Goal: Task Accomplishment & Management: Complete application form

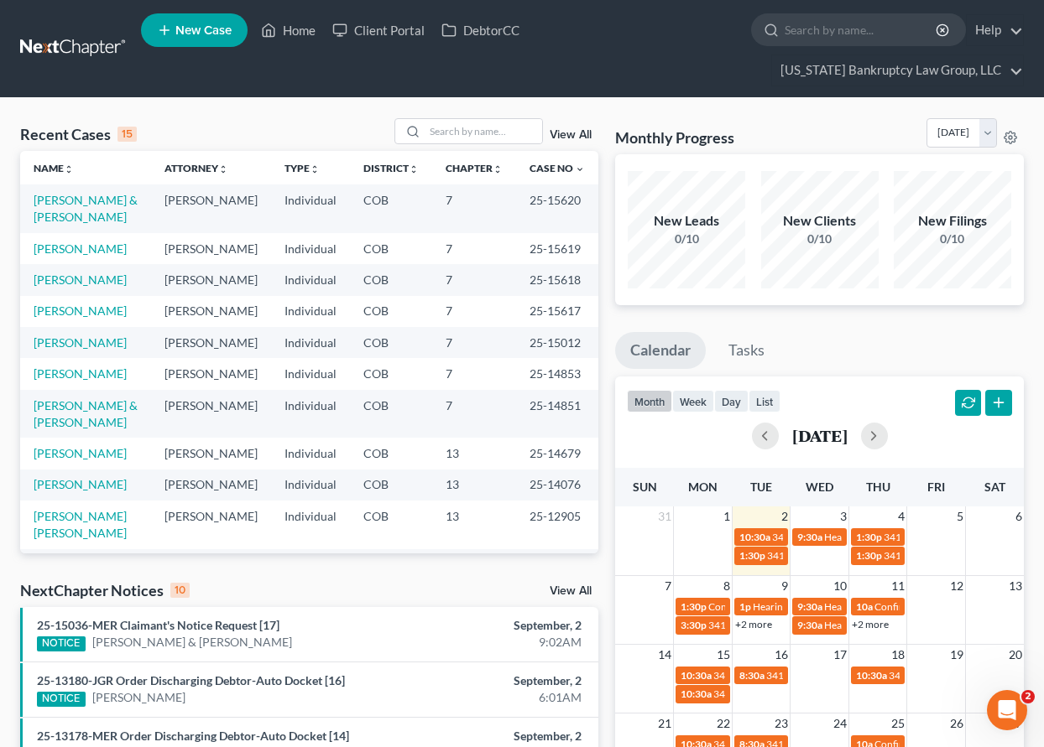
scroll to position [168, 0]
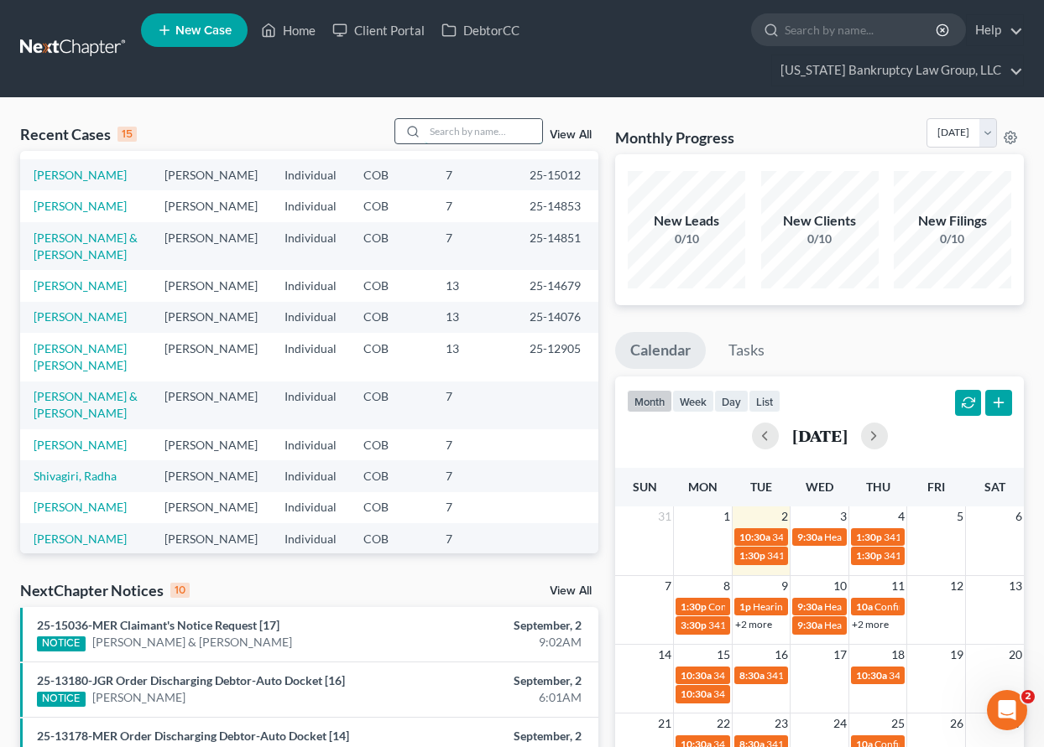
click at [483, 127] on input "search" at bounding box center [482, 131] width 117 height 24
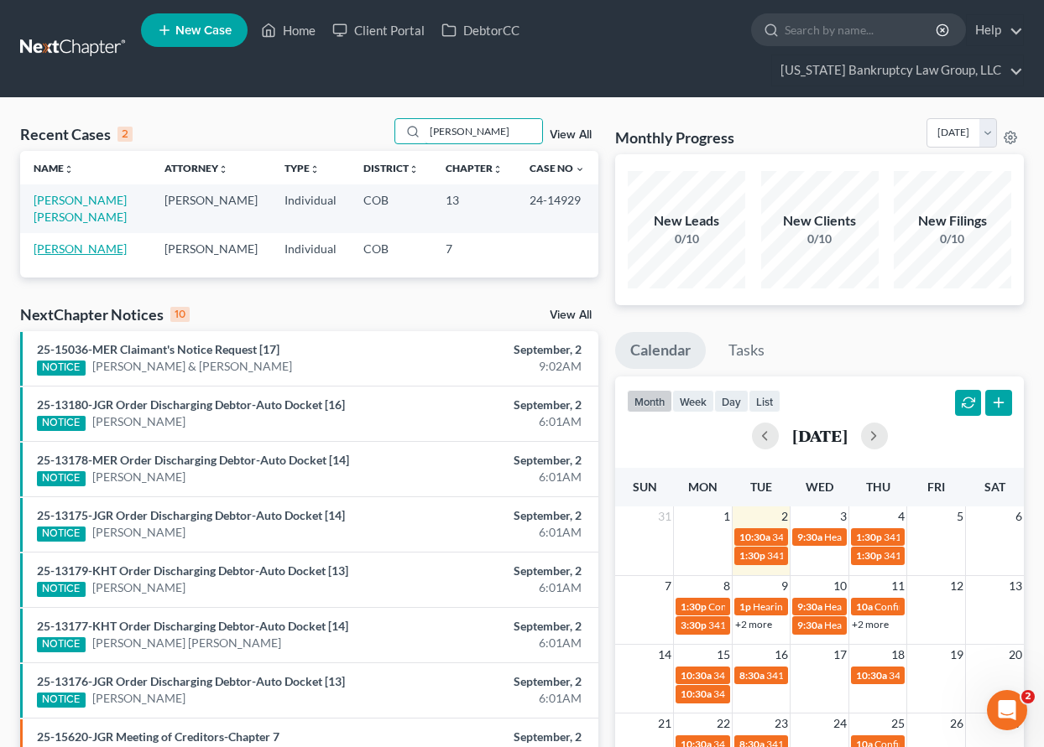
type input "[PERSON_NAME]"
click at [84, 248] on link "[PERSON_NAME]" at bounding box center [80, 249] width 93 height 14
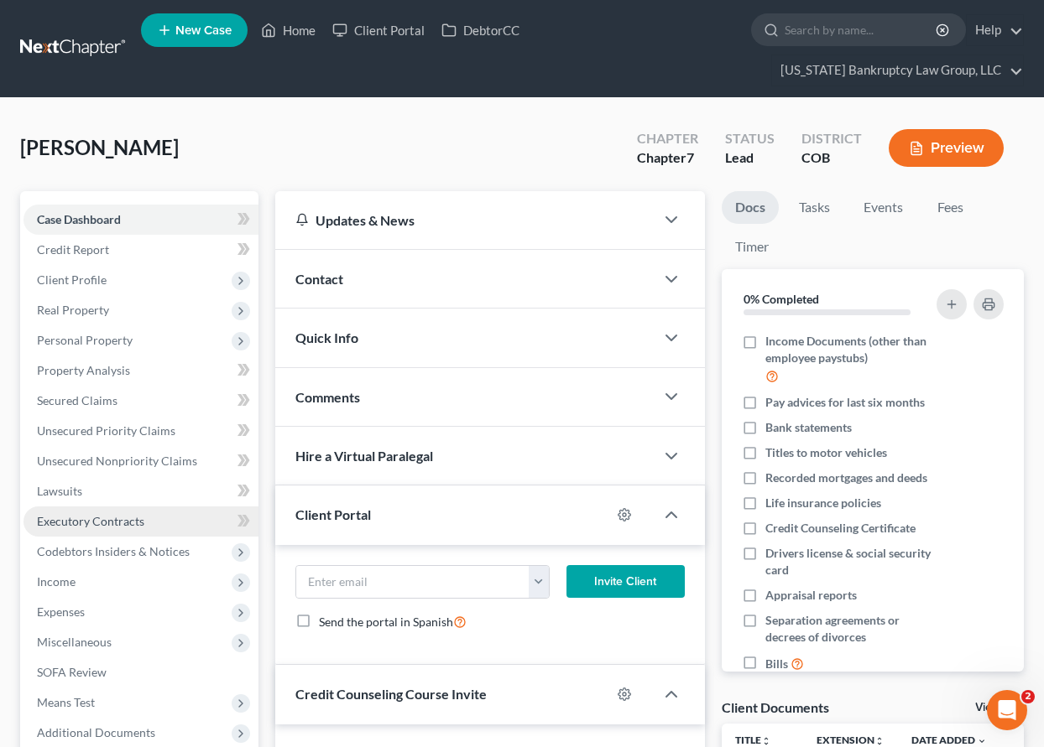
click at [91, 519] on span "Executory Contracts" at bounding box center [90, 521] width 107 height 14
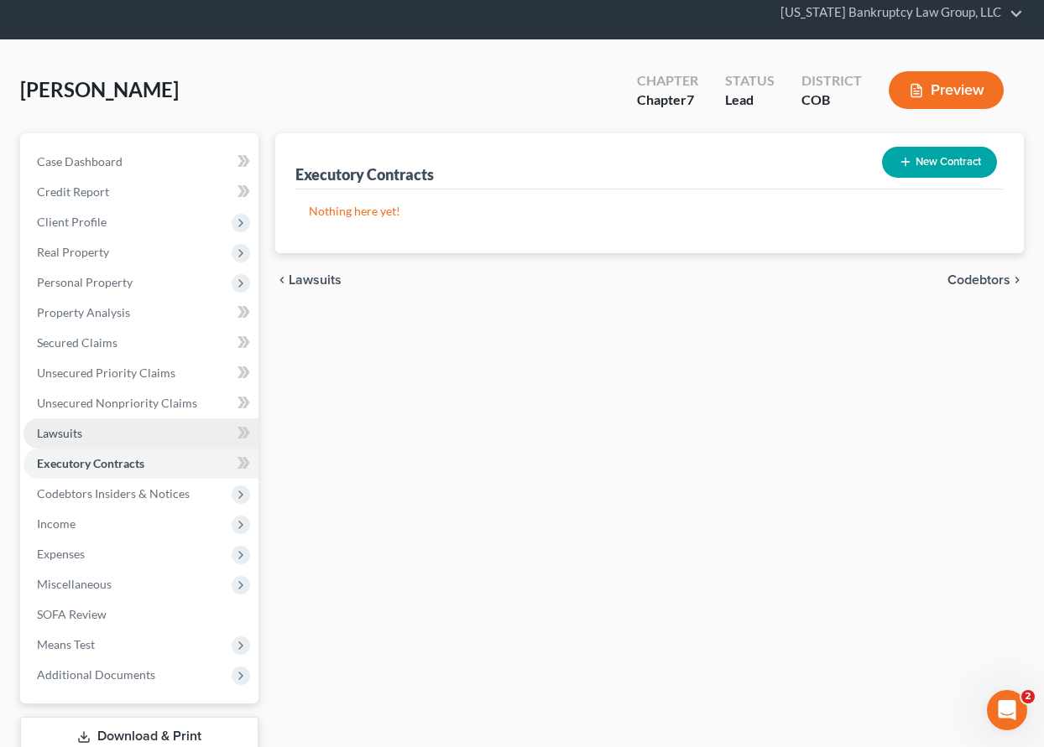
scroll to position [131, 0]
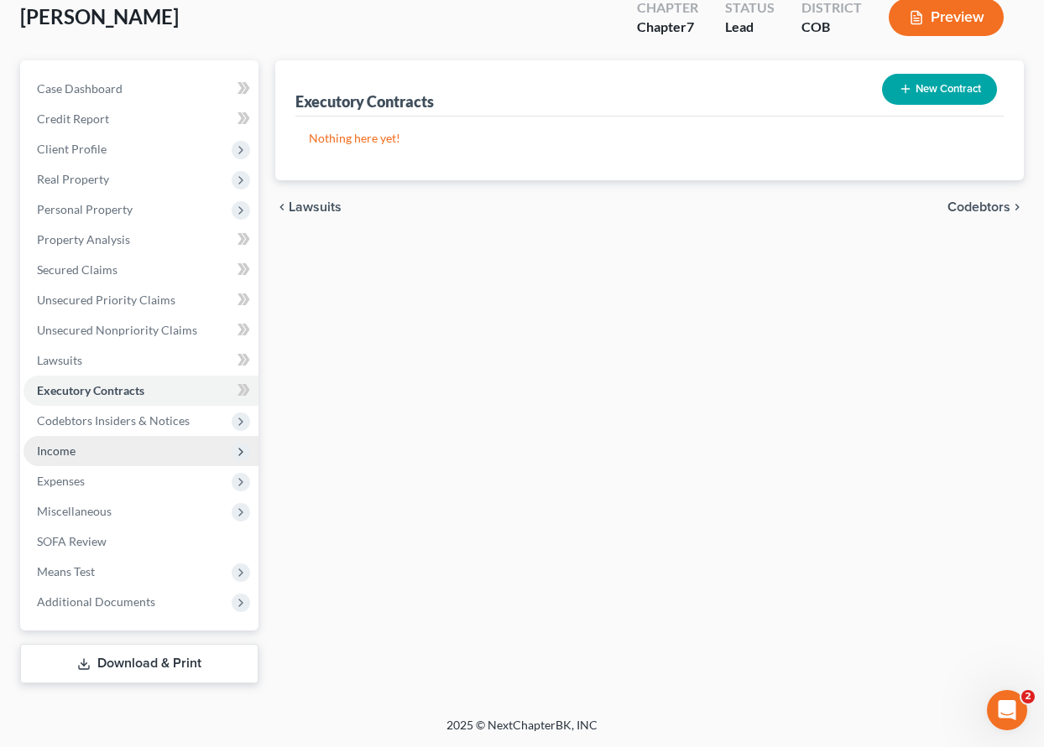
click at [53, 447] on span "Income" at bounding box center [56, 451] width 39 height 14
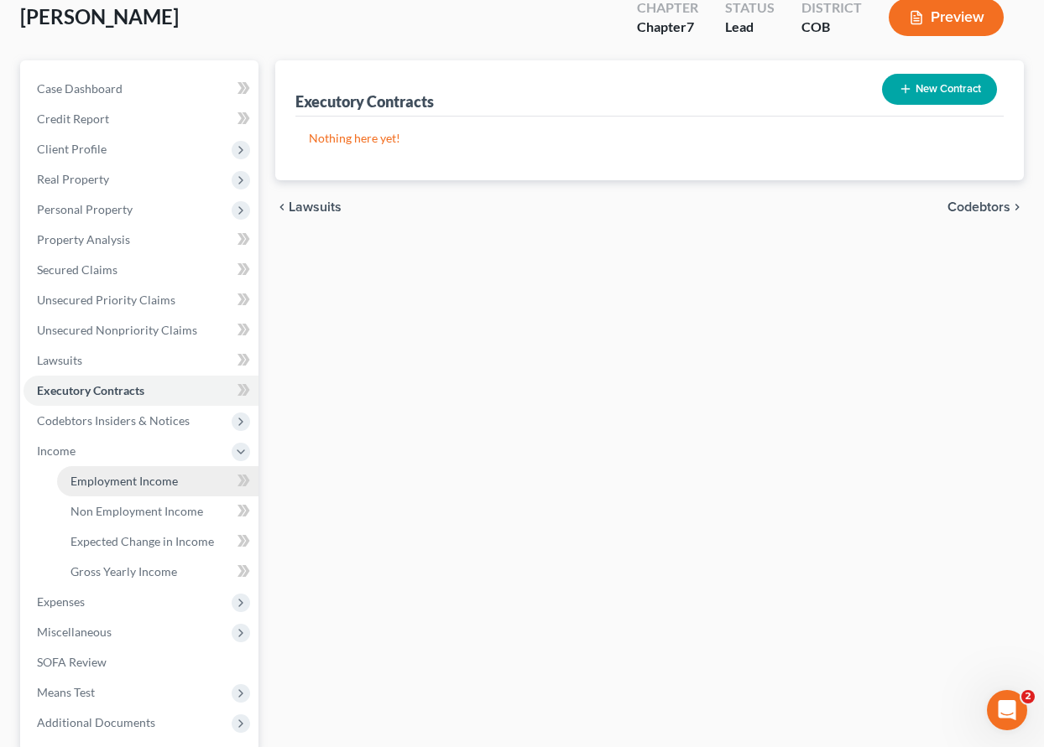
click at [105, 479] on span "Employment Income" at bounding box center [123, 481] width 107 height 14
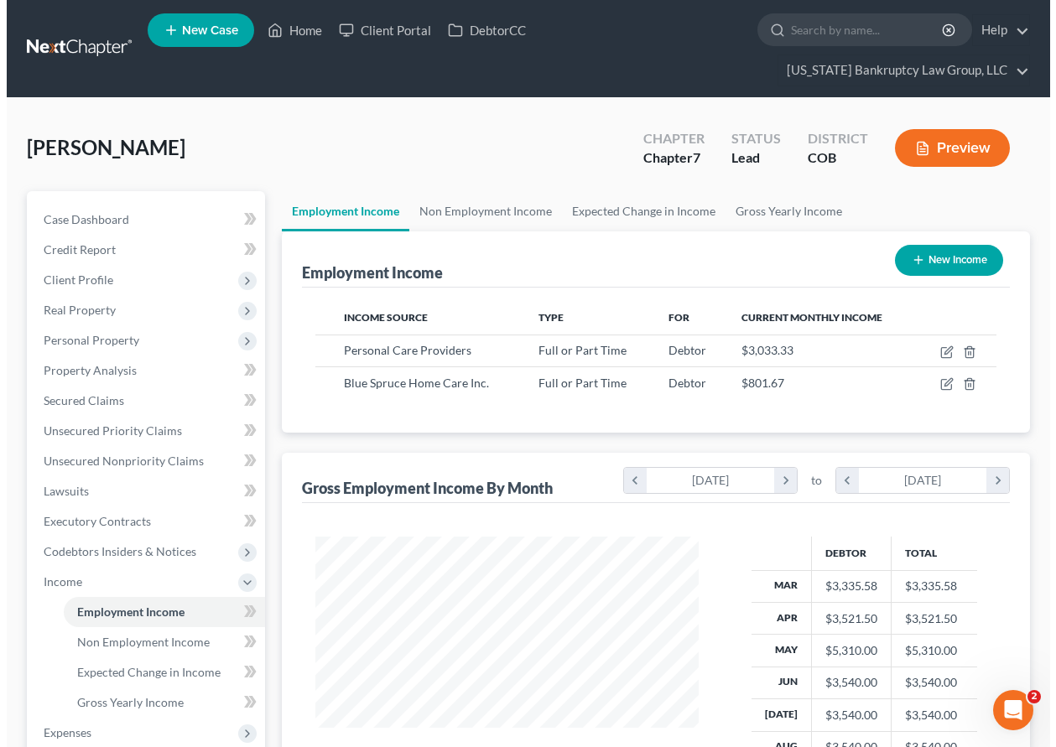
scroll to position [301, 417]
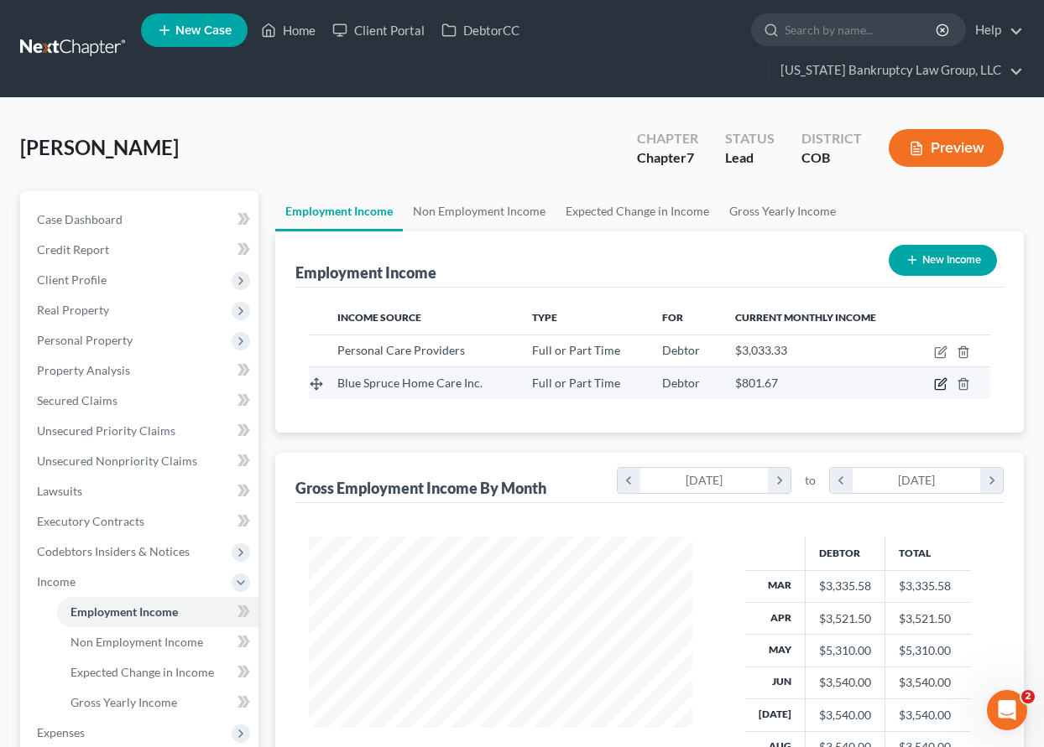
click at [939, 388] on icon "button" at bounding box center [940, 383] width 13 height 13
select select "0"
select select "5"
select select "2"
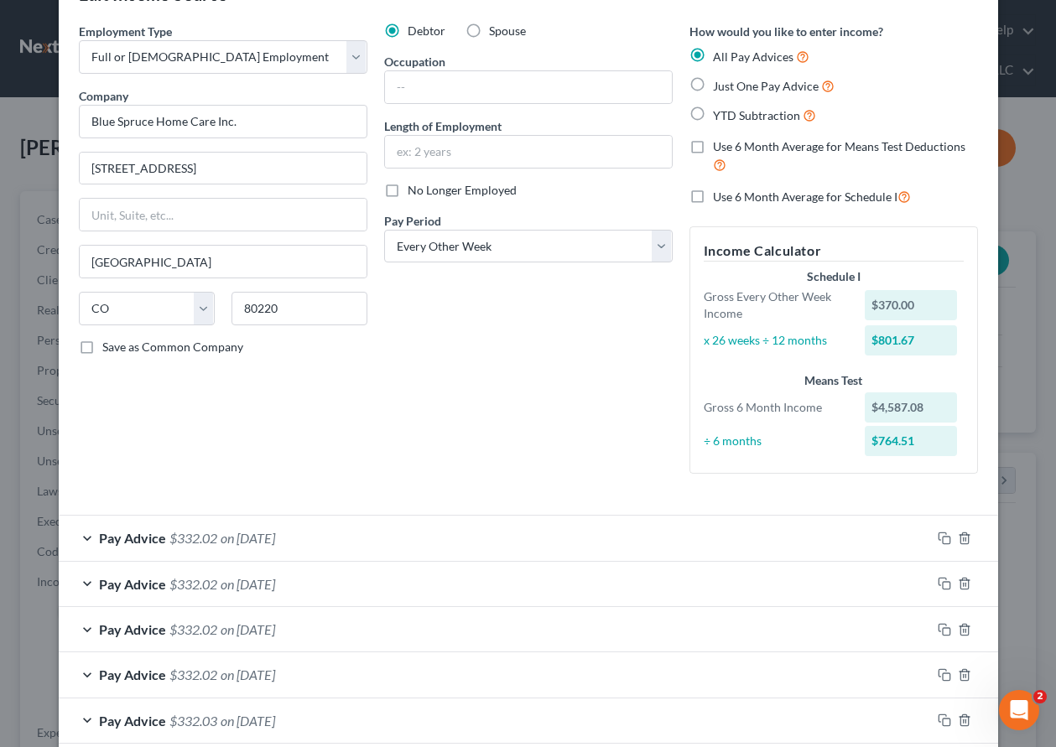
scroll to position [84, 0]
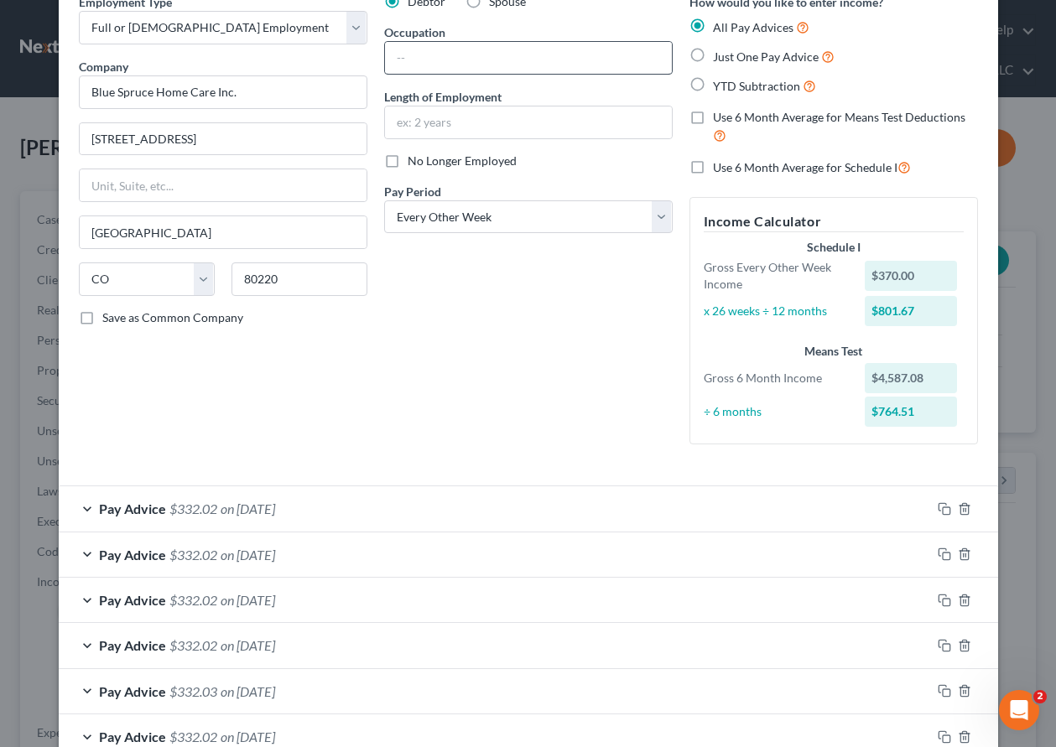
drag, startPoint x: 487, startPoint y: 28, endPoint x: 492, endPoint y: 45, distance: 18.3
click at [487, 27] on div "Occupation" at bounding box center [528, 48] width 289 height 51
click at [499, 64] on input "text" at bounding box center [528, 58] width 287 height 32
type input "Personal Care Provider"
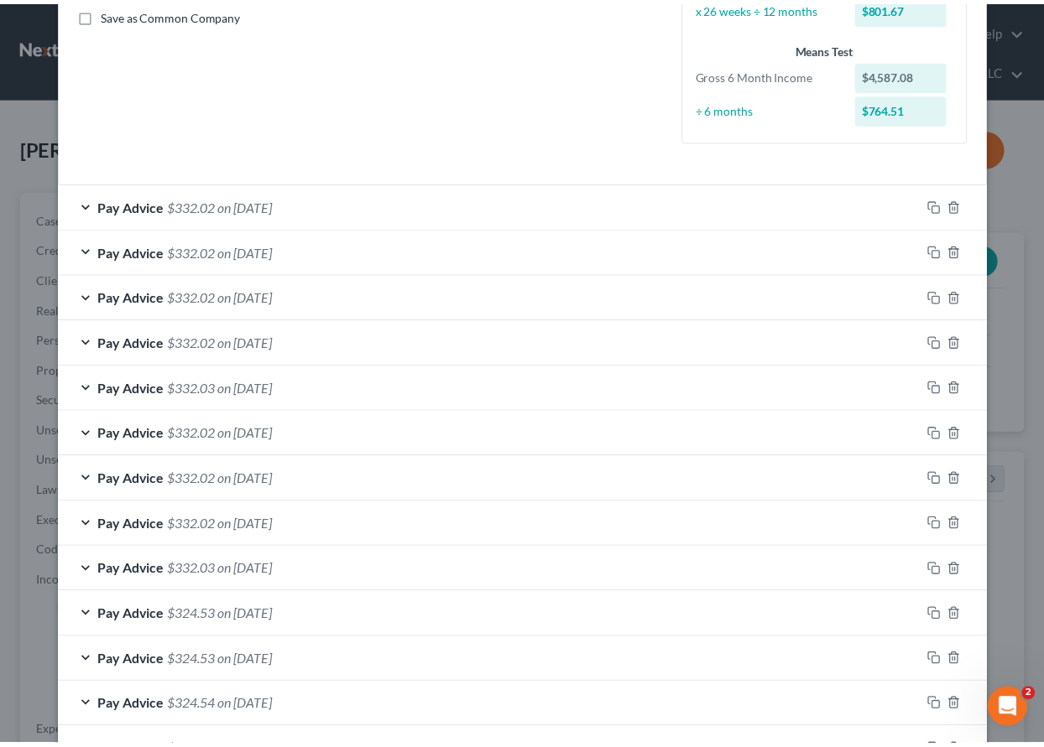
scroll to position [599, 0]
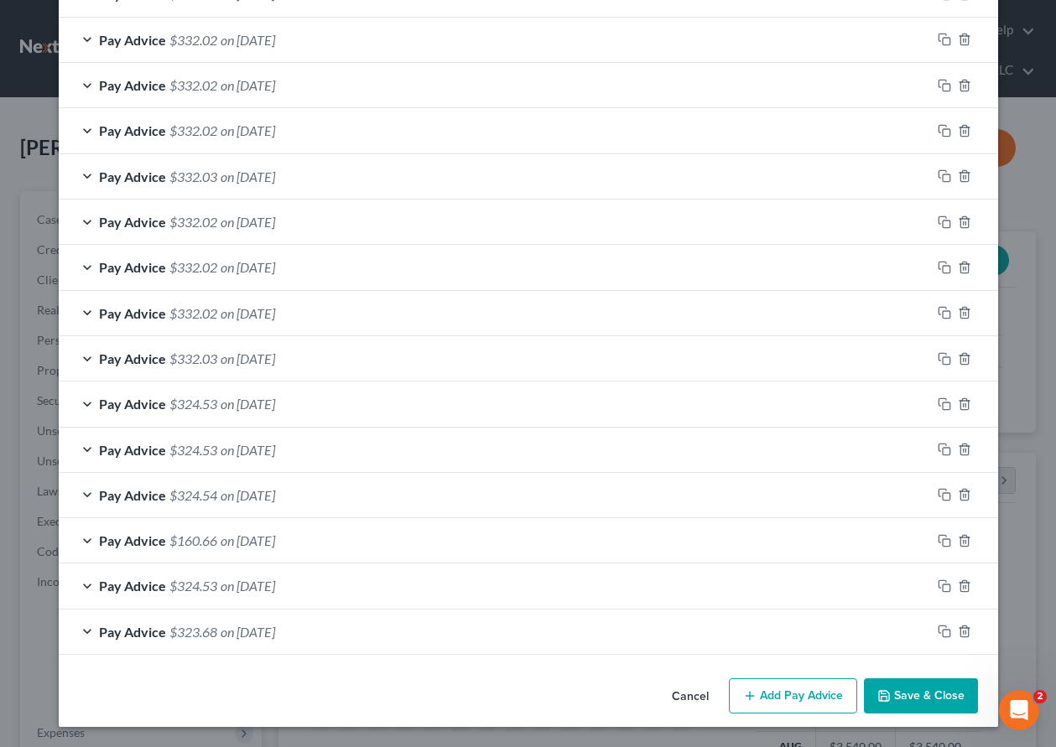
type input "1 year"
click at [906, 700] on button "Save & Close" at bounding box center [921, 696] width 114 height 35
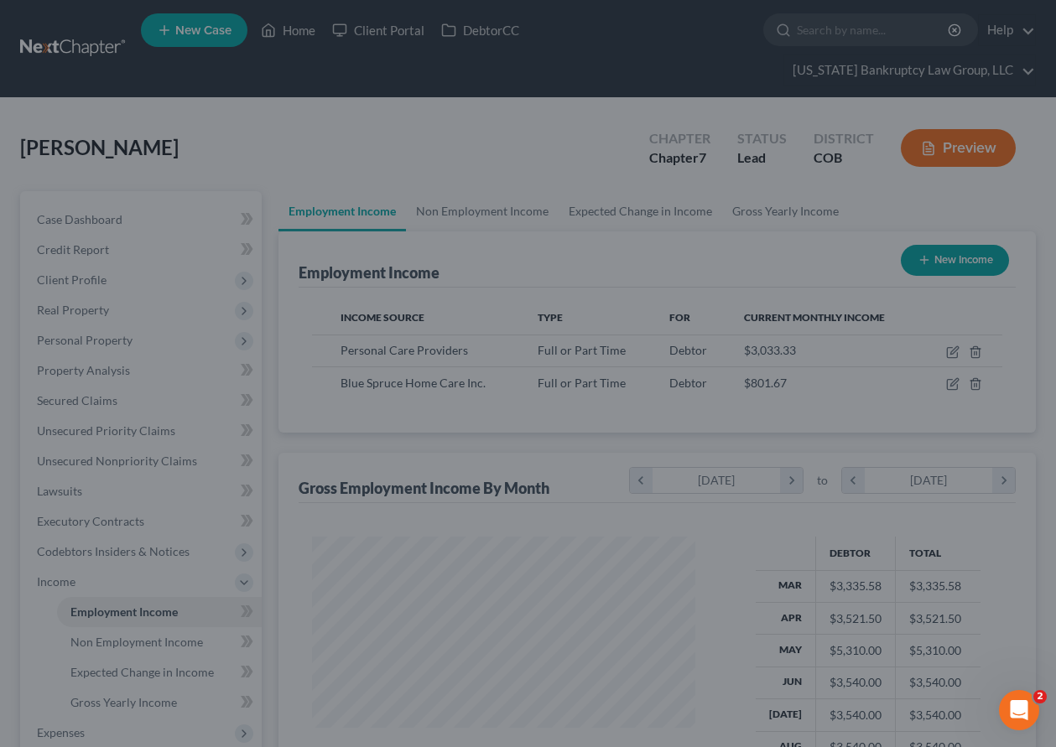
scroll to position [838577, 838461]
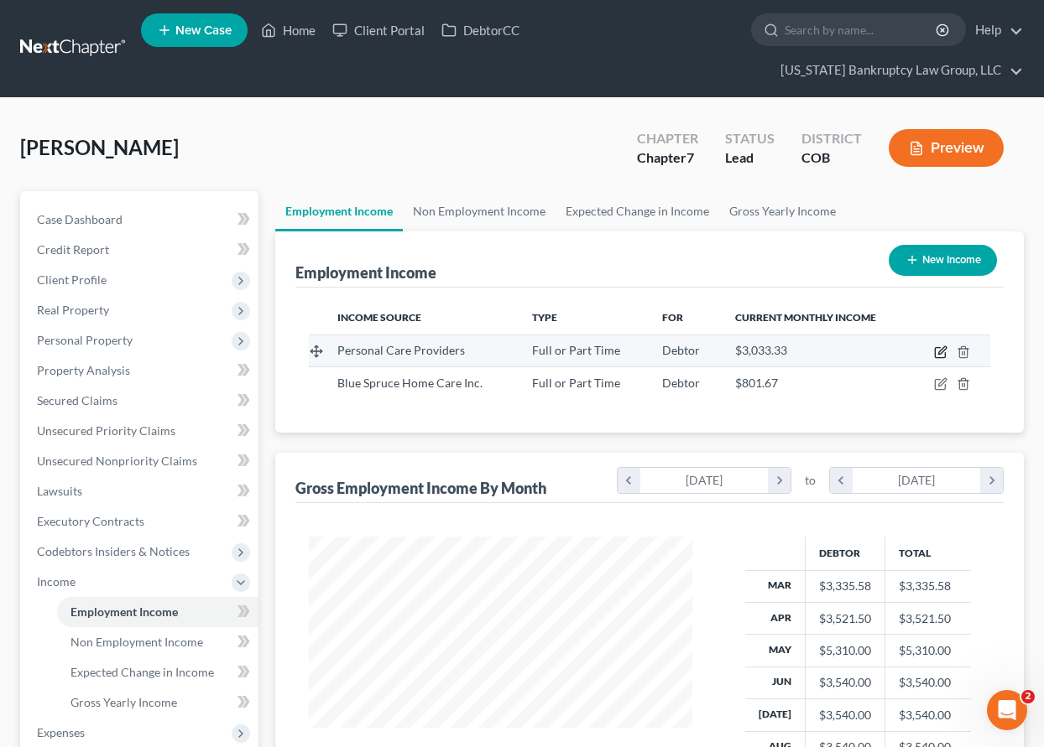
click at [945, 351] on icon "button" at bounding box center [942, 350] width 8 height 8
select select "0"
select select "2"
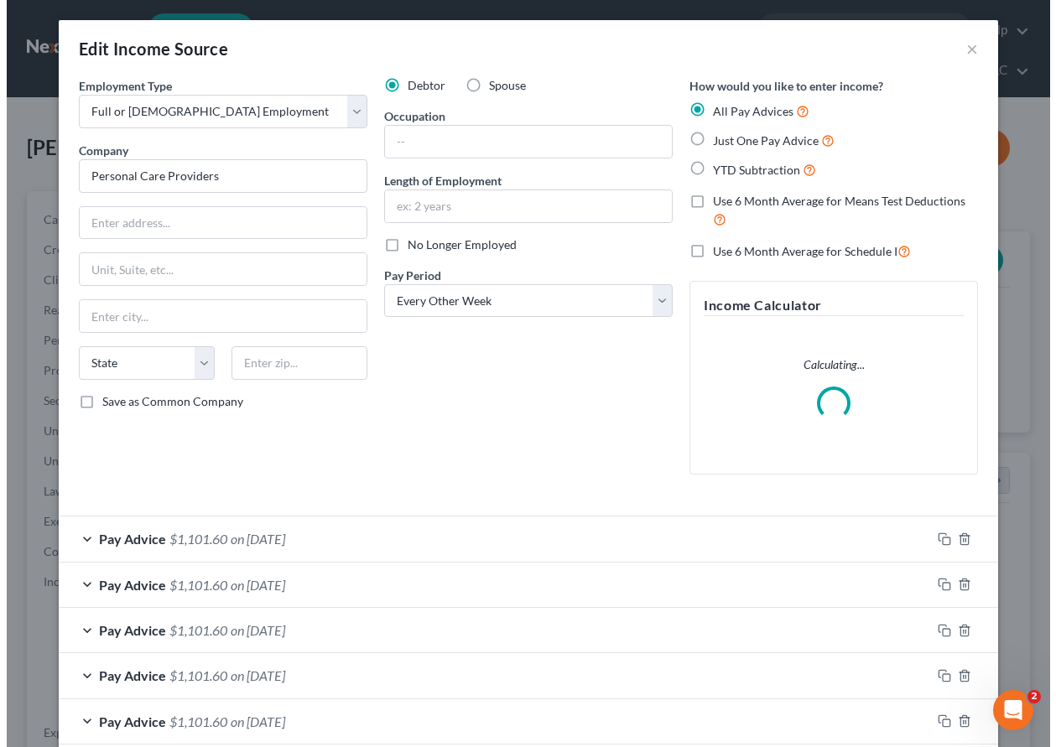
scroll to position [301, 422]
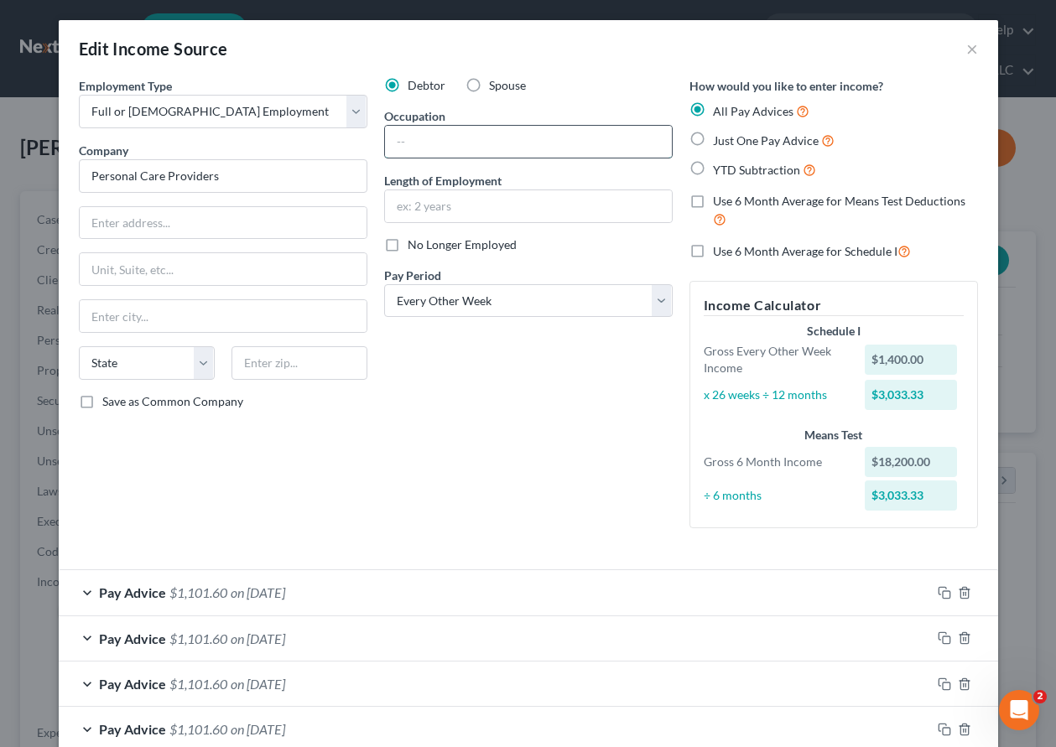
click at [535, 142] on input "text" at bounding box center [528, 142] width 287 height 32
type input "Personal Care Provider"
type input "[STREET_ADDRESS]"
type input "80010"
type input "Aurora"
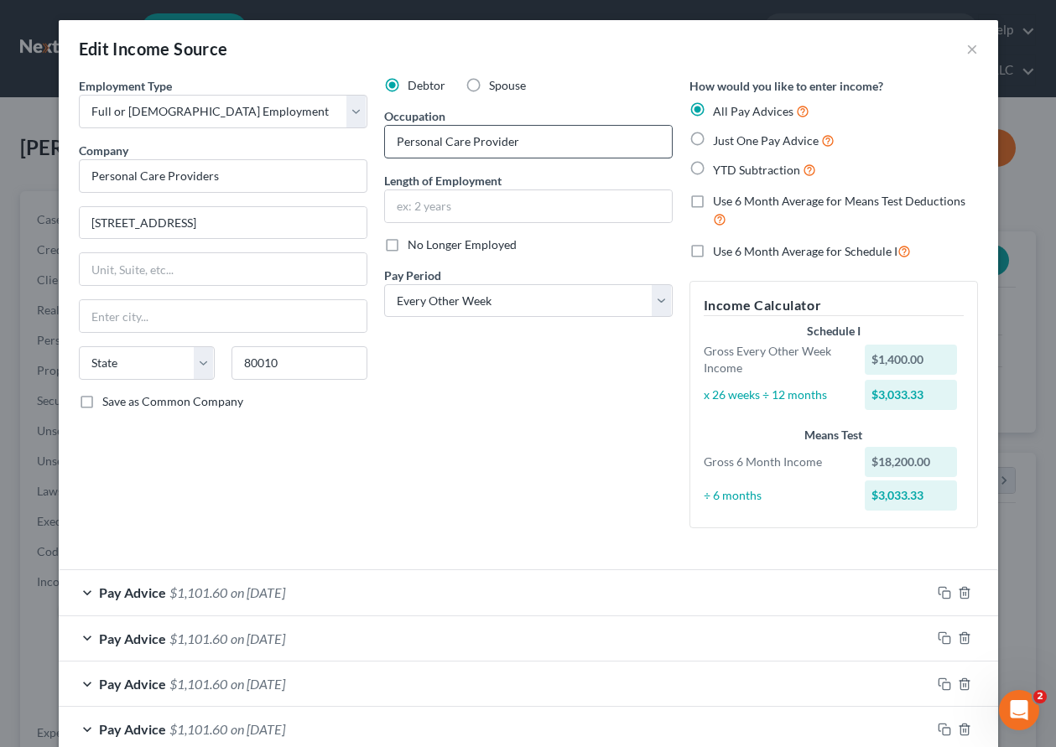
select select "5"
click at [109, 393] on input "Save as Common Company" at bounding box center [114, 398] width 11 height 11
checkbox input "true"
click at [545, 216] on input "text" at bounding box center [528, 206] width 287 height 32
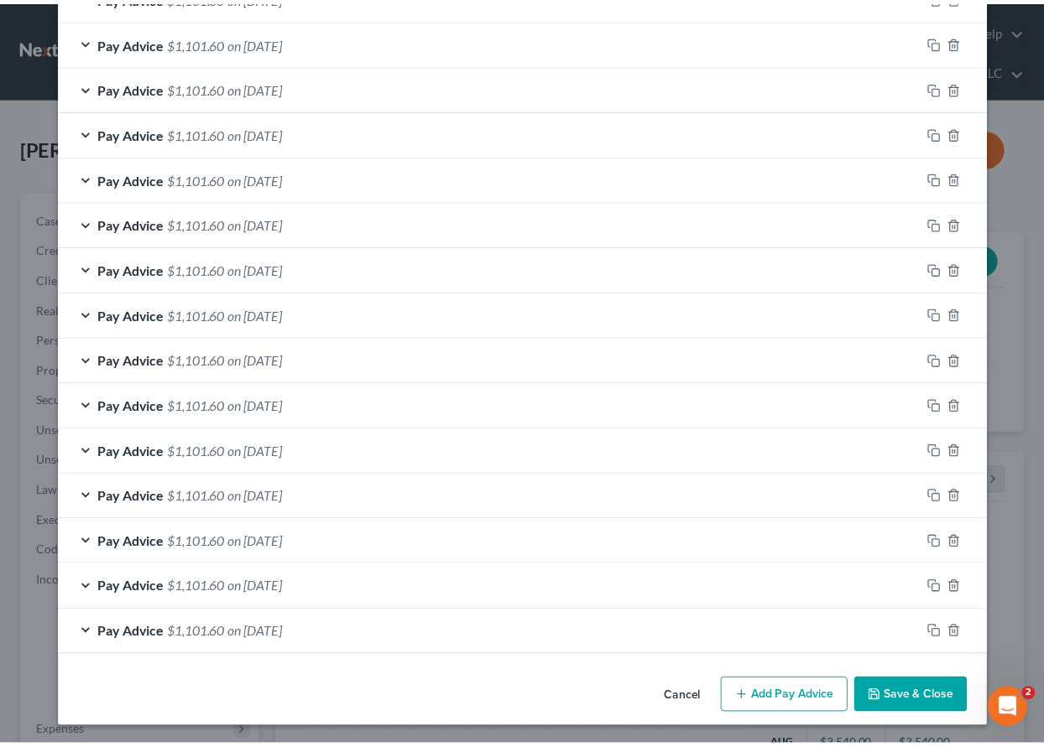
scroll to position [599, 0]
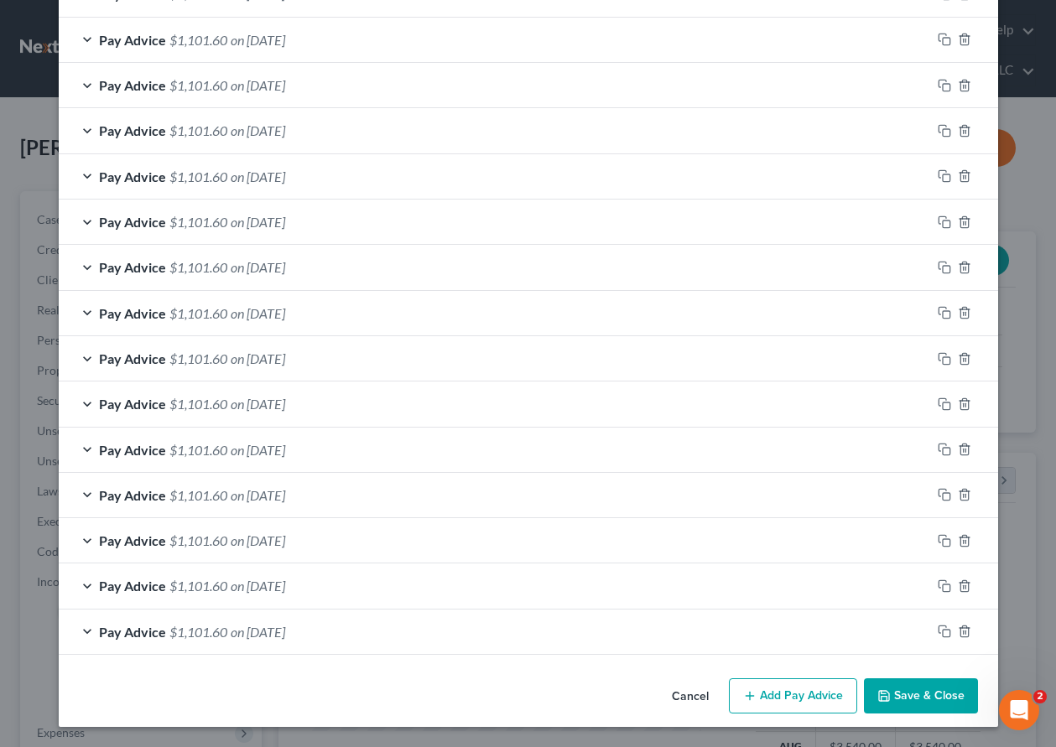
type input "2 years, 2 months"
click at [932, 689] on button "Save & Close" at bounding box center [921, 696] width 114 height 35
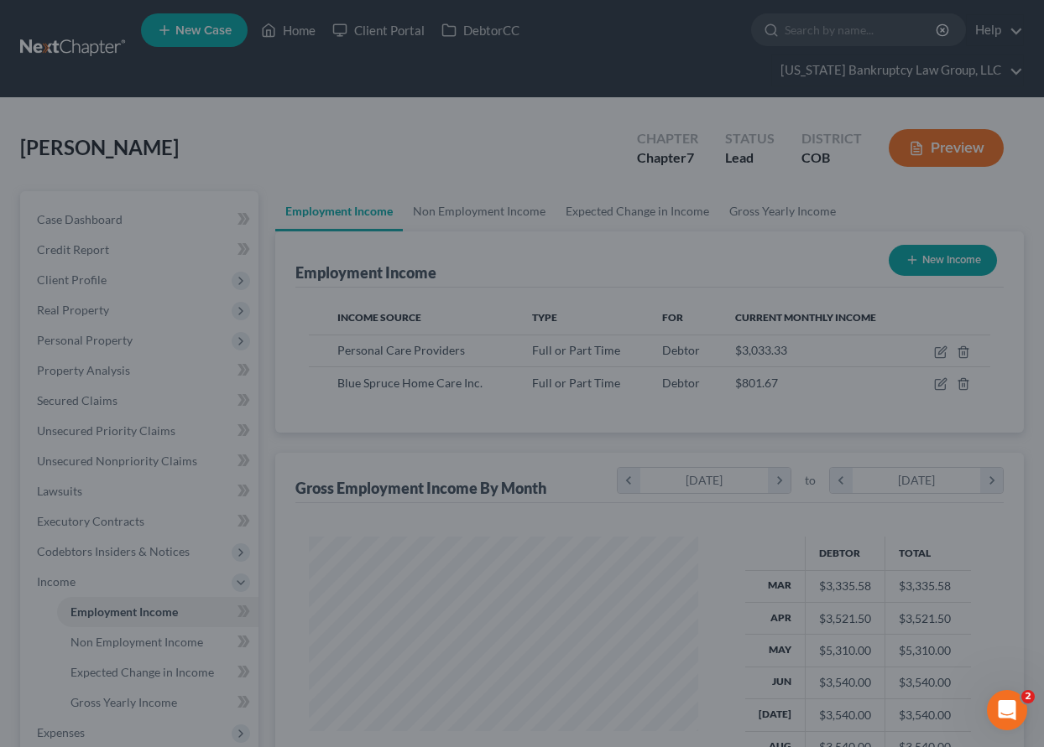
scroll to position [838577, 838461]
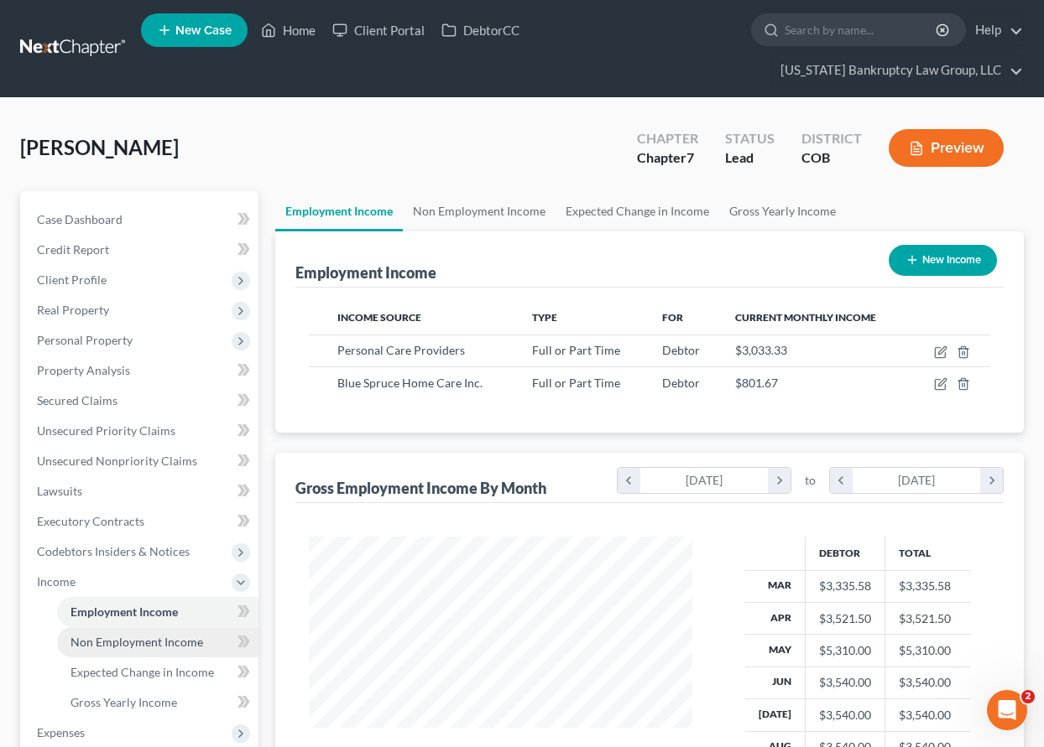
click at [141, 640] on span "Non Employment Income" at bounding box center [136, 642] width 133 height 14
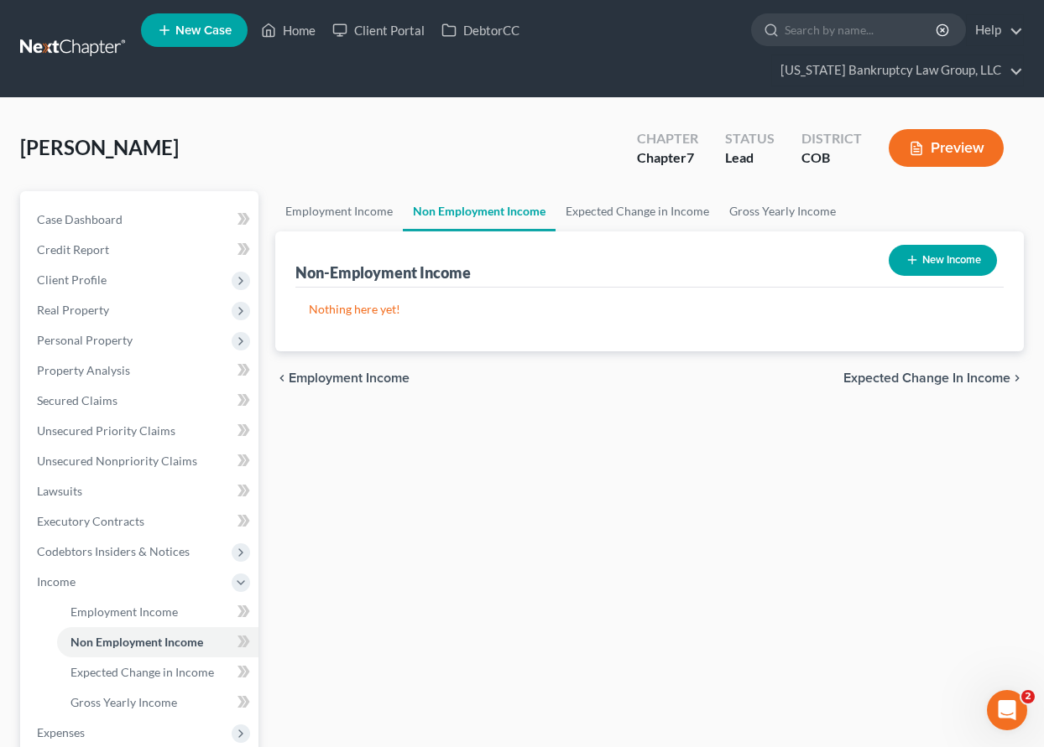
click at [950, 258] on button "New Income" at bounding box center [942, 260] width 108 height 31
select select "0"
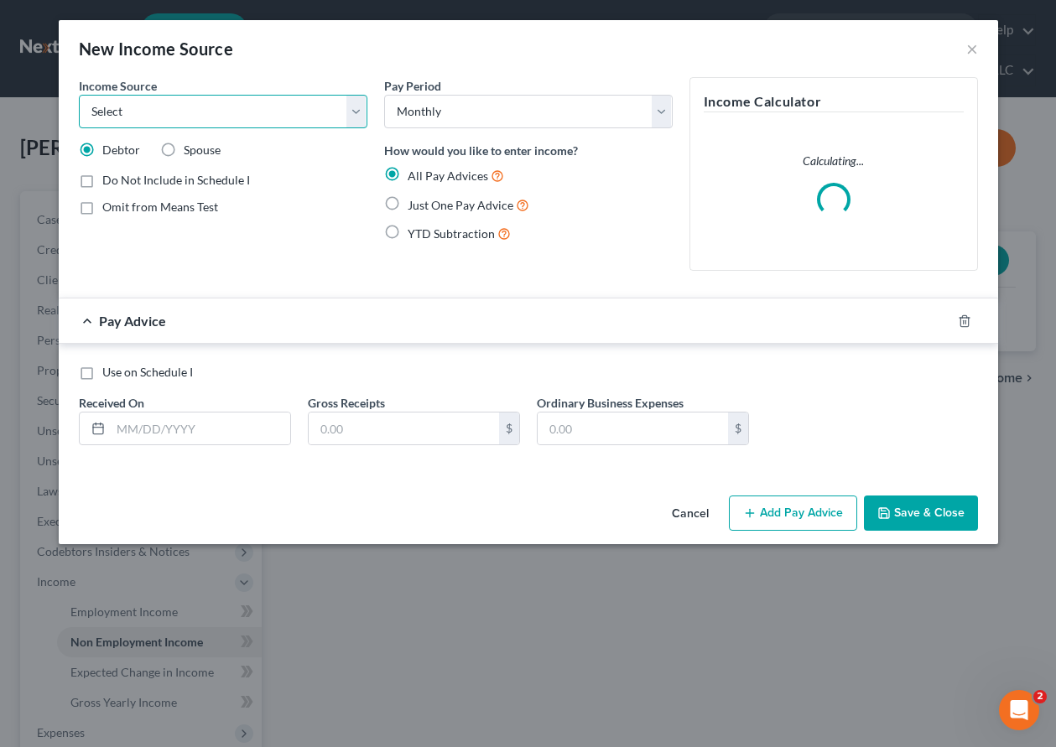
click at [195, 115] on select "Select Unemployment Disability (from employer) Pension Retirement Social Securi…" at bounding box center [223, 112] width 289 height 34
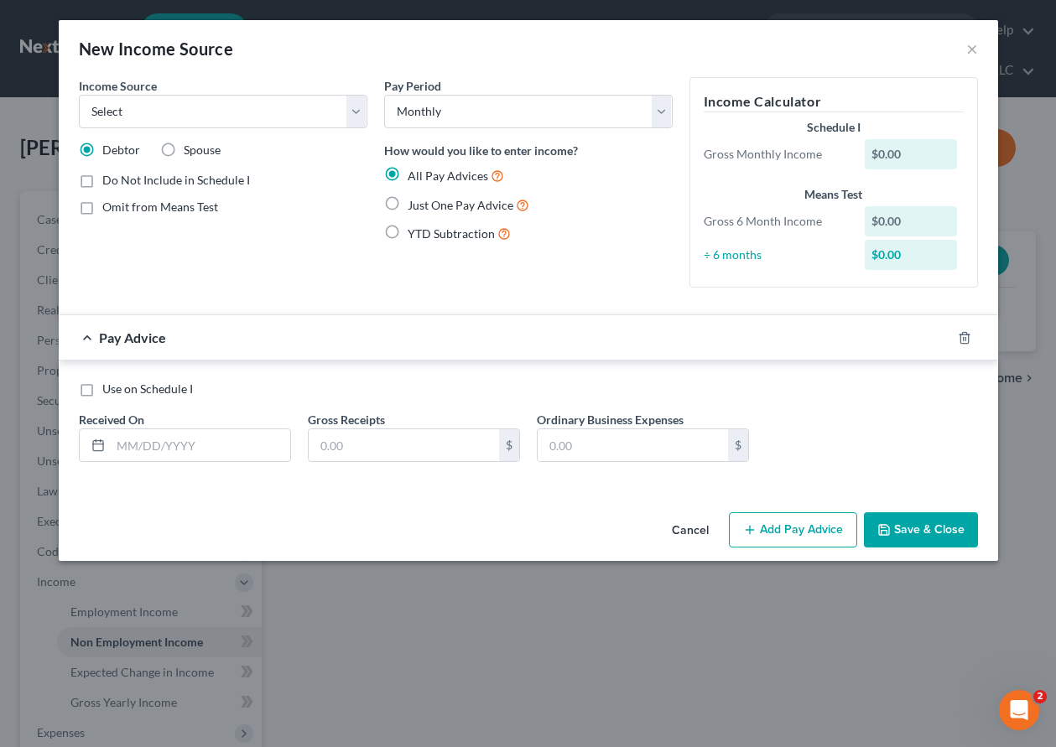
click at [681, 531] on button "Cancel" at bounding box center [691, 531] width 64 height 34
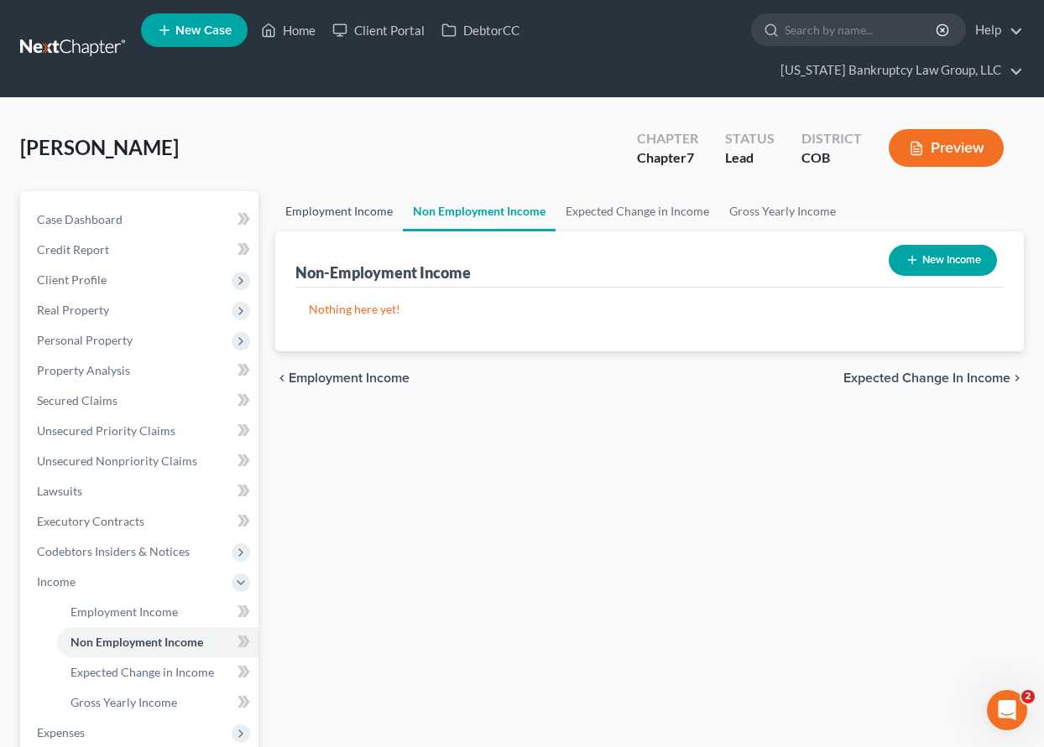
click at [323, 213] on link "Employment Income" at bounding box center [339, 211] width 128 height 40
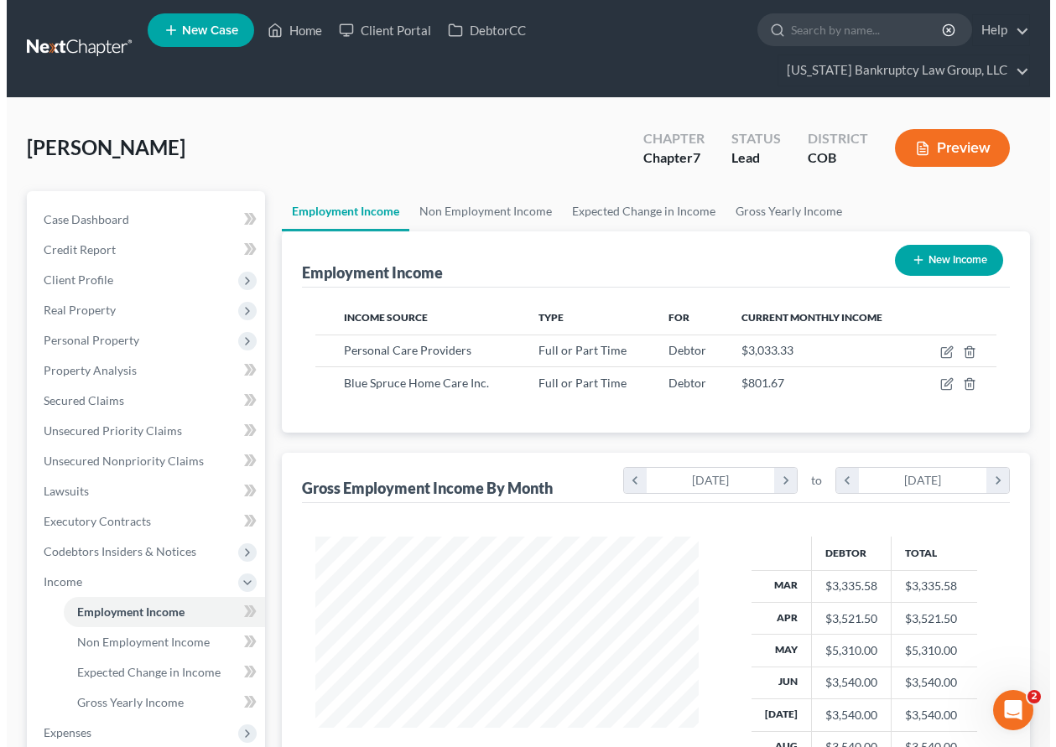
scroll to position [301, 417]
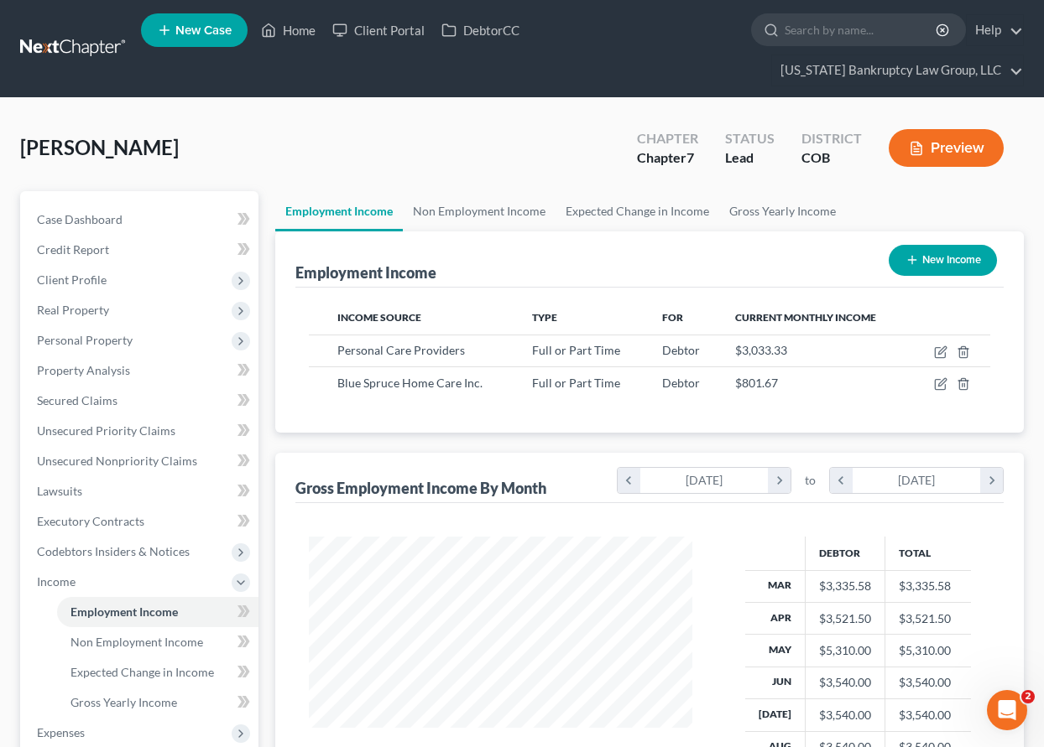
click at [955, 259] on button "New Income" at bounding box center [942, 260] width 108 height 31
select select "0"
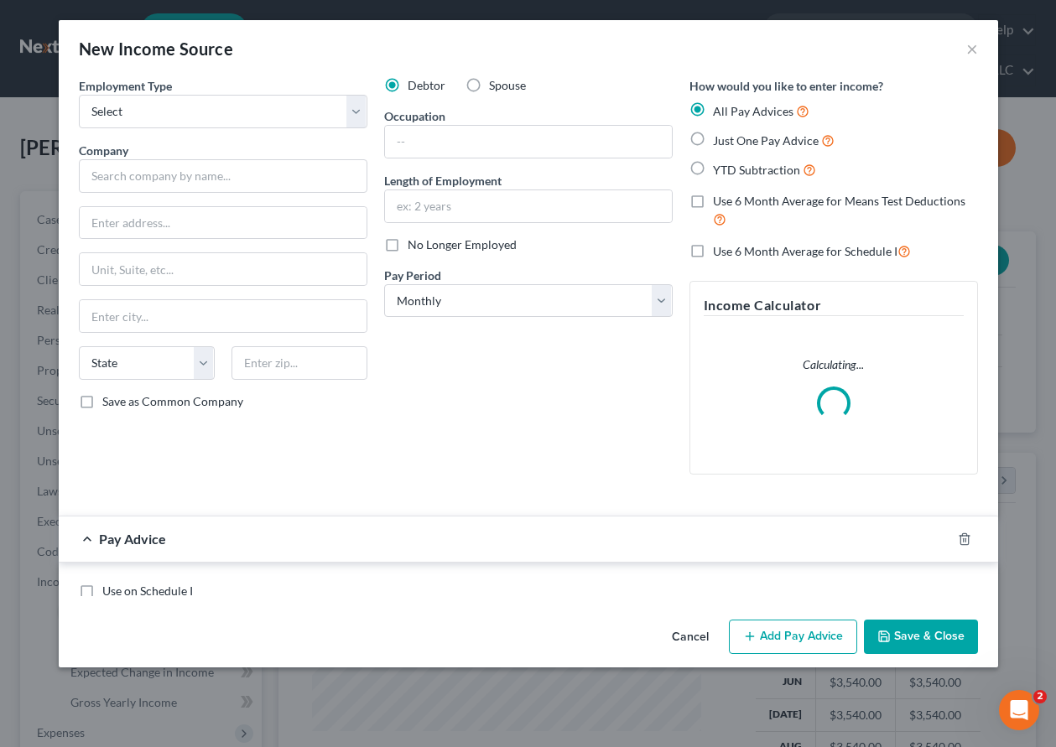
scroll to position [301, 422]
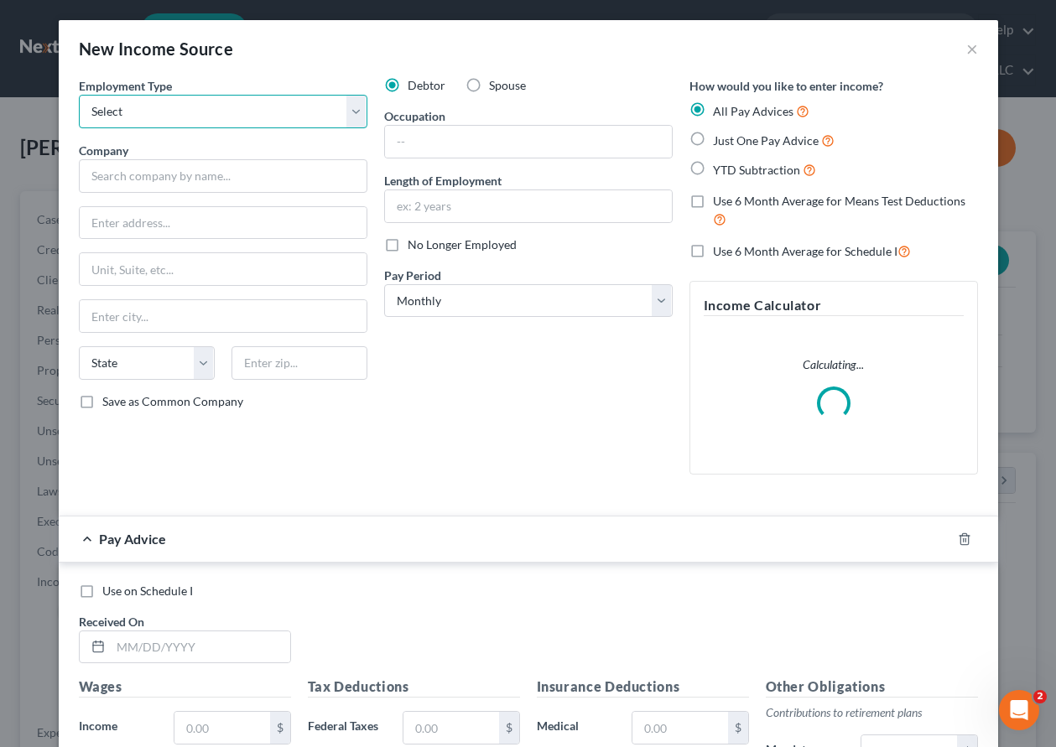
click at [169, 107] on select "Select Full or [DEMOGRAPHIC_DATA] Employment Self Employment" at bounding box center [223, 112] width 289 height 34
select select "1"
click at [79, 95] on select "Select Full or [DEMOGRAPHIC_DATA] Employment Self Employment" at bounding box center [223, 112] width 289 height 34
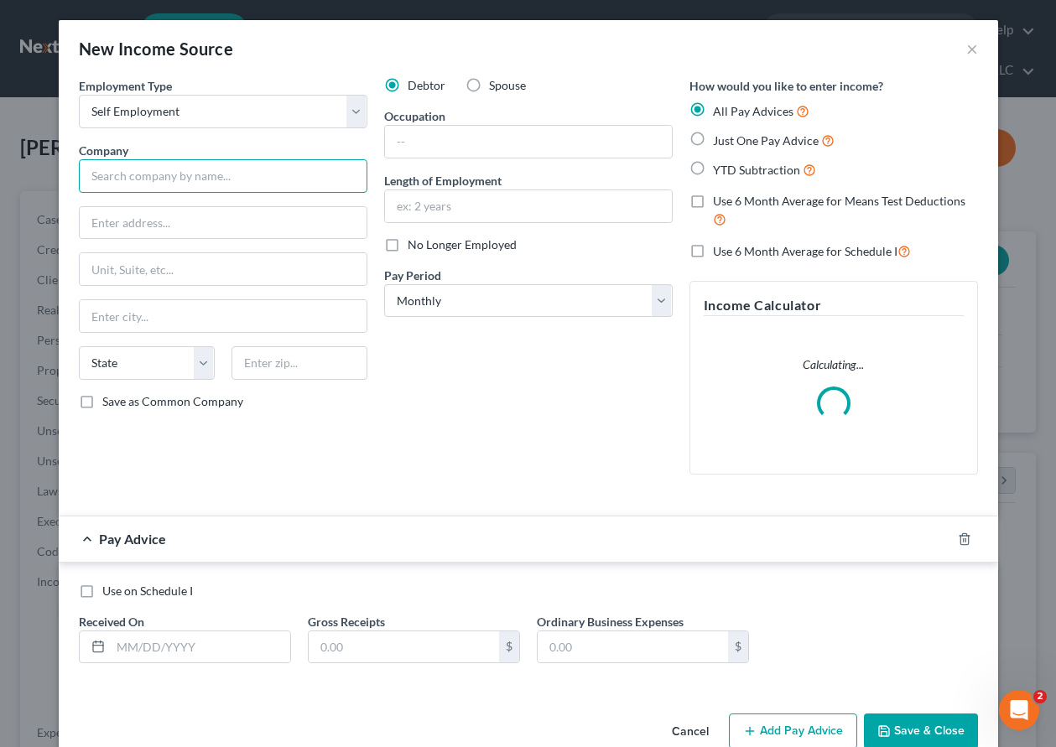
click at [152, 173] on input "text" at bounding box center [223, 176] width 289 height 34
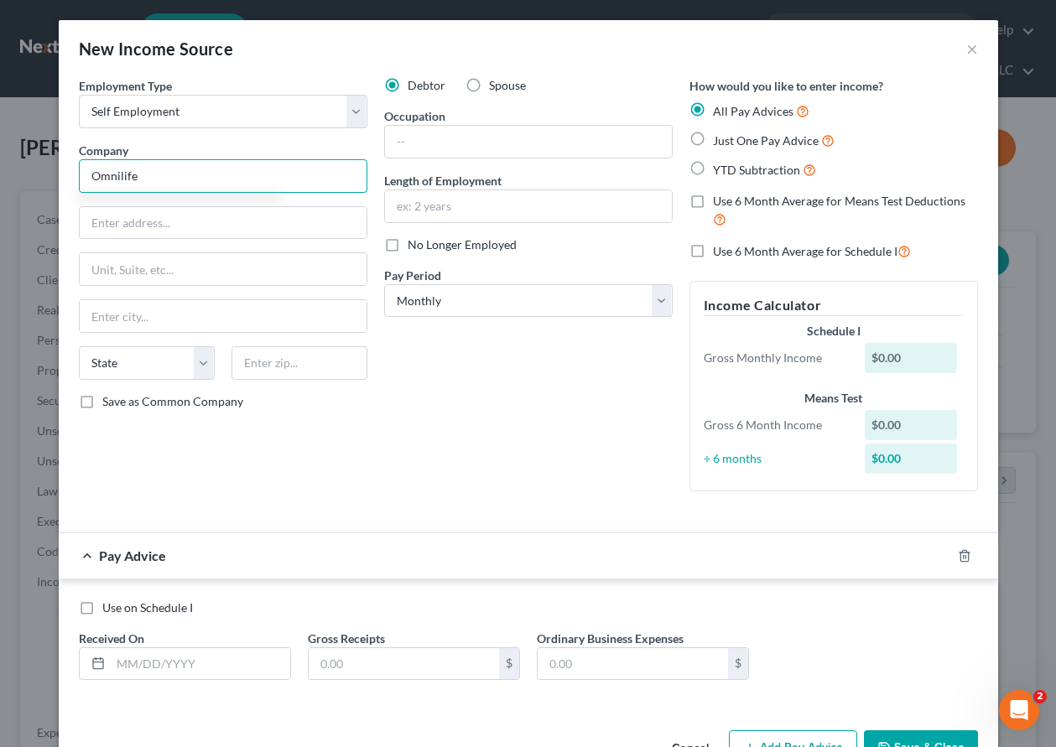
type input "Omnilife"
type input "[STREET_ADDRESS]"
type input "80010"
type input "Aurora"
select select "5"
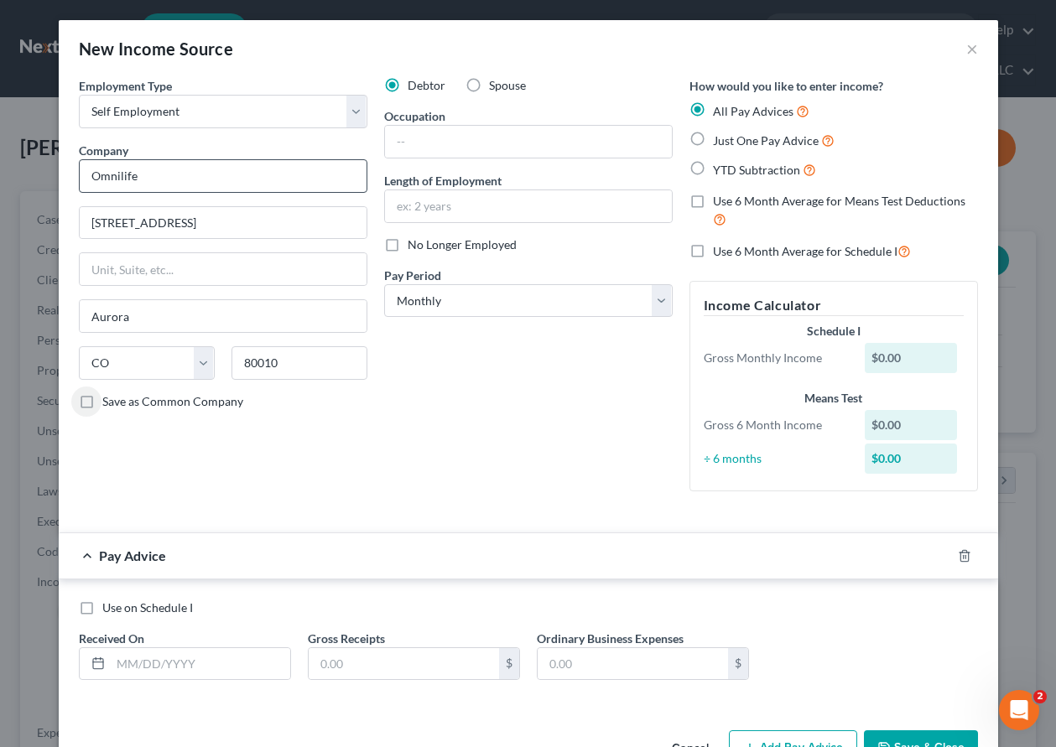
click at [109, 393] on input "Save as Common Company" at bounding box center [114, 398] width 11 height 11
checkbox input "true"
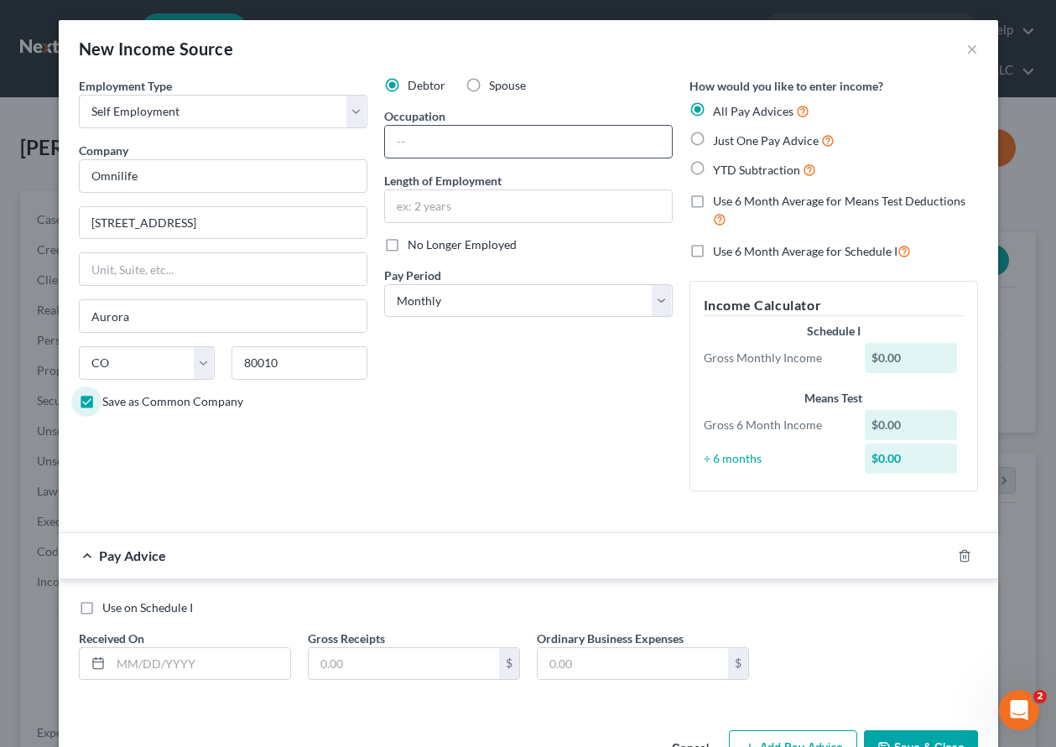
click at [506, 149] on input "text" at bounding box center [528, 142] width 287 height 32
type input "Sales"
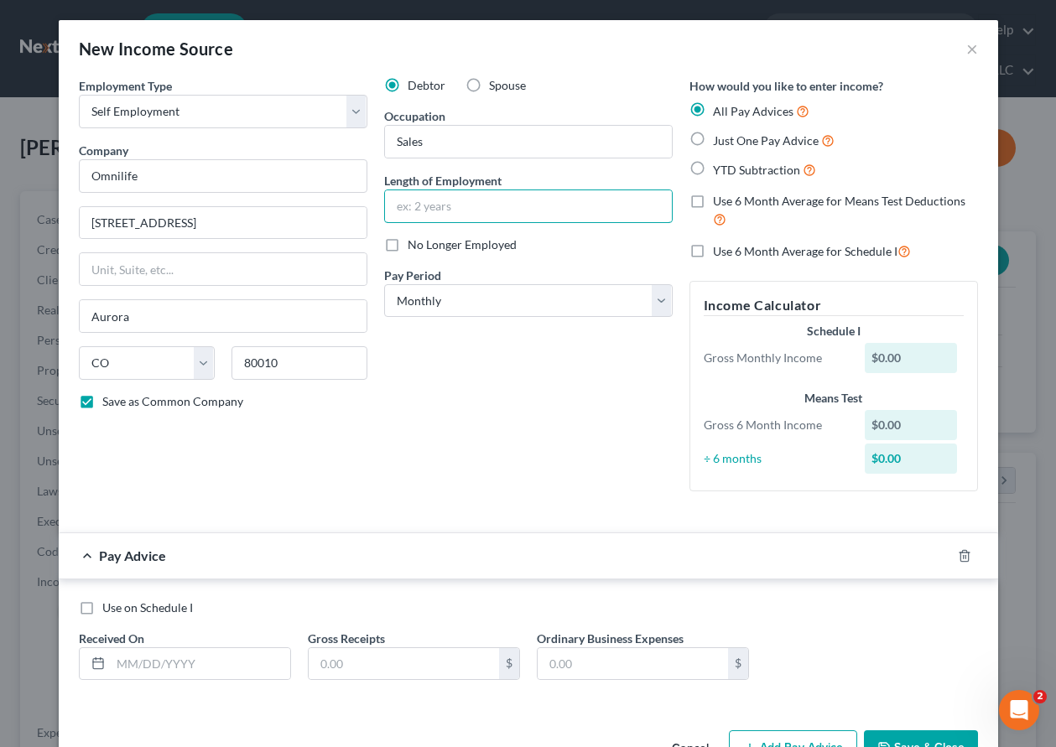
scroll to position [52, 0]
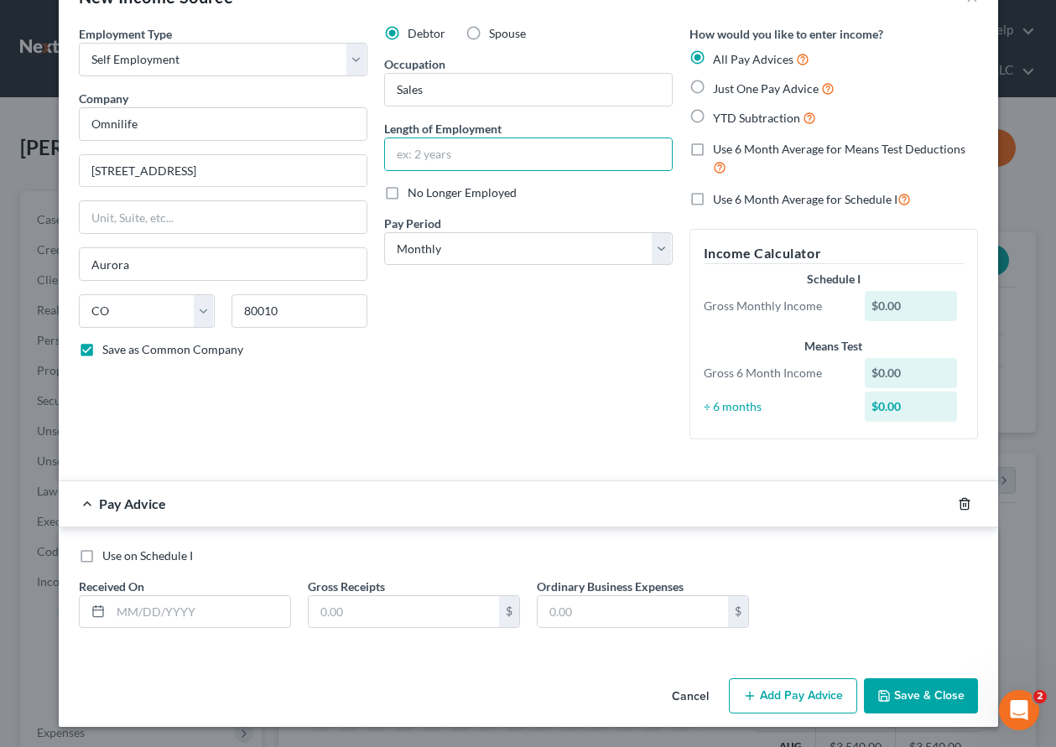
click at [963, 506] on line "button" at bounding box center [963, 504] width 0 height 3
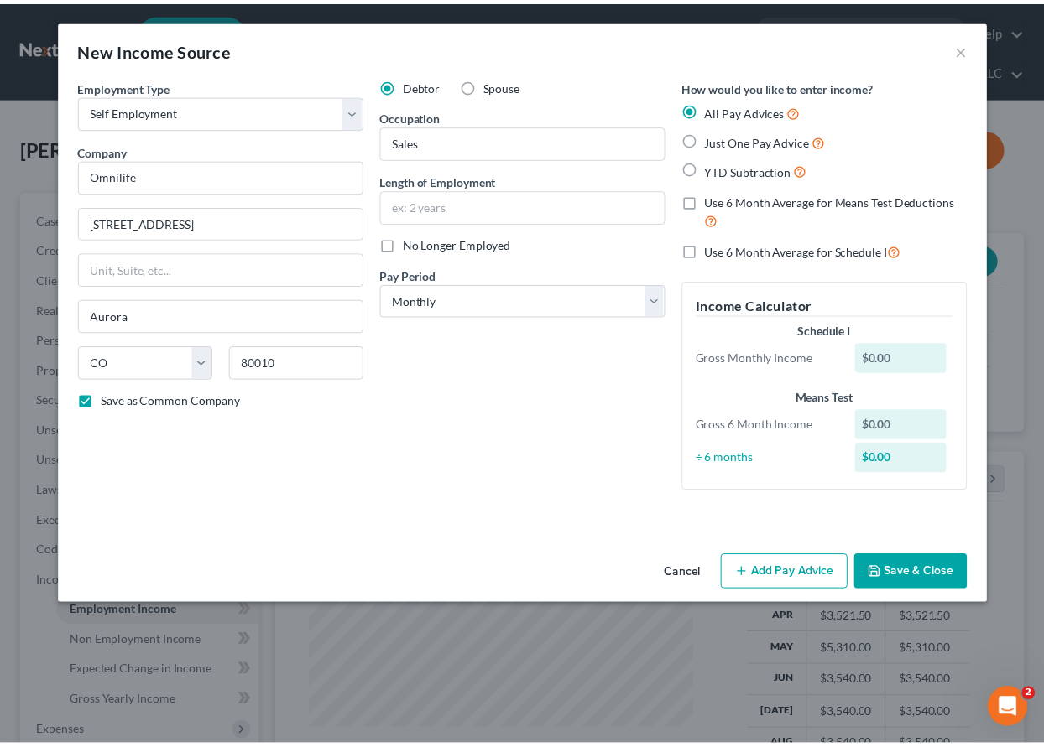
scroll to position [0, 0]
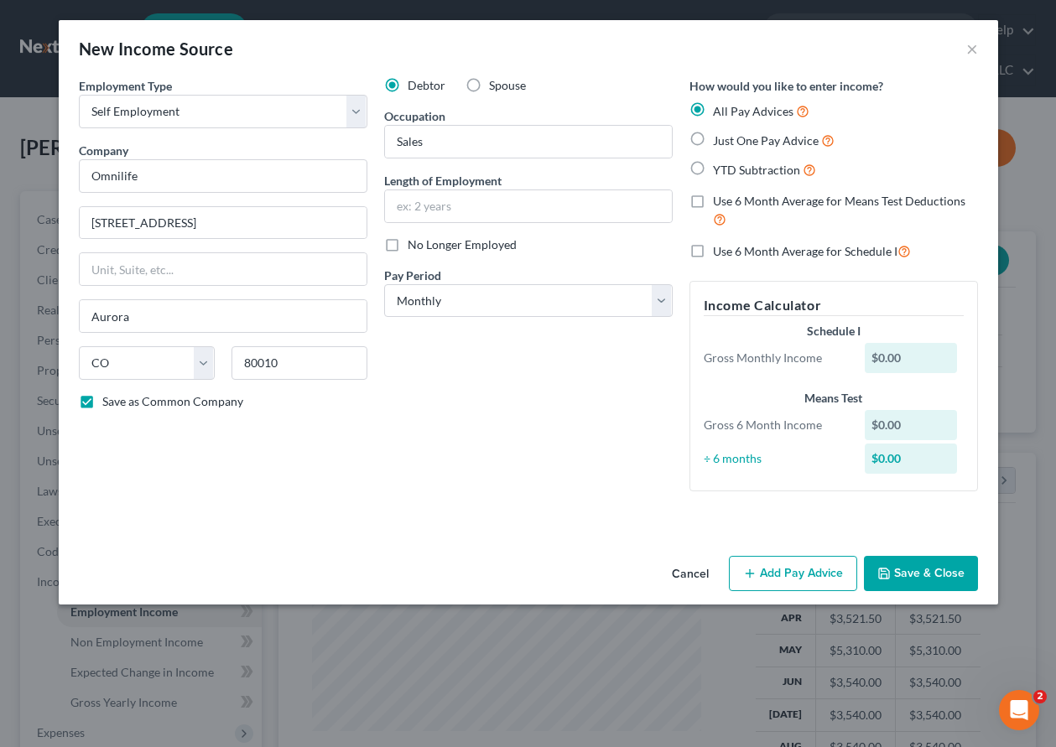
click at [945, 570] on button "Save & Close" at bounding box center [921, 573] width 114 height 35
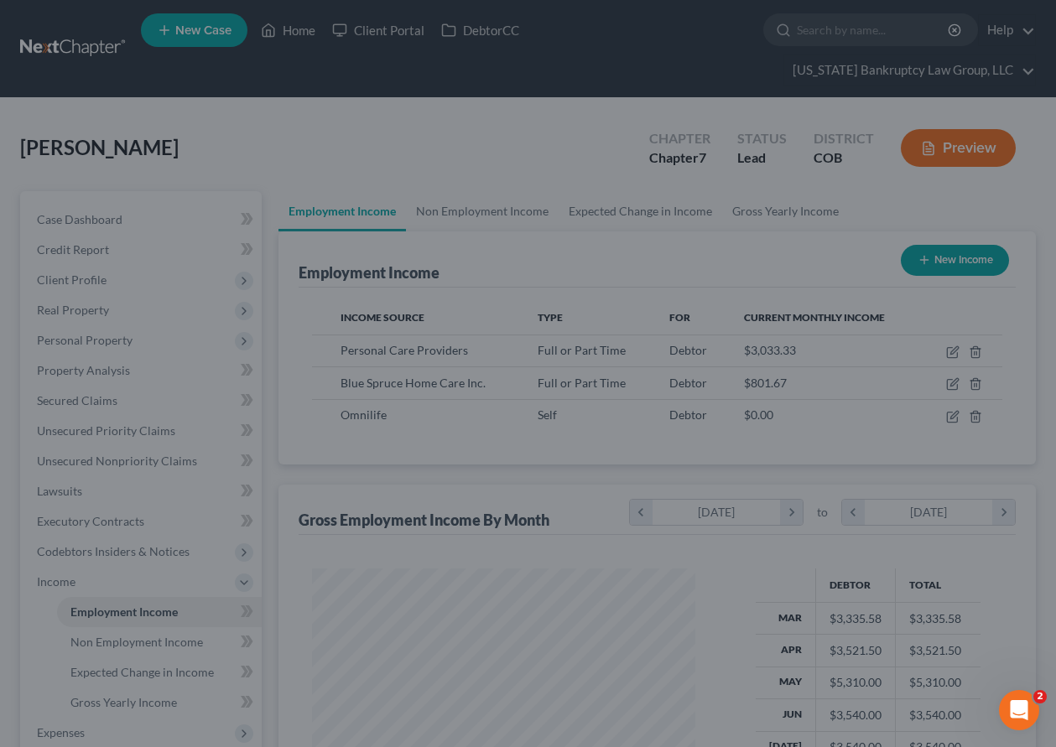
scroll to position [838577, 838461]
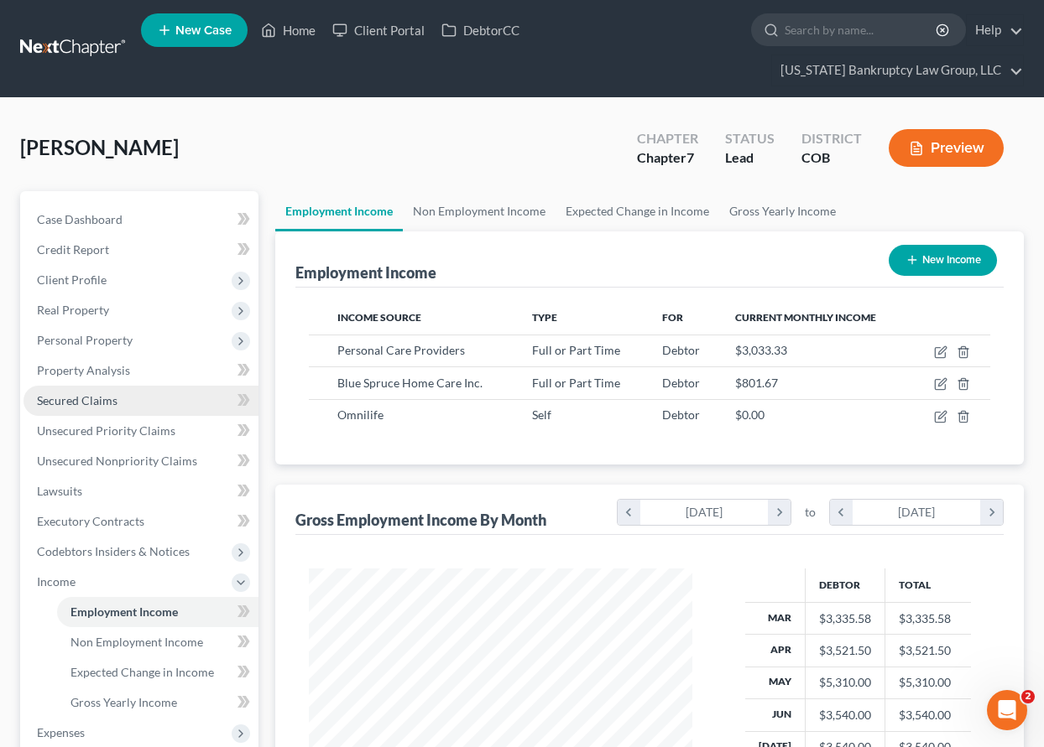
click at [84, 407] on span "Secured Claims" at bounding box center [77, 400] width 81 height 14
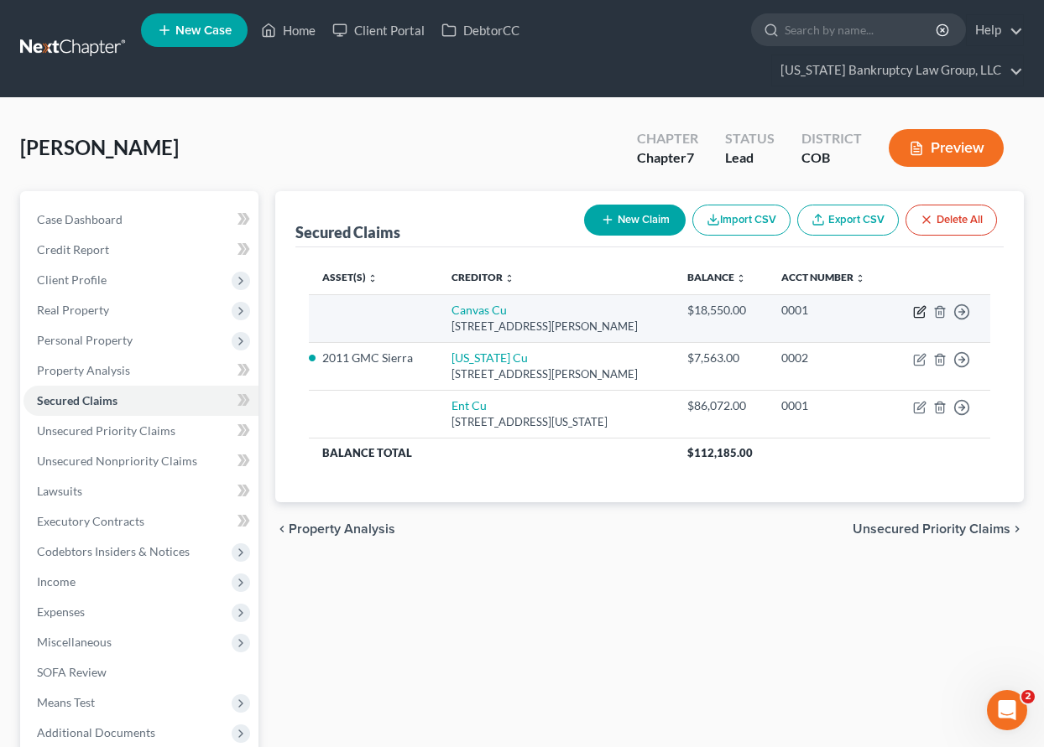
click at [918, 311] on icon "button" at bounding box center [921, 310] width 8 height 8
select select "5"
select select "0"
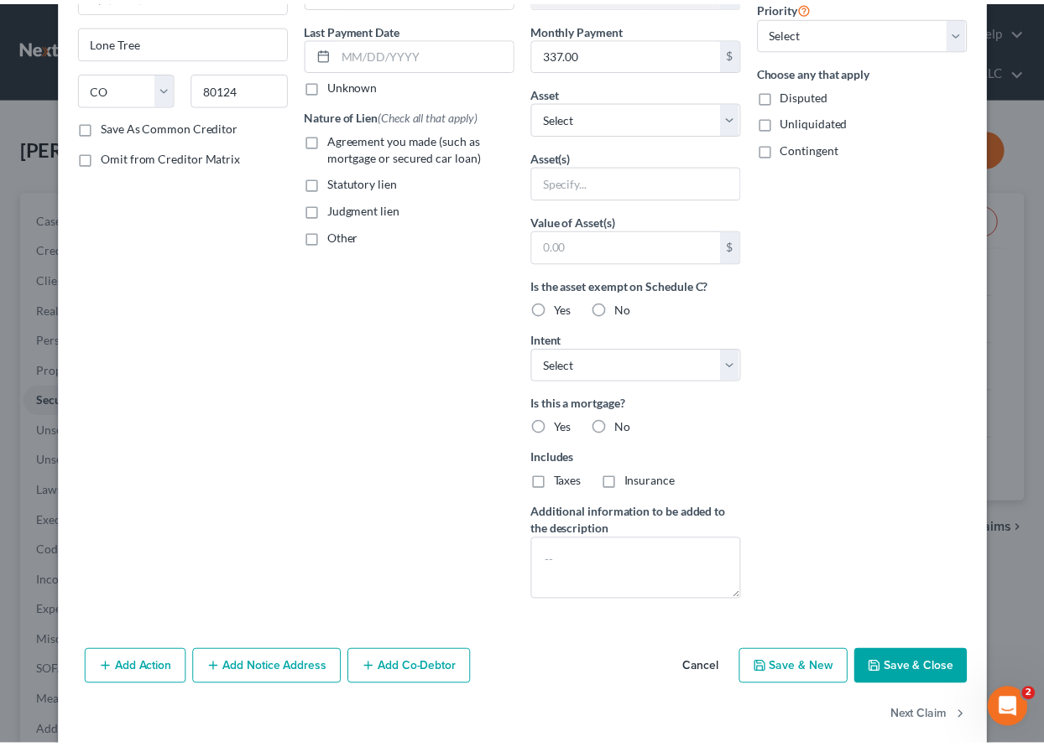
scroll to position [232, 0]
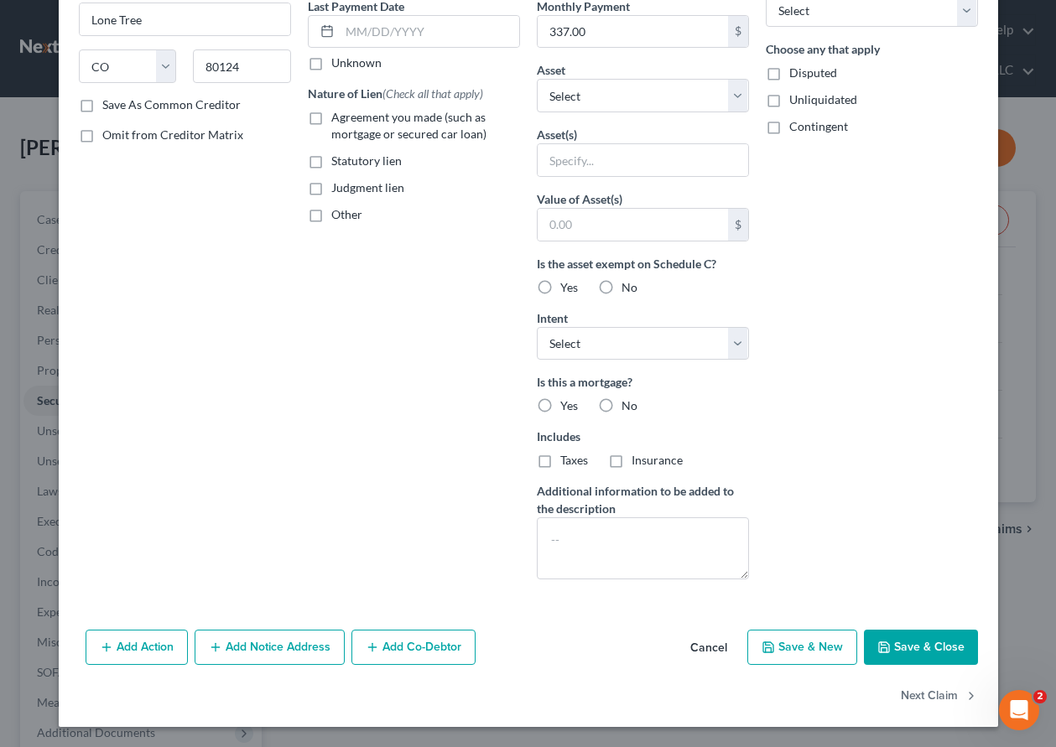
click at [718, 647] on button "Cancel" at bounding box center [709, 649] width 64 height 34
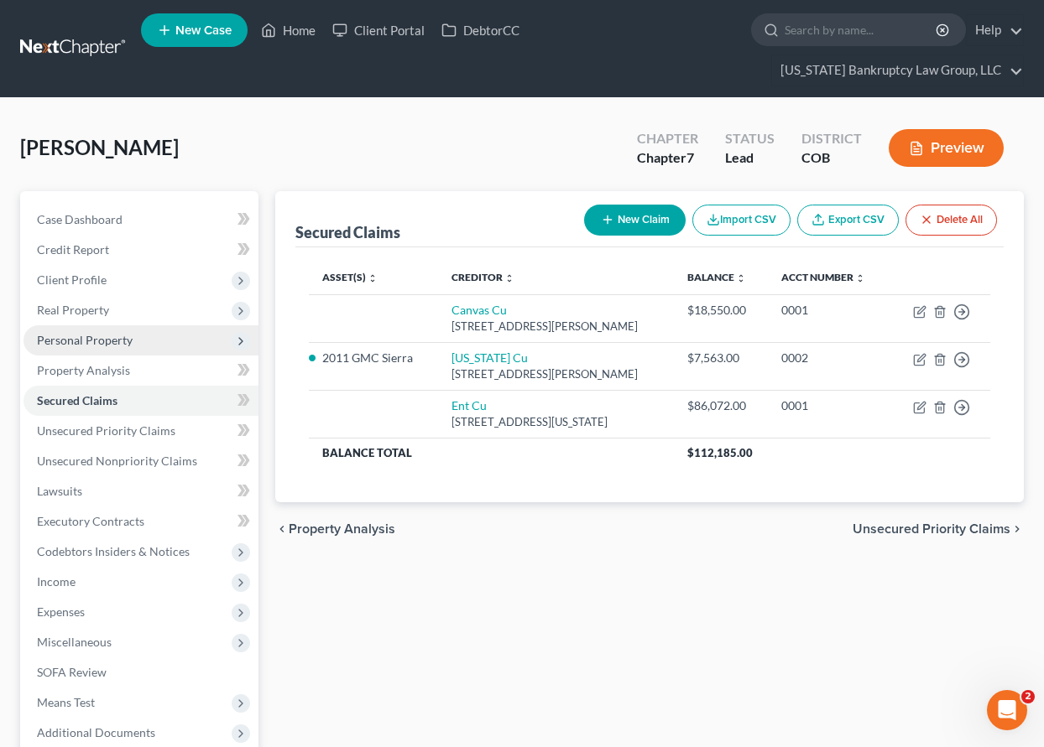
click at [86, 341] on span "Personal Property" at bounding box center [85, 340] width 96 height 14
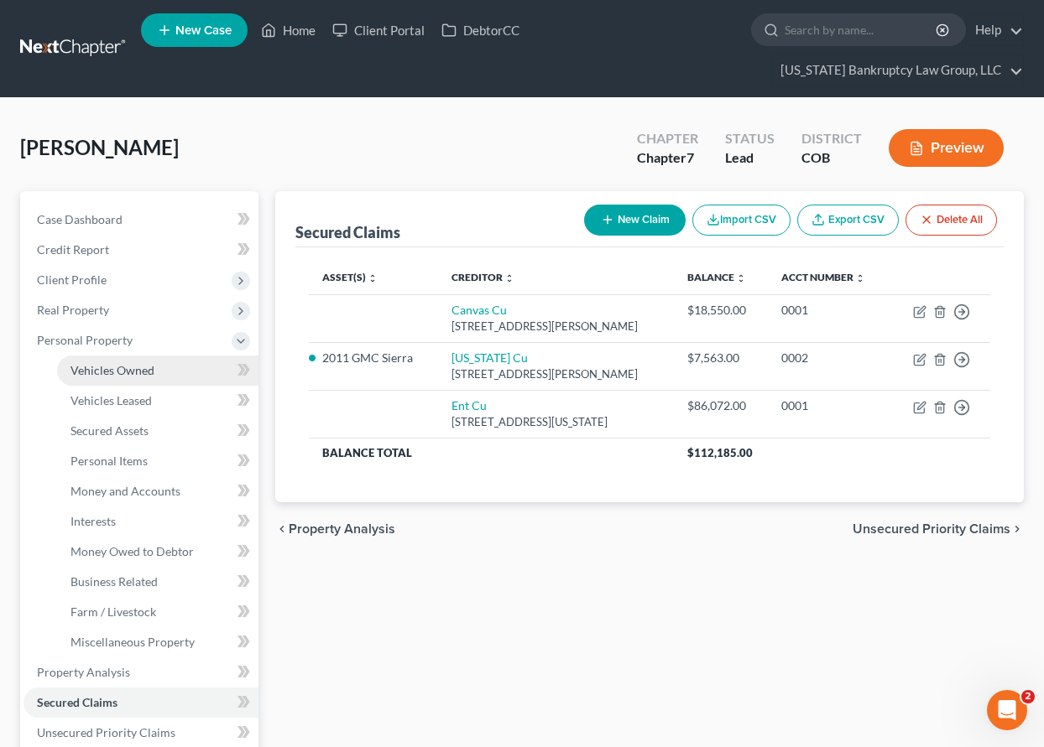
click at [94, 373] on span "Vehicles Owned" at bounding box center [112, 370] width 84 height 14
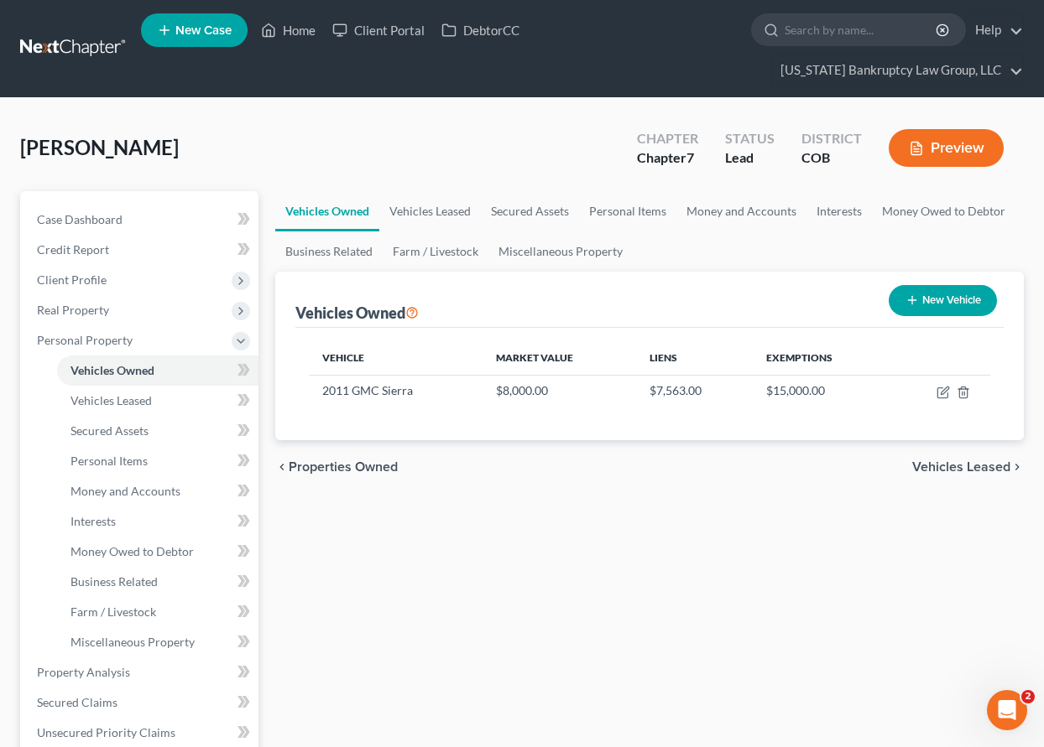
click at [953, 300] on button "New Vehicle" at bounding box center [942, 300] width 108 height 31
select select "0"
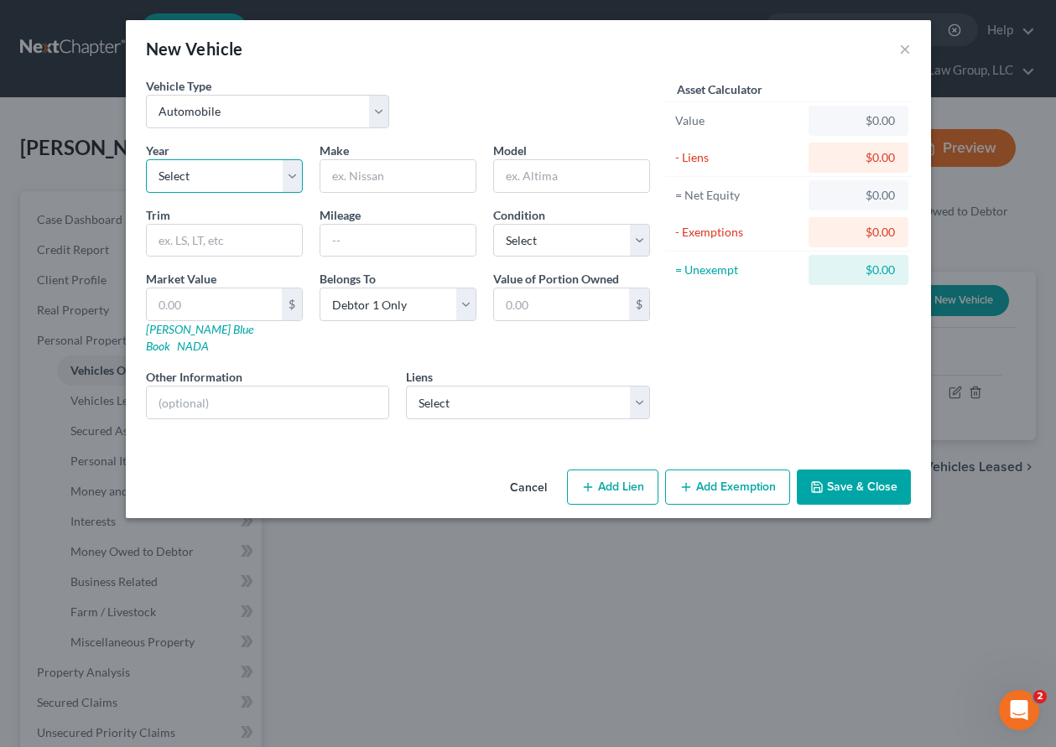
click at [223, 159] on select "Select 2026 2025 2024 2023 2022 2021 2020 2019 2018 2017 2016 2015 2014 2013 20…" at bounding box center [224, 176] width 157 height 34
select select "12"
click at [146, 159] on select "Select 2026 2025 2024 2023 2022 2021 2020 2019 2018 2017 2016 2015 2014 2013 20…" at bounding box center [224, 176] width 157 height 34
click at [377, 164] on input "text" at bounding box center [397, 176] width 155 height 32
type input "Cadillac"
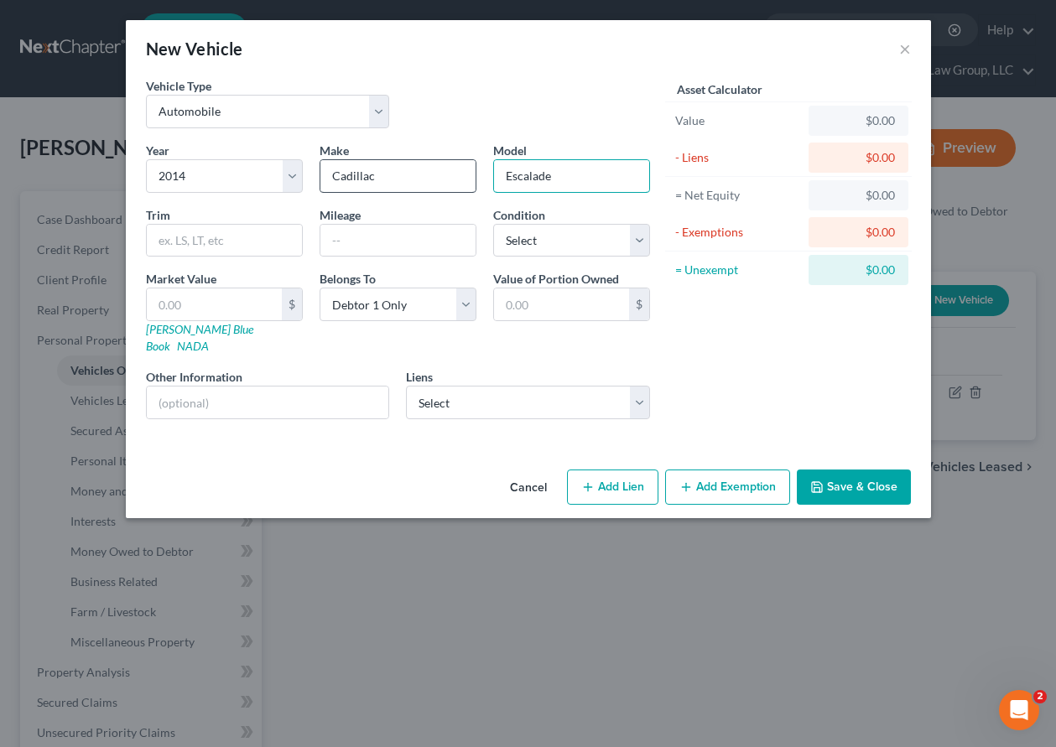
type input "Escalade"
click at [372, 230] on input "text" at bounding box center [397, 241] width 155 height 32
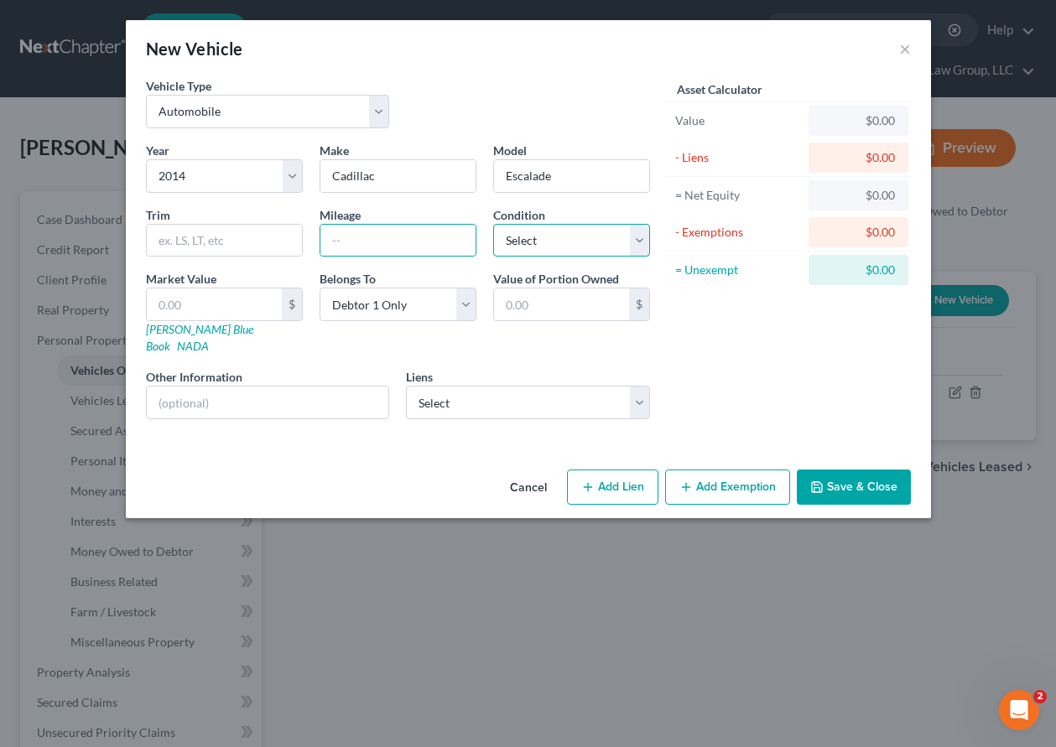
click at [602, 247] on select "Select Excellent Very Good Good Fair Poor" at bounding box center [571, 241] width 157 height 34
select select "3"
click at [493, 224] on select "Select Excellent Very Good Good Fair Poor" at bounding box center [571, 241] width 157 height 34
click at [882, 470] on button "Save & Close" at bounding box center [854, 487] width 114 height 35
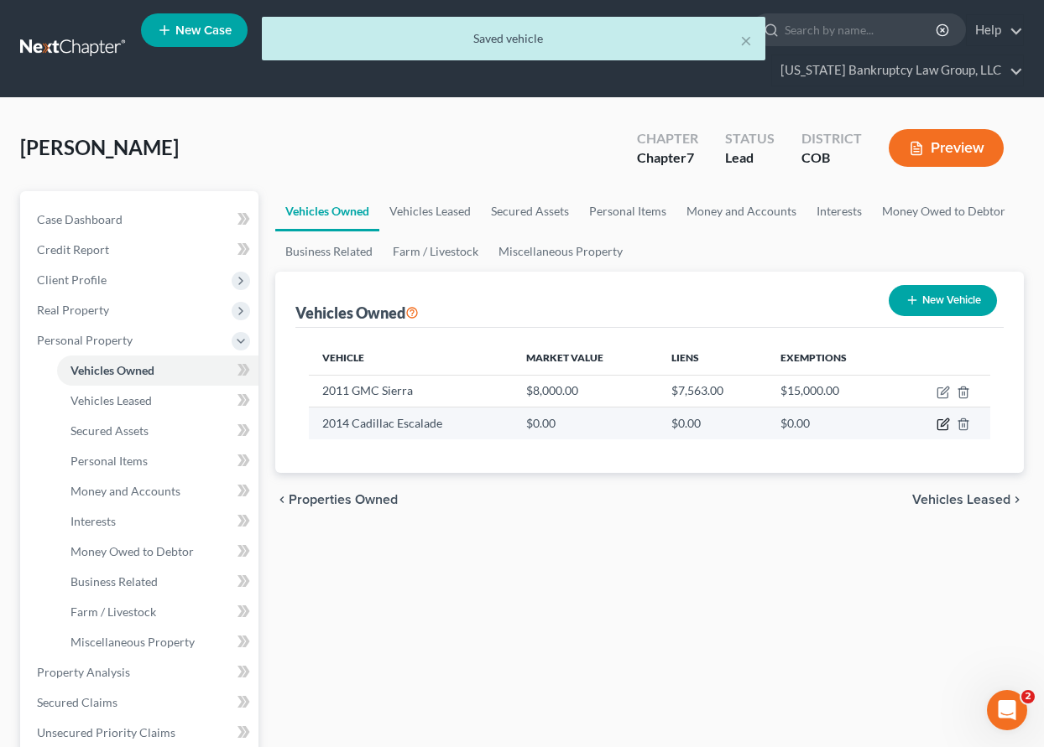
click at [940, 423] on icon "button" at bounding box center [942, 424] width 13 height 13
select select "0"
select select "12"
select select "3"
select select "0"
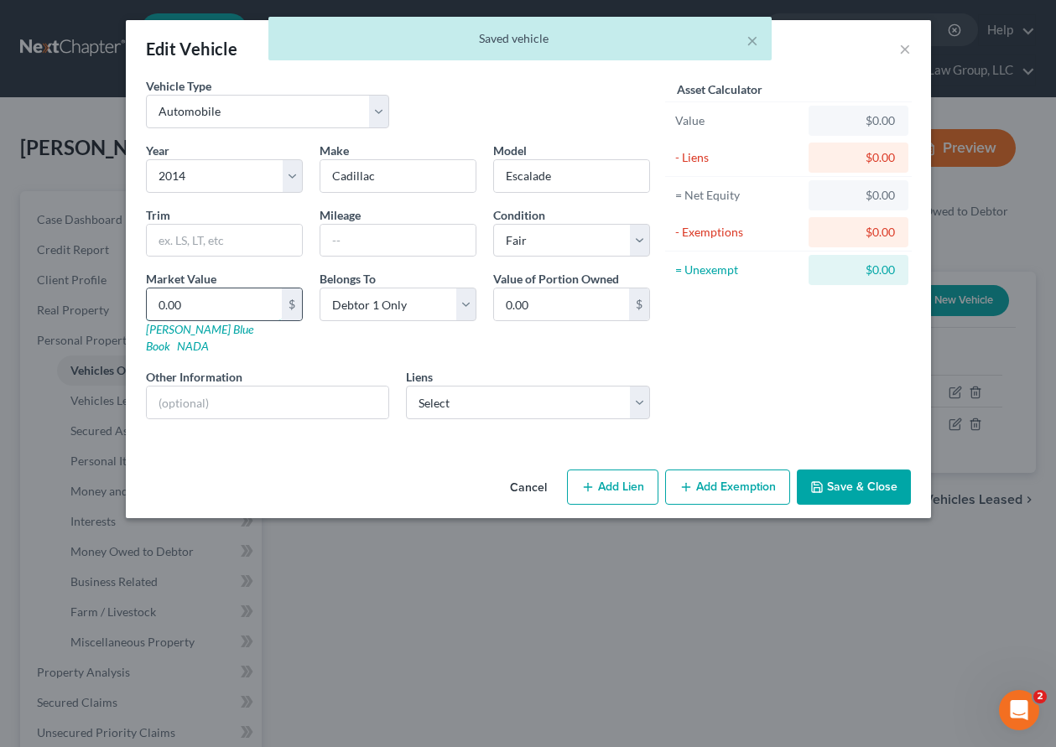
click at [222, 305] on input "0.00" at bounding box center [214, 305] width 135 height 32
type input "1"
type input "1.00"
type input "14"
type input "14.00"
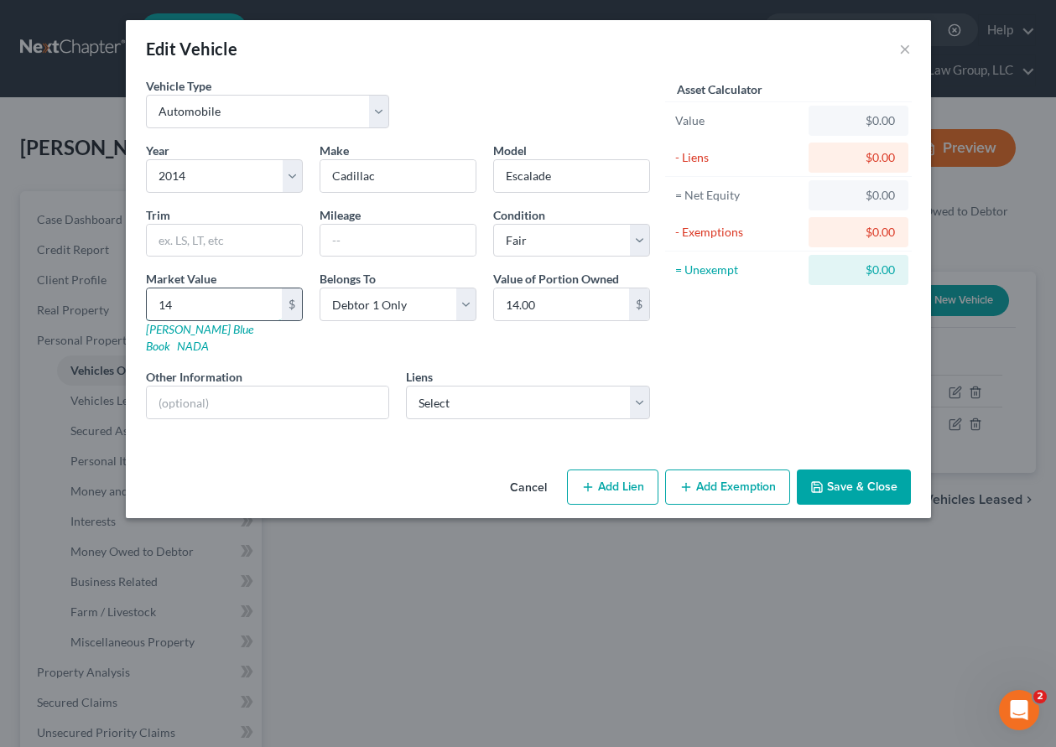
type input "140"
type input "140.00"
type input "1400"
type input "1,400.00"
type input "1,4000"
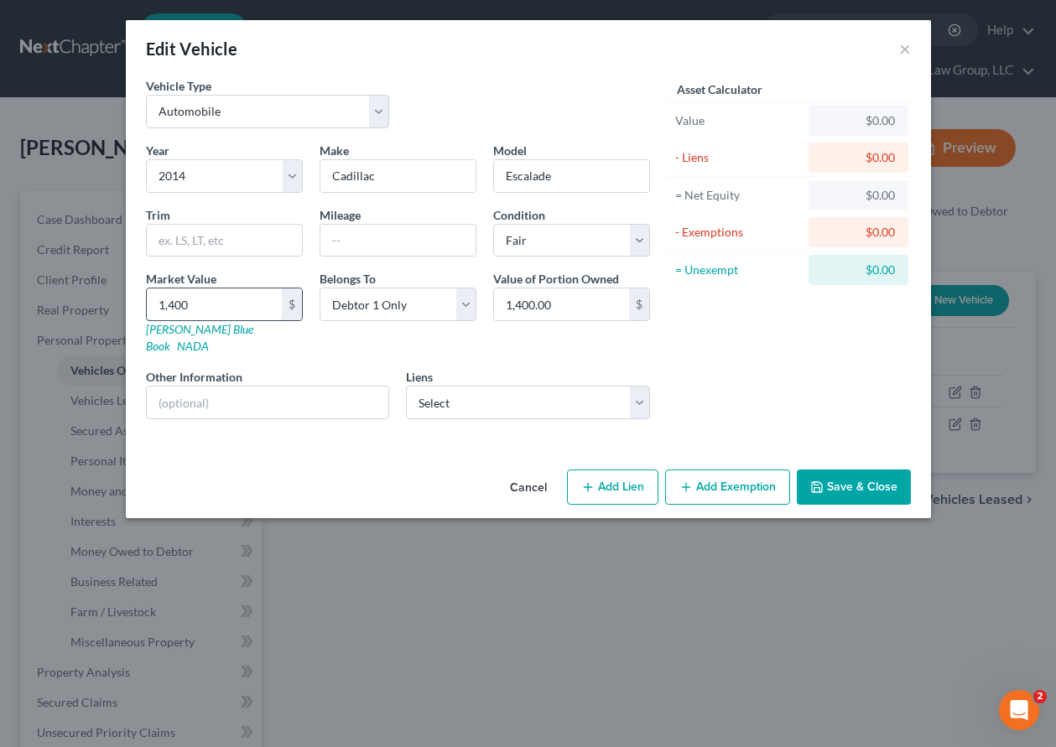
type input "14,000.00"
type input "14,000"
drag, startPoint x: 888, startPoint y: 465, endPoint x: 867, endPoint y: 441, distance: 31.5
click at [888, 470] on button "Save & Close" at bounding box center [854, 487] width 114 height 35
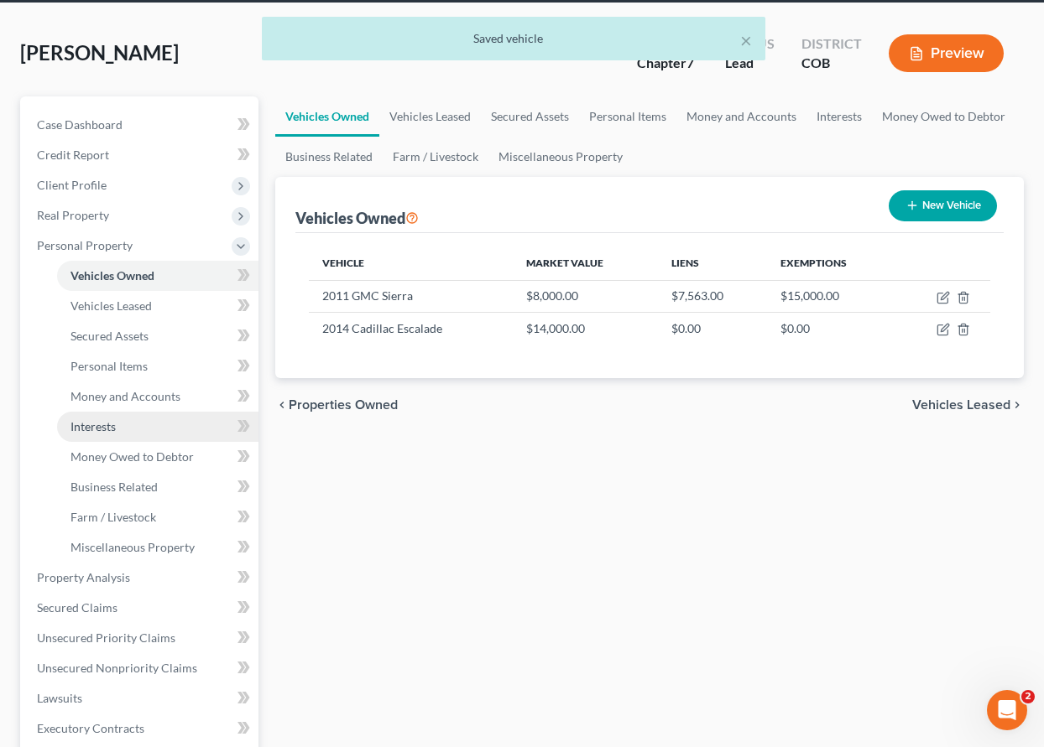
scroll to position [252, 0]
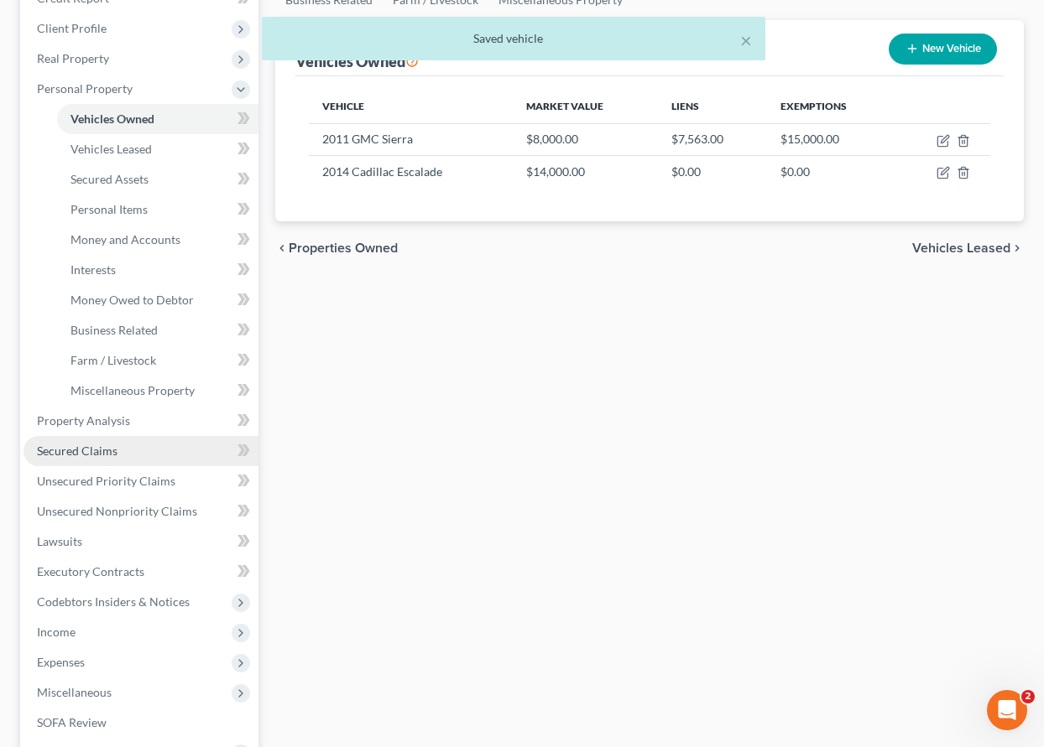
click at [66, 453] on span "Secured Claims" at bounding box center [77, 451] width 81 height 14
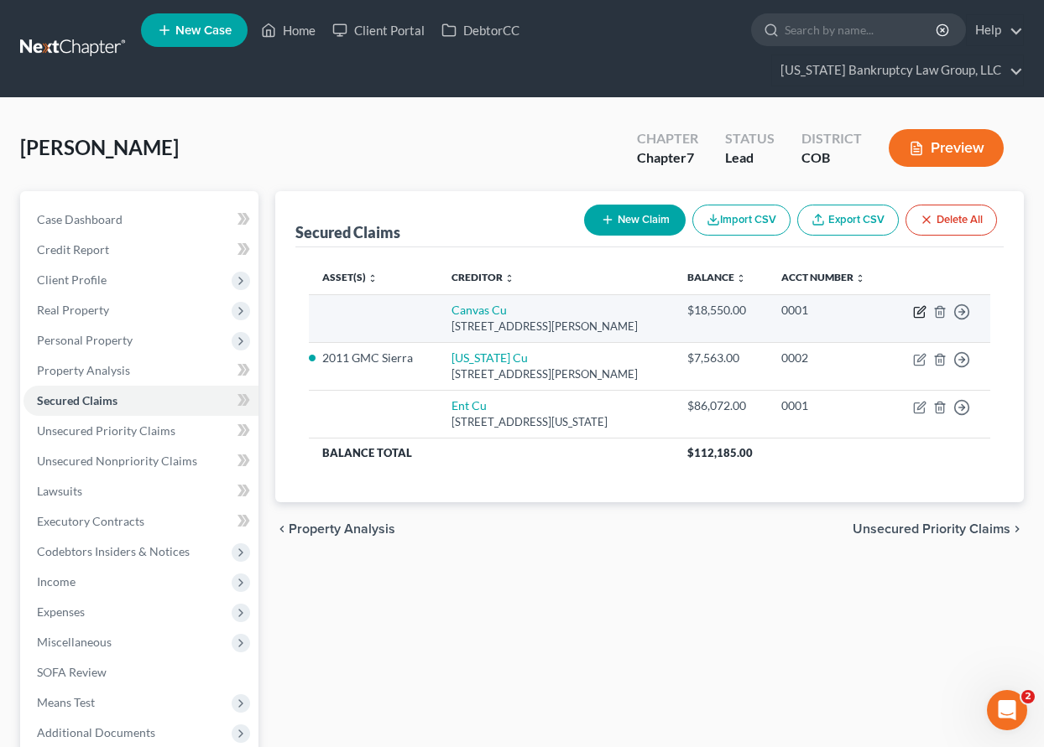
click at [920, 310] on icon "button" at bounding box center [919, 311] width 13 height 13
select select "5"
select select "0"
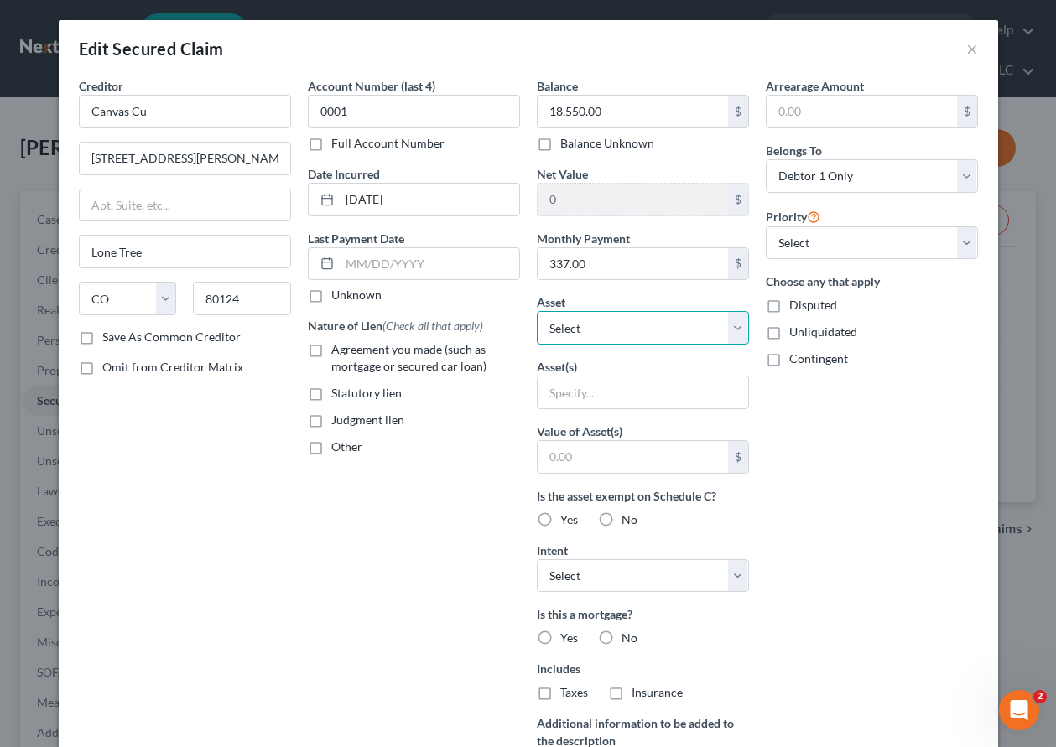
click at [602, 331] on select "Select Other Multiple Assets Electronics - TV, cellular telephone, and computer…" at bounding box center [643, 328] width 212 height 34
select select "10"
click at [537, 311] on select "Select Other Multiple Assets Electronics - TV, cellular telephone, and computer…" at bounding box center [643, 328] width 212 height 34
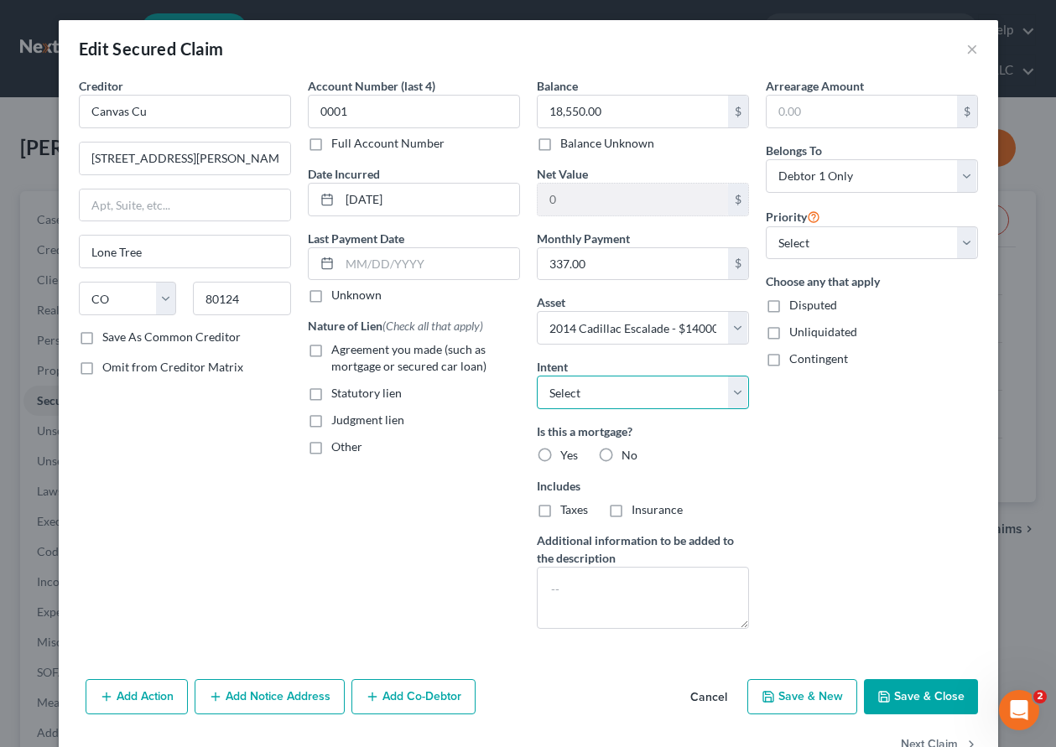
click at [600, 390] on select "Select Surrender Redeem Reaffirm Avoid Other" at bounding box center [643, 393] width 212 height 34
select select "4"
click at [537, 376] on select "Select Surrender Redeem Reaffirm Avoid Other" at bounding box center [643, 393] width 212 height 34
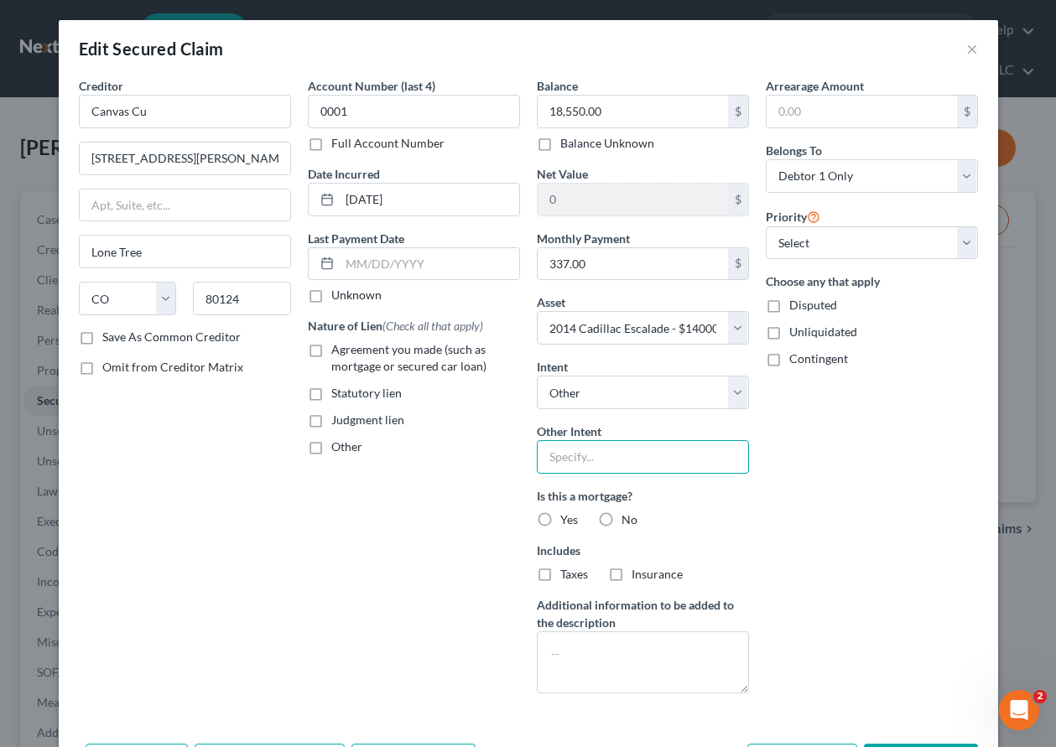
click at [588, 458] on input "text" at bounding box center [643, 457] width 212 height 34
type input "Retain and Pay as Agreed"
click at [622, 518] on label "No" at bounding box center [630, 520] width 16 height 17
click at [628, 518] on input "No" at bounding box center [633, 517] width 11 height 11
radio input "true"
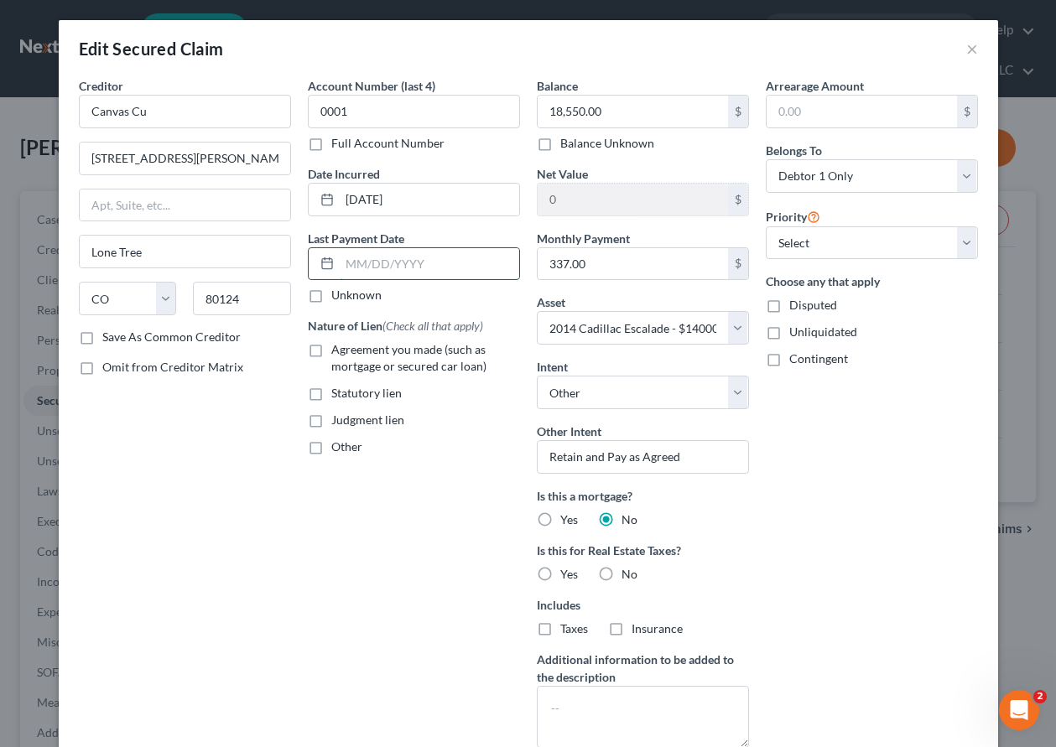
click at [396, 265] on input "text" at bounding box center [430, 264] width 180 height 32
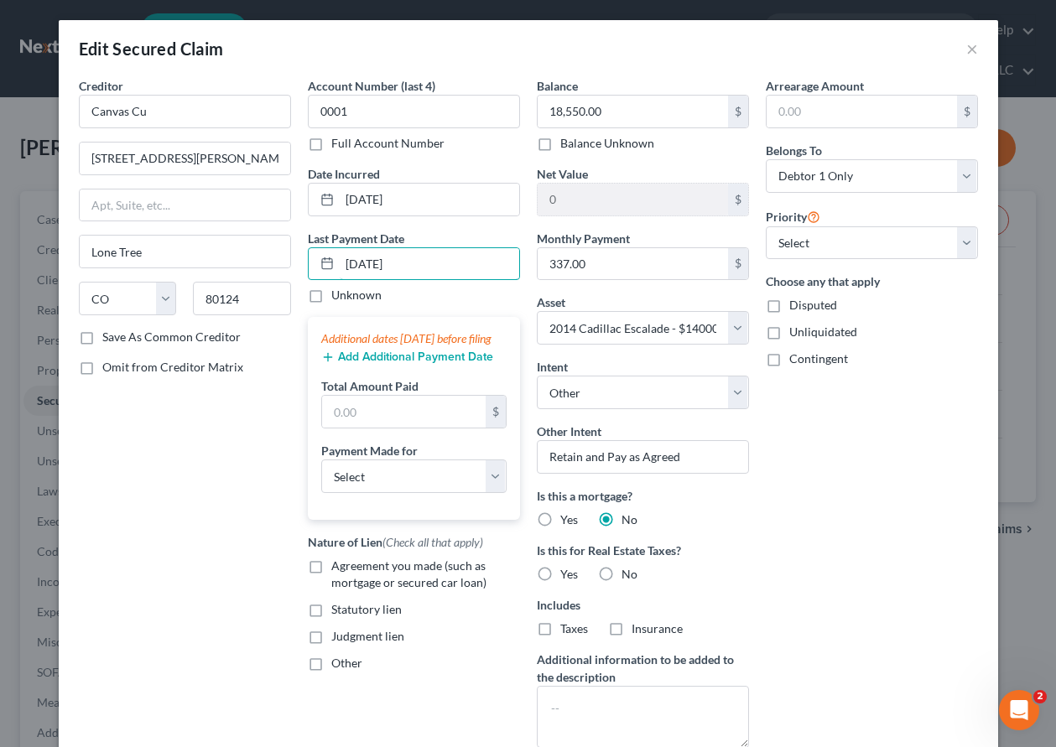
type input "[DATE]"
click at [424, 364] on button "Add Additional Payment Date" at bounding box center [407, 357] width 172 height 13
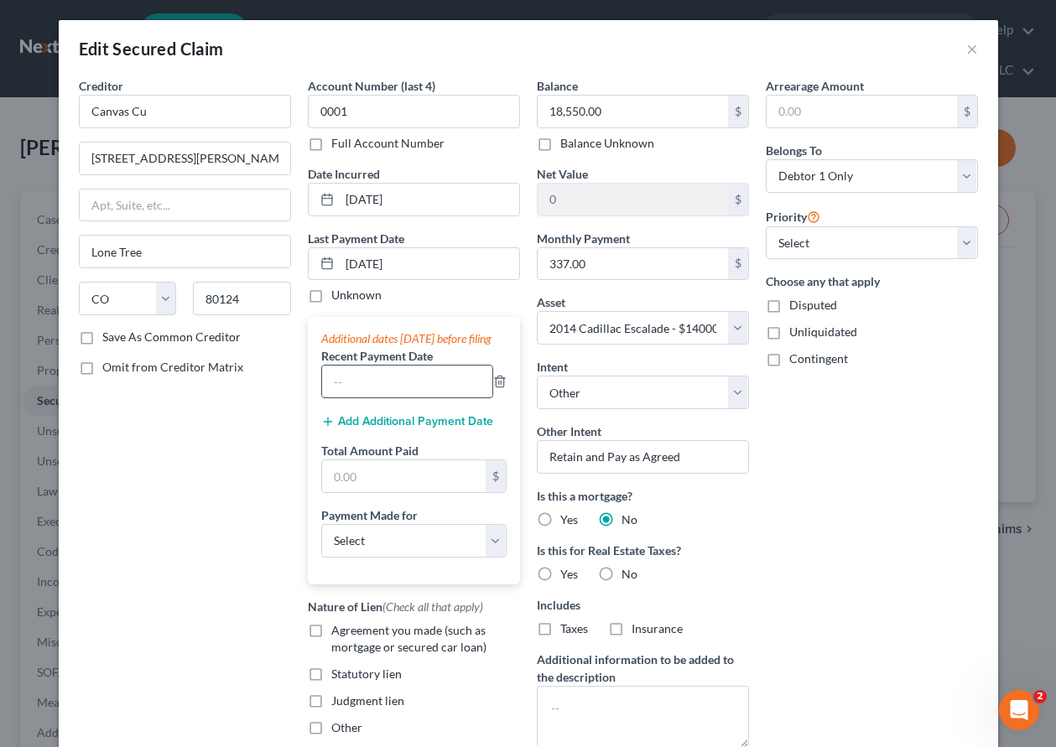
click at [402, 398] on input "text" at bounding box center [407, 382] width 170 height 32
type input "[DATE]"
click at [439, 429] on button "Add Additional Payment Date" at bounding box center [407, 421] width 172 height 13
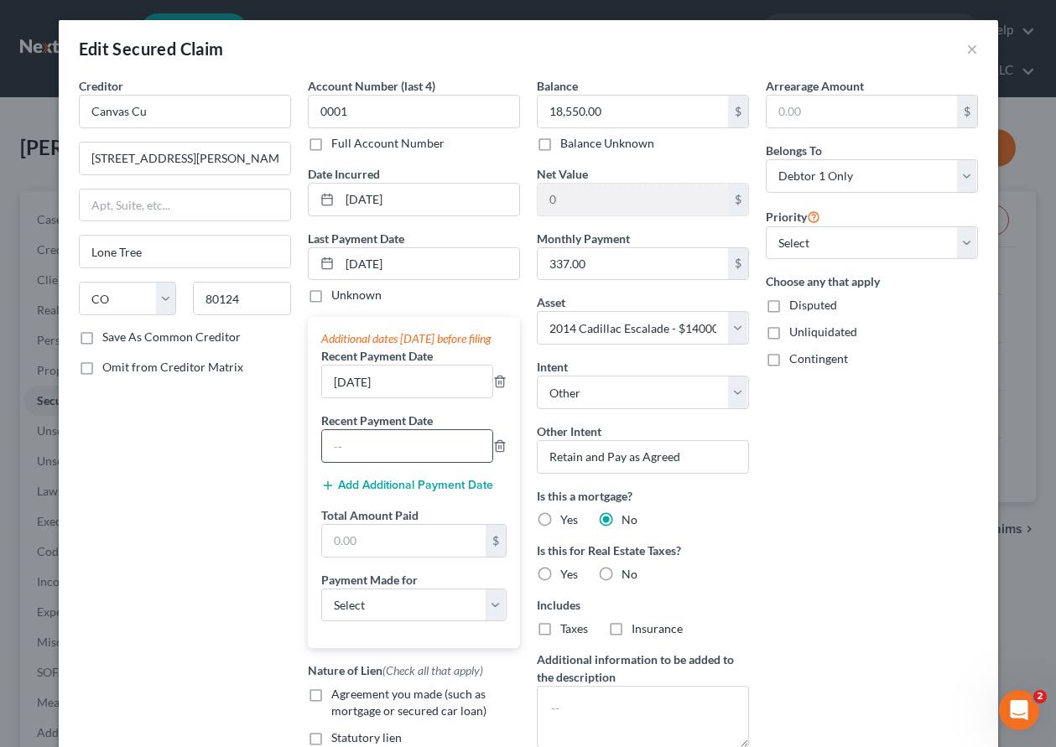
click at [392, 462] on input "text" at bounding box center [407, 446] width 170 height 32
type input "[DATE]"
click at [394, 557] on input "text" at bounding box center [404, 541] width 164 height 32
type input "1,011"
click at [391, 622] on select "Select Car Credit Card Loan Repayment Mortgage Other Suppliers Or Vendors" at bounding box center [413, 606] width 185 height 34
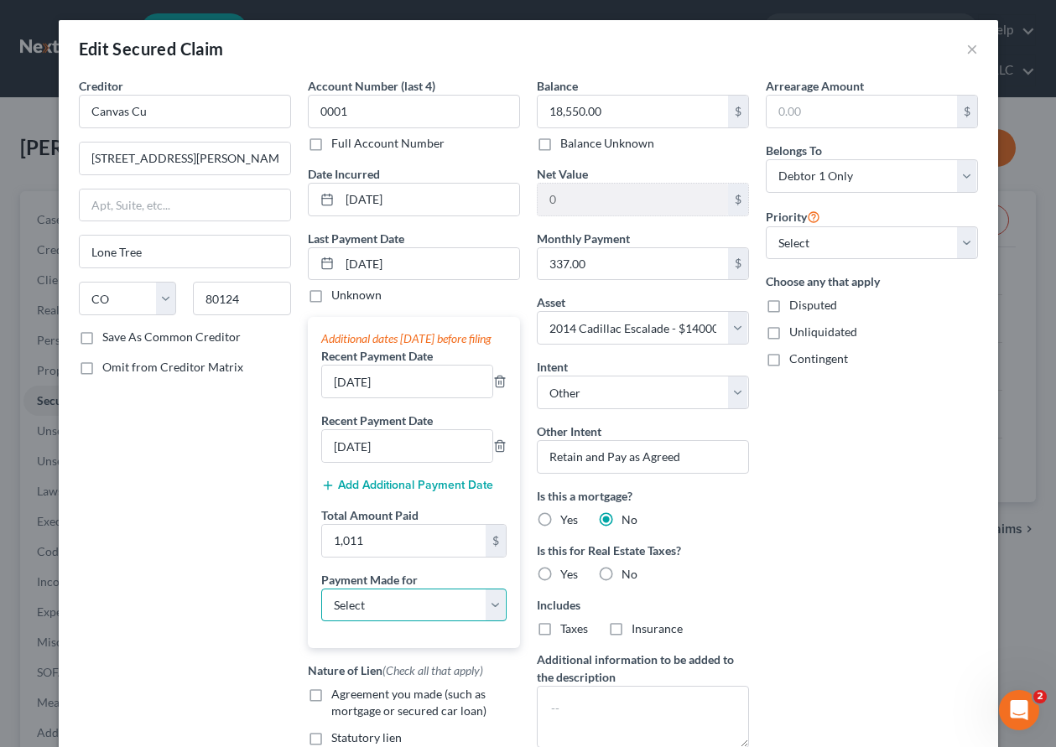
select select "0"
click at [321, 605] on select "Select Car Credit Card Loan Repayment Mortgage Other Suppliers Or Vendors" at bounding box center [413, 606] width 185 height 34
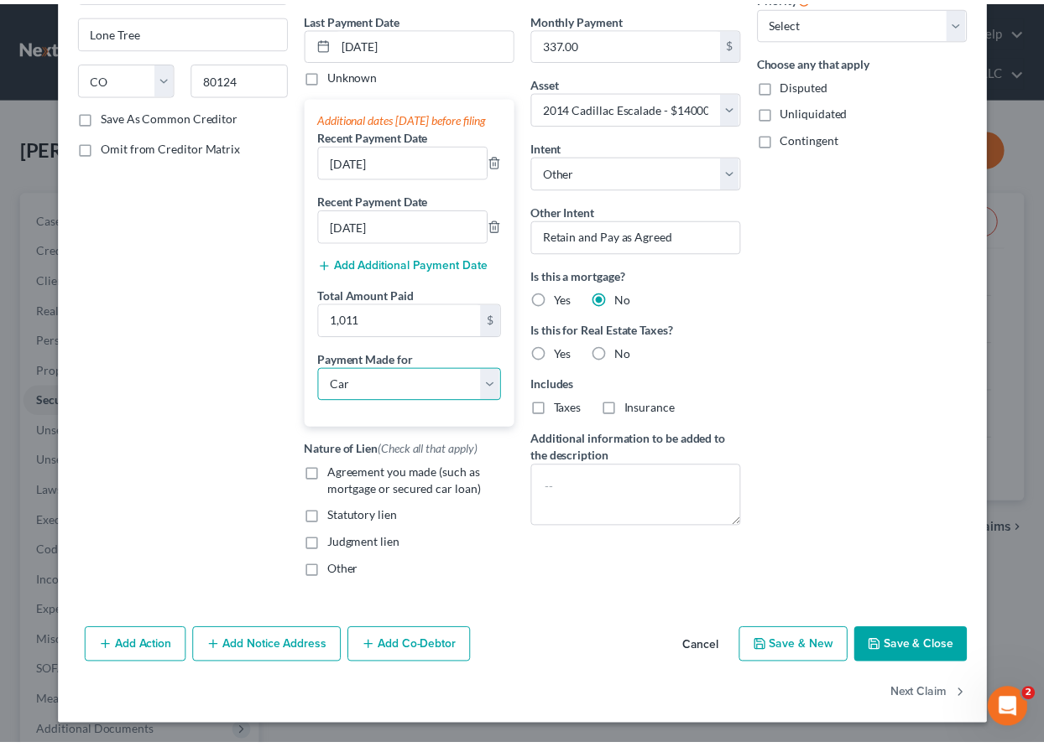
scroll to position [237, 0]
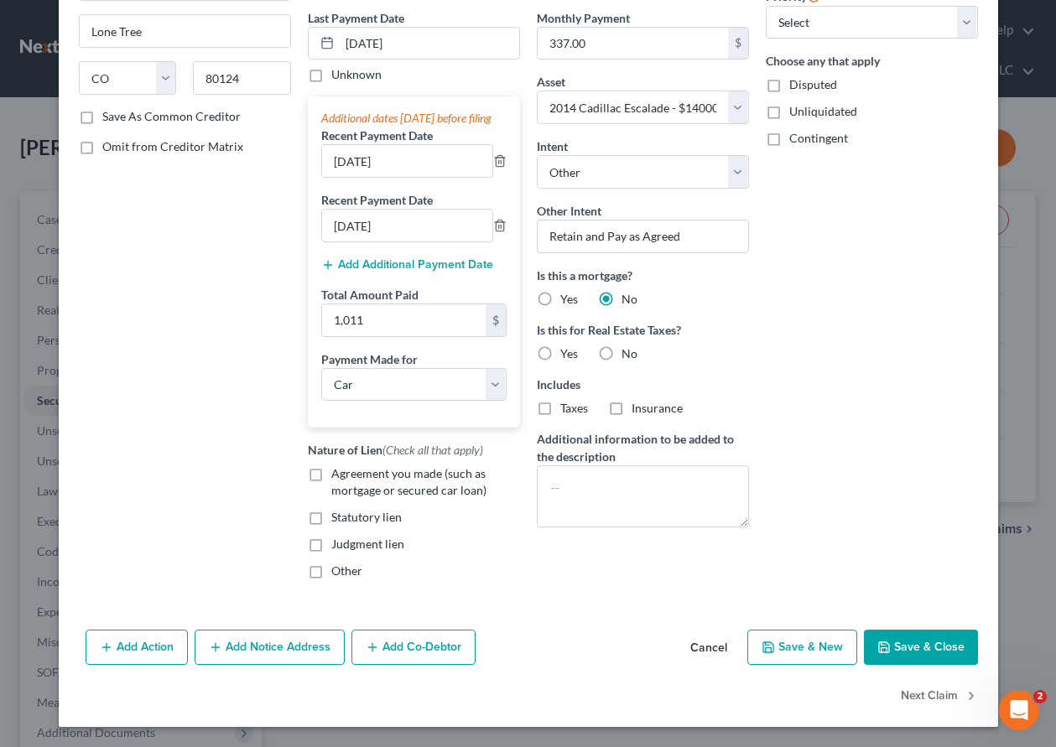
click at [899, 660] on button "Save & Close" at bounding box center [921, 647] width 114 height 35
select select
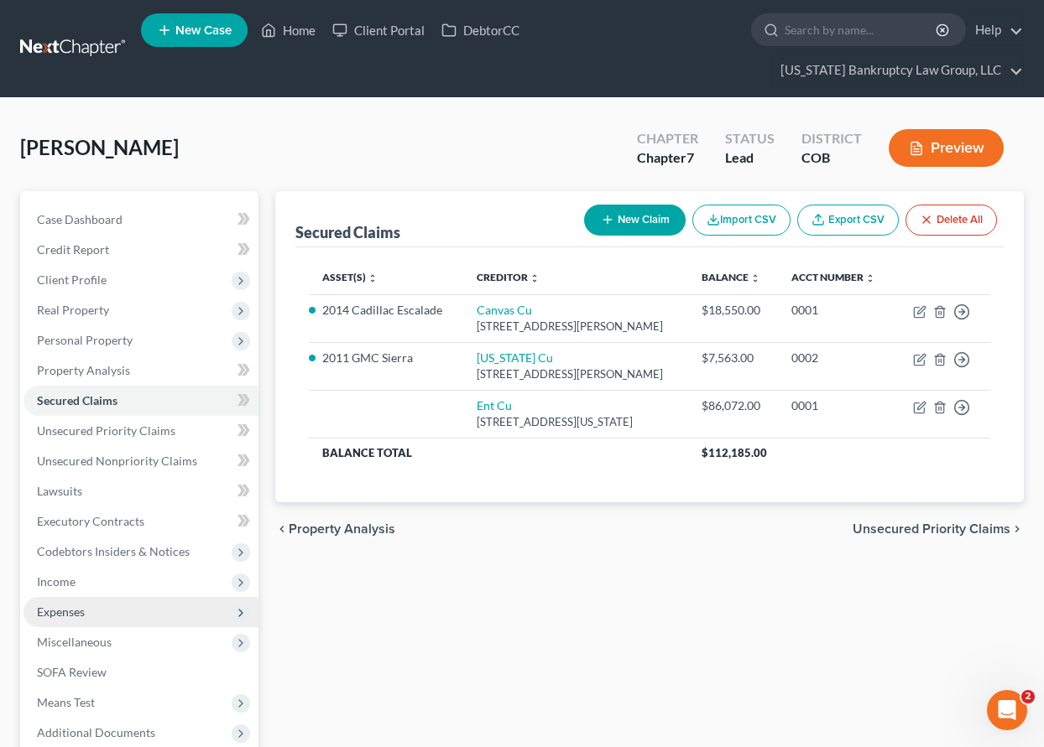
click at [75, 615] on span "Expenses" at bounding box center [61, 612] width 48 height 14
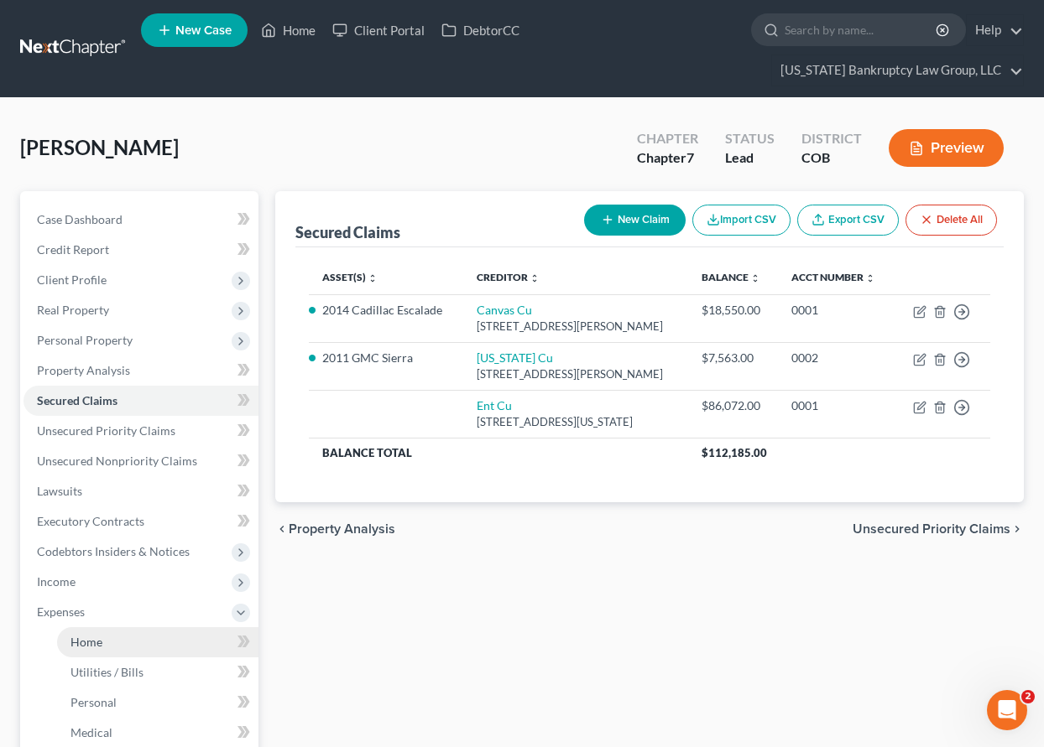
click at [94, 643] on span "Home" at bounding box center [86, 642] width 32 height 14
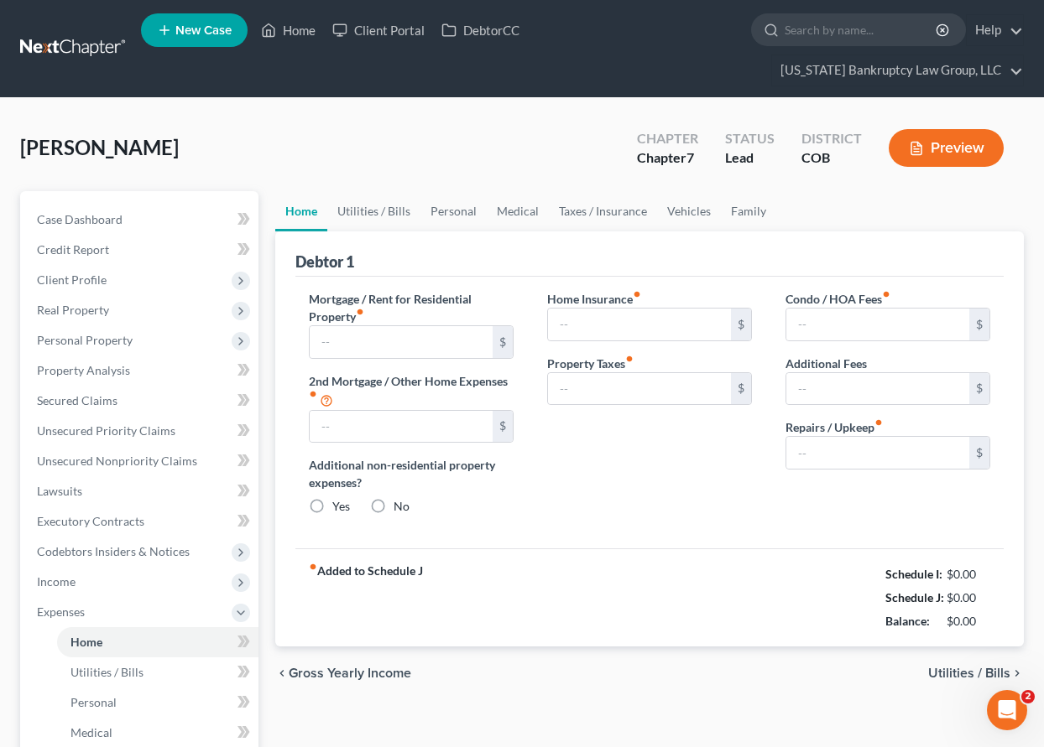
type input "1,075.00"
type input "0.00"
radio input "true"
type input "15.00"
type input "0.00"
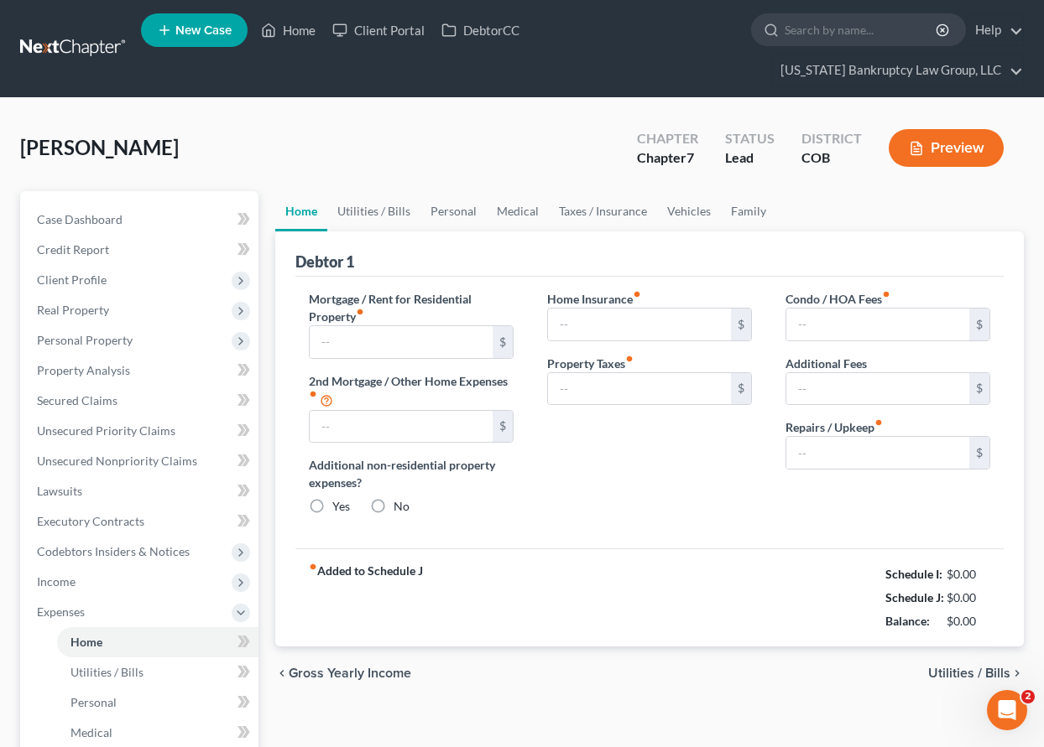
type input "0.00"
click at [690, 216] on link "Vehicles" at bounding box center [689, 211] width 64 height 40
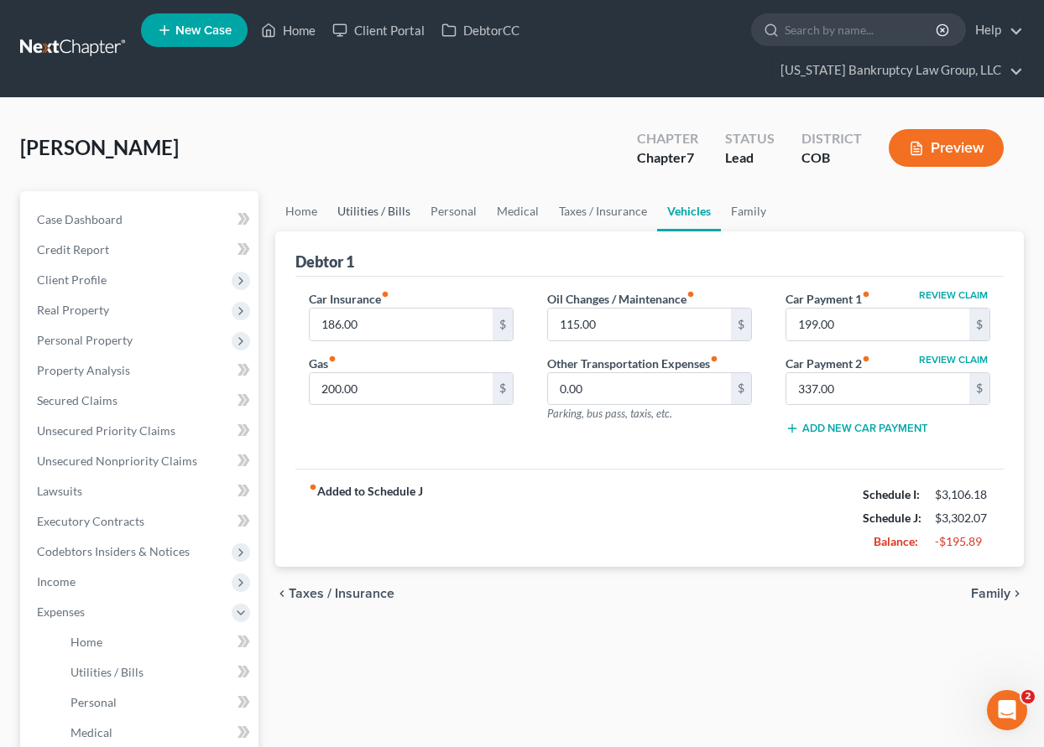
click at [391, 212] on link "Utilities / Bills" at bounding box center [373, 211] width 93 height 40
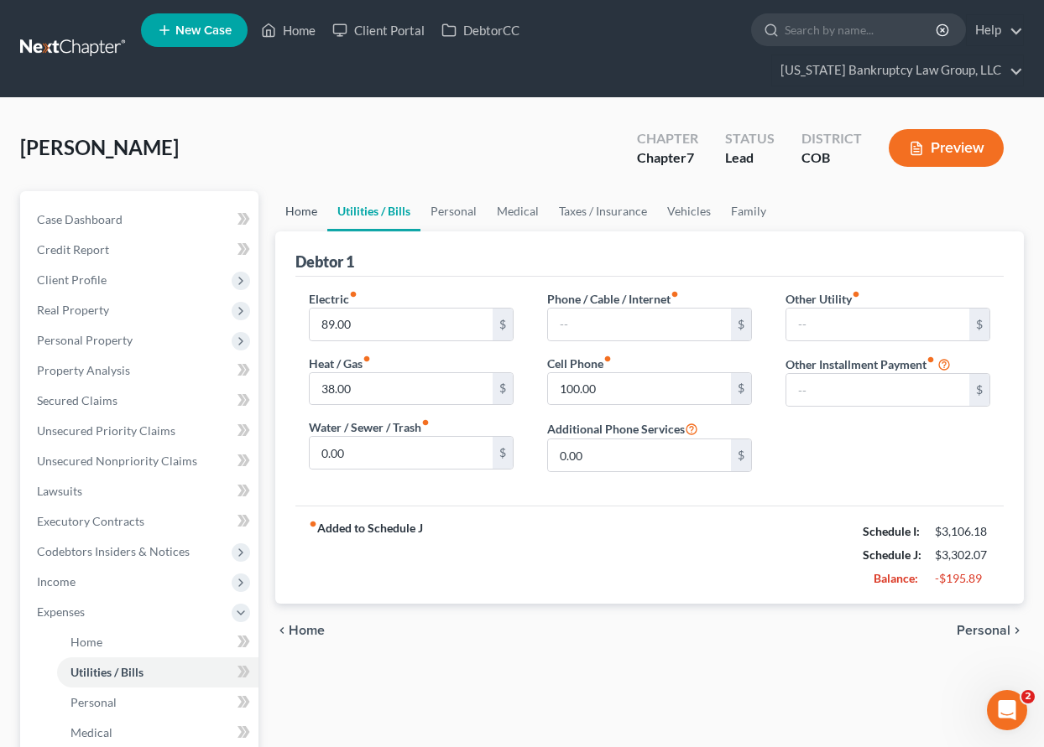
click at [287, 214] on link "Home" at bounding box center [301, 211] width 52 height 40
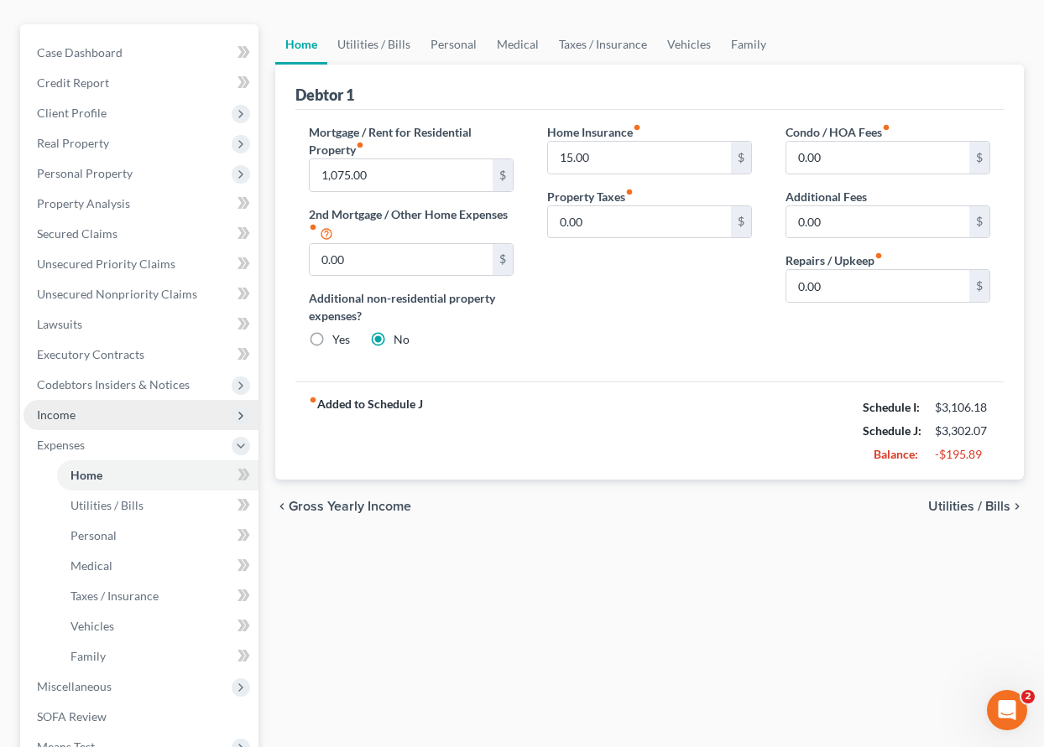
scroll to position [168, 0]
click at [67, 415] on span "Income" at bounding box center [56, 414] width 39 height 14
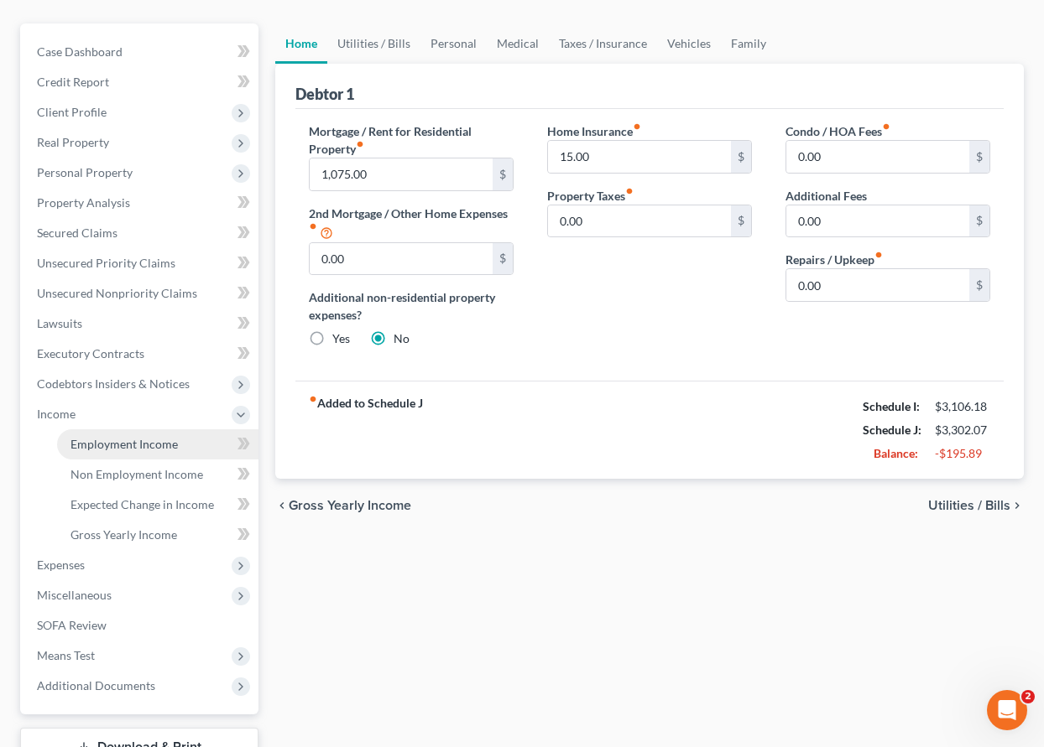
click at [98, 445] on span "Employment Income" at bounding box center [123, 444] width 107 height 14
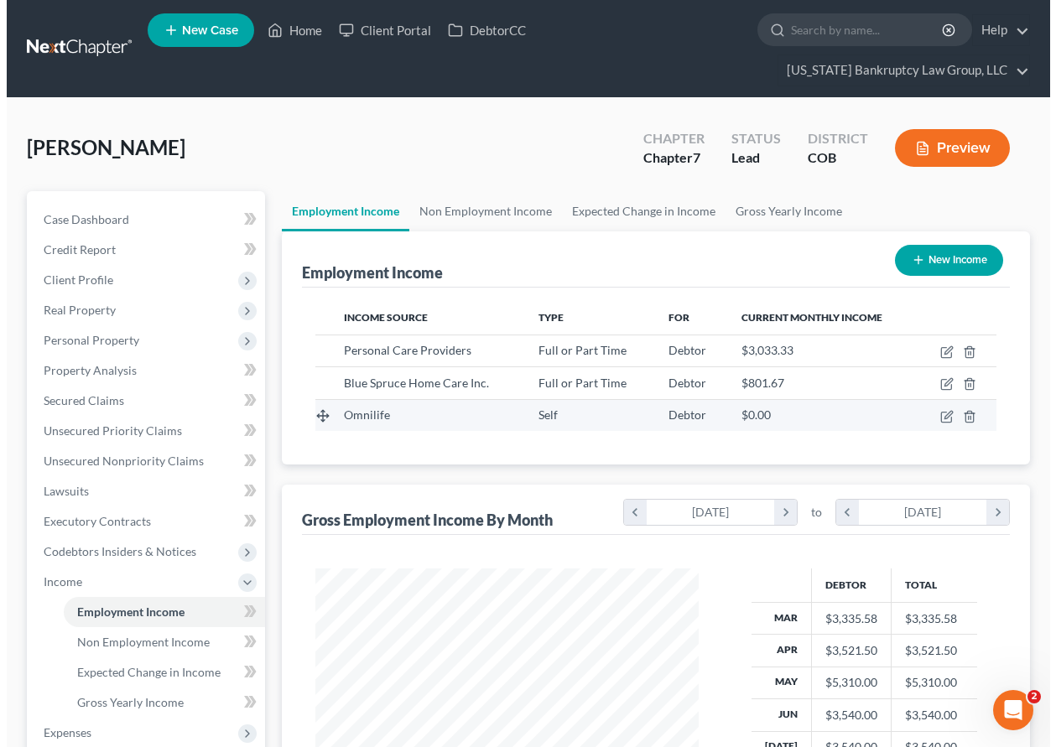
scroll to position [301, 417]
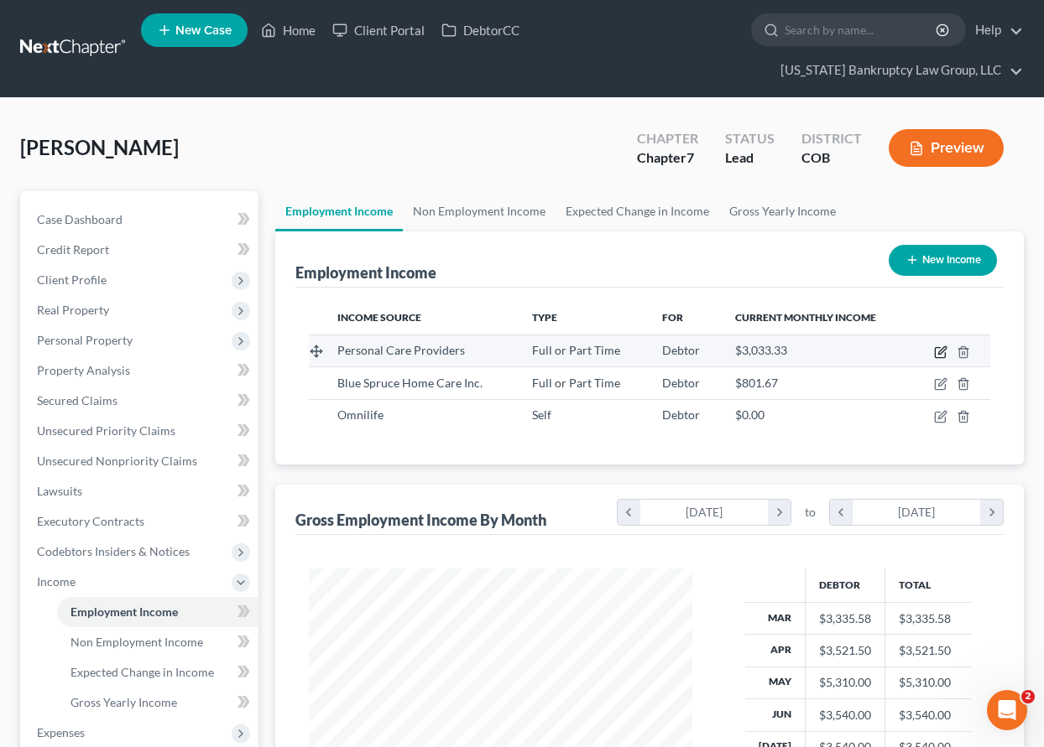
click at [941, 351] on icon "button" at bounding box center [942, 350] width 8 height 8
select select "0"
select select "5"
select select "2"
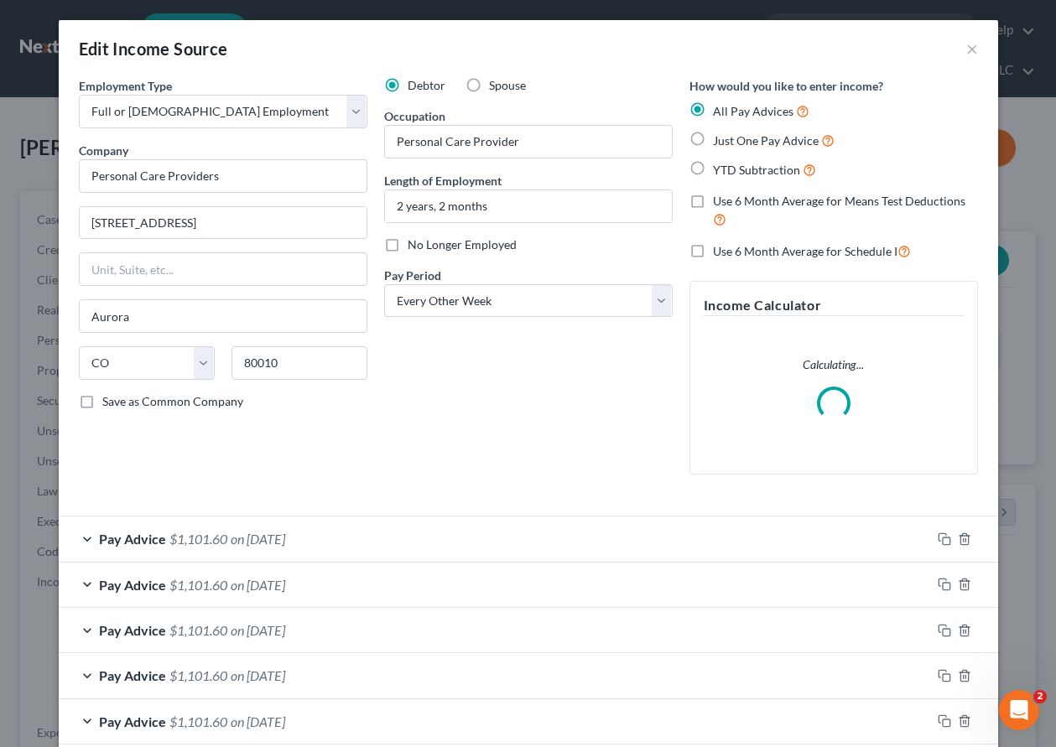
scroll to position [301, 422]
click at [83, 174] on input "Personal Care Providers" at bounding box center [223, 176] width 289 height 34
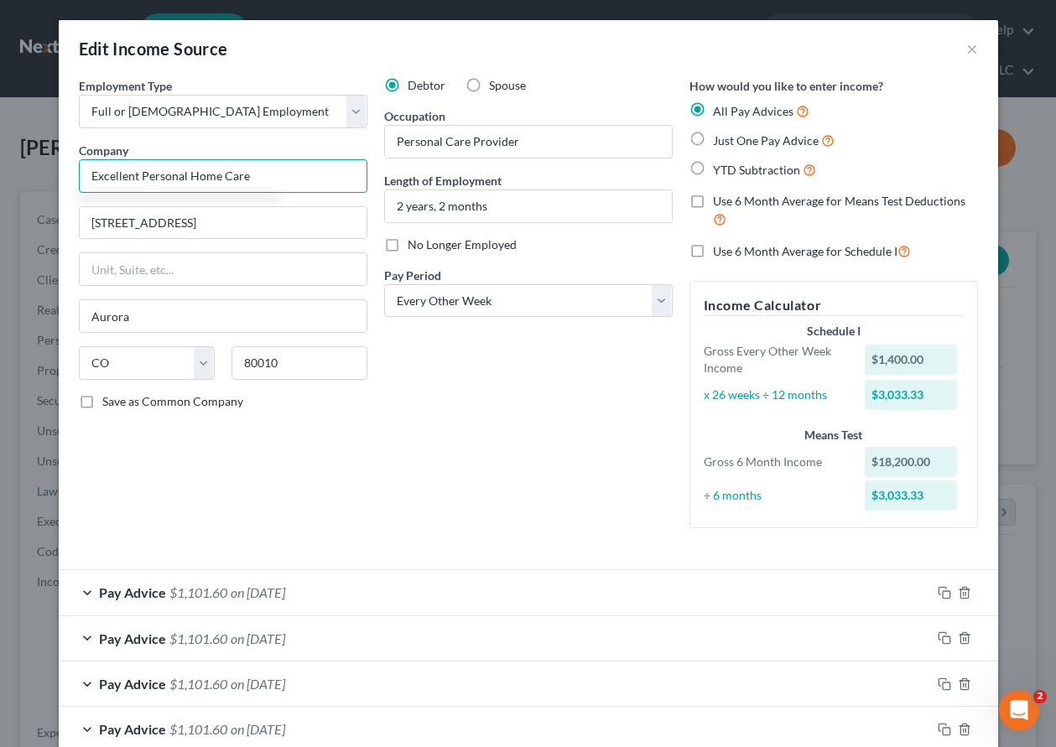
type input "Excellent Personal Home Care"
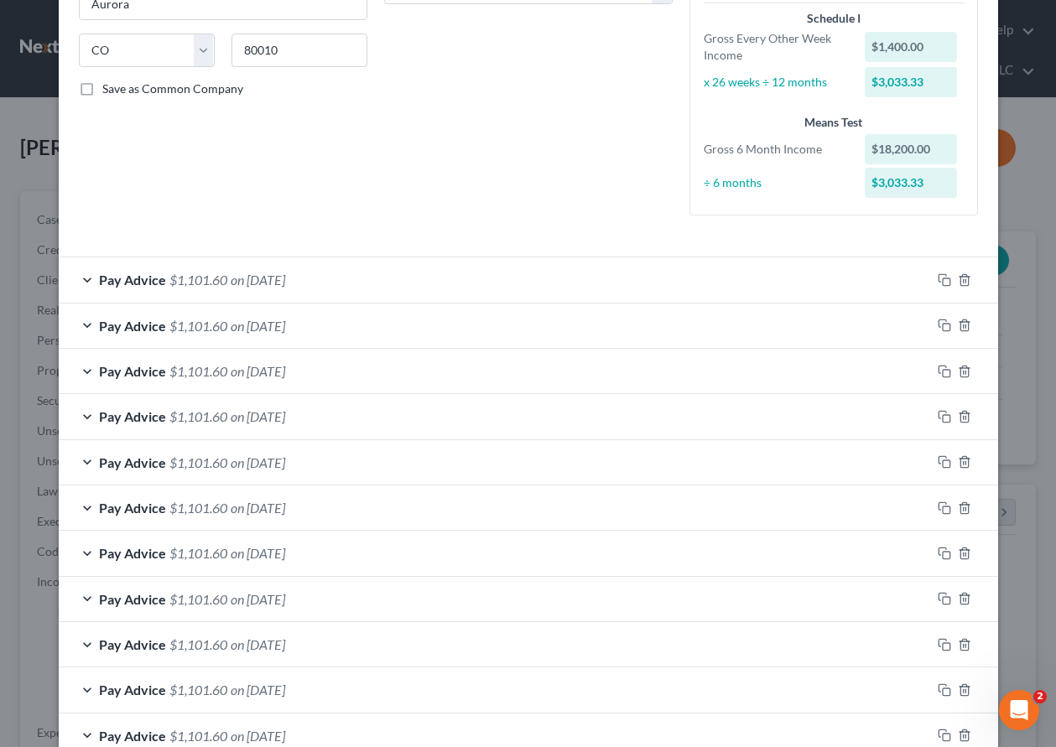
scroll to position [419, 0]
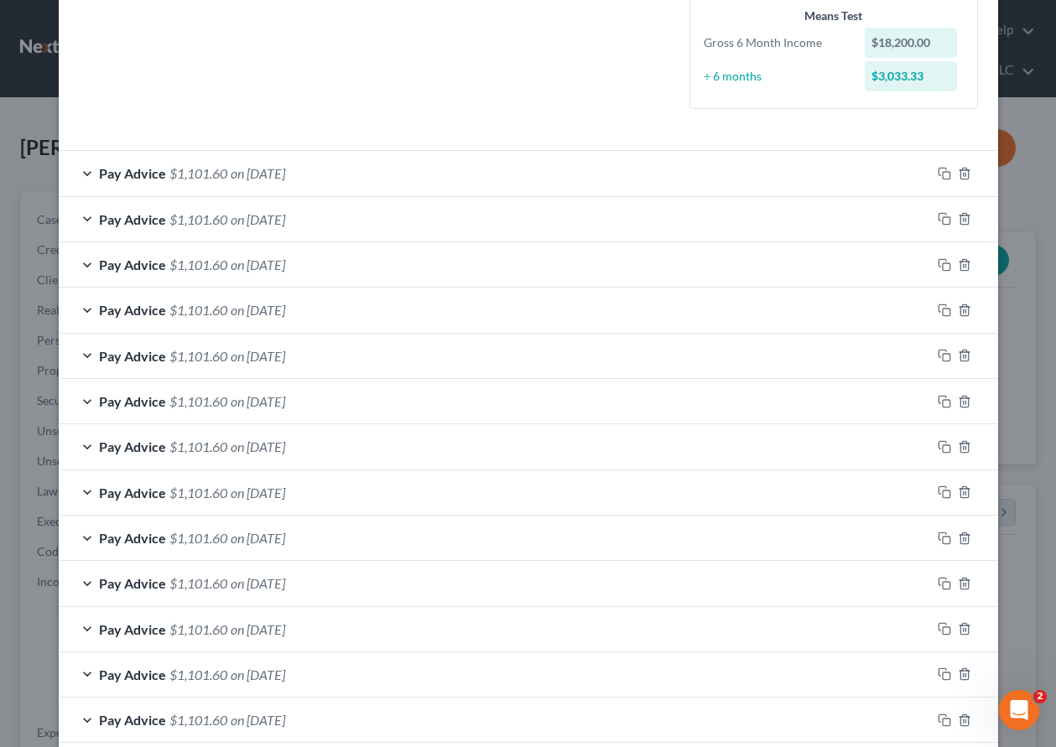
click at [276, 222] on span "on [DATE]" at bounding box center [258, 219] width 55 height 16
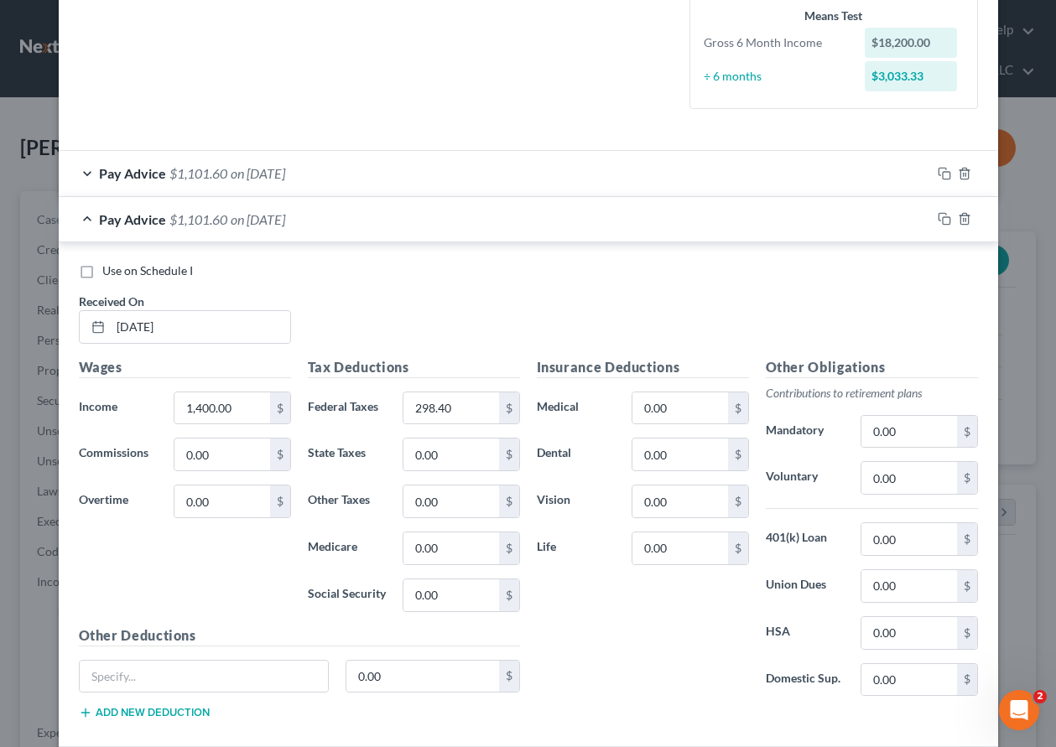
click at [267, 174] on span "on [DATE]" at bounding box center [258, 173] width 55 height 16
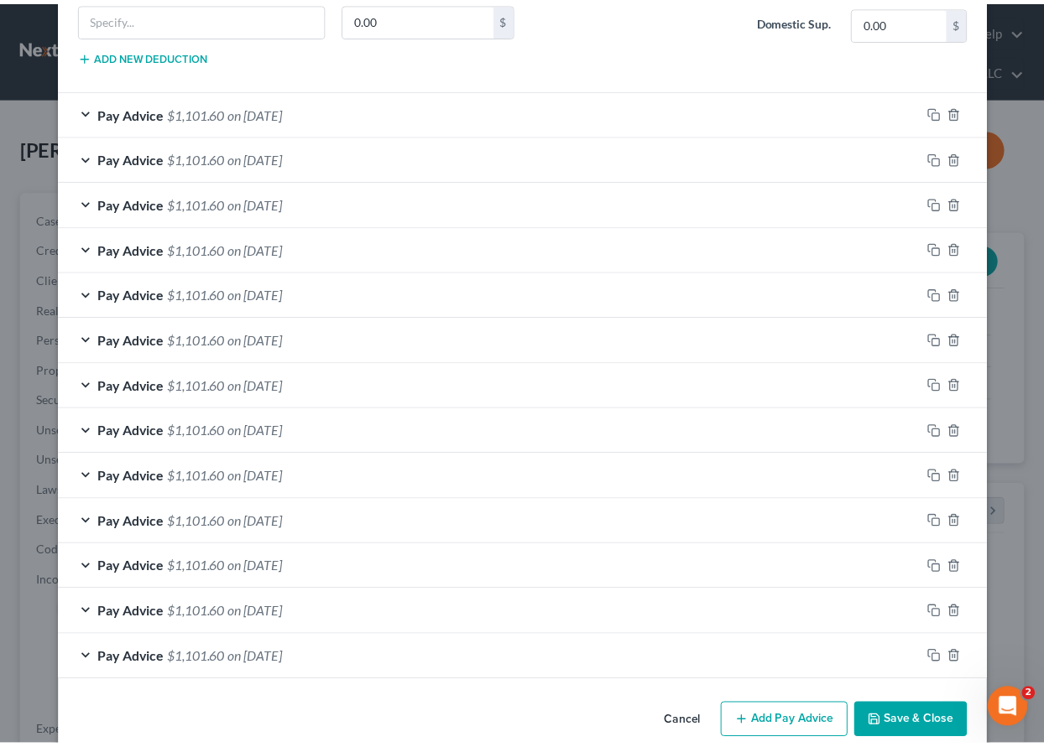
scroll to position [1610, 0]
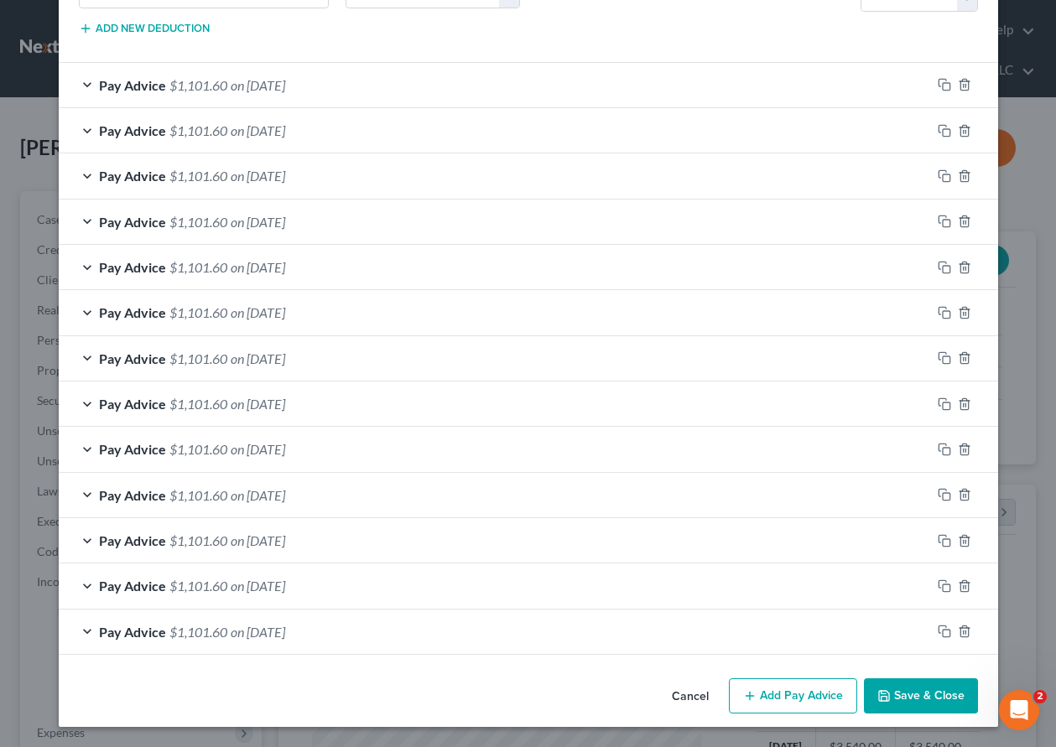
click at [913, 701] on button "Save & Close" at bounding box center [921, 696] width 114 height 35
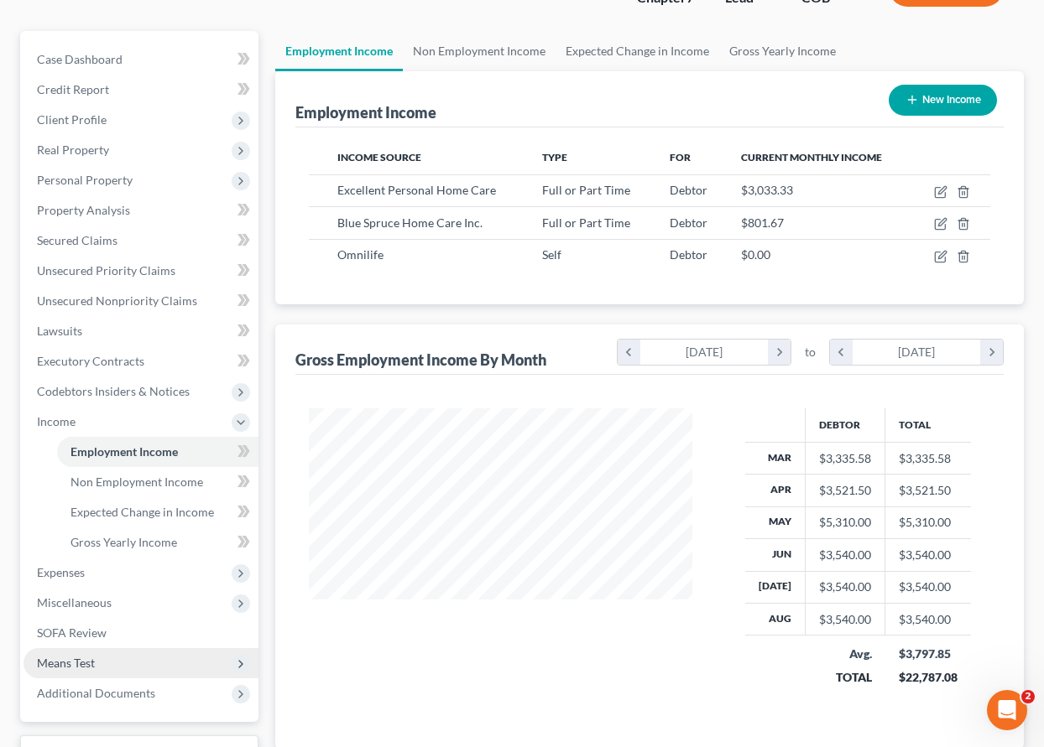
scroll to position [168, 0]
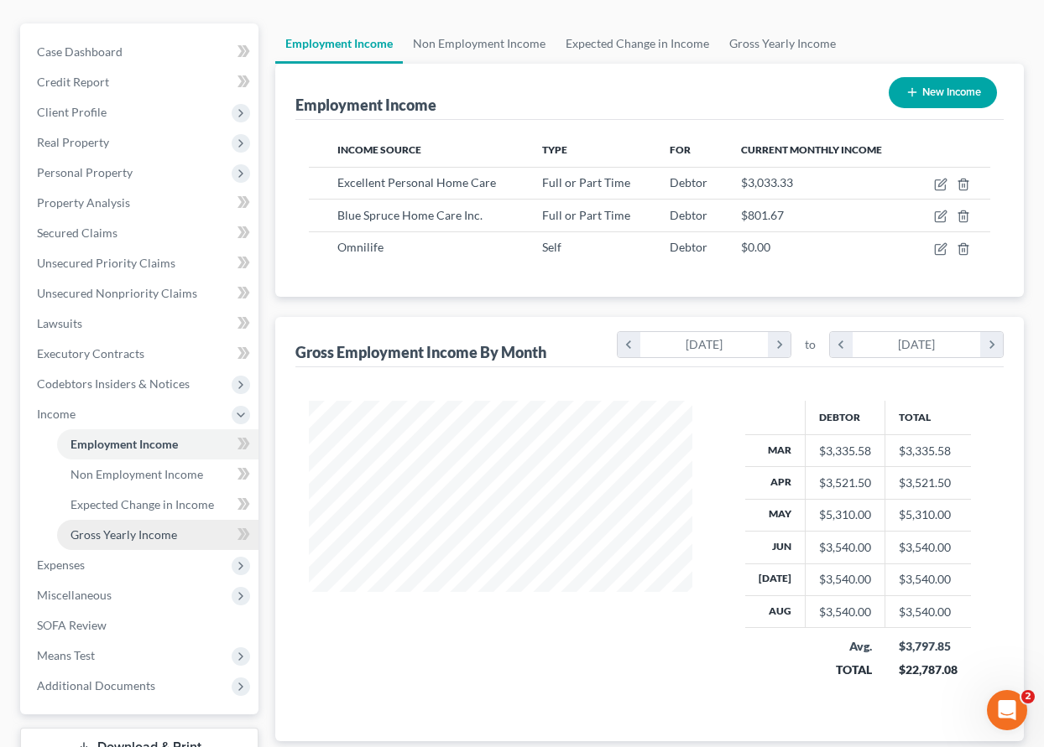
click at [125, 537] on span "Gross Yearly Income" at bounding box center [123, 535] width 107 height 14
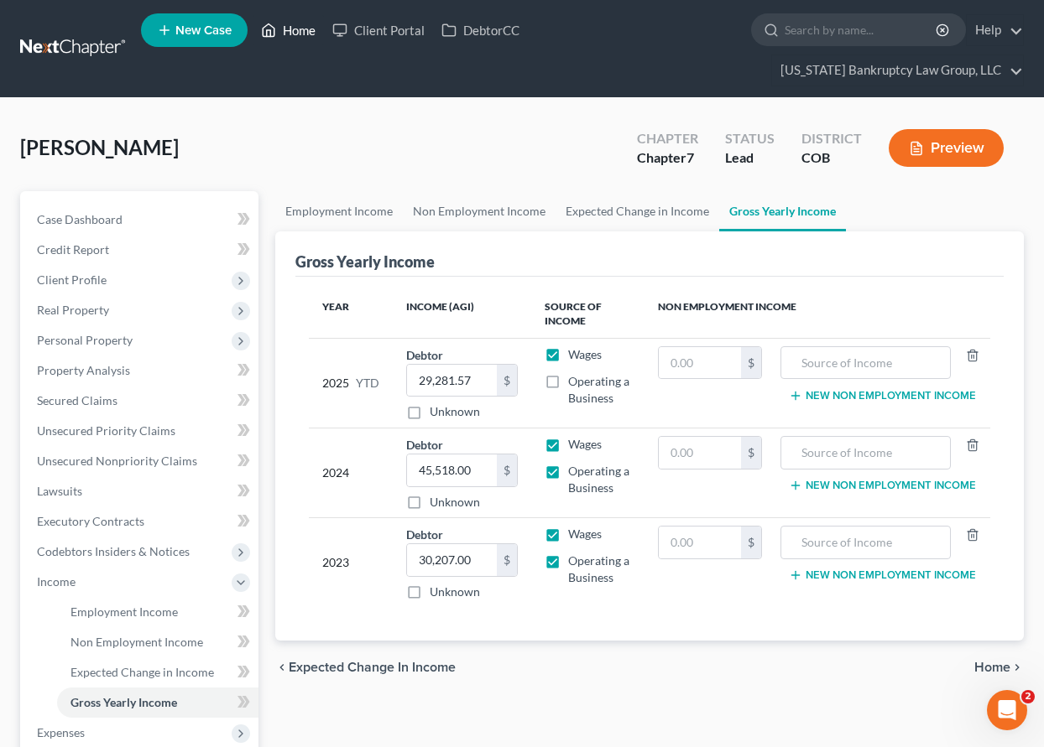
click at [290, 33] on link "Home" at bounding box center [288, 30] width 71 height 30
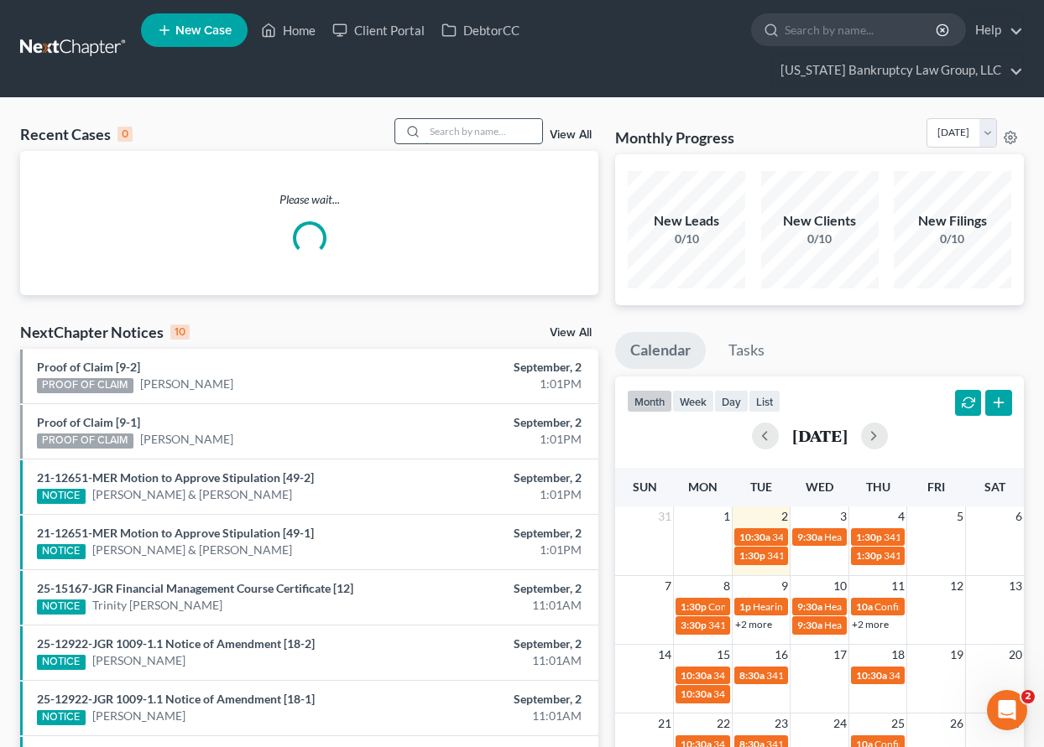
click at [476, 125] on input "search" at bounding box center [482, 131] width 117 height 24
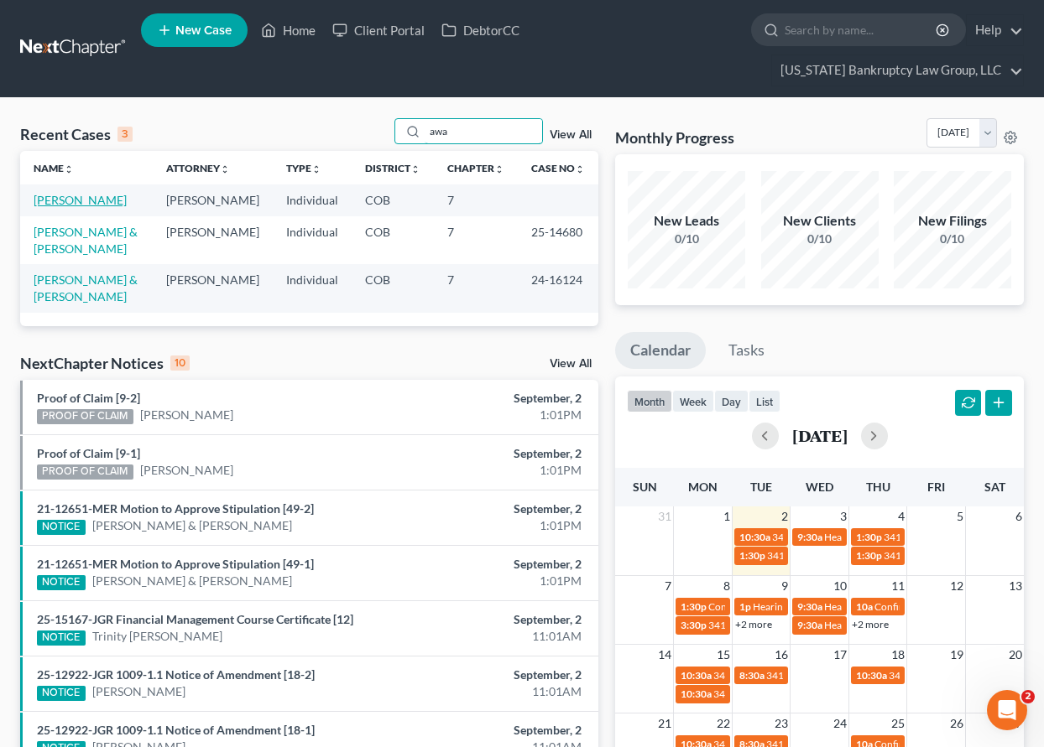
type input "awa"
click at [110, 204] on link "[PERSON_NAME]" at bounding box center [80, 200] width 93 height 14
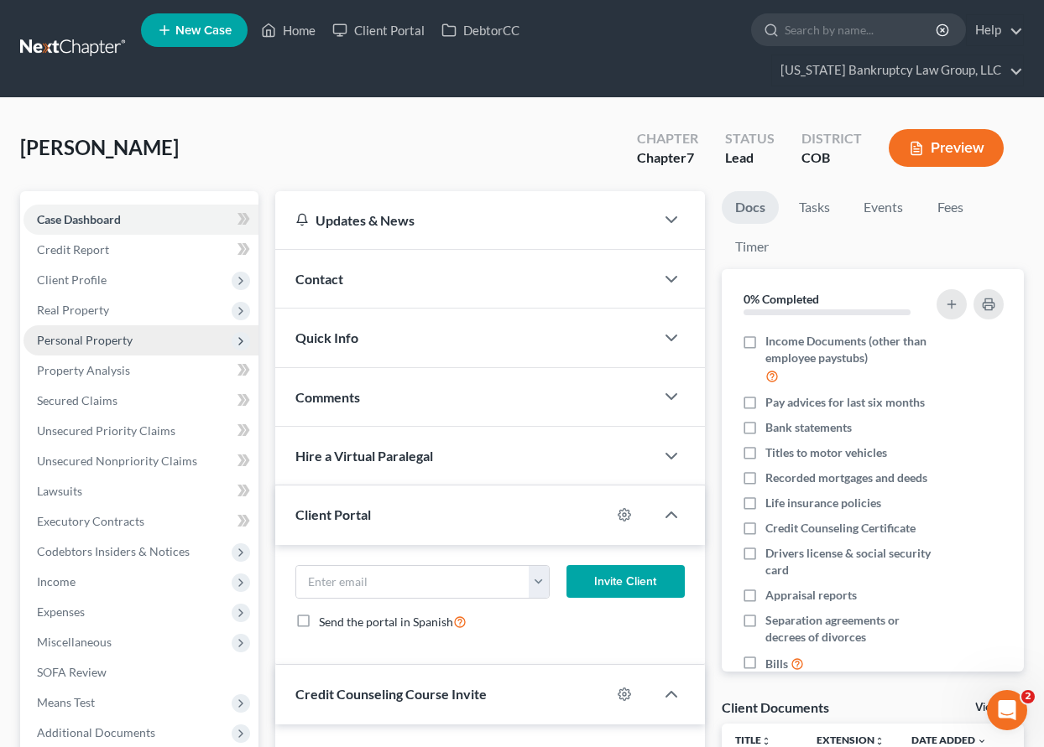
click at [92, 341] on span "Personal Property" at bounding box center [85, 340] width 96 height 14
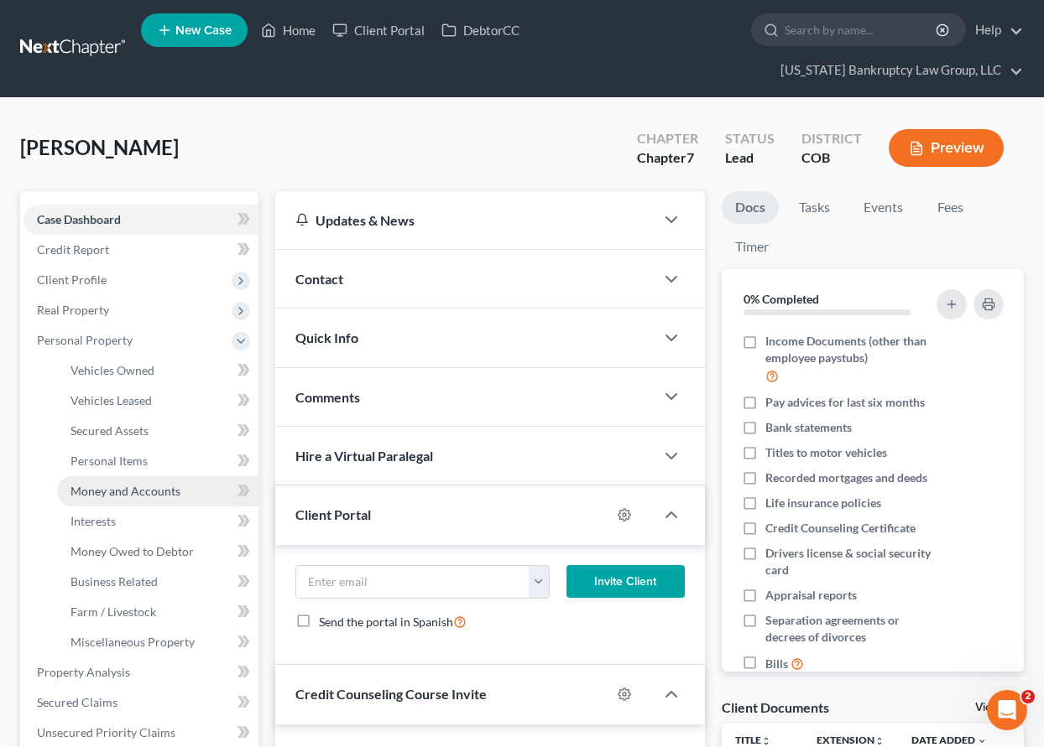
click at [141, 491] on span "Money and Accounts" at bounding box center [125, 491] width 110 height 14
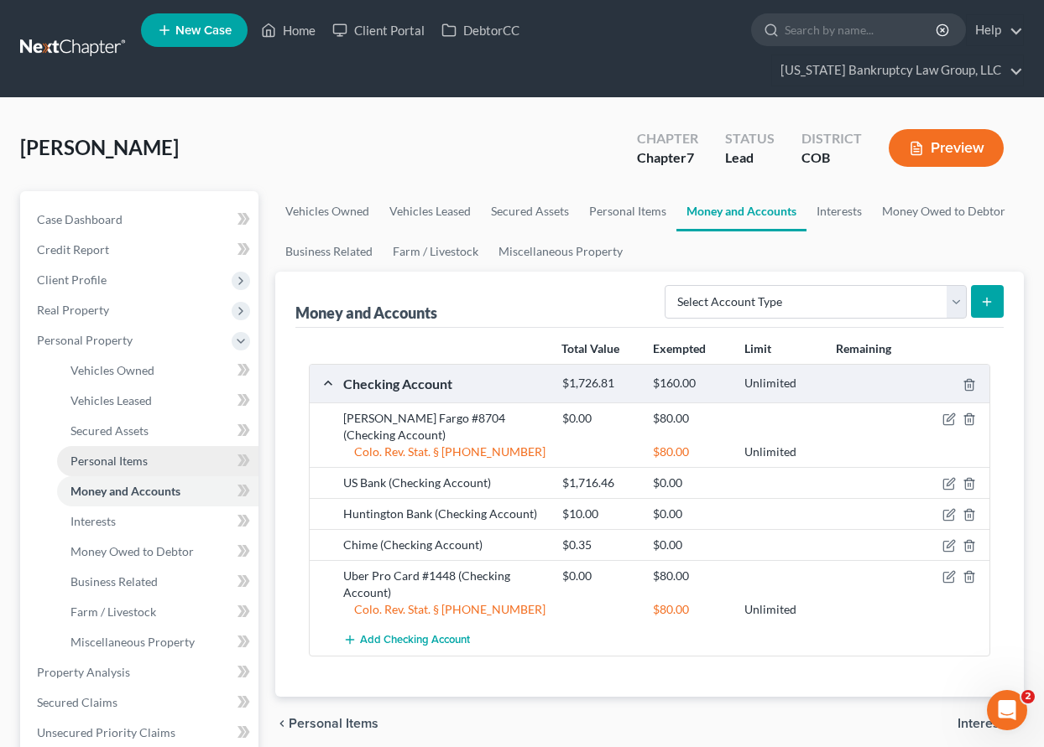
click at [99, 455] on span "Personal Items" at bounding box center [108, 461] width 77 height 14
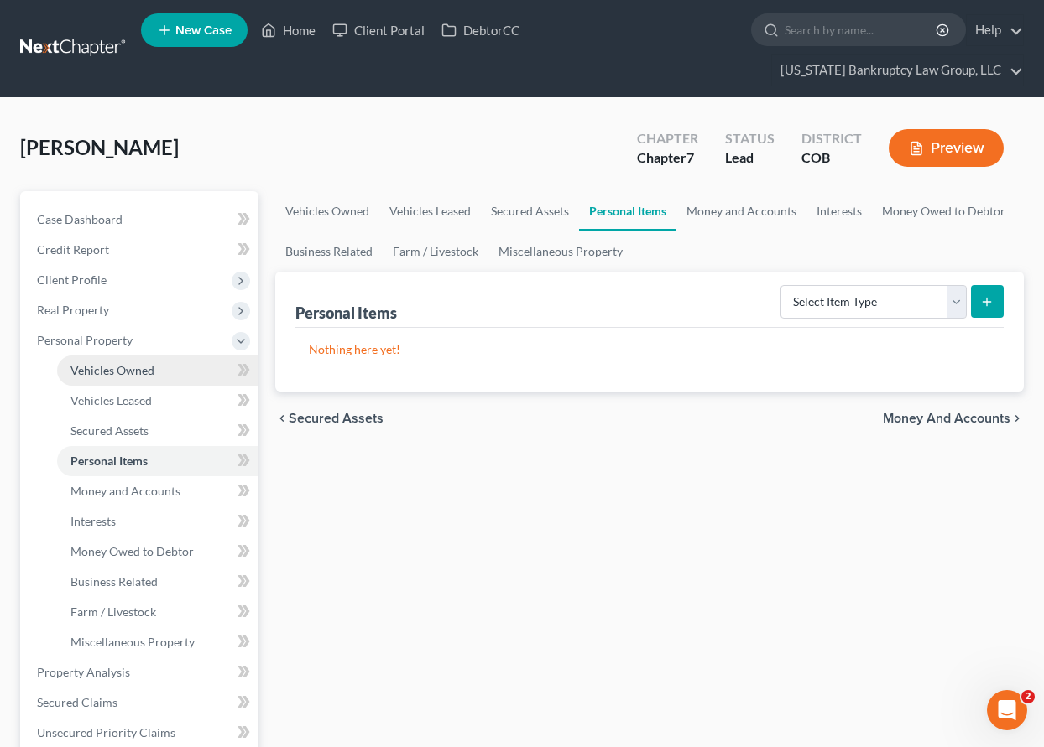
click at [133, 365] on span "Vehicles Owned" at bounding box center [112, 370] width 84 height 14
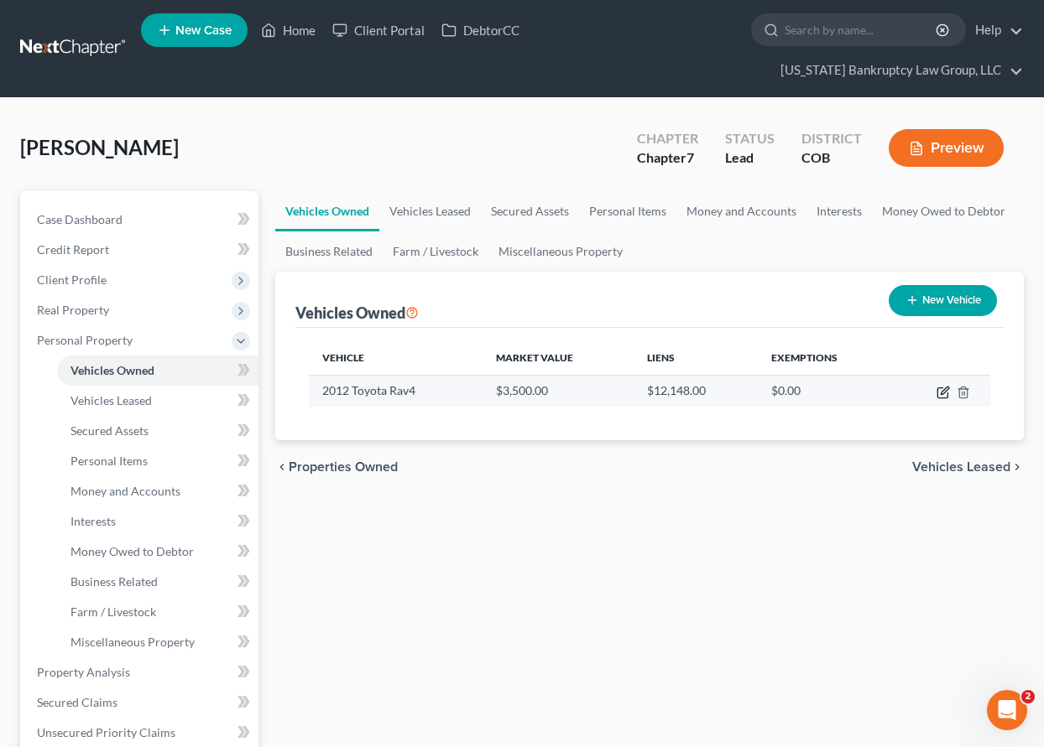
click at [943, 395] on icon "button" at bounding box center [942, 392] width 13 height 13
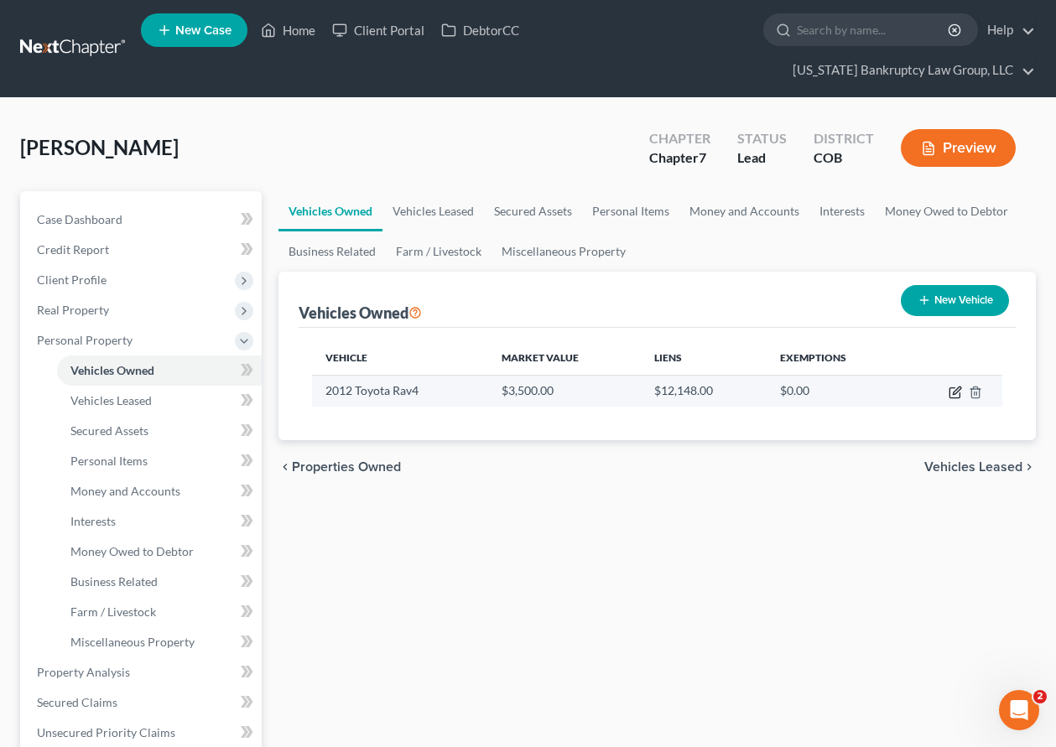
select select "0"
select select "14"
select select "2"
select select "0"
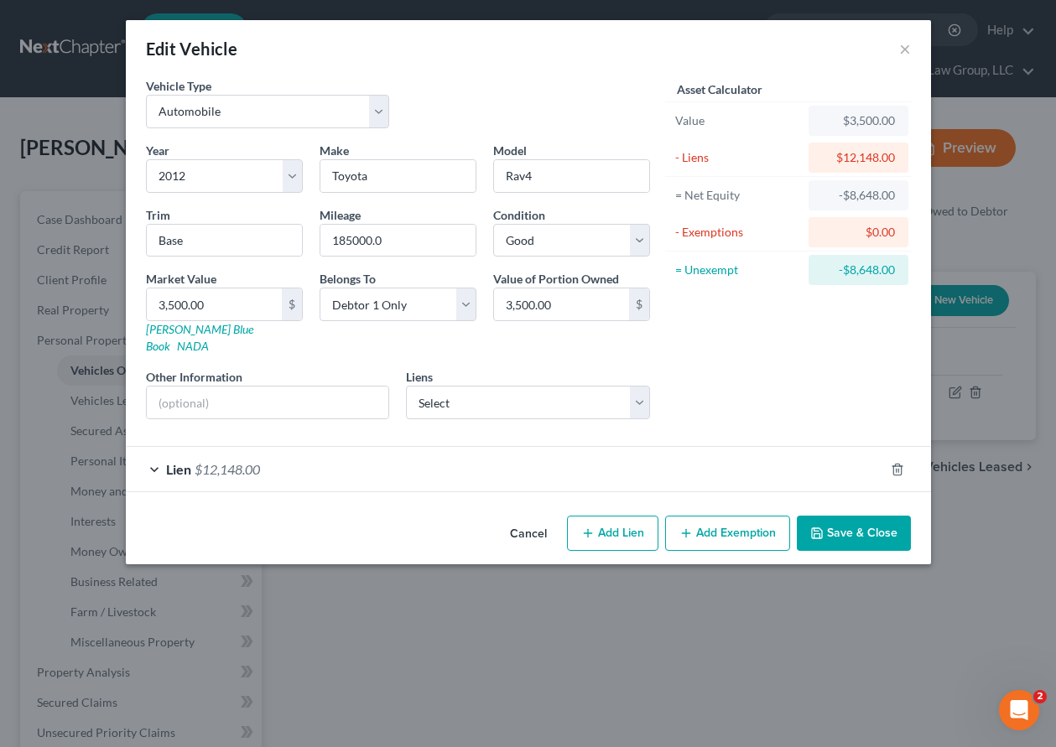
click at [245, 461] on span "$12,148.00" at bounding box center [227, 469] width 65 height 16
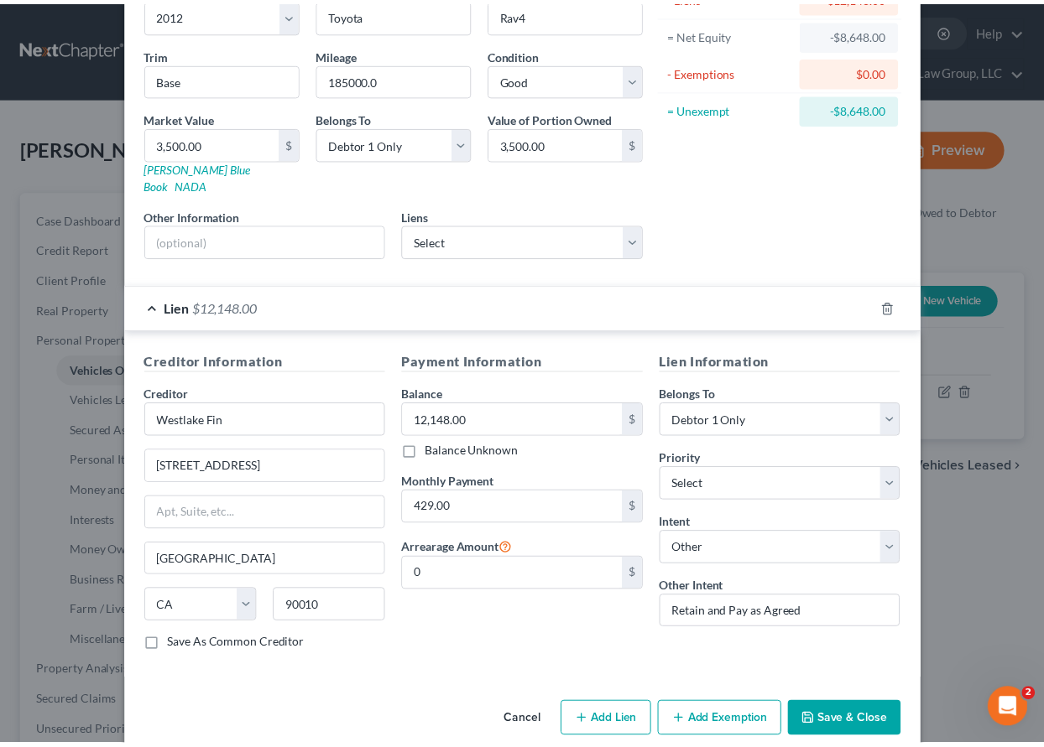
scroll to position [170, 0]
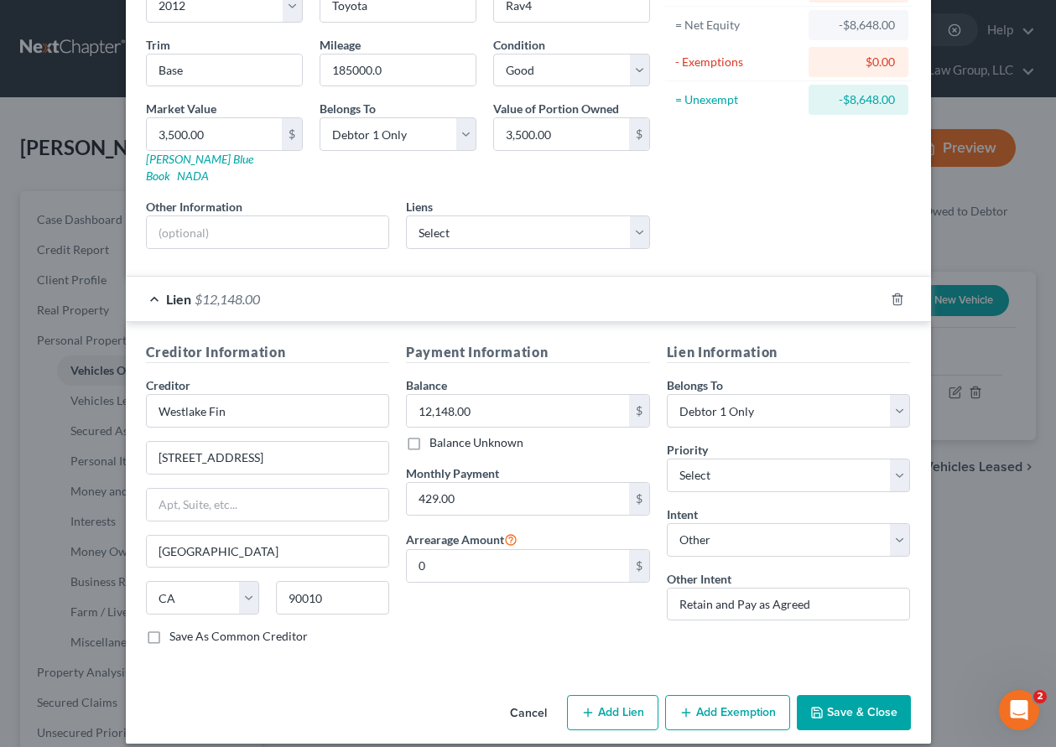
click at [825, 695] on button "Save & Close" at bounding box center [854, 712] width 114 height 35
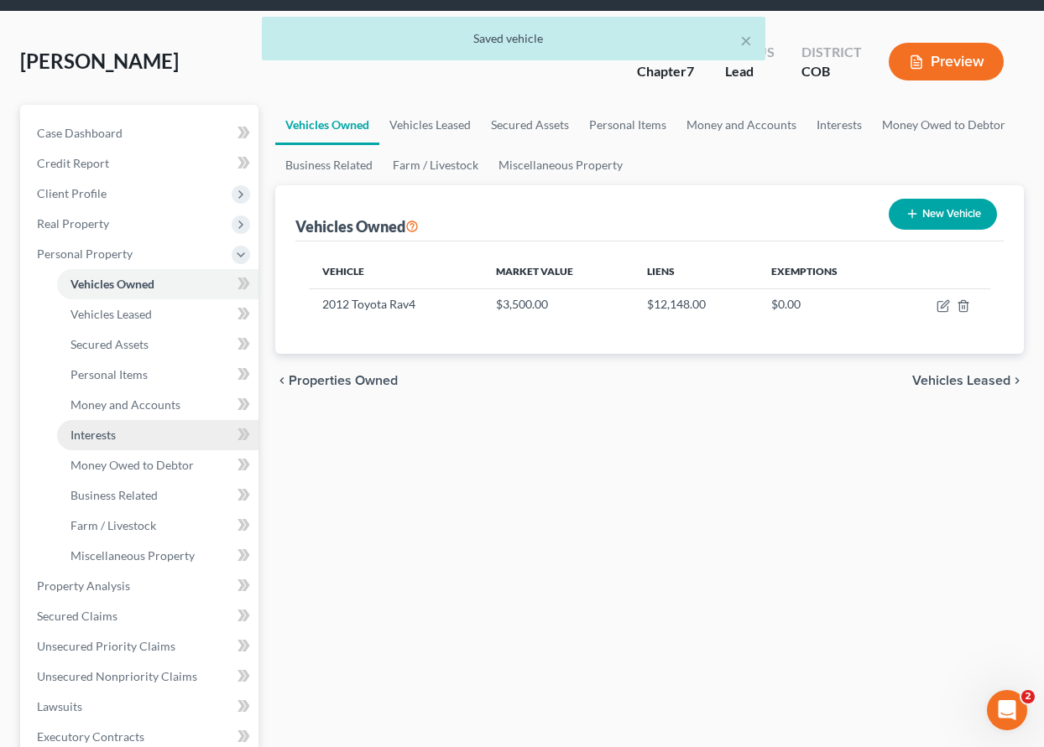
scroll to position [168, 0]
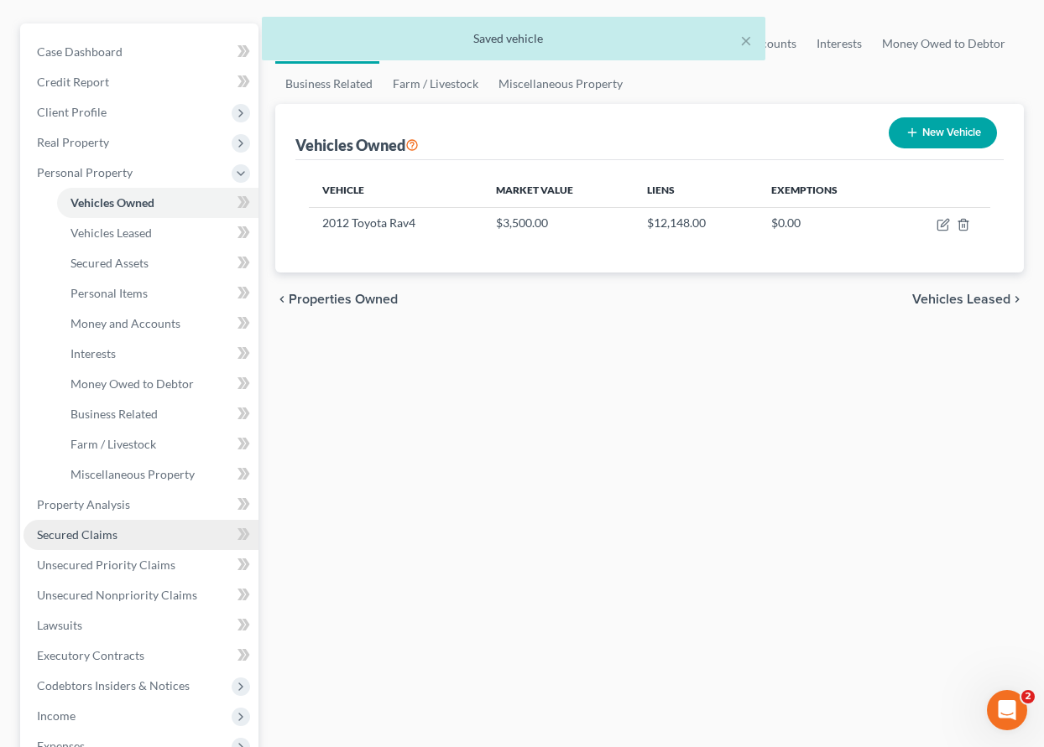
click at [95, 531] on span "Secured Claims" at bounding box center [77, 535] width 81 height 14
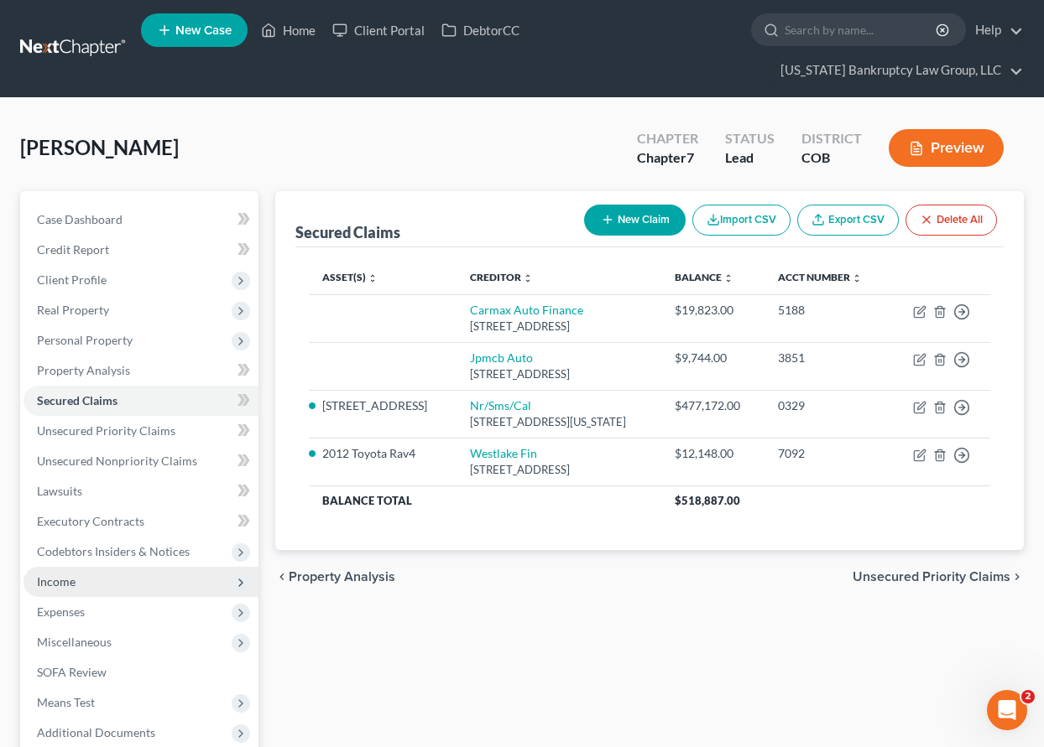
click at [50, 578] on span "Income" at bounding box center [56, 582] width 39 height 14
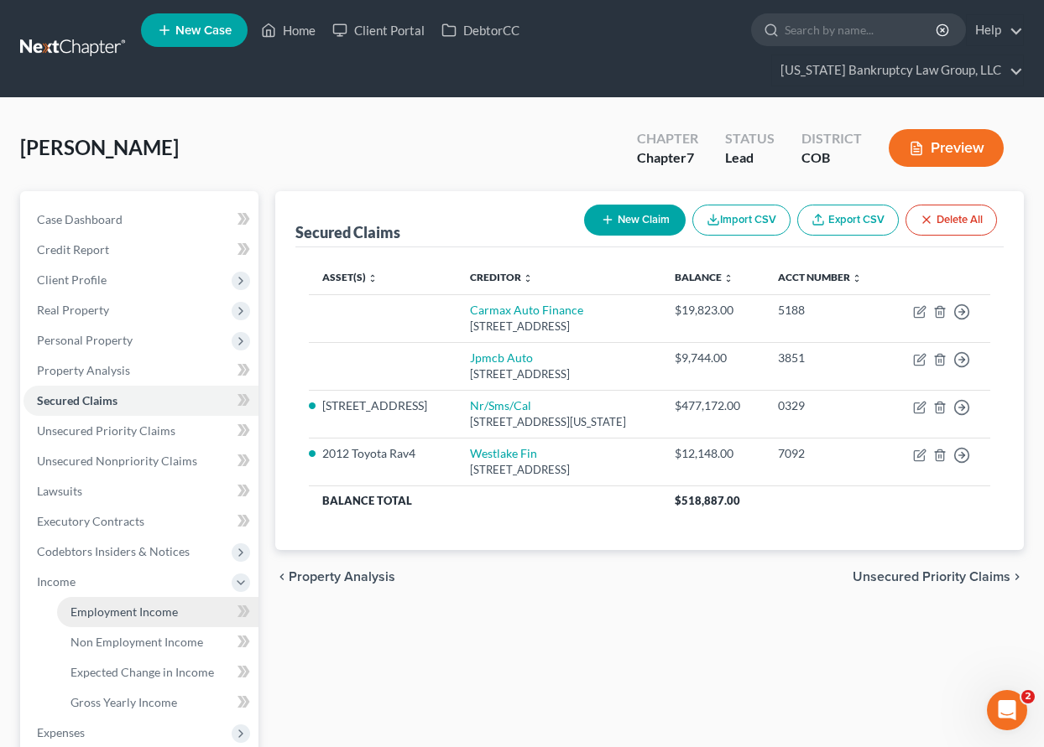
click at [80, 606] on span "Employment Income" at bounding box center [123, 612] width 107 height 14
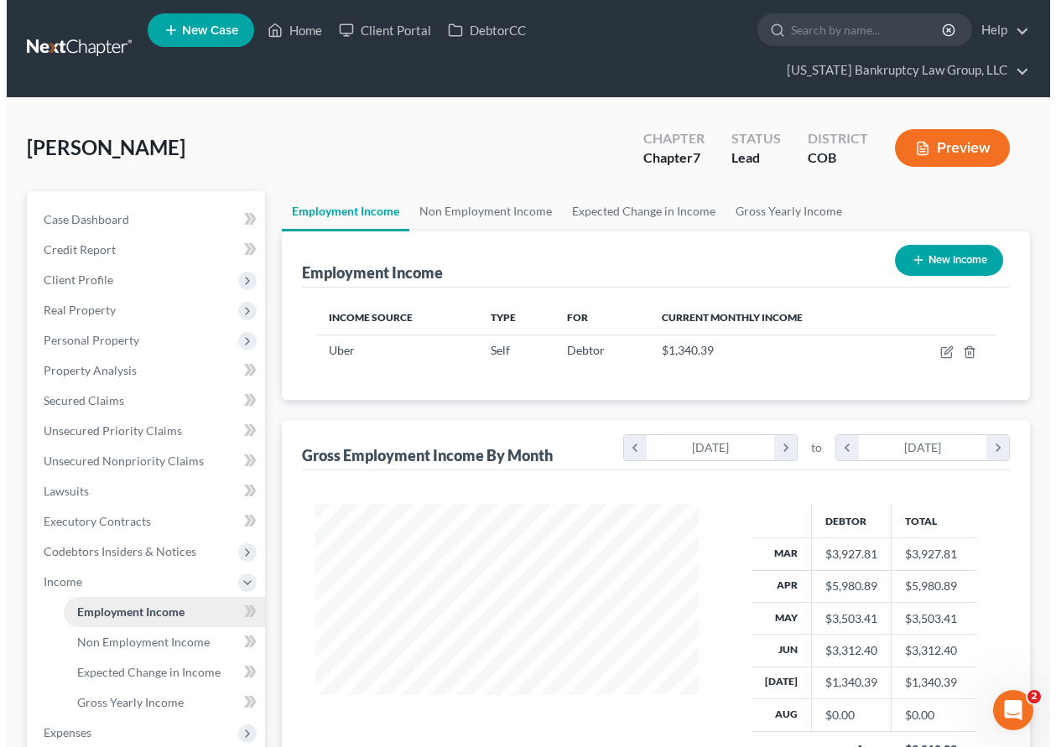
scroll to position [301, 417]
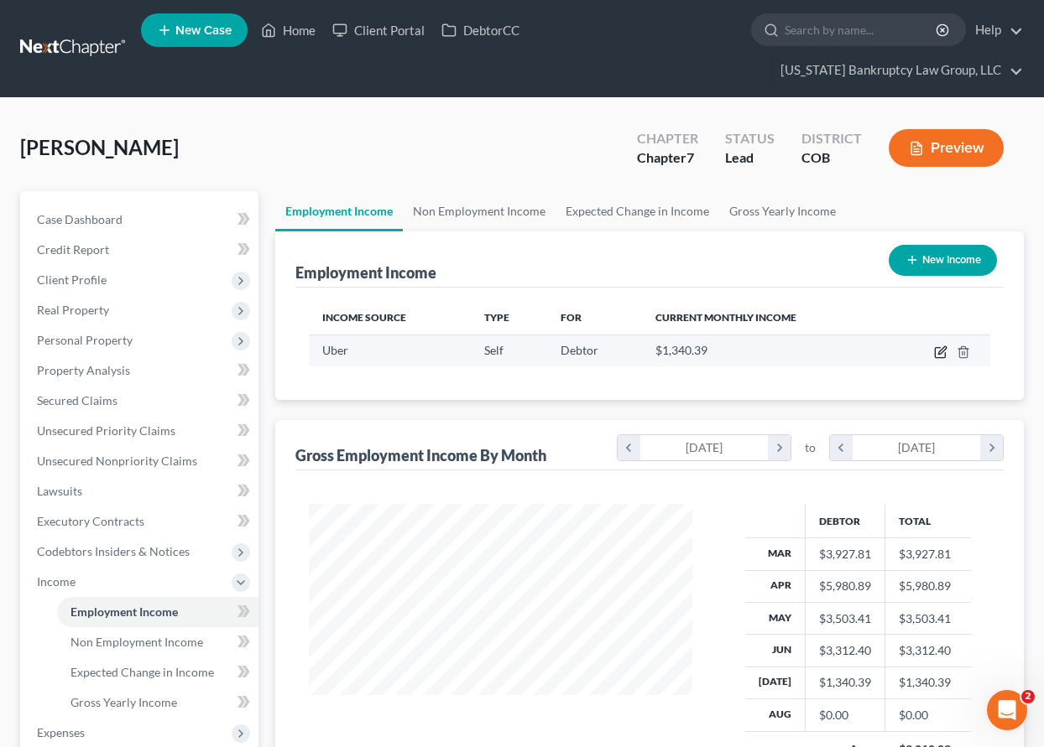
click at [943, 351] on icon "button" at bounding box center [940, 352] width 13 height 13
select select "1"
select select "0"
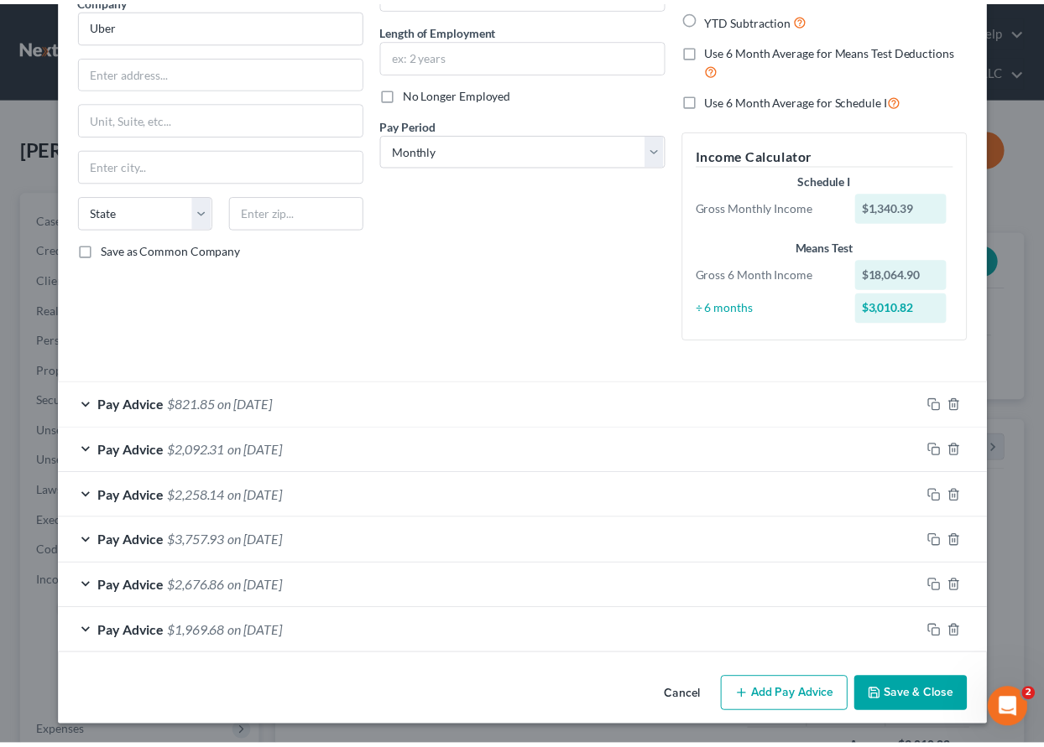
scroll to position [152, 0]
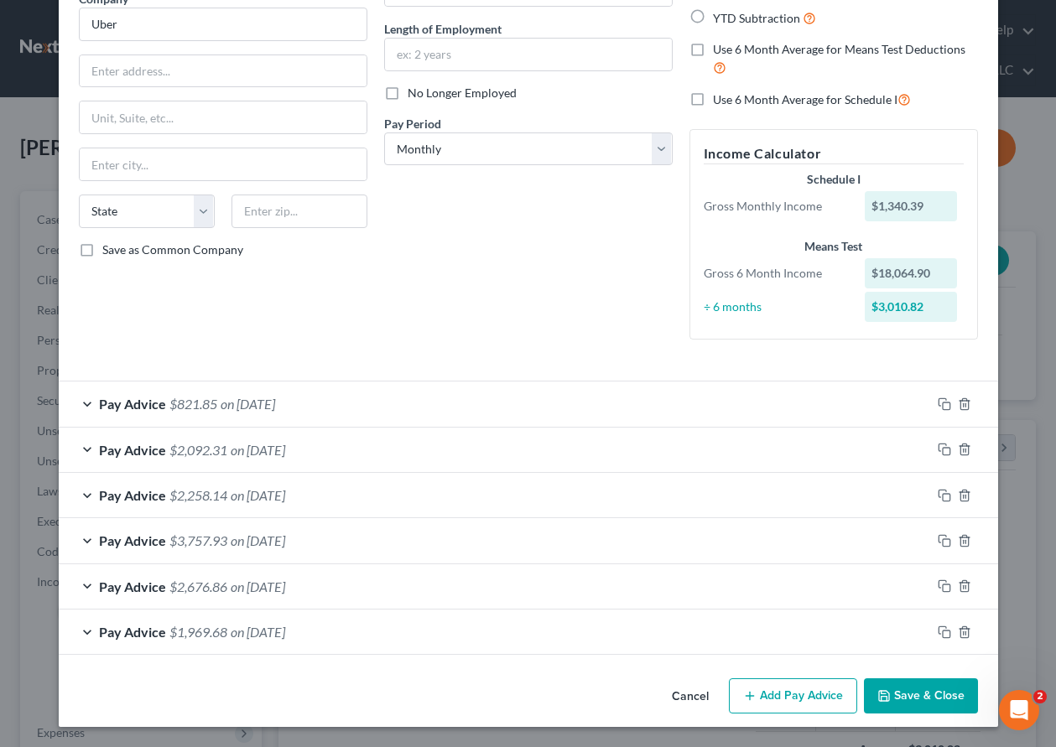
click at [919, 697] on button "Save & Close" at bounding box center [921, 696] width 114 height 35
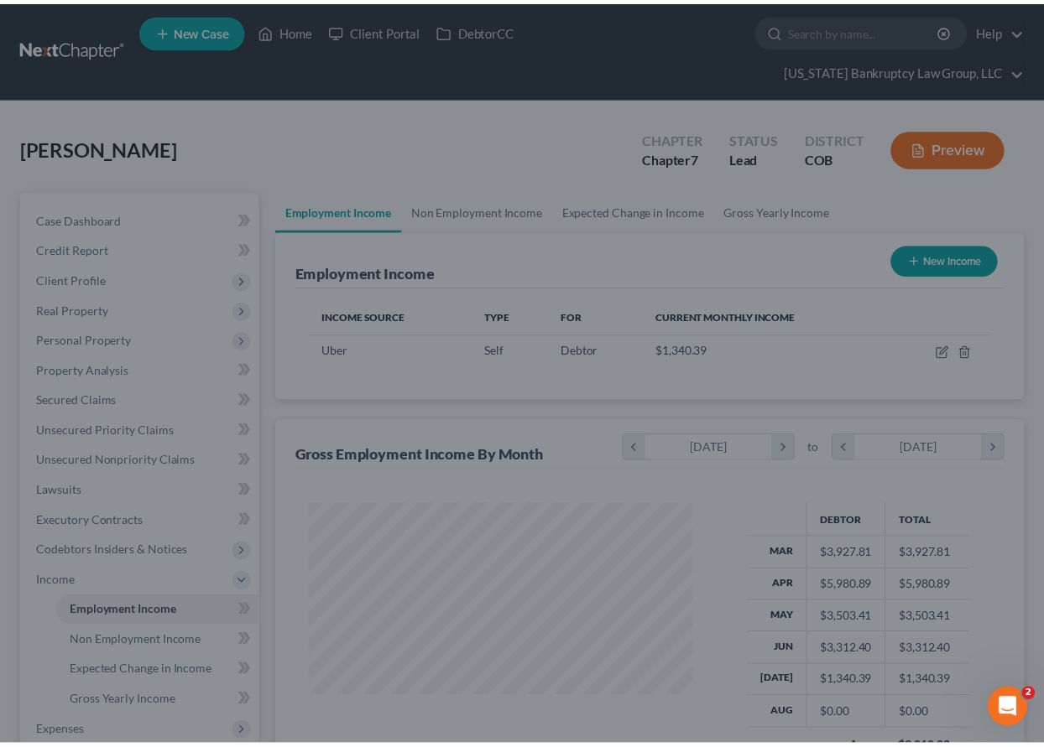
scroll to position [301, 417]
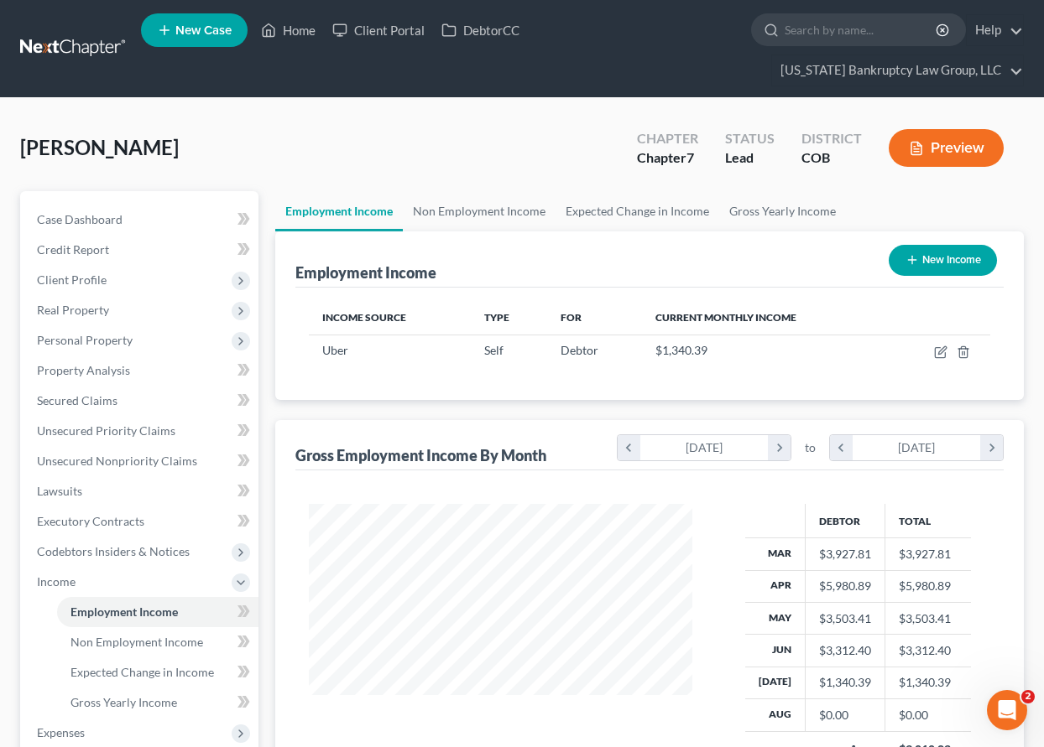
click at [926, 259] on button "New Income" at bounding box center [942, 260] width 108 height 31
select select "0"
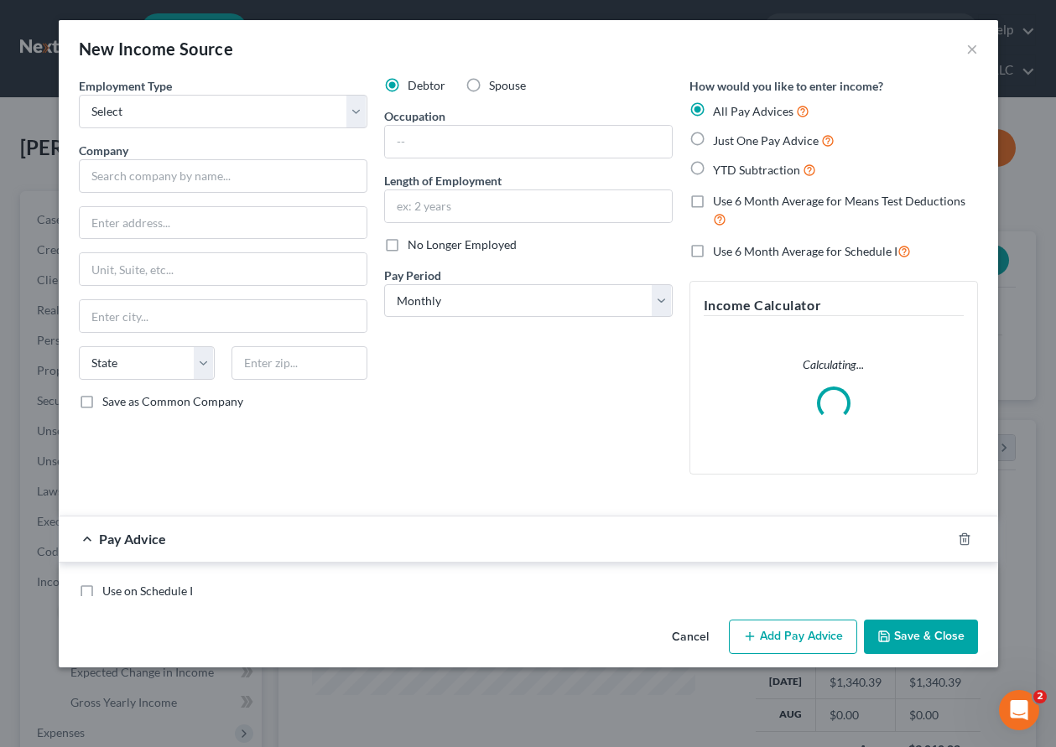
scroll to position [301, 422]
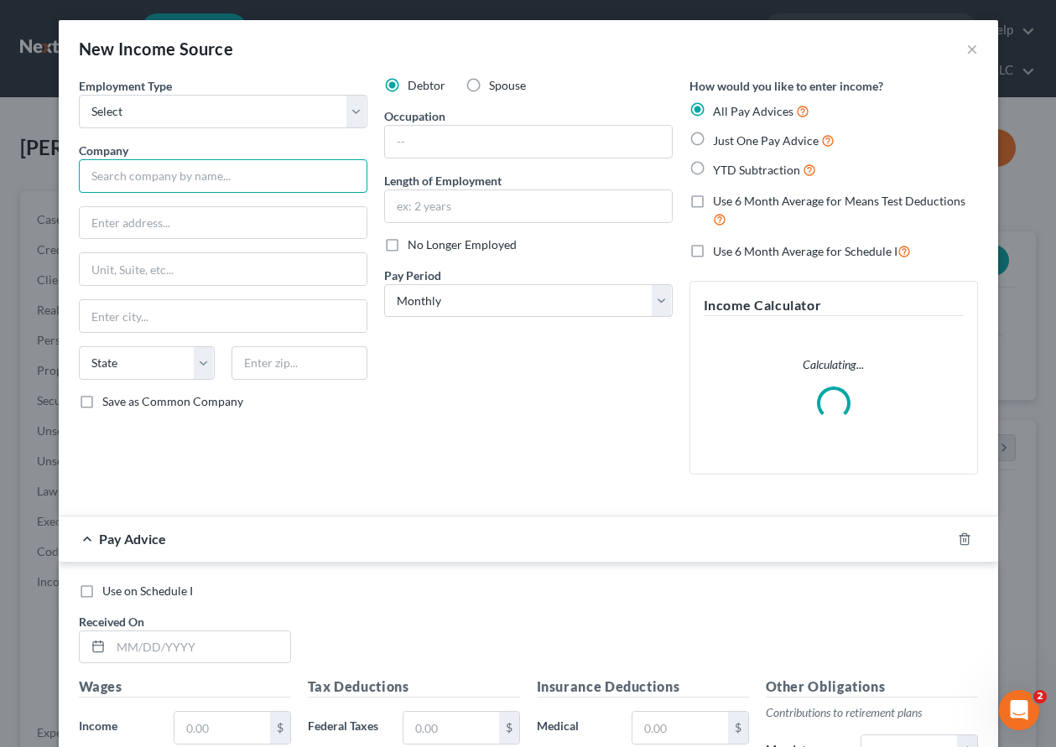
click at [226, 171] on input "text" at bounding box center [223, 176] width 289 height 34
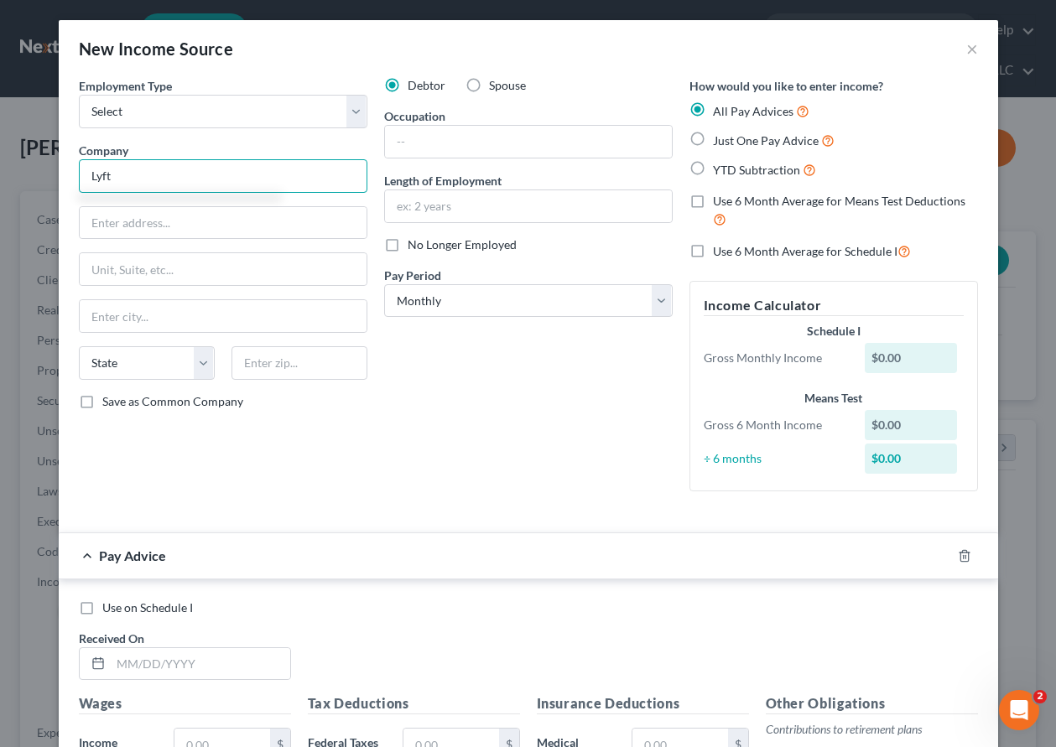
type input "Lyft"
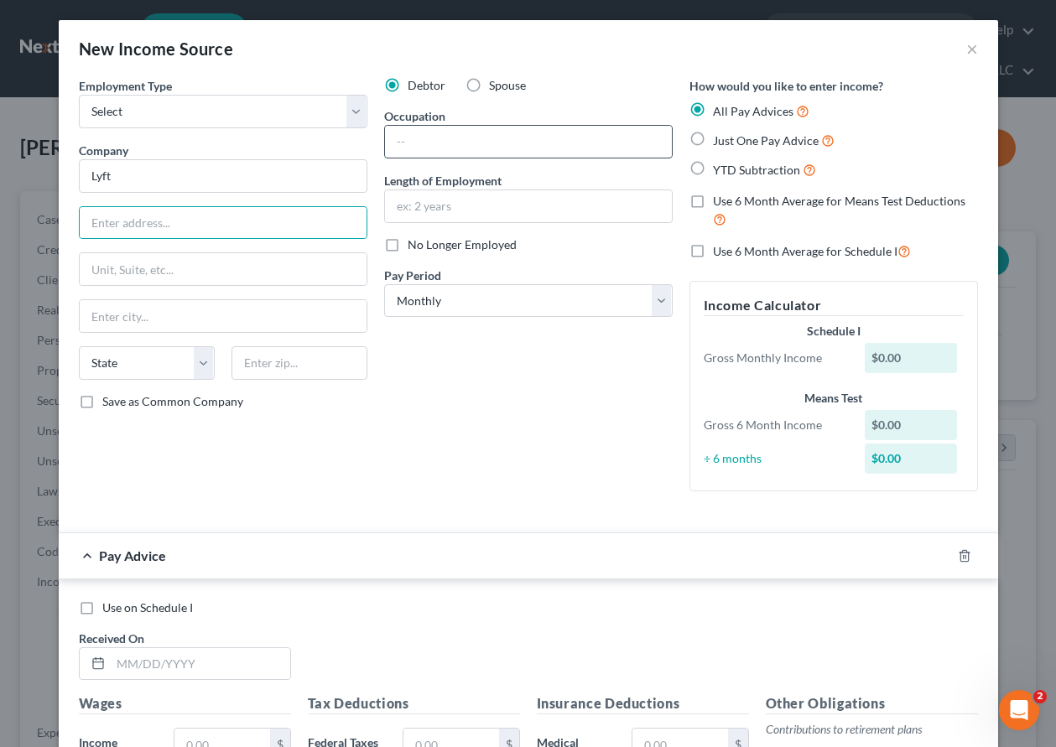
click at [416, 138] on input "text" at bounding box center [528, 142] width 287 height 32
type input "Ride Share"
click at [224, 676] on input "text" at bounding box center [201, 664] width 180 height 32
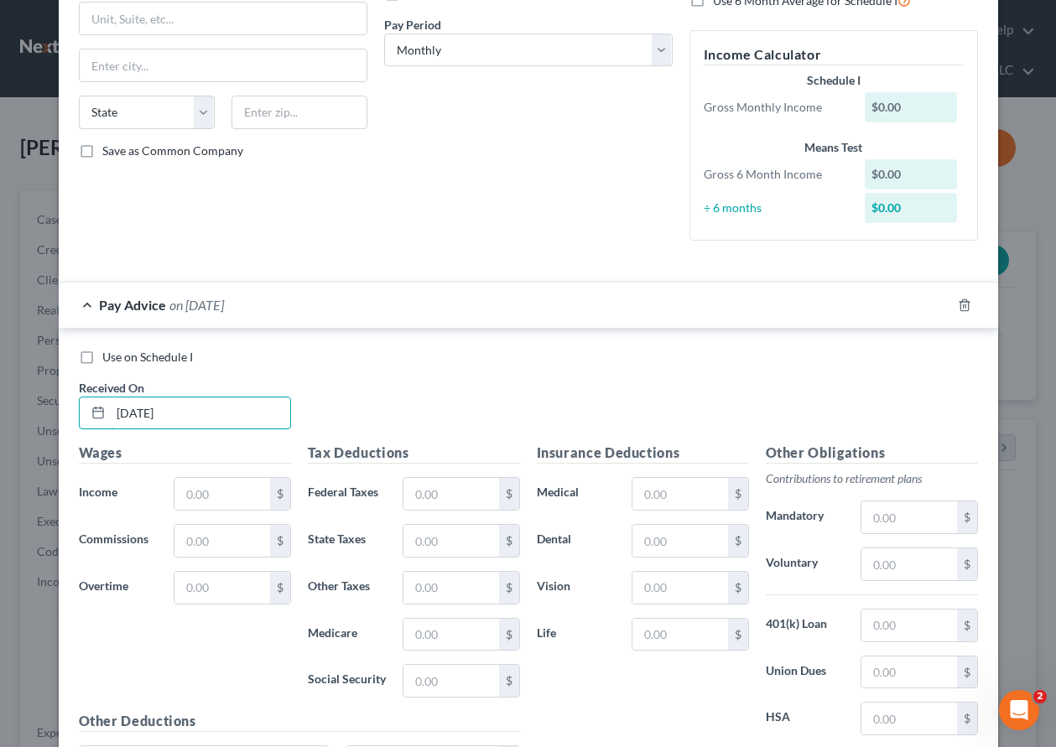
scroll to position [252, 0]
type input "[DATE]"
click at [183, 492] on input "text" at bounding box center [221, 493] width 95 height 32
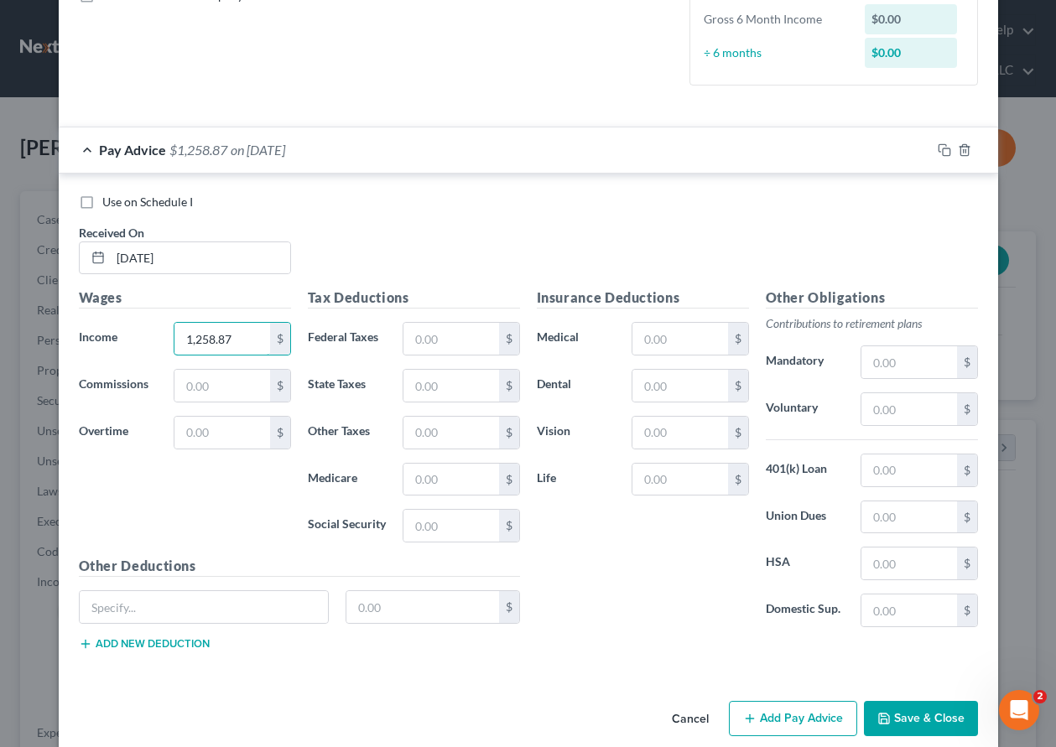
scroll to position [429, 0]
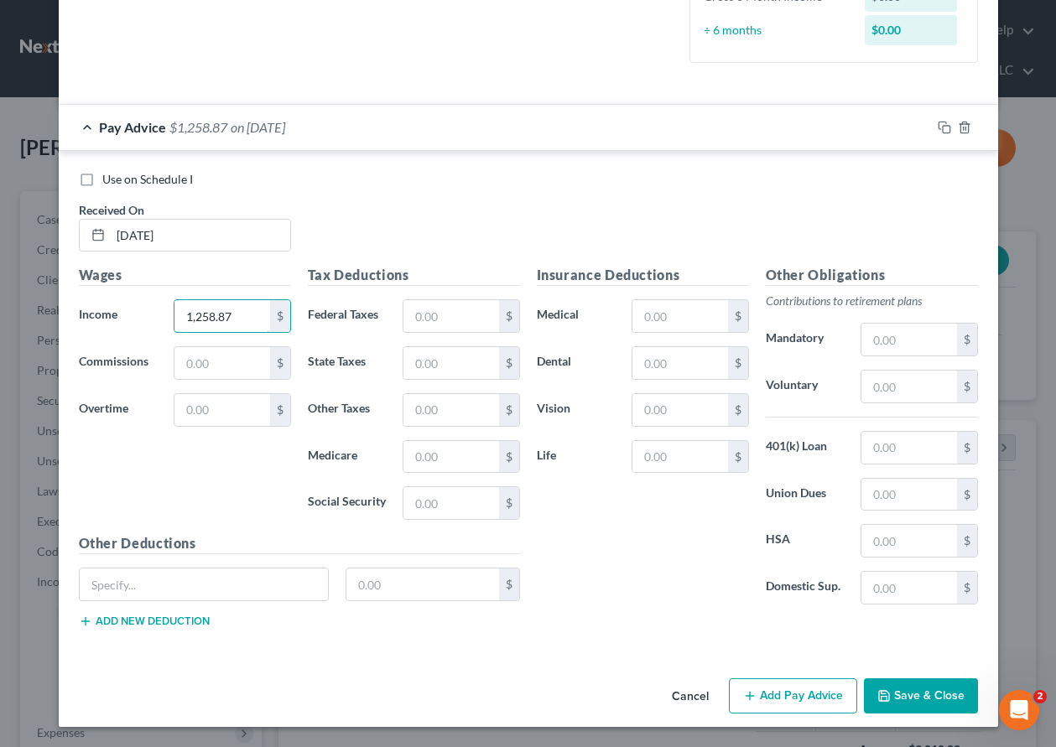
type input "1,258.87"
click at [881, 675] on div "Cancel Add Pay Advice Save & Close" at bounding box center [529, 699] width 940 height 55
click at [898, 692] on button "Save & Close" at bounding box center [921, 696] width 114 height 35
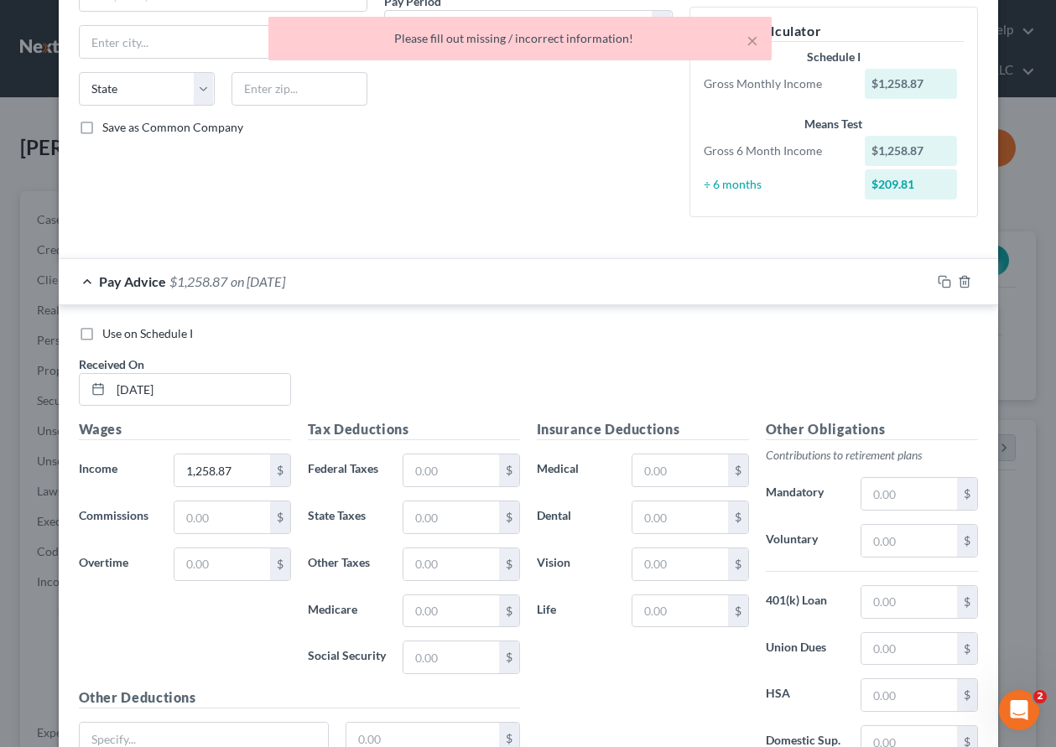
scroll to position [0, 0]
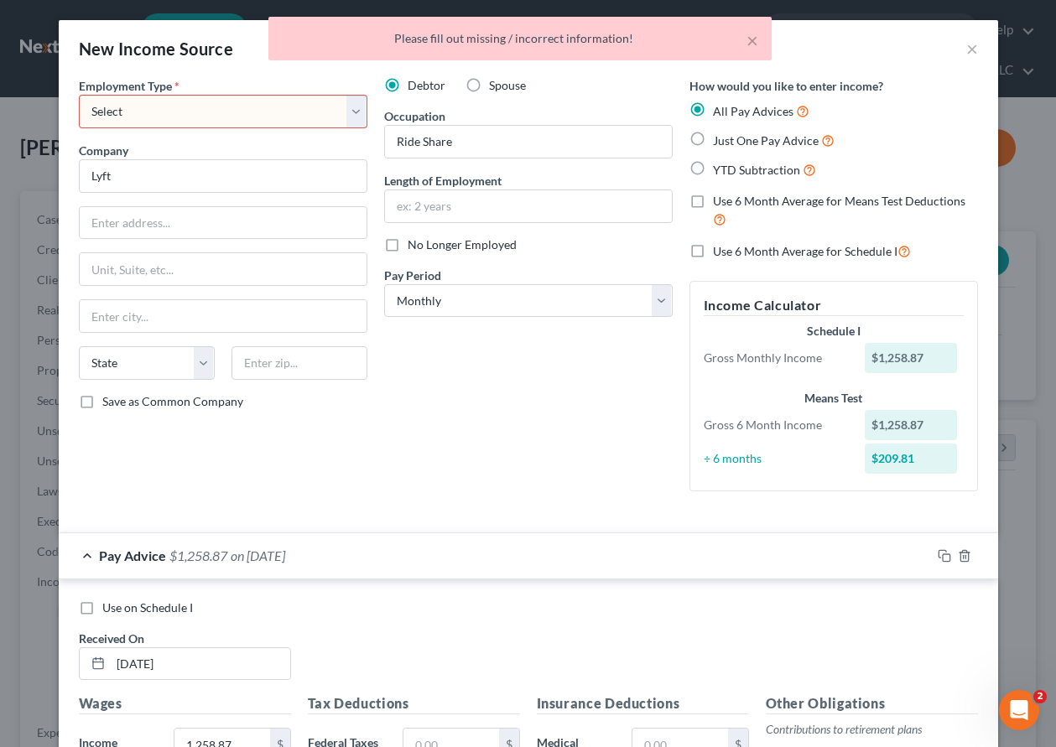
click at [221, 123] on select "Select Full or [DEMOGRAPHIC_DATA] Employment Self Employment" at bounding box center [223, 112] width 289 height 34
select select "1"
click at [79, 95] on select "Select Full or [DEMOGRAPHIC_DATA] Employment Self Employment" at bounding box center [223, 112] width 289 height 34
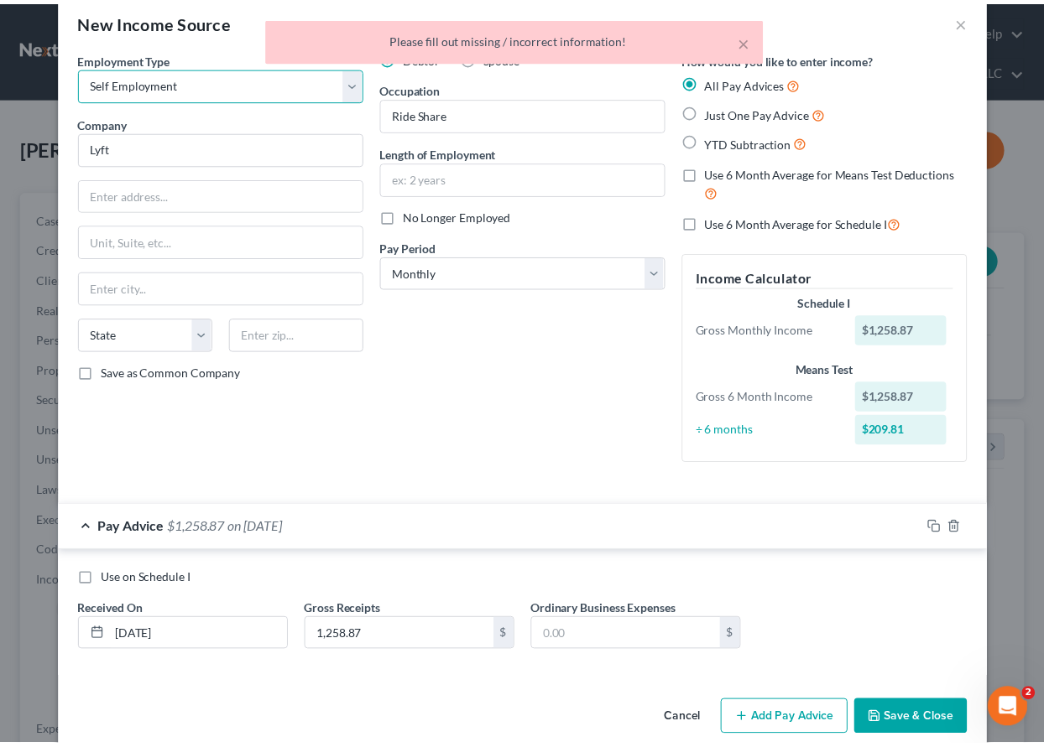
scroll to position [52, 0]
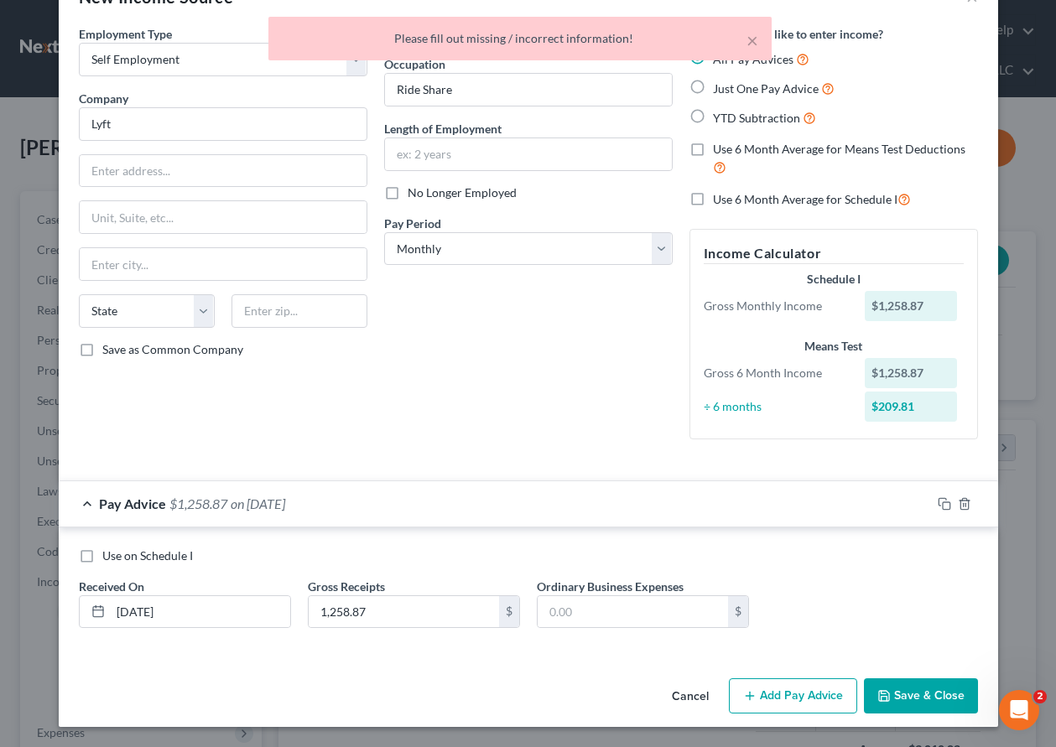
click at [919, 713] on button "Save & Close" at bounding box center [921, 696] width 114 height 35
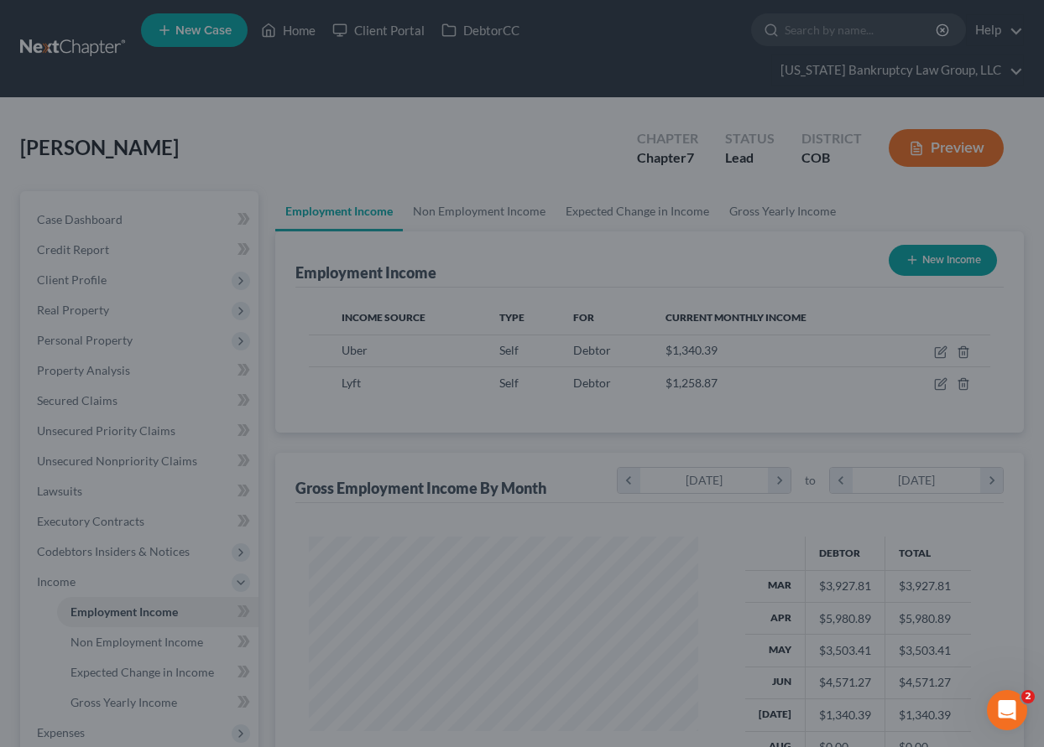
scroll to position [838577, 838461]
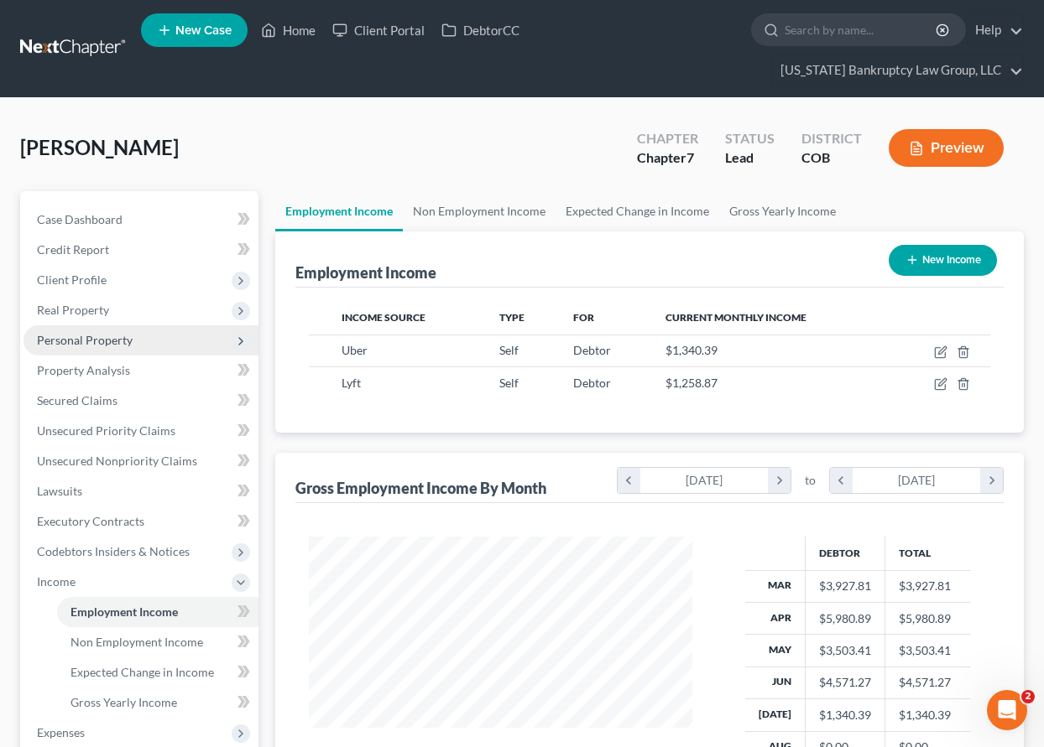
click at [100, 339] on span "Personal Property" at bounding box center [85, 340] width 96 height 14
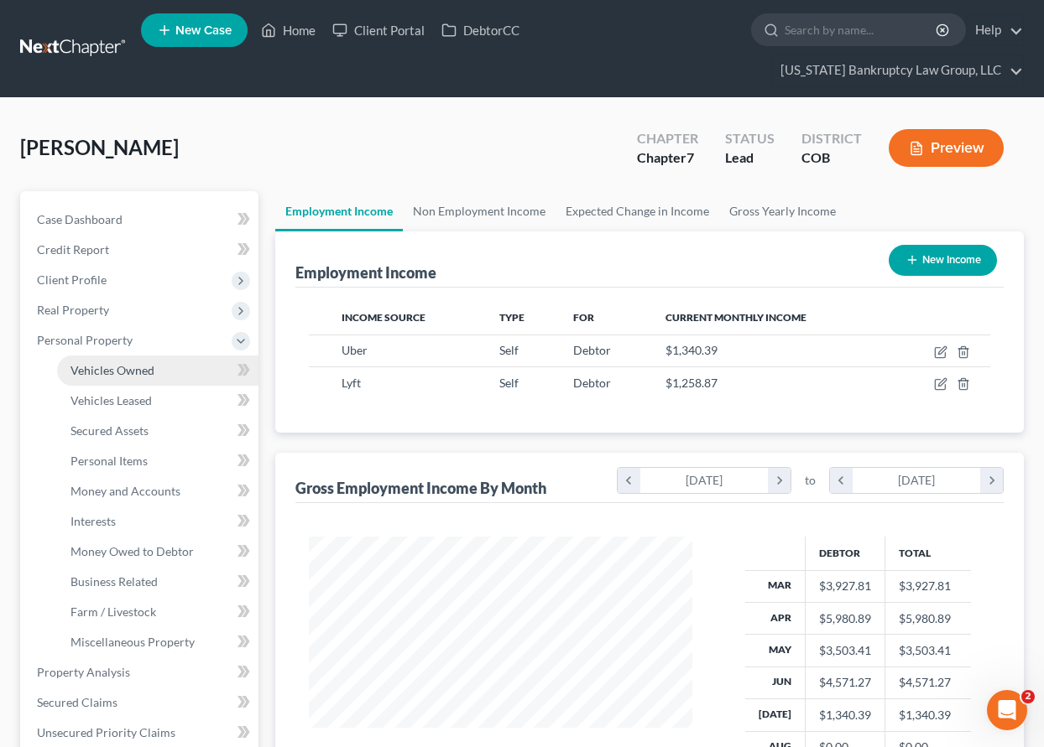
click at [97, 375] on span "Vehicles Owned" at bounding box center [112, 370] width 84 height 14
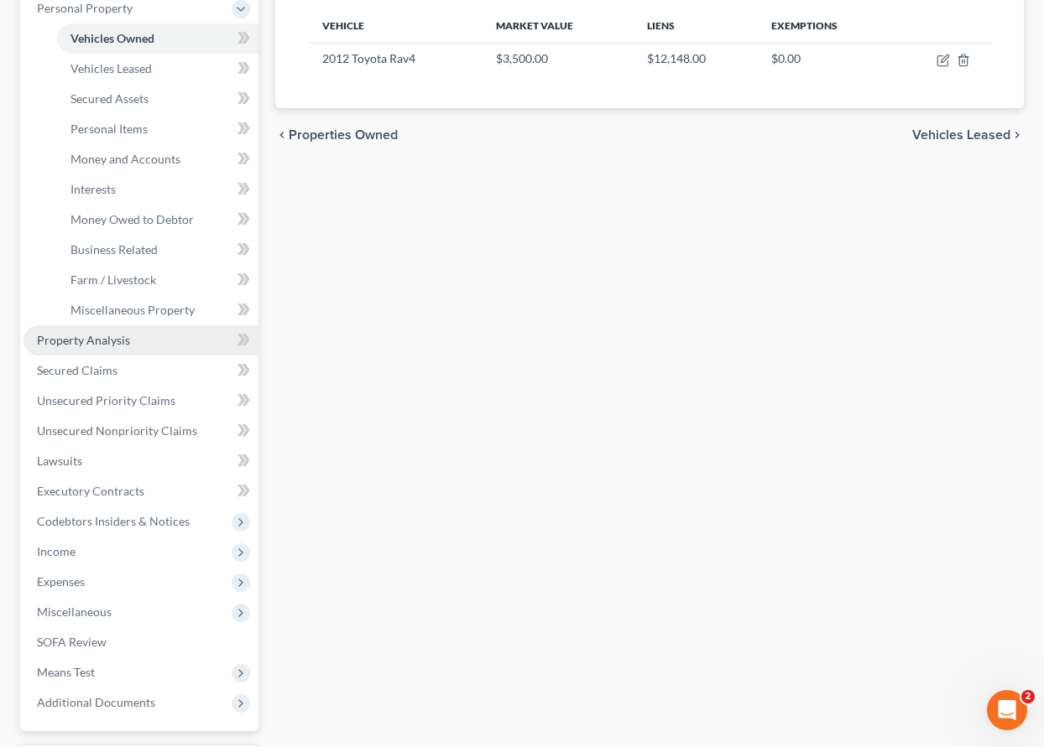
scroll to position [336, 0]
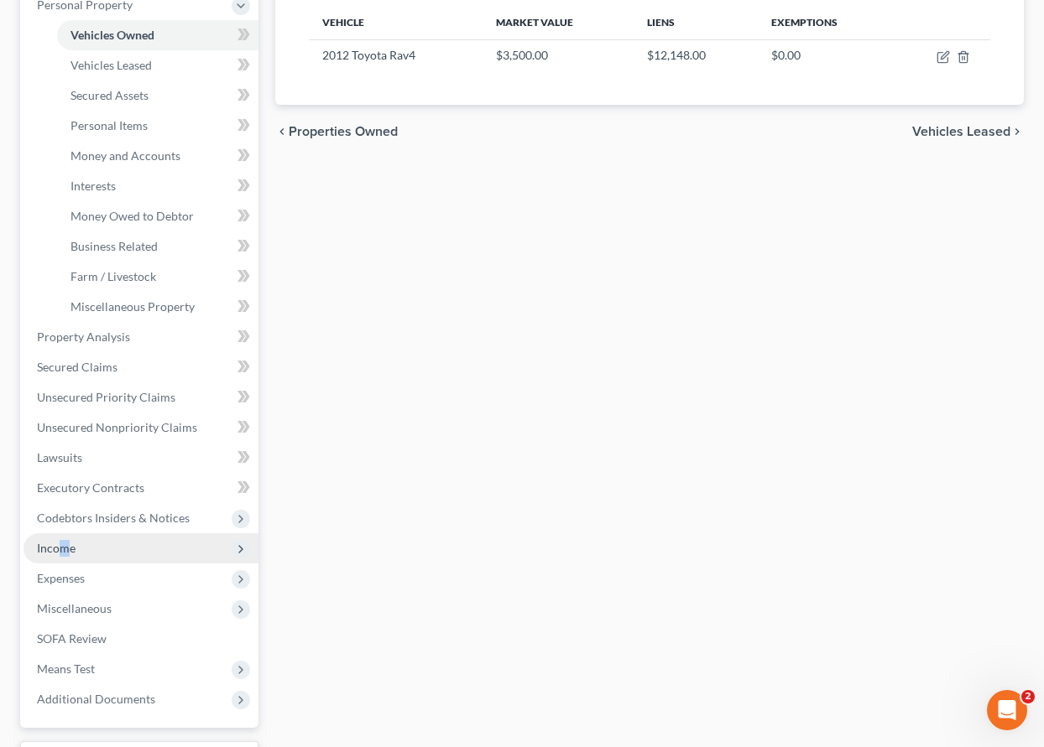
click at [68, 550] on span "Income" at bounding box center [56, 548] width 39 height 14
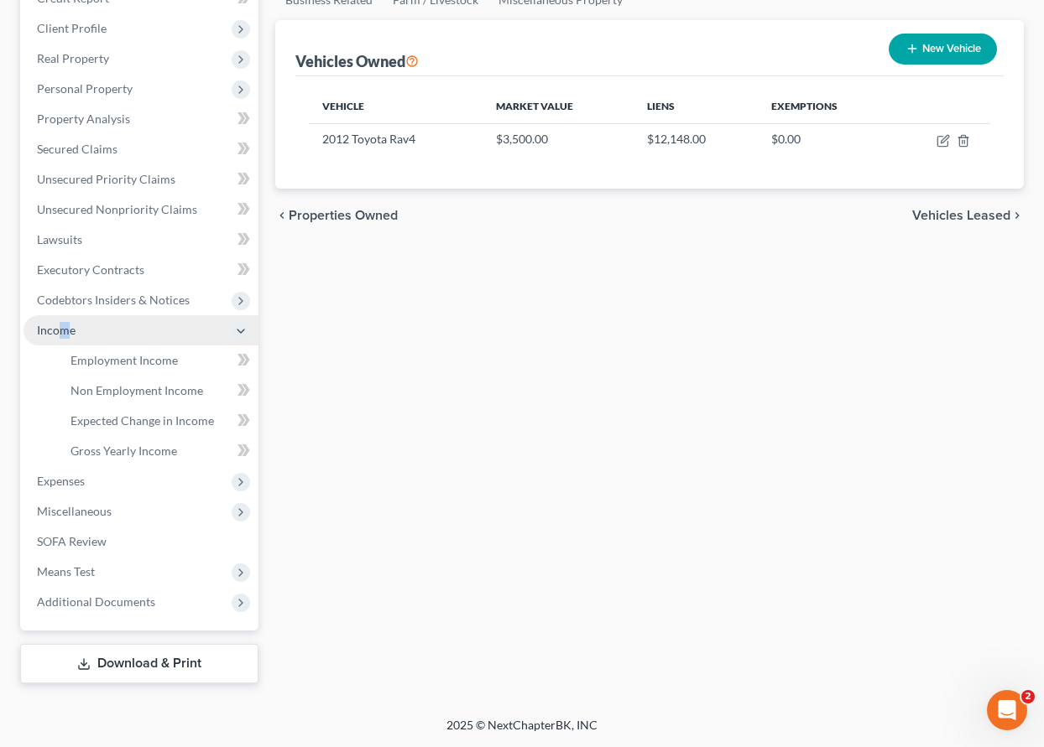
scroll to position [252, 0]
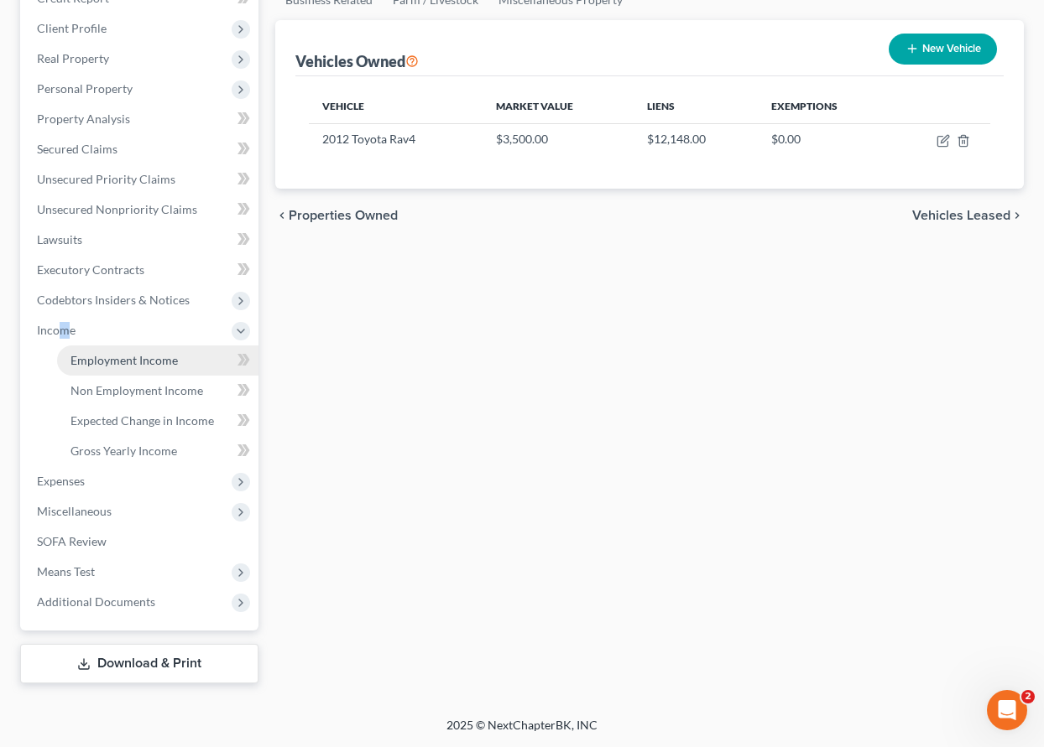
click at [146, 363] on span "Employment Income" at bounding box center [123, 360] width 107 height 14
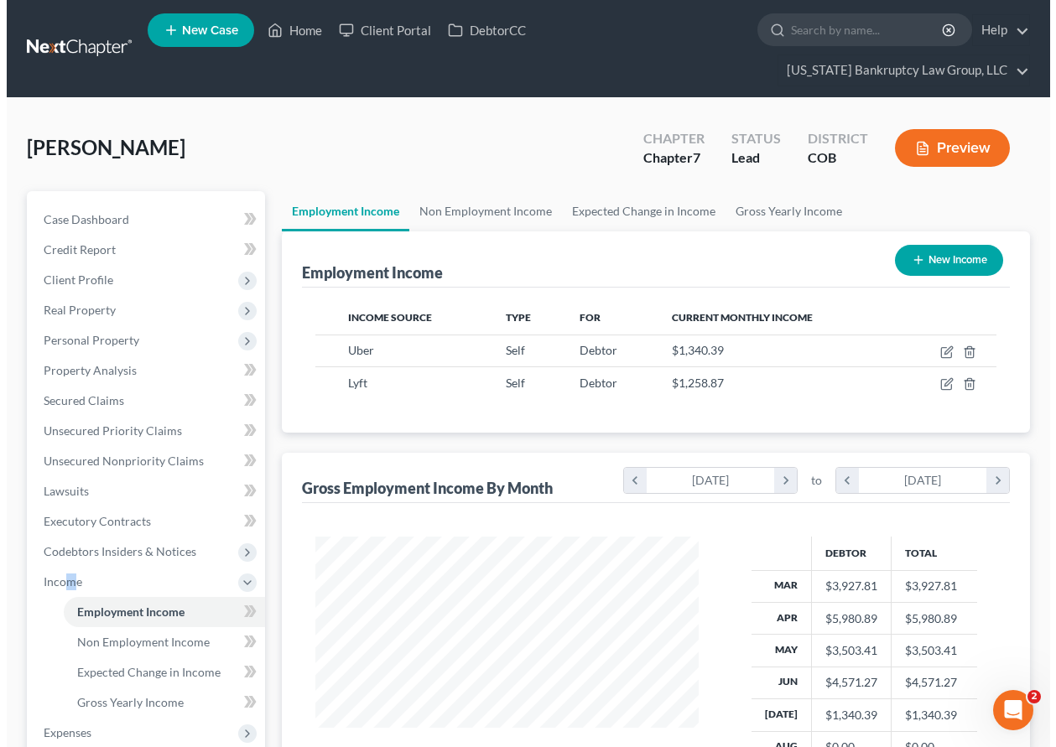
scroll to position [301, 417]
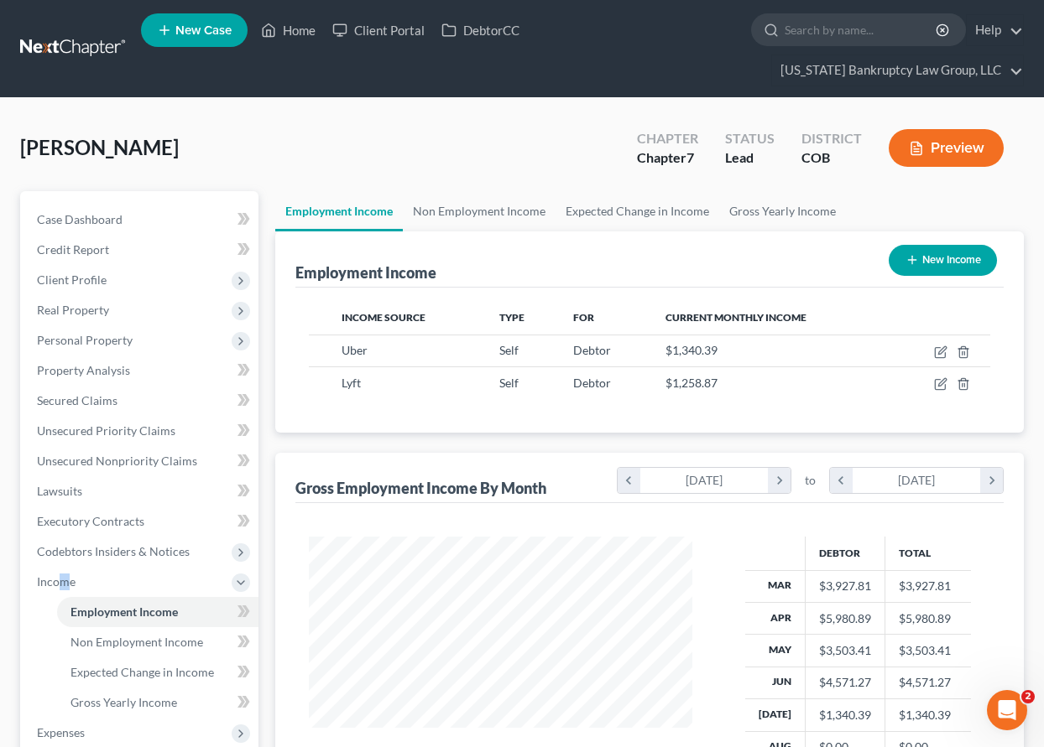
click at [944, 254] on button "New Income" at bounding box center [942, 260] width 108 height 31
select select "0"
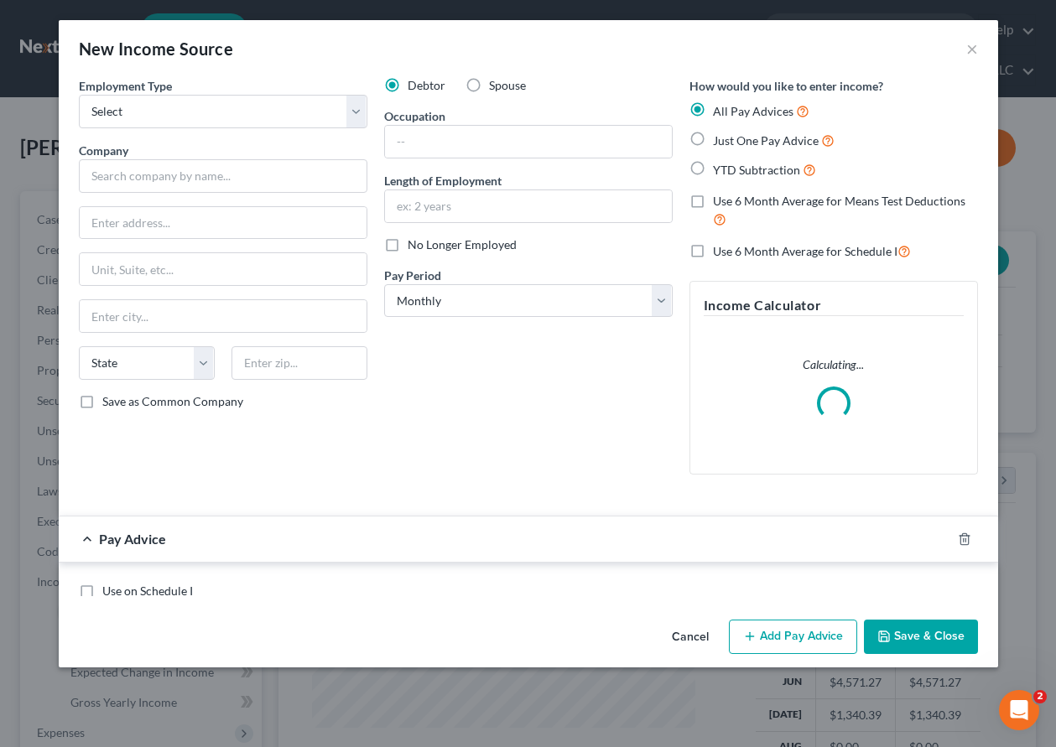
scroll to position [301, 422]
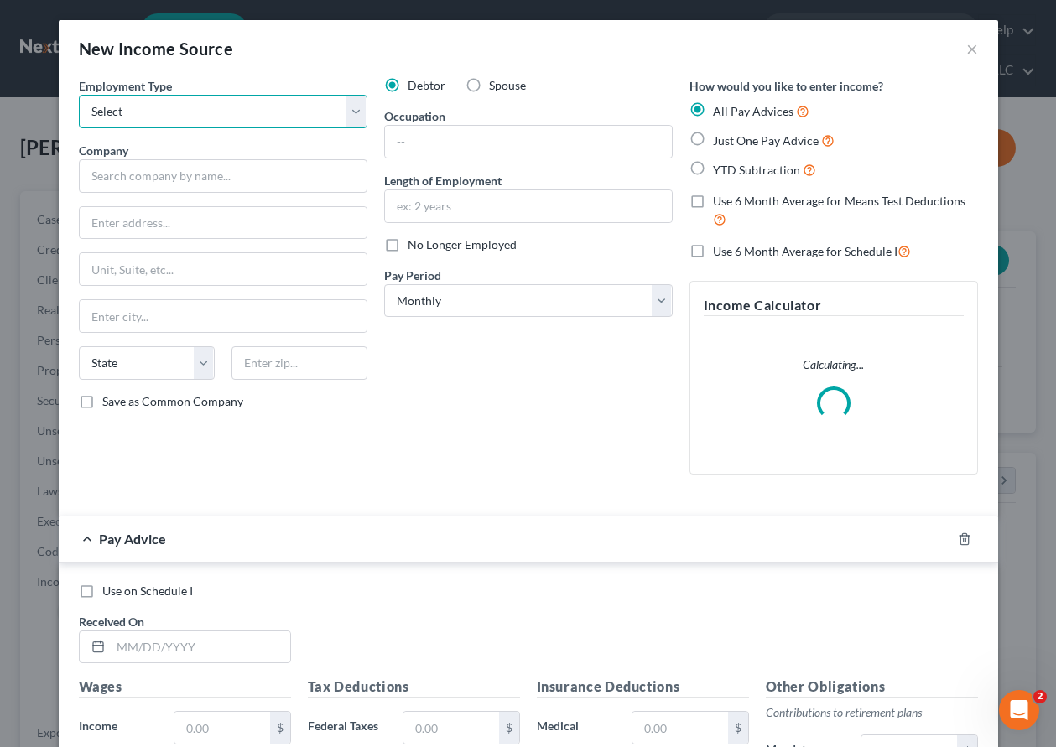
click at [227, 112] on select "Select Full or [DEMOGRAPHIC_DATA] Employment Self Employment" at bounding box center [223, 112] width 289 height 34
select select "0"
click at [79, 95] on select "Select Full or [DEMOGRAPHIC_DATA] Employment Self Employment" at bounding box center [223, 112] width 289 height 34
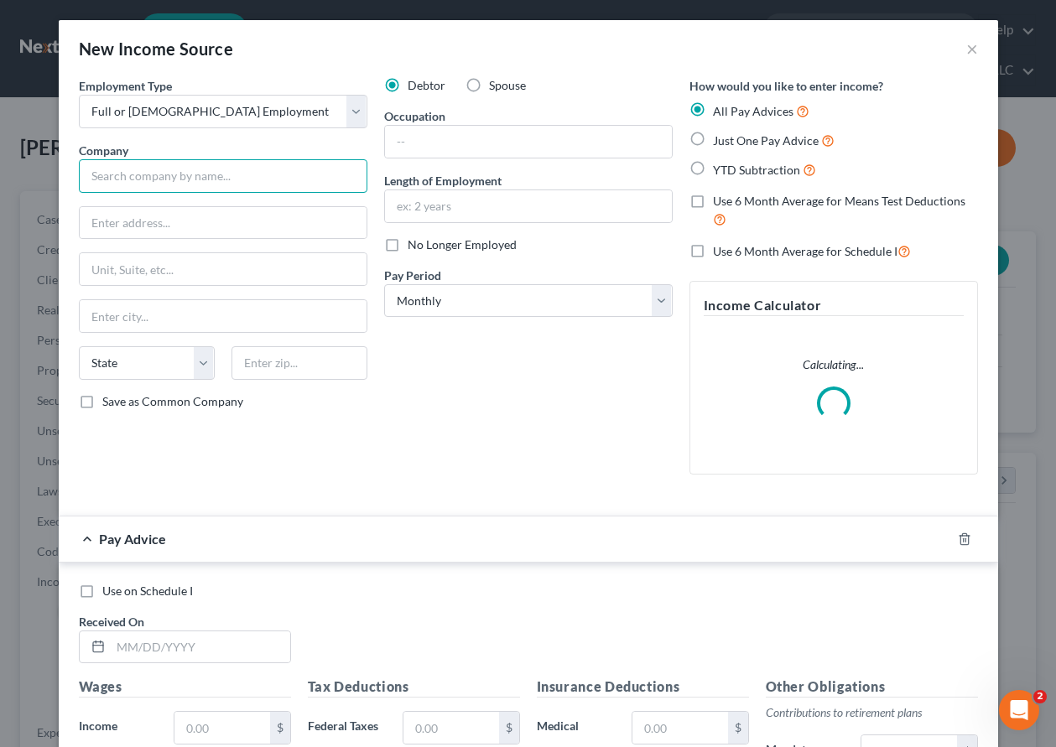
click at [222, 174] on input "text" at bounding box center [223, 176] width 289 height 34
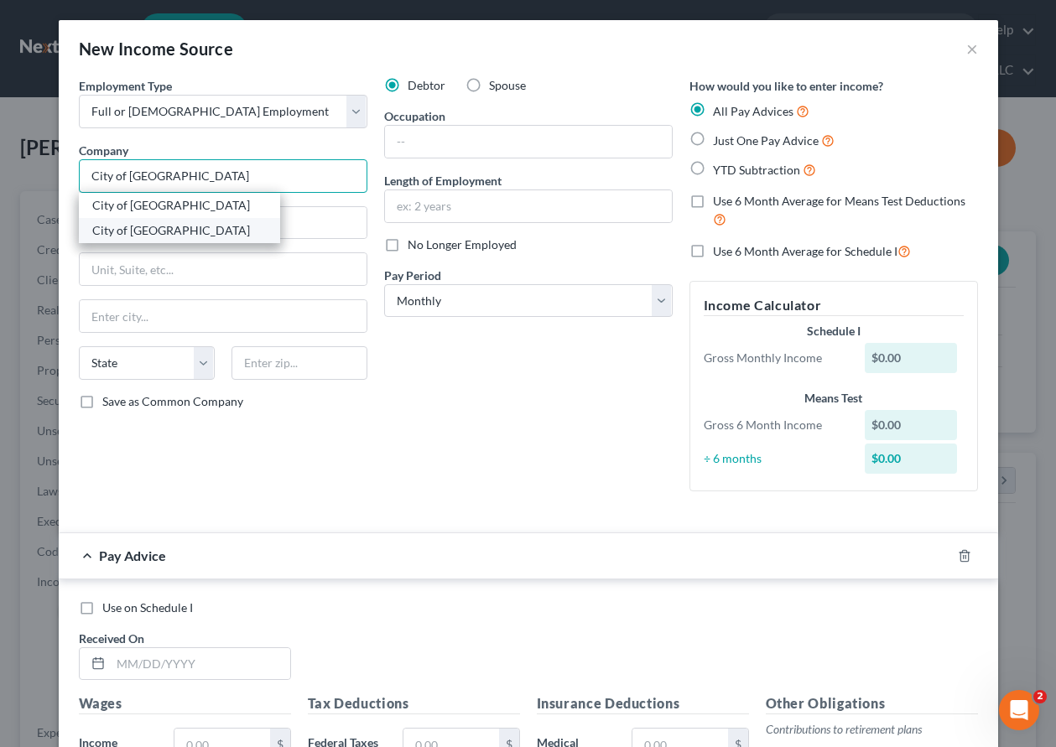
type input "City of [GEOGRAPHIC_DATA]"
click at [170, 237] on div "City of [GEOGRAPHIC_DATA]" at bounding box center [179, 230] width 174 height 17
type input "[STREET_ADDRESS]"
type input "Aurora"
select select "5"
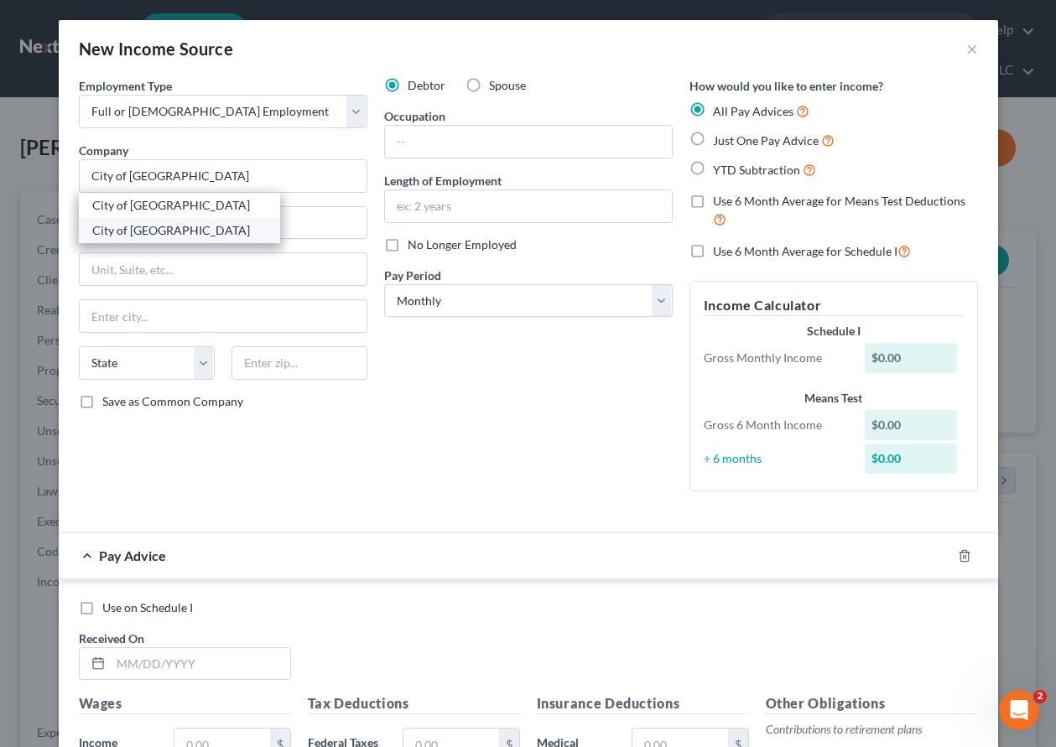
type input "80012"
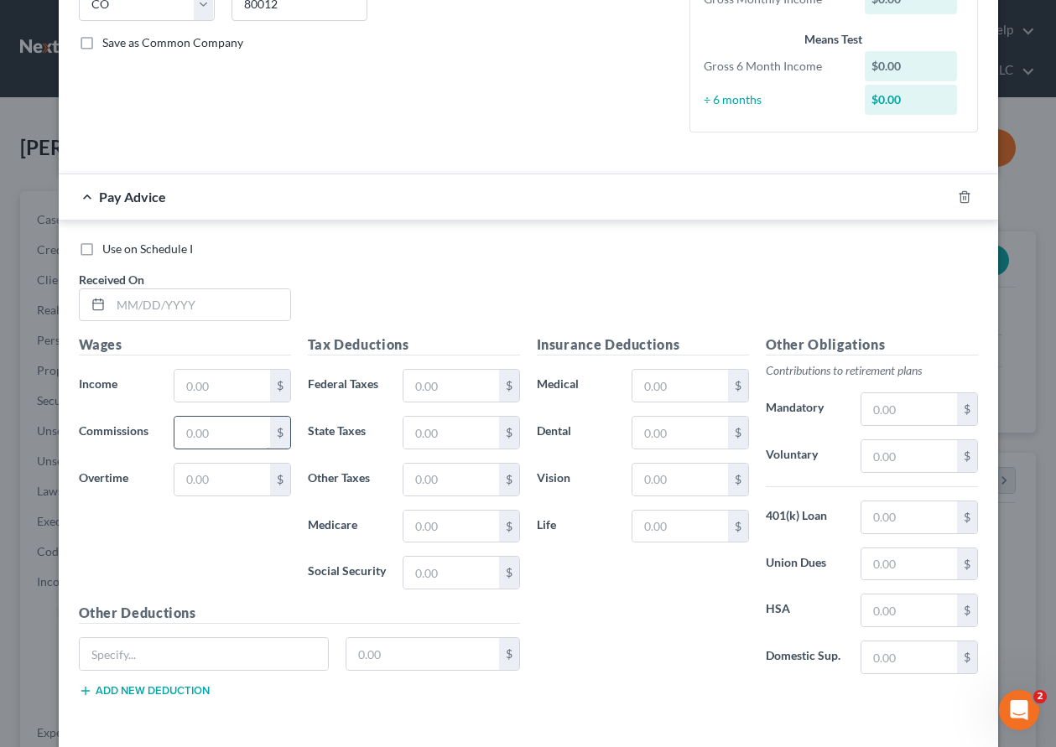
scroll to position [429, 0]
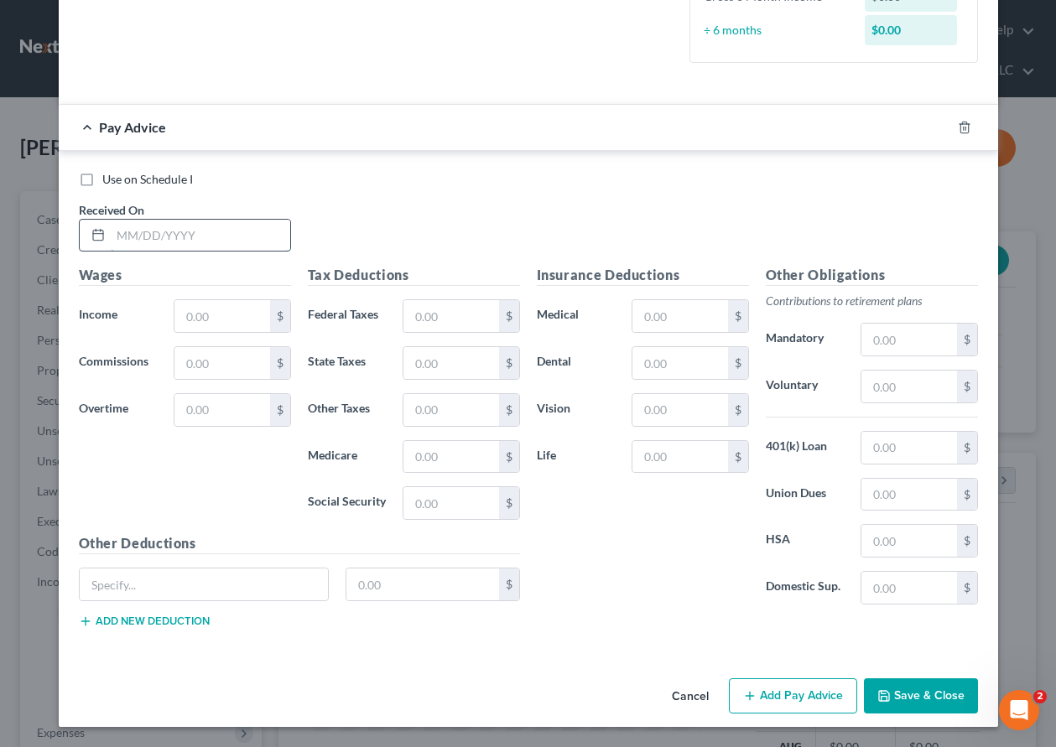
click at [219, 234] on input "text" at bounding box center [201, 236] width 180 height 32
type input "[DATE]"
type input "2,148.27"
click at [769, 694] on button "Add Pay Advice" at bounding box center [793, 696] width 128 height 35
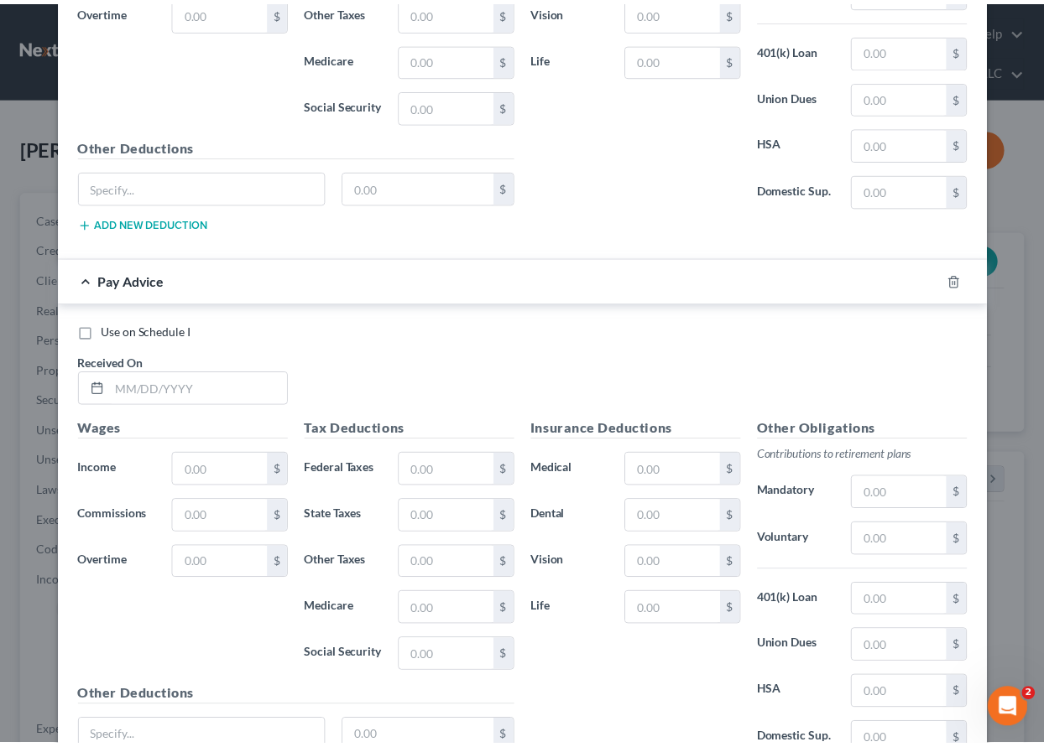
scroll to position [932, 0]
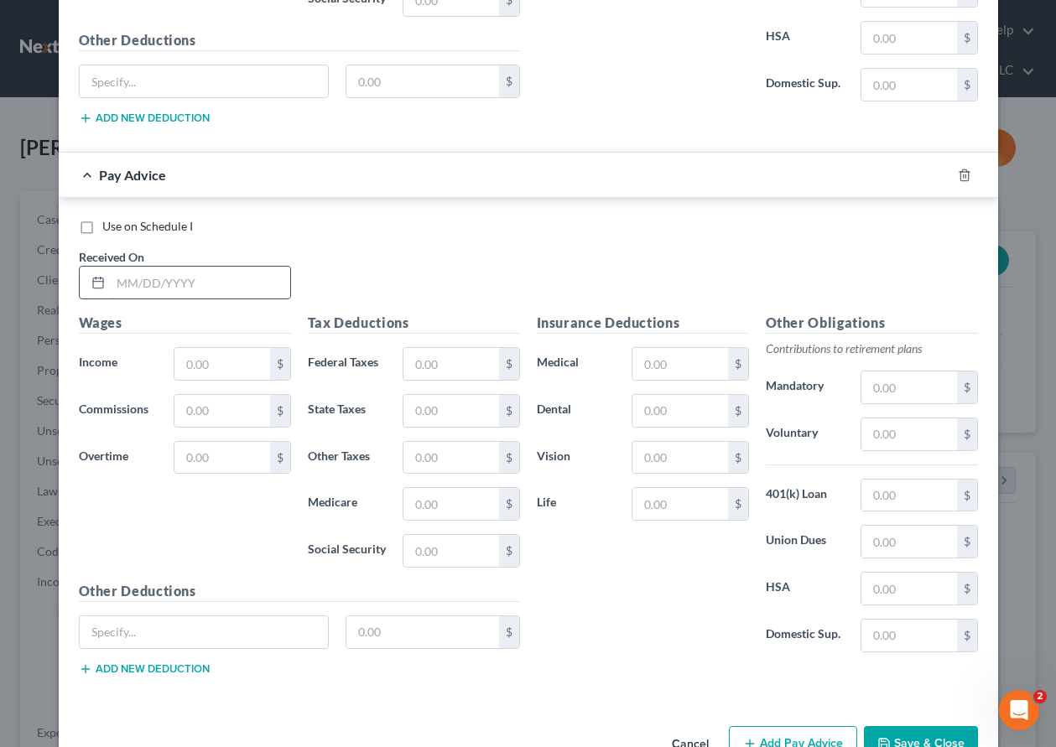
click at [133, 284] on input "text" at bounding box center [201, 283] width 180 height 32
type input "[DATE]"
type input "1,263.97"
click at [941, 738] on button "Save & Close" at bounding box center [921, 743] width 114 height 35
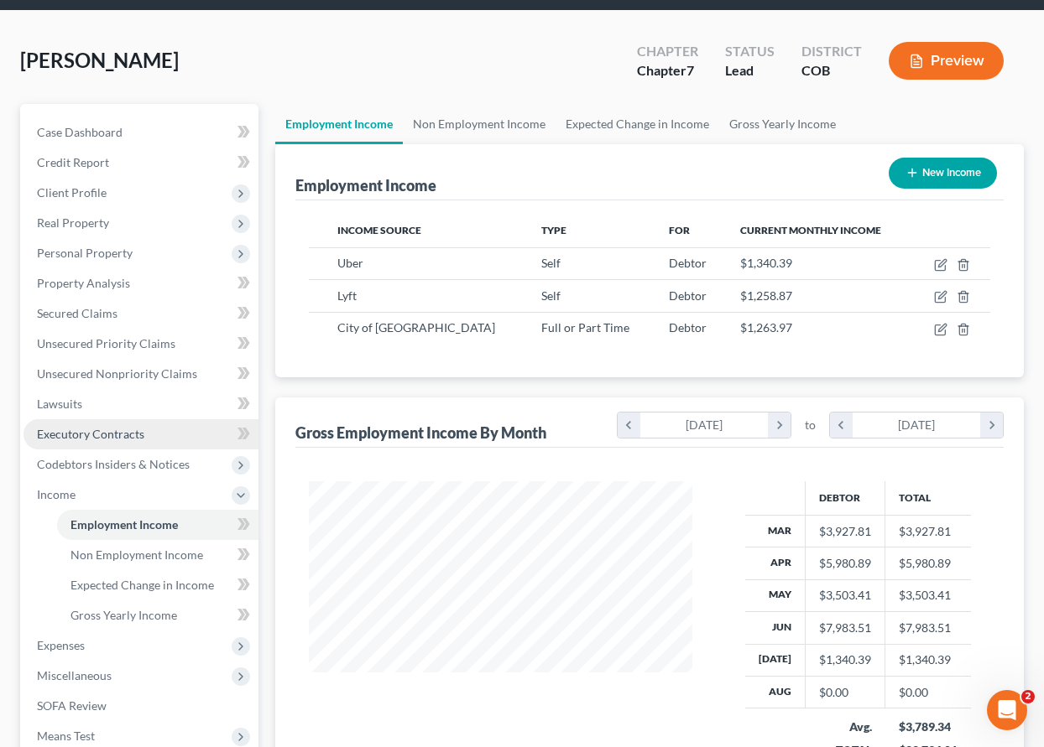
scroll to position [279, 0]
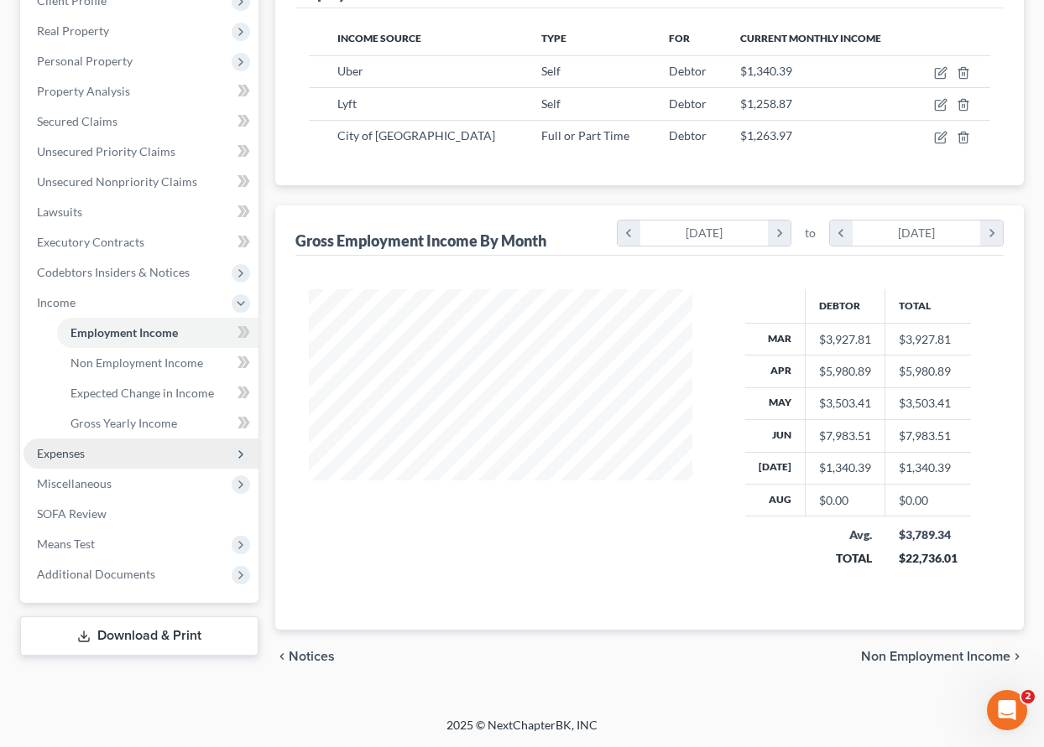
click at [58, 451] on span "Expenses" at bounding box center [61, 453] width 48 height 14
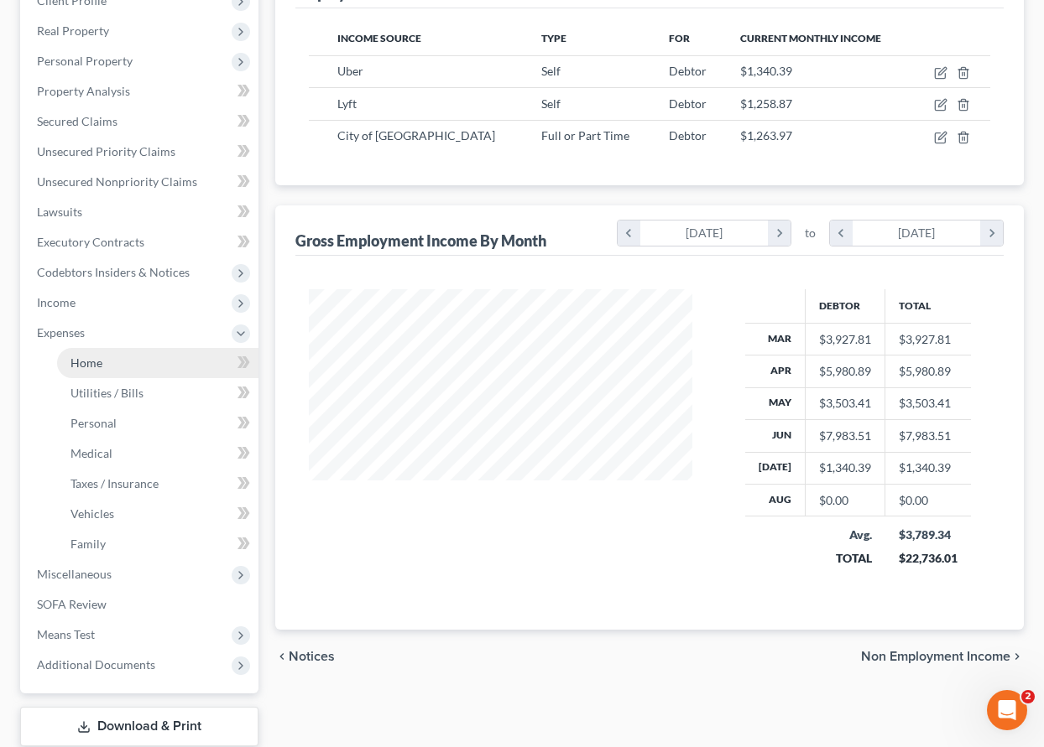
click at [86, 361] on span "Home" at bounding box center [86, 363] width 32 height 14
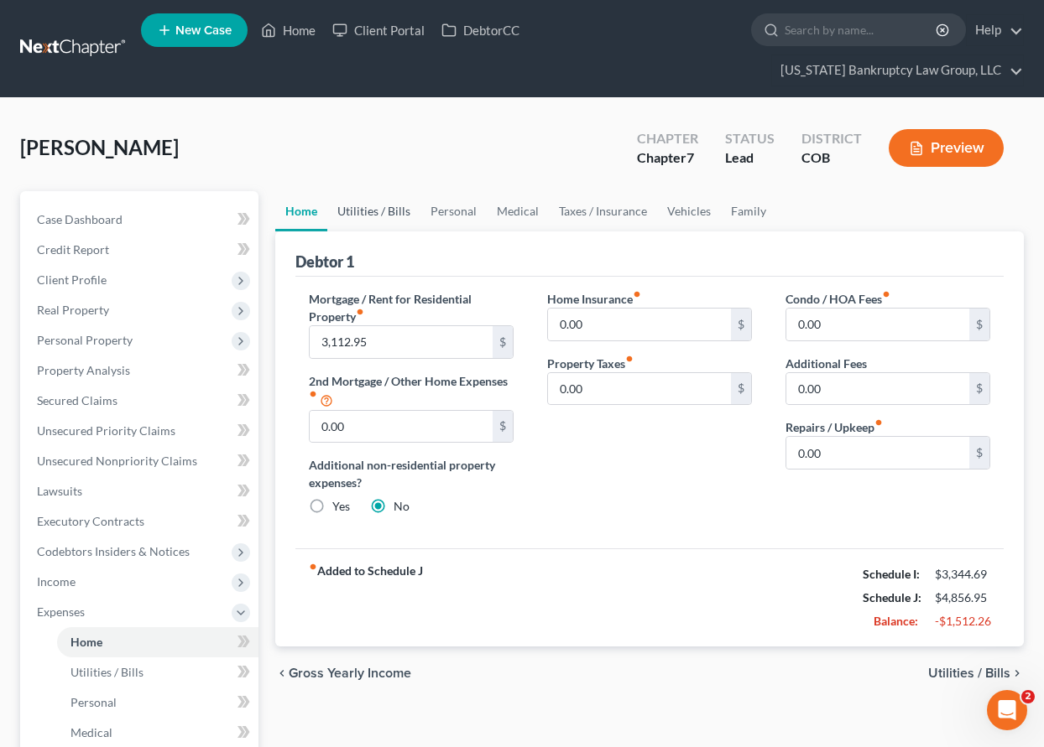
click at [367, 205] on link "Utilities / Bills" at bounding box center [373, 211] width 93 height 40
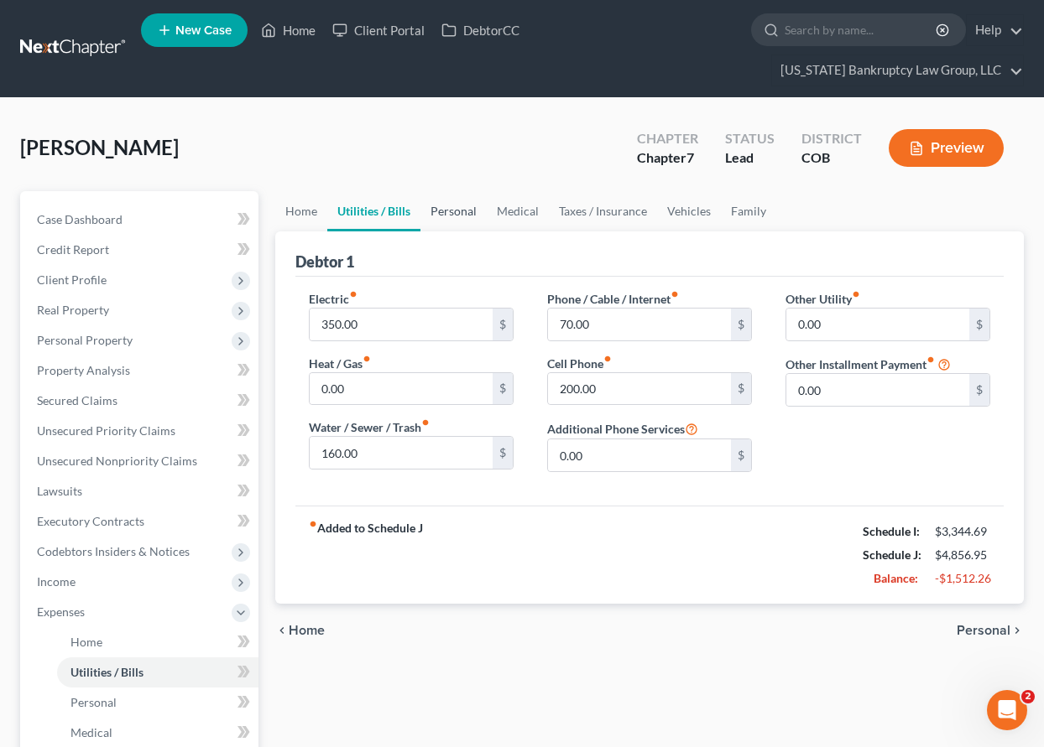
click at [472, 210] on link "Personal" at bounding box center [453, 211] width 66 height 40
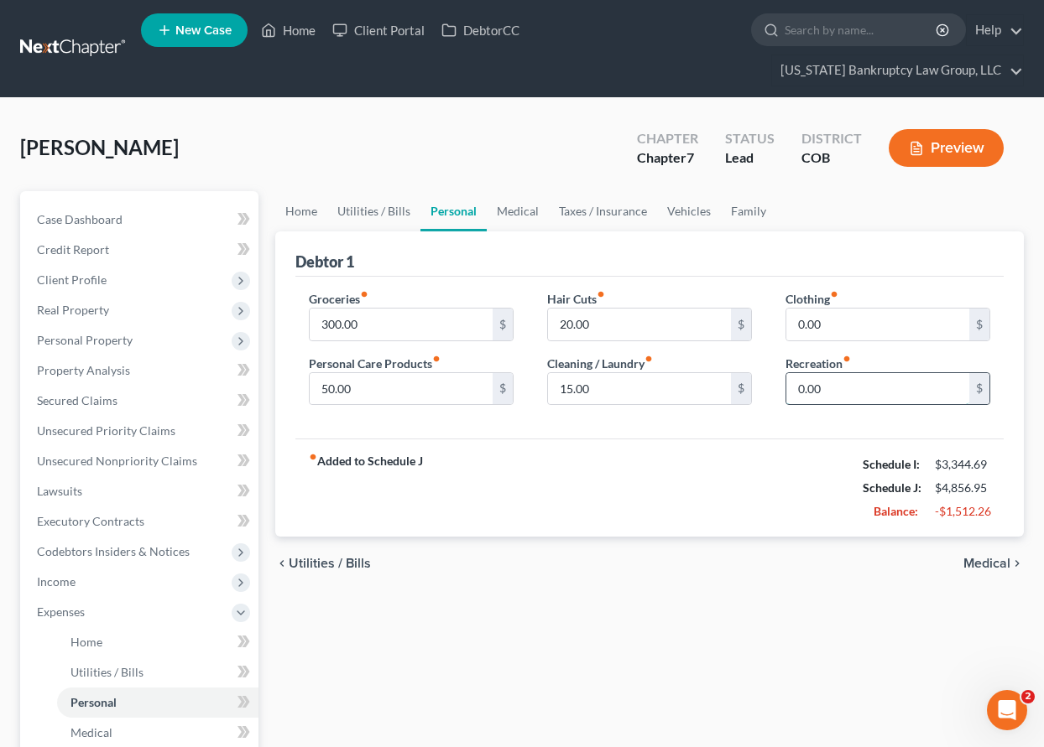
click at [893, 384] on input "0.00" at bounding box center [877, 389] width 183 height 32
type input "100"
click at [509, 216] on link "Medical" at bounding box center [518, 211] width 62 height 40
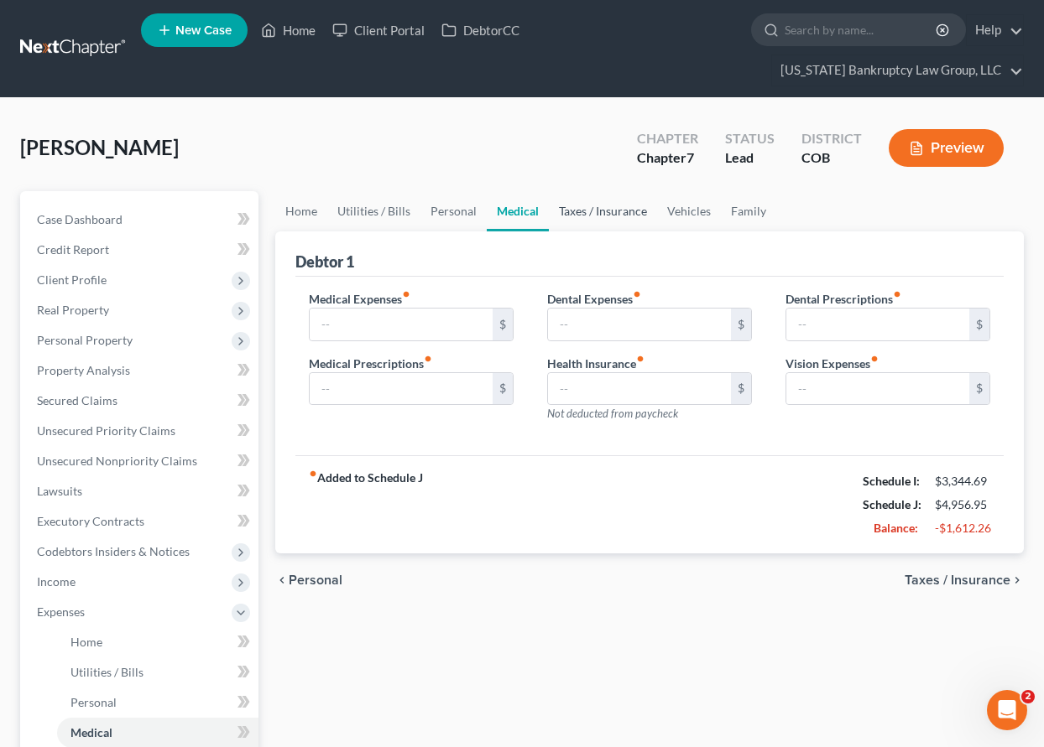
click at [604, 211] on link "Taxes / Insurance" at bounding box center [603, 211] width 108 height 40
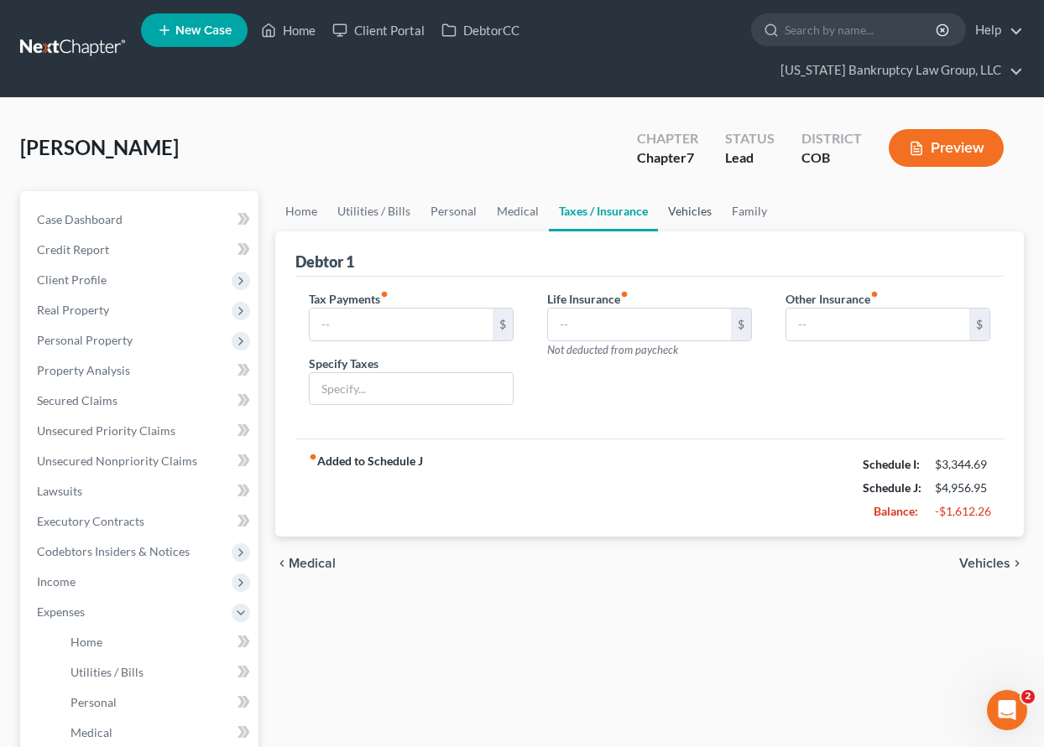
click at [693, 211] on link "Vehicles" at bounding box center [690, 211] width 64 height 40
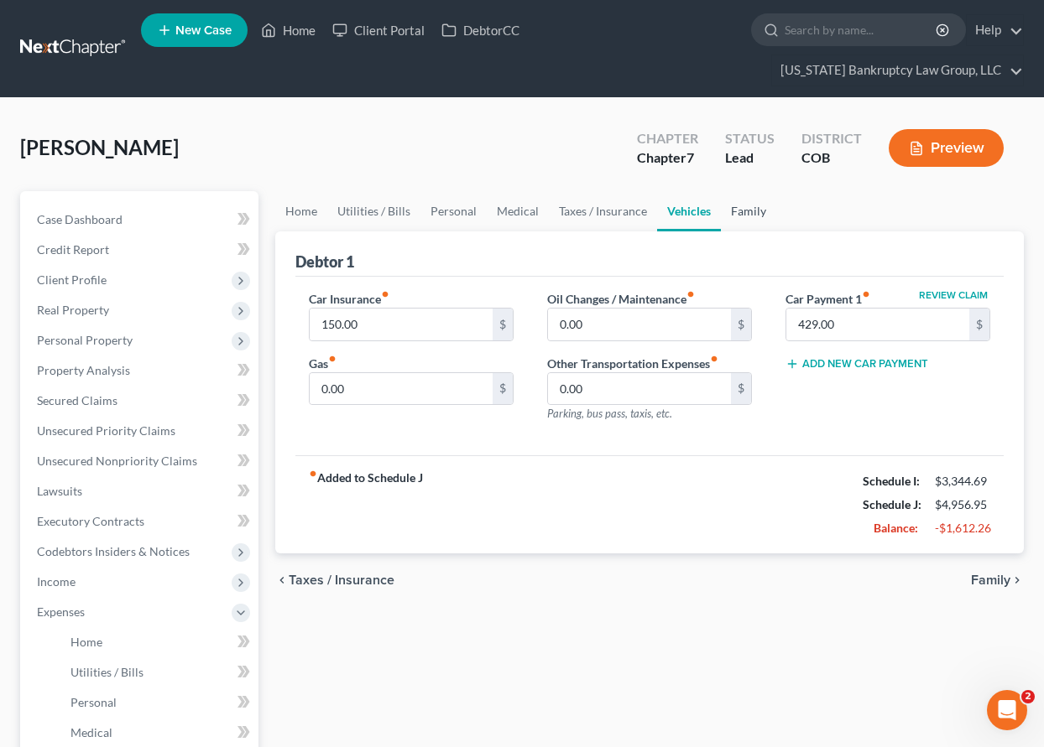
click at [743, 207] on link "Family" at bounding box center [748, 211] width 55 height 40
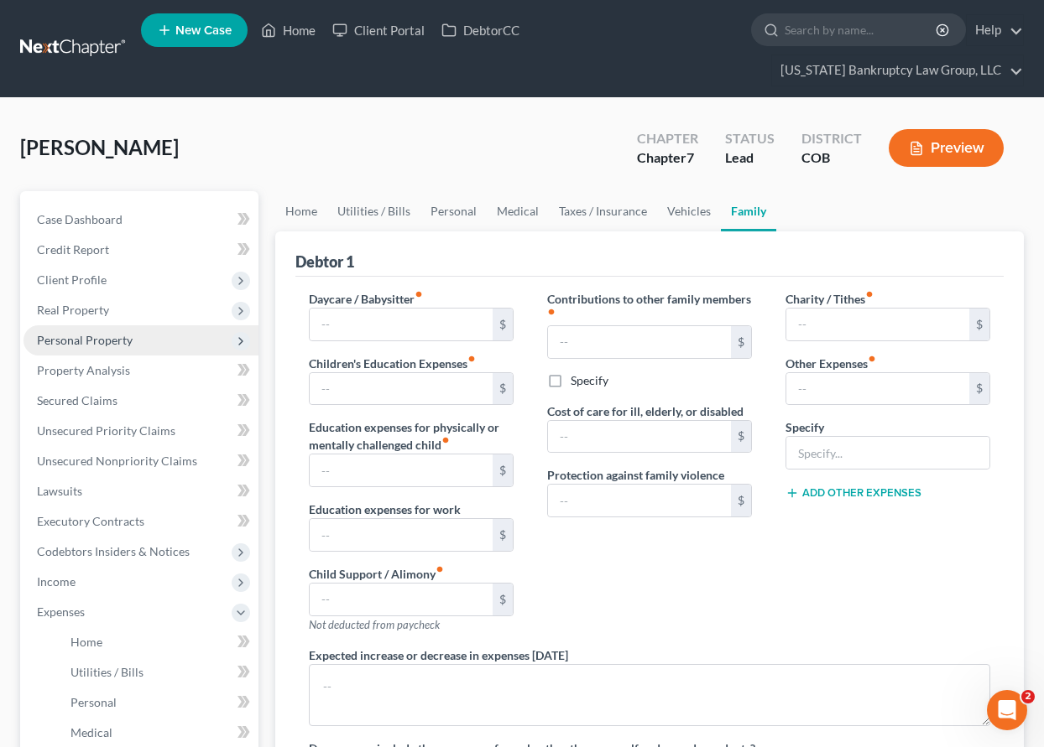
click at [79, 330] on span "Personal Property" at bounding box center [140, 340] width 235 height 30
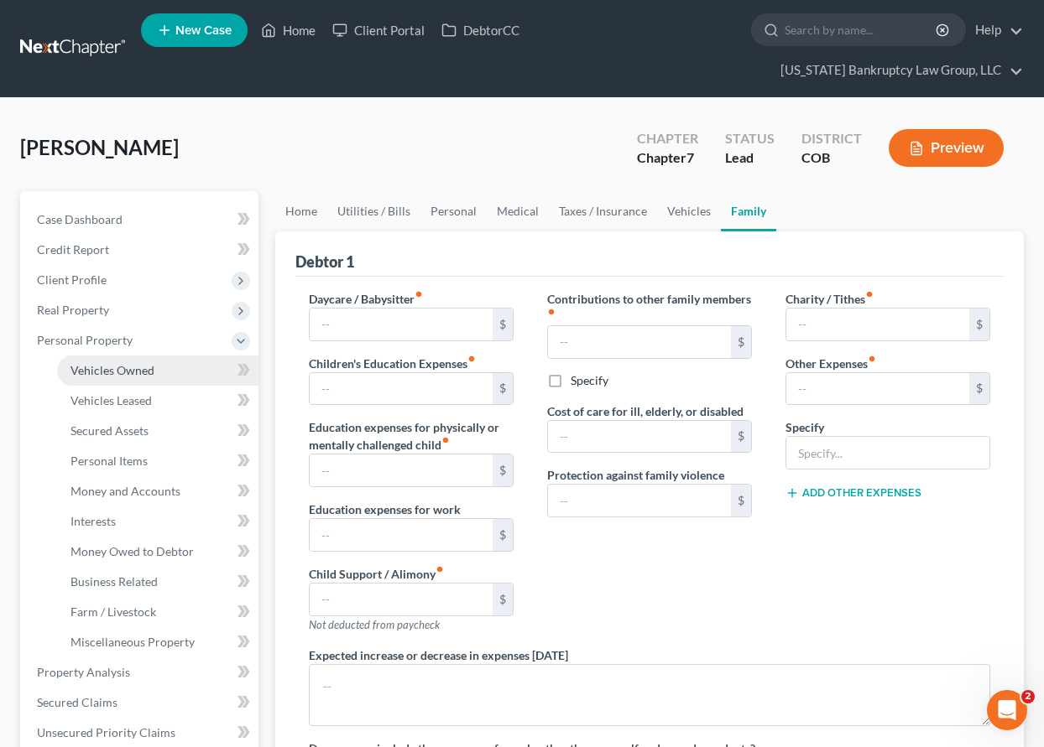
click at [102, 367] on span "Vehicles Owned" at bounding box center [112, 370] width 84 height 14
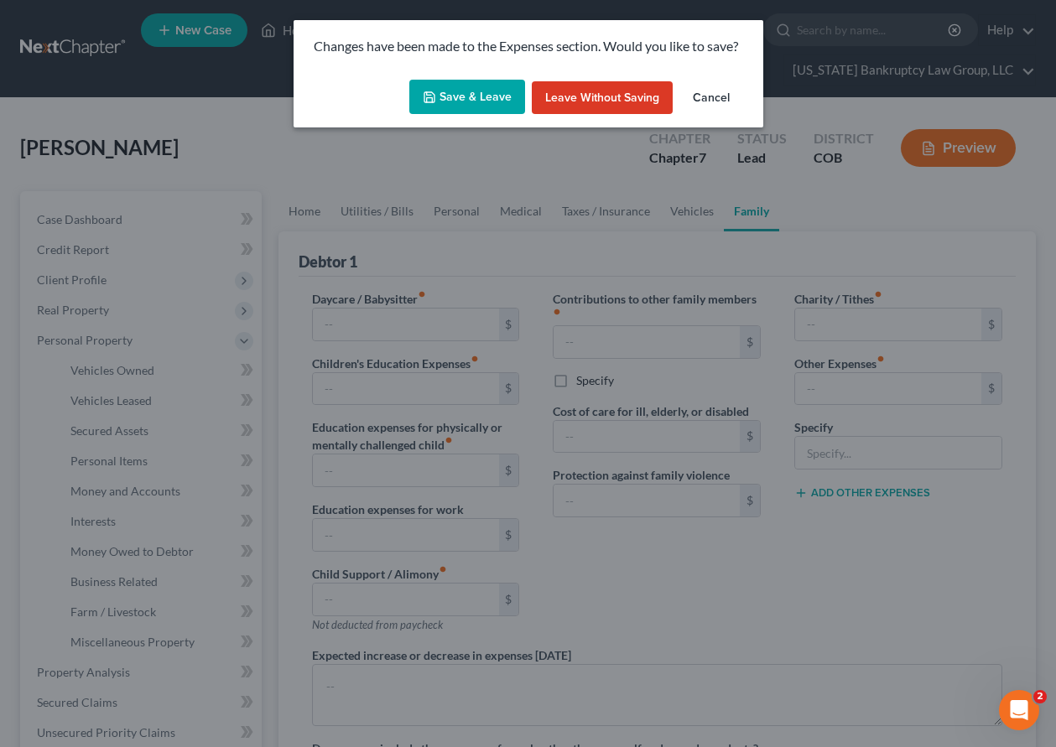
click at [482, 80] on button "Save & Leave" at bounding box center [467, 97] width 116 height 35
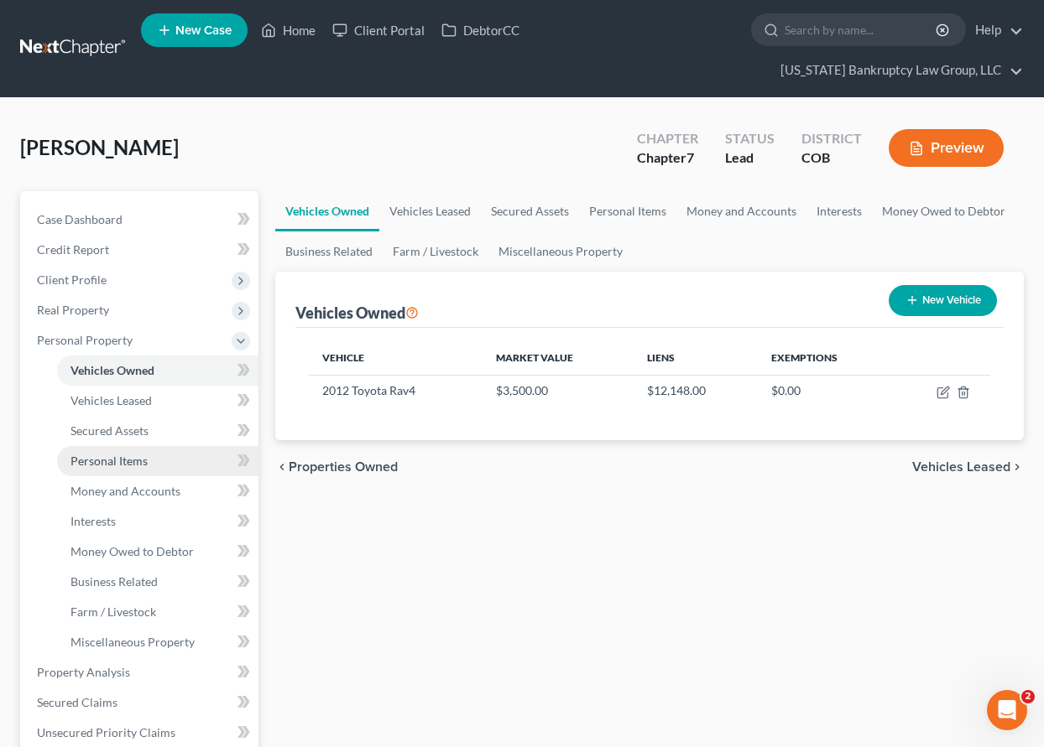
click at [122, 462] on span "Personal Items" at bounding box center [108, 461] width 77 height 14
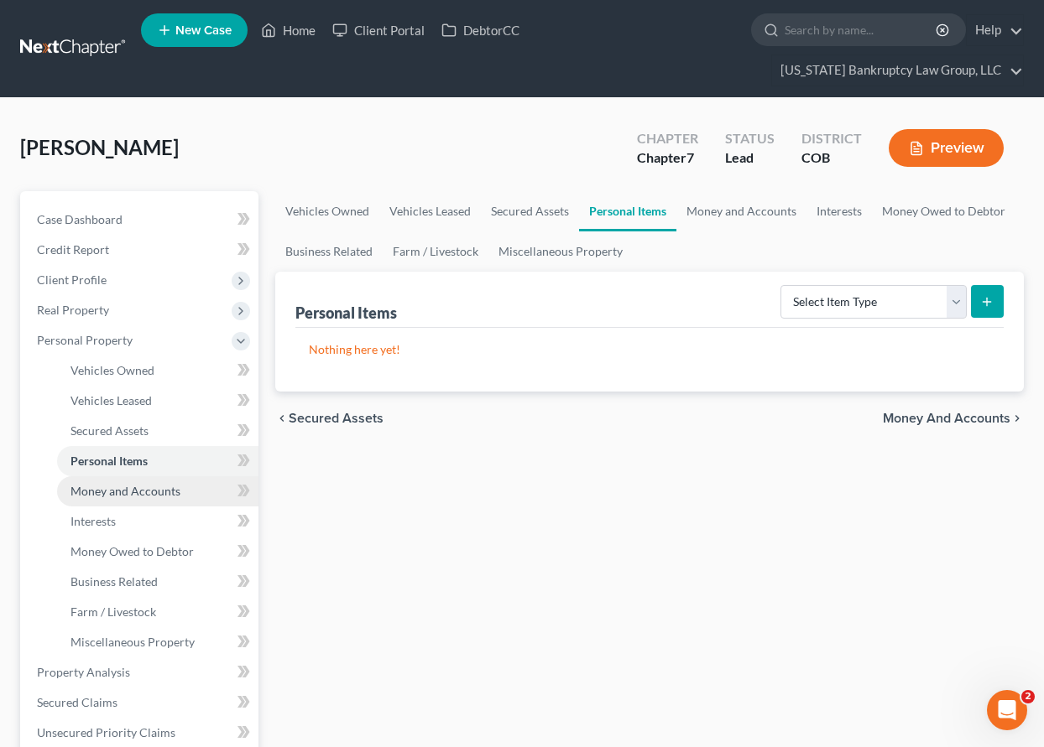
click at [124, 490] on span "Money and Accounts" at bounding box center [125, 491] width 110 height 14
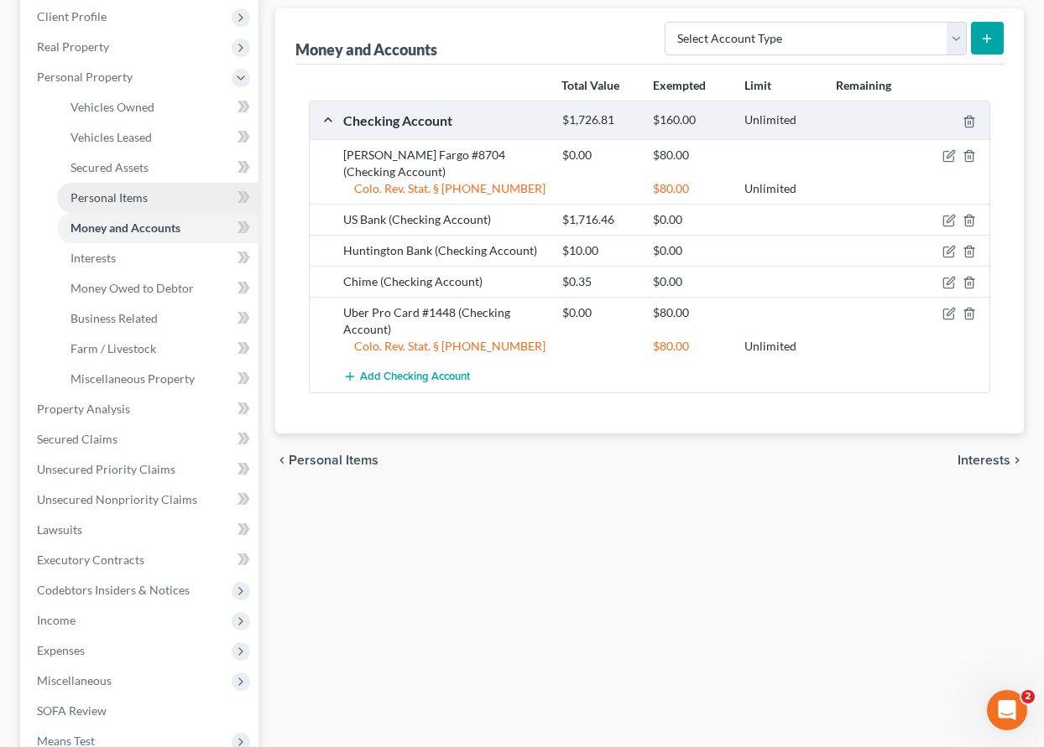
scroll to position [419, 0]
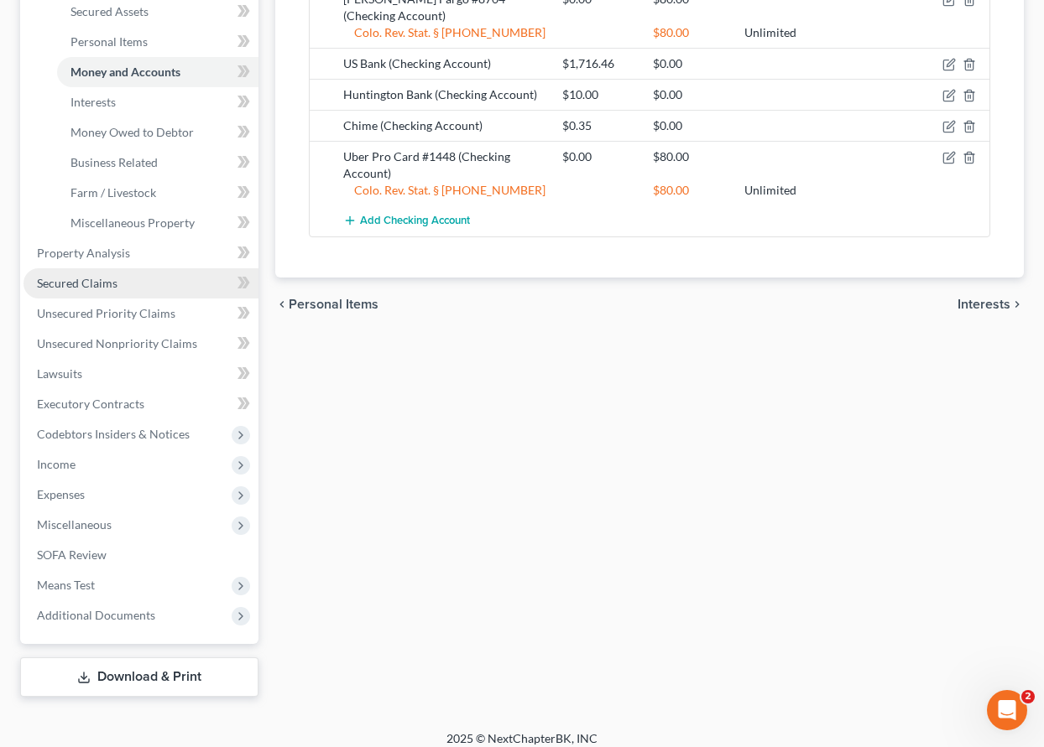
click at [75, 287] on span "Secured Claims" at bounding box center [77, 283] width 81 height 14
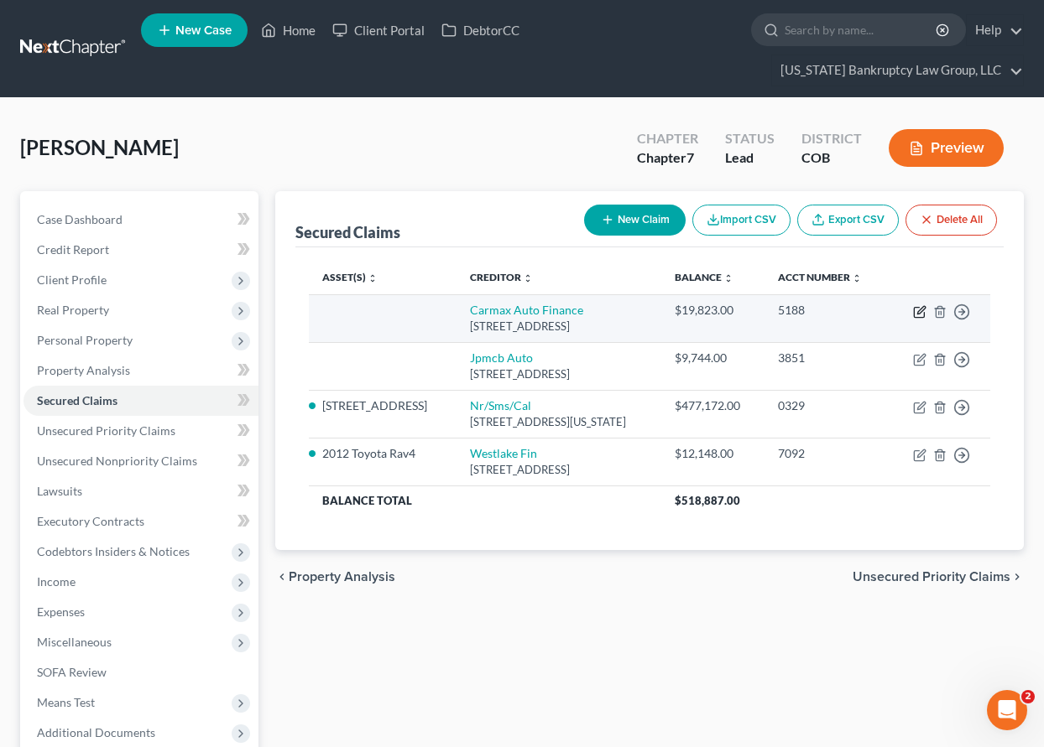
click at [919, 312] on icon "button" at bounding box center [919, 311] width 13 height 13
select select "48"
select select "0"
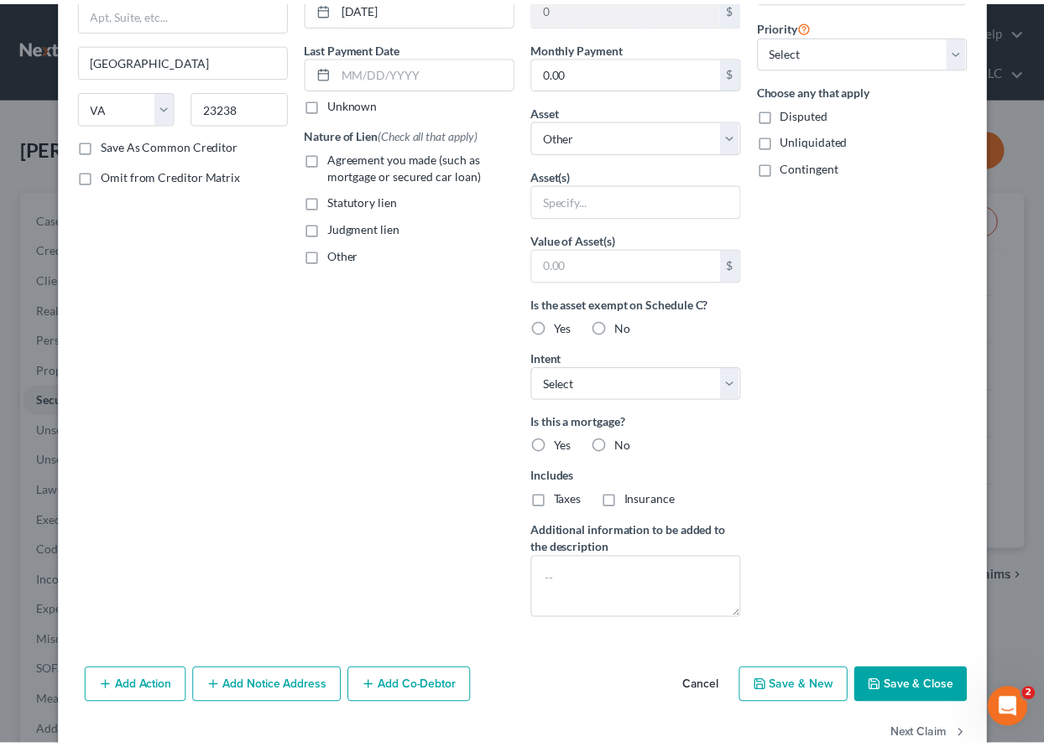
scroll to position [232, 0]
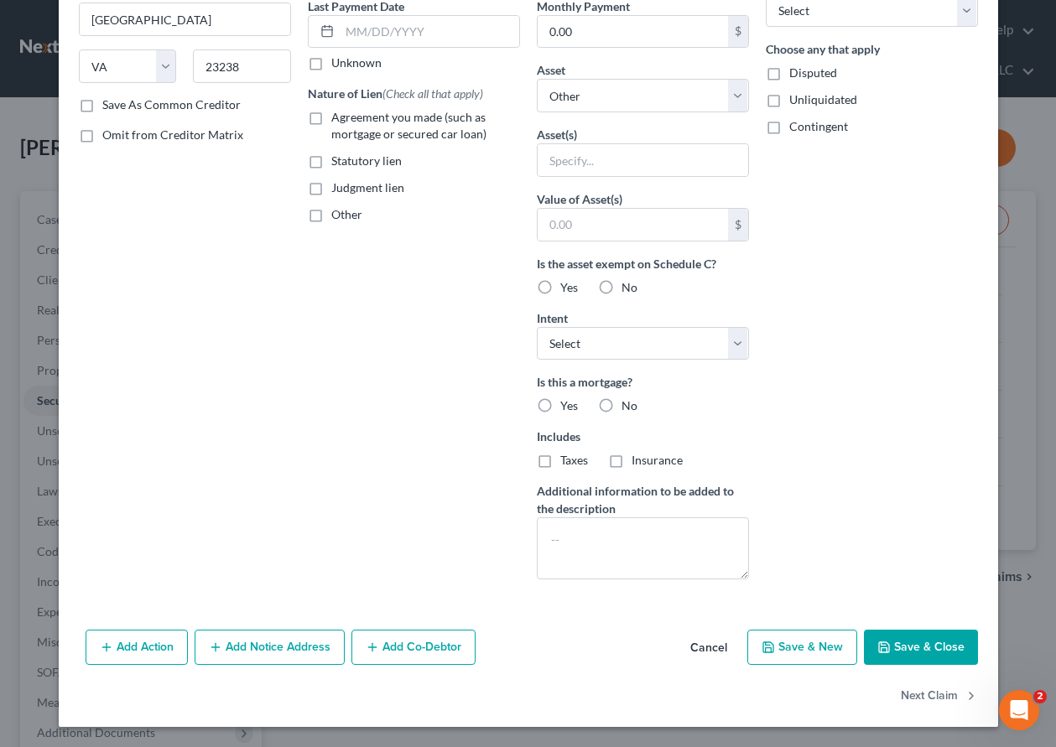
click at [715, 647] on button "Cancel" at bounding box center [709, 649] width 64 height 34
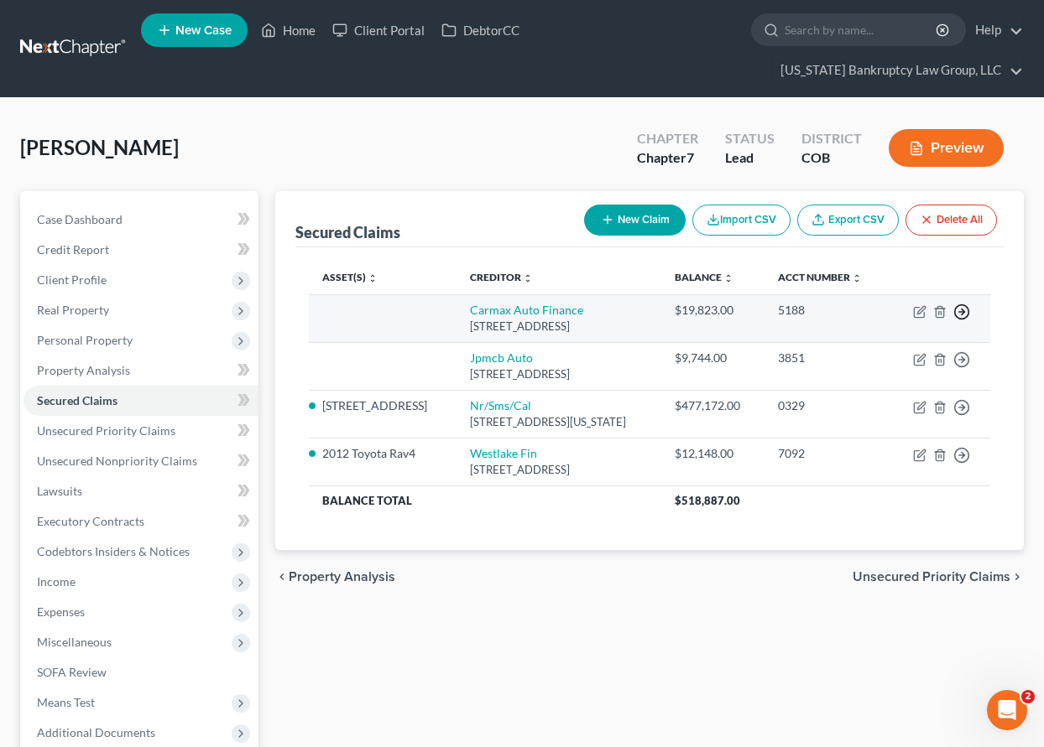
click at [963, 310] on polyline "button" at bounding box center [962, 313] width 3 height 6
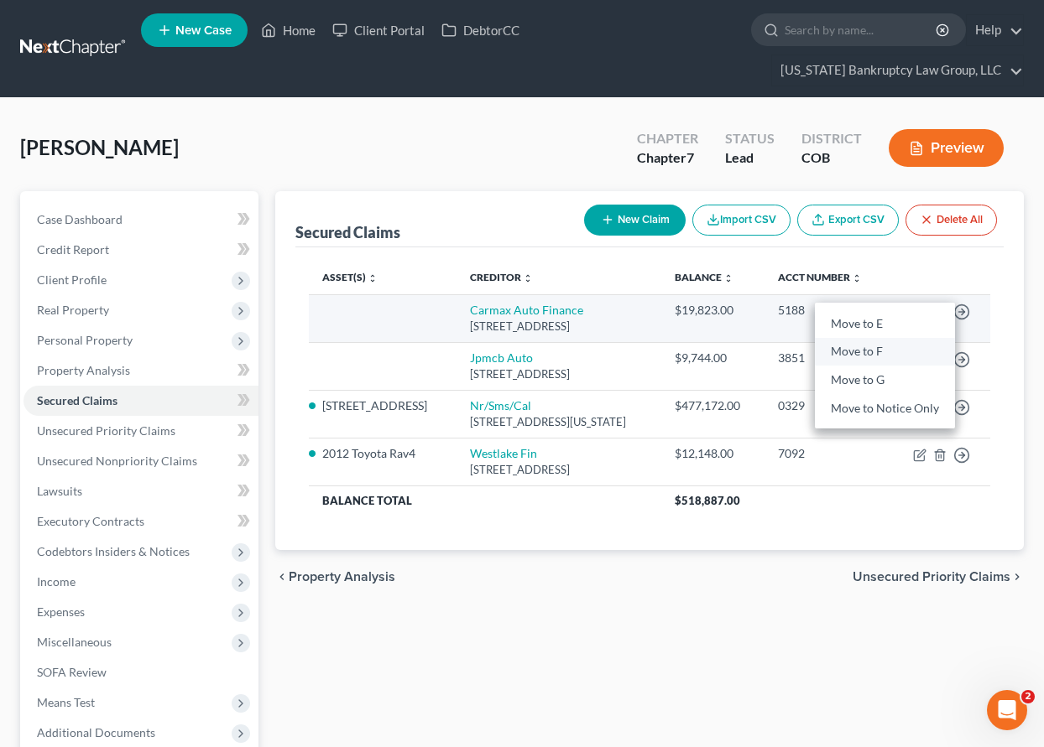
click at [867, 351] on link "Move to F" at bounding box center [885, 352] width 140 height 29
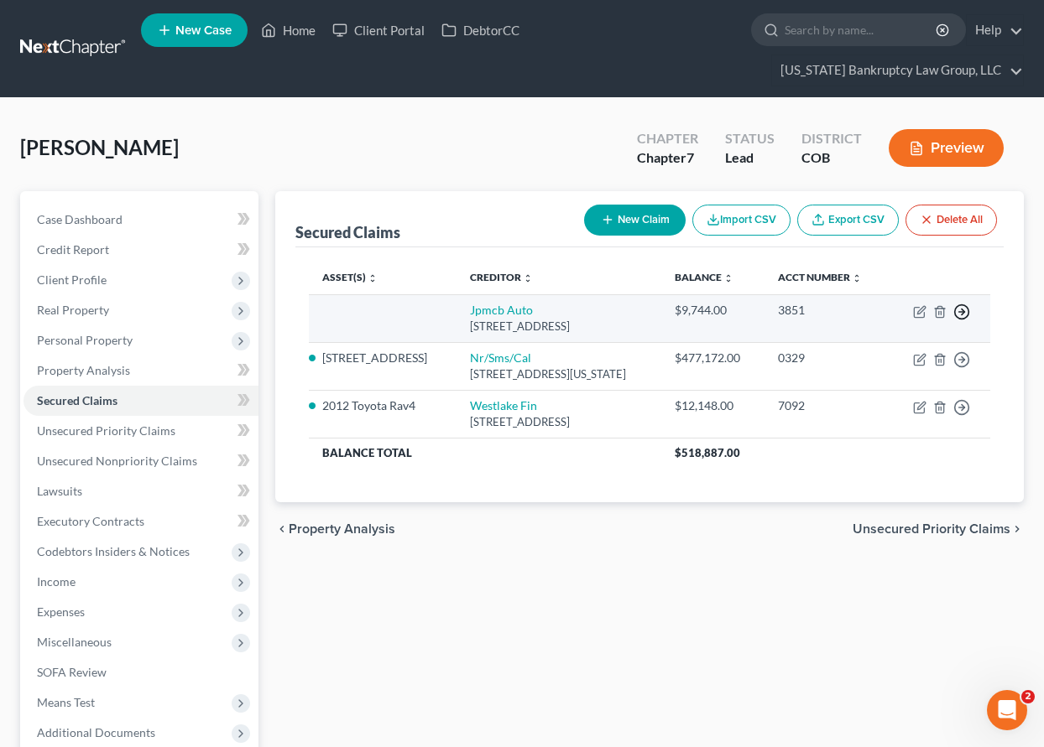
click at [961, 311] on icon "button" at bounding box center [961, 312] width 17 height 17
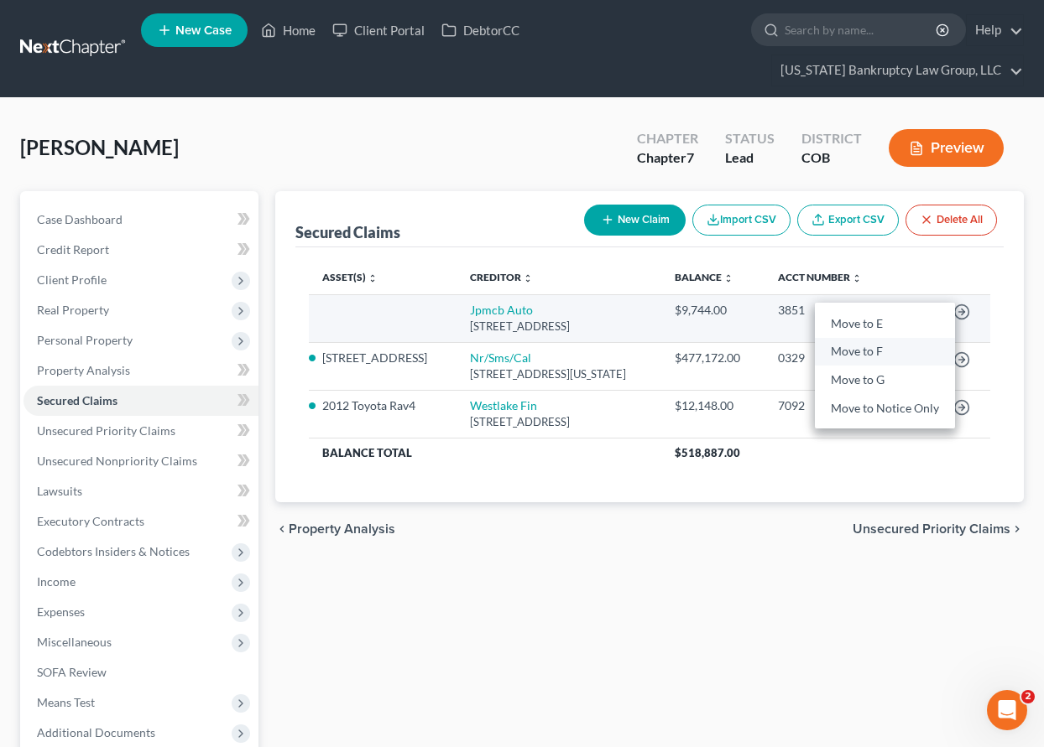
click at [869, 352] on link "Move to F" at bounding box center [885, 352] width 140 height 29
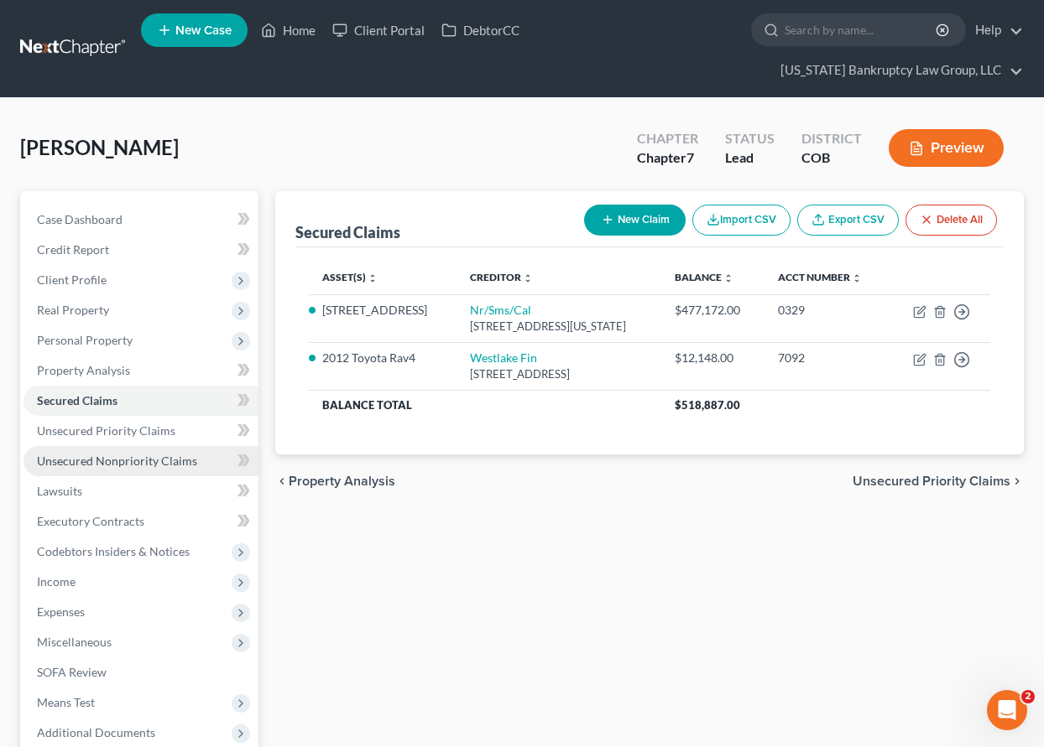
click at [94, 456] on span "Unsecured Nonpriority Claims" at bounding box center [117, 461] width 160 height 14
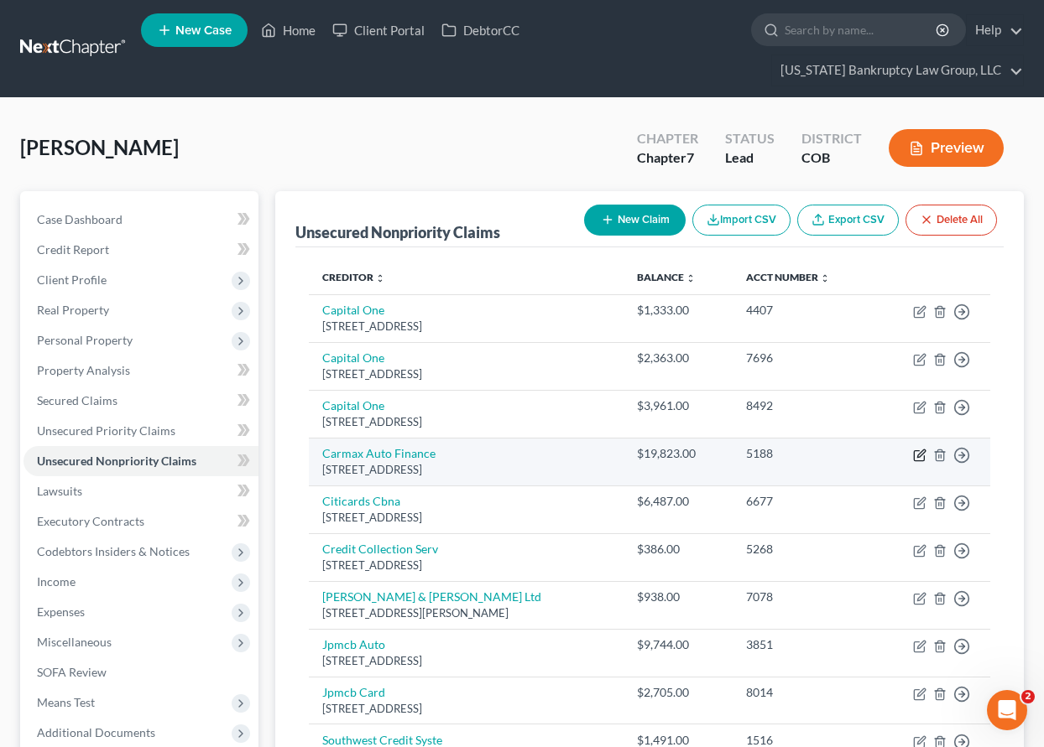
click at [920, 450] on icon "button" at bounding box center [919, 455] width 13 height 13
select select "48"
select select "0"
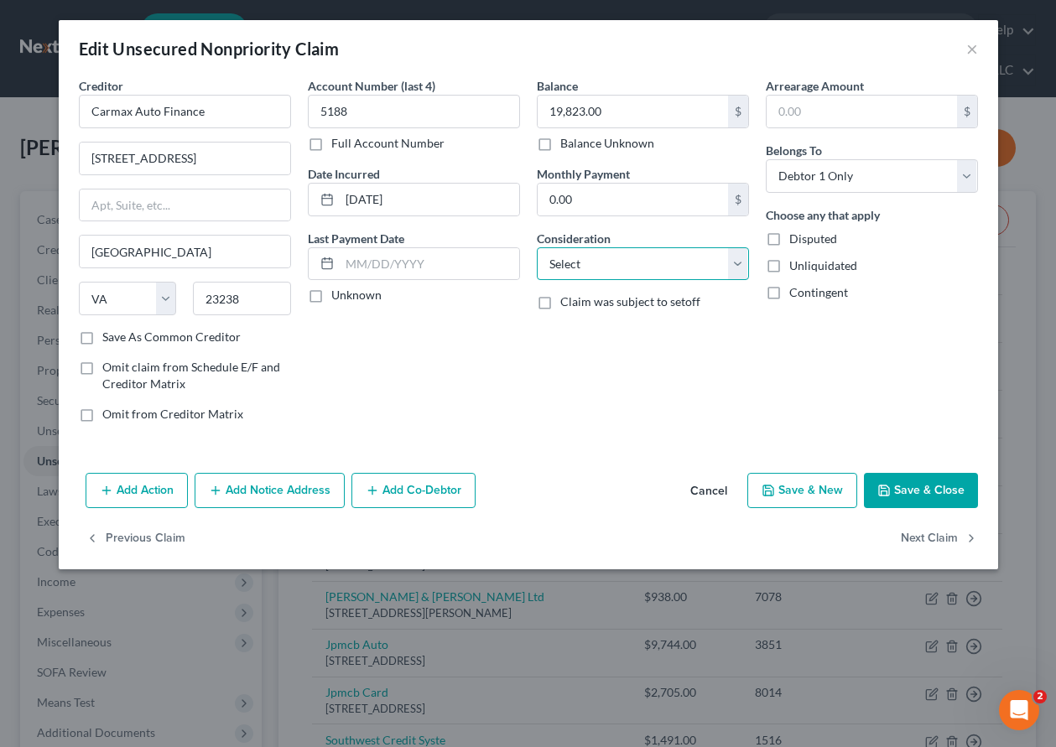
click at [627, 268] on select "Select Cable / Satellite Services Collection Agency Credit Card Debt Debt Couns…" at bounding box center [643, 264] width 212 height 34
select select "4"
click at [537, 247] on select "Select Cable / Satellite Services Collection Agency Credit Card Debt Debt Couns…" at bounding box center [643, 264] width 212 height 34
click at [916, 493] on button "Save & Close" at bounding box center [921, 490] width 114 height 35
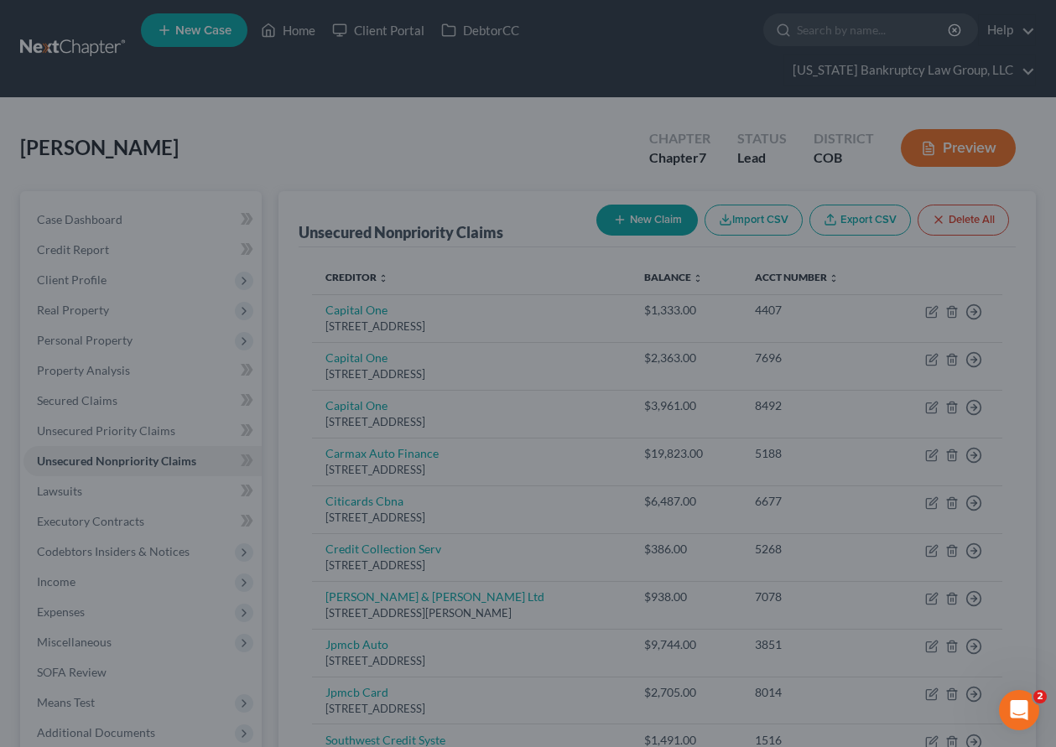
type input "0"
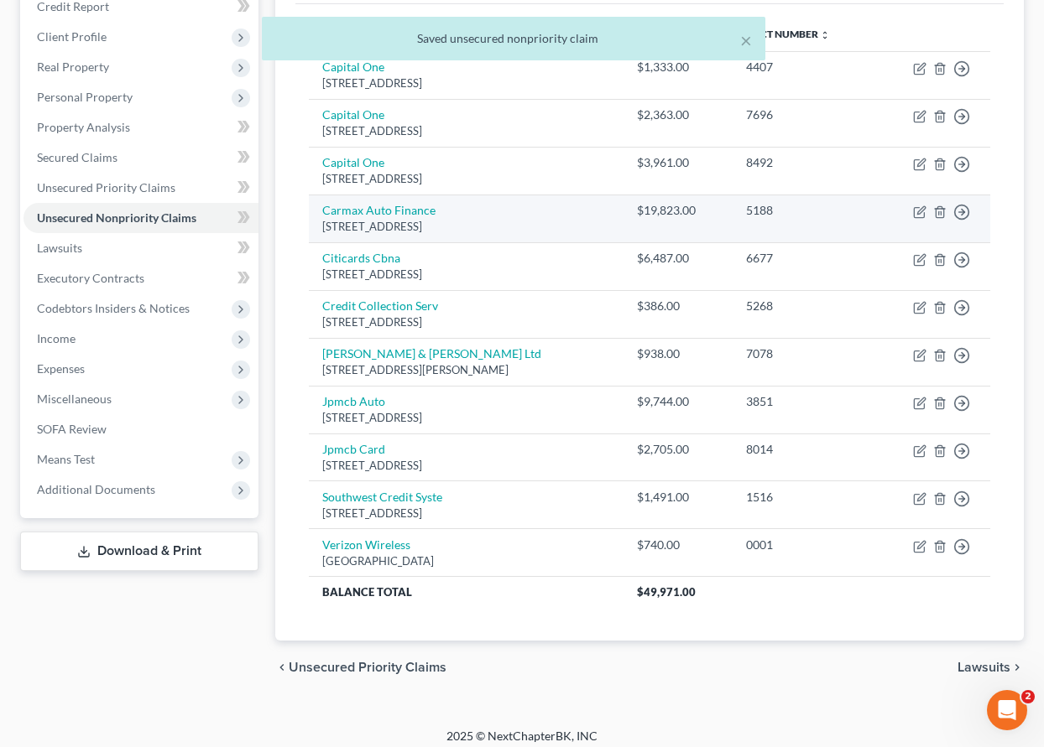
scroll to position [254, 0]
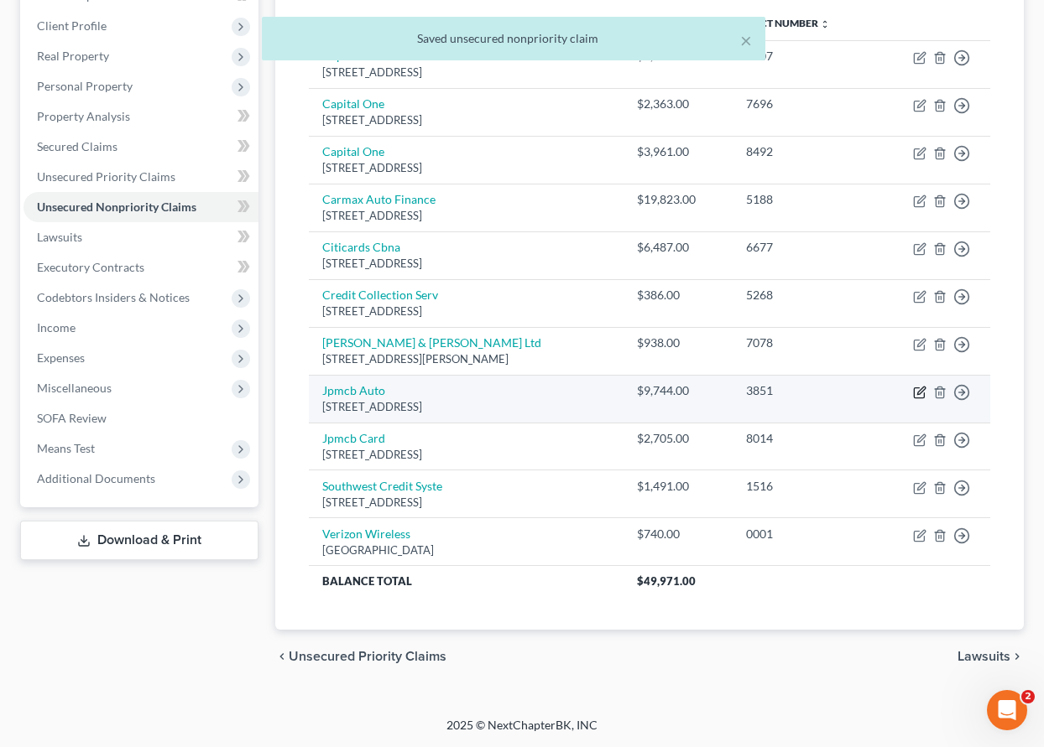
click at [918, 392] on icon "button" at bounding box center [921, 391] width 8 height 8
select select "45"
select select "0"
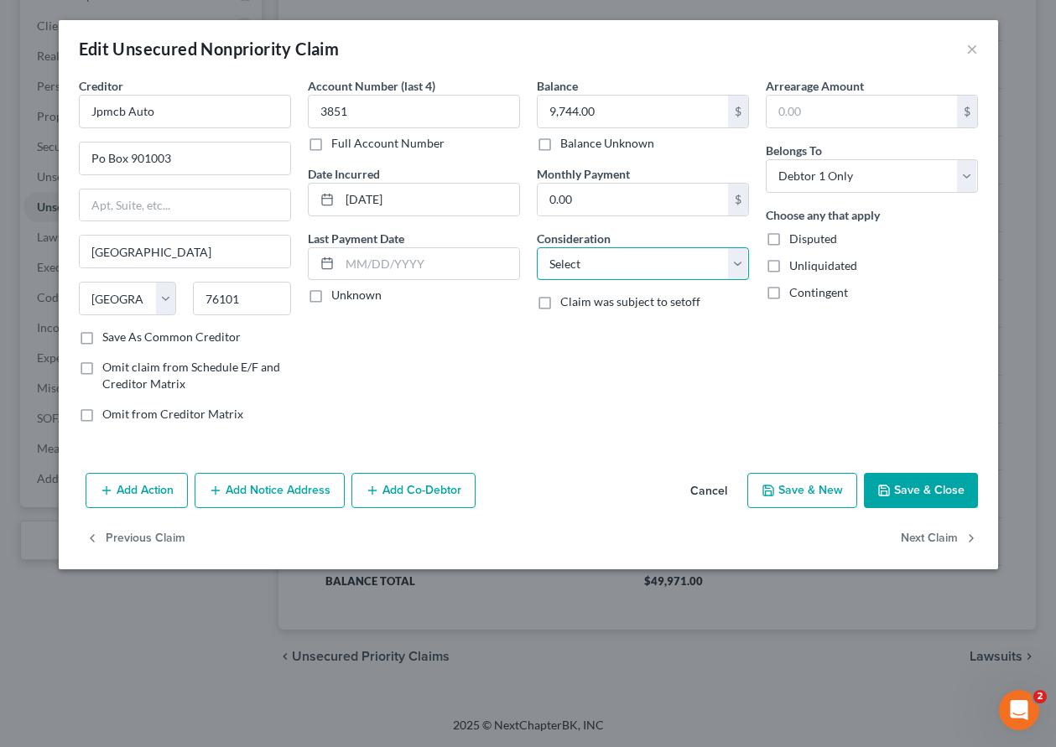
click at [701, 266] on select "Select Cable / Satellite Services Collection Agency Credit Card Debt Debt Couns…" at bounding box center [643, 264] width 212 height 34
select select "4"
click at [537, 247] on select "Select Cable / Satellite Services Collection Agency Credit Card Debt Debt Couns…" at bounding box center [643, 264] width 212 height 34
click at [951, 497] on button "Save & Close" at bounding box center [921, 490] width 114 height 35
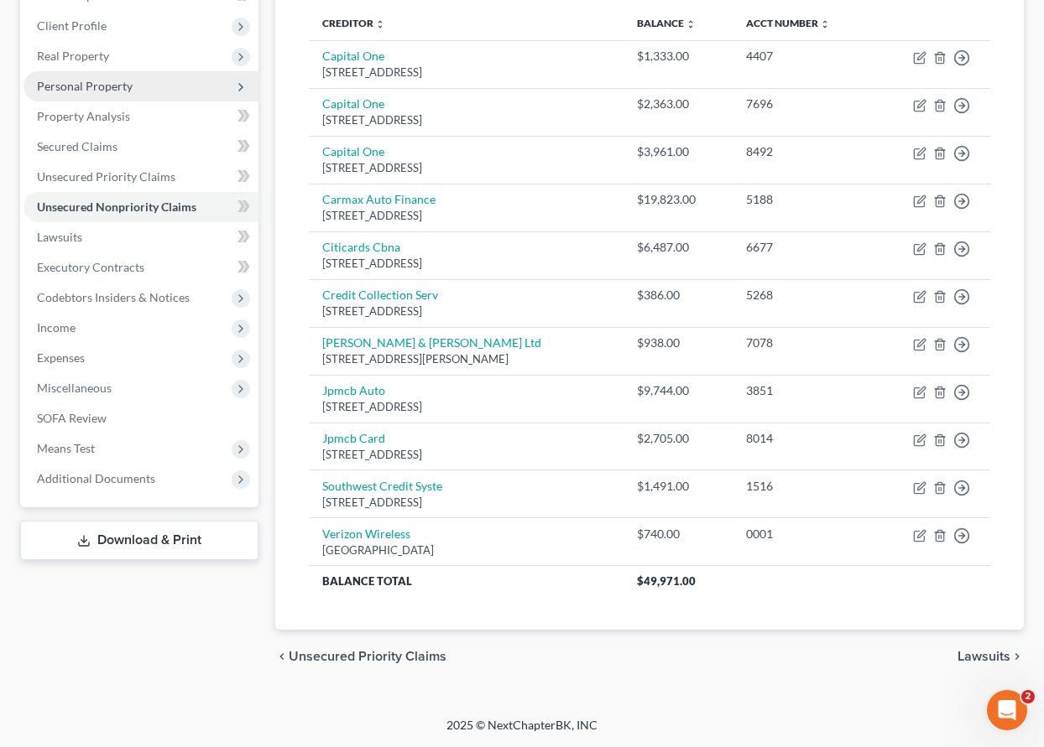
click at [101, 85] on span "Personal Property" at bounding box center [85, 86] width 96 height 14
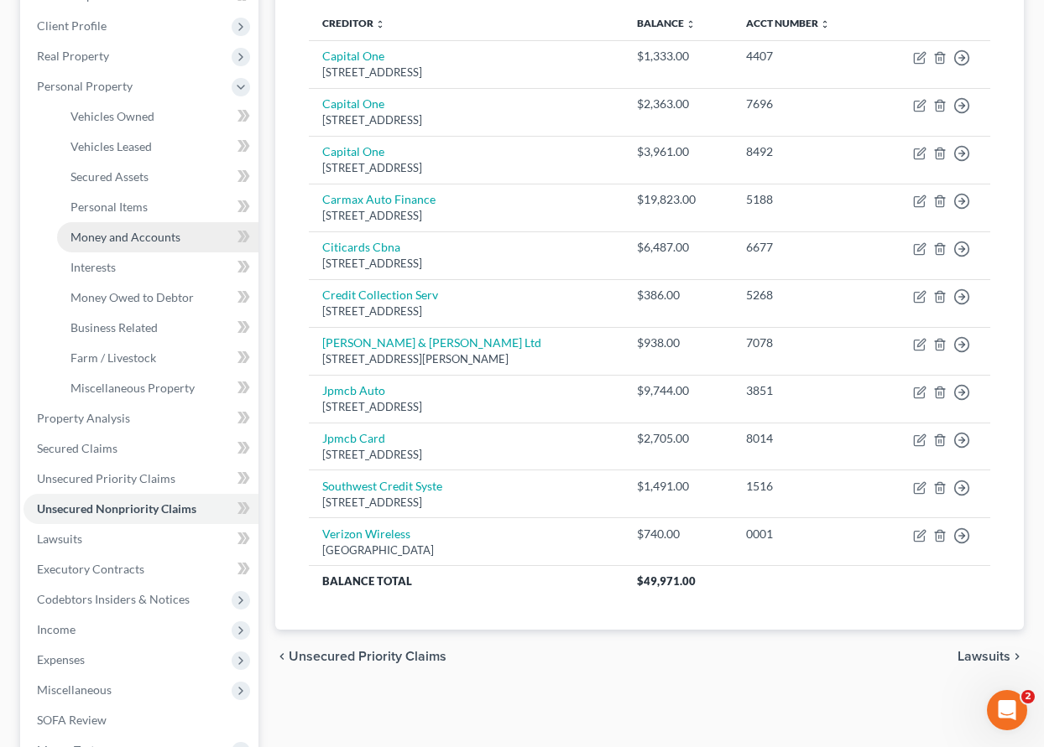
click at [133, 231] on span "Money and Accounts" at bounding box center [125, 237] width 110 height 14
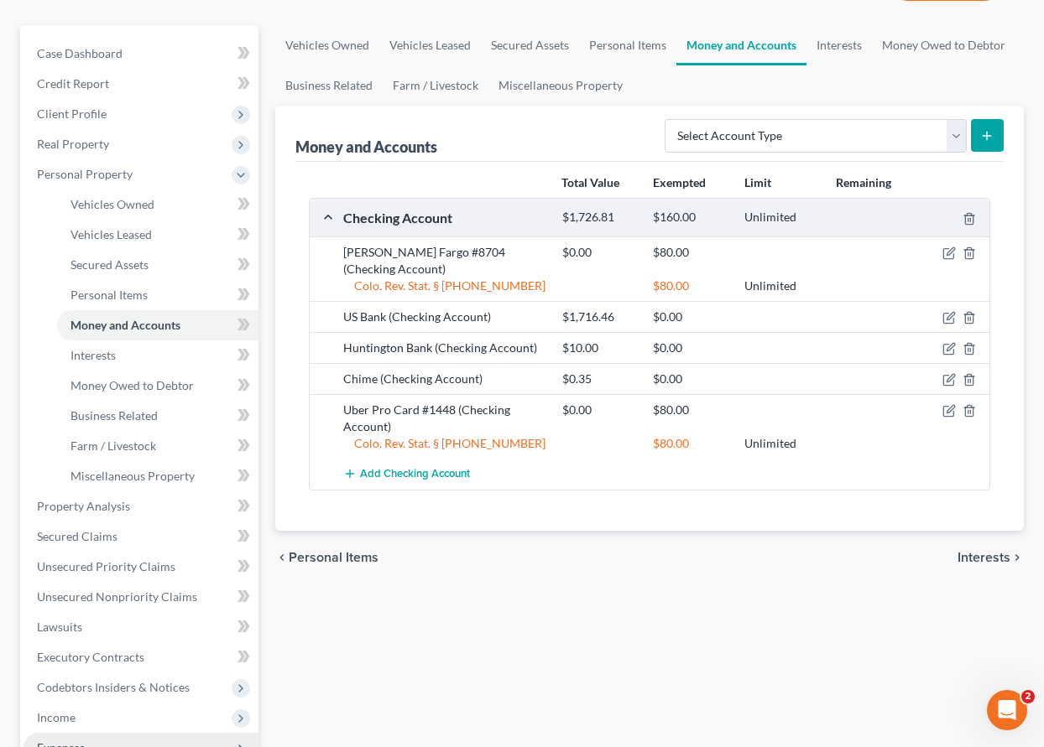
scroll to position [433, 0]
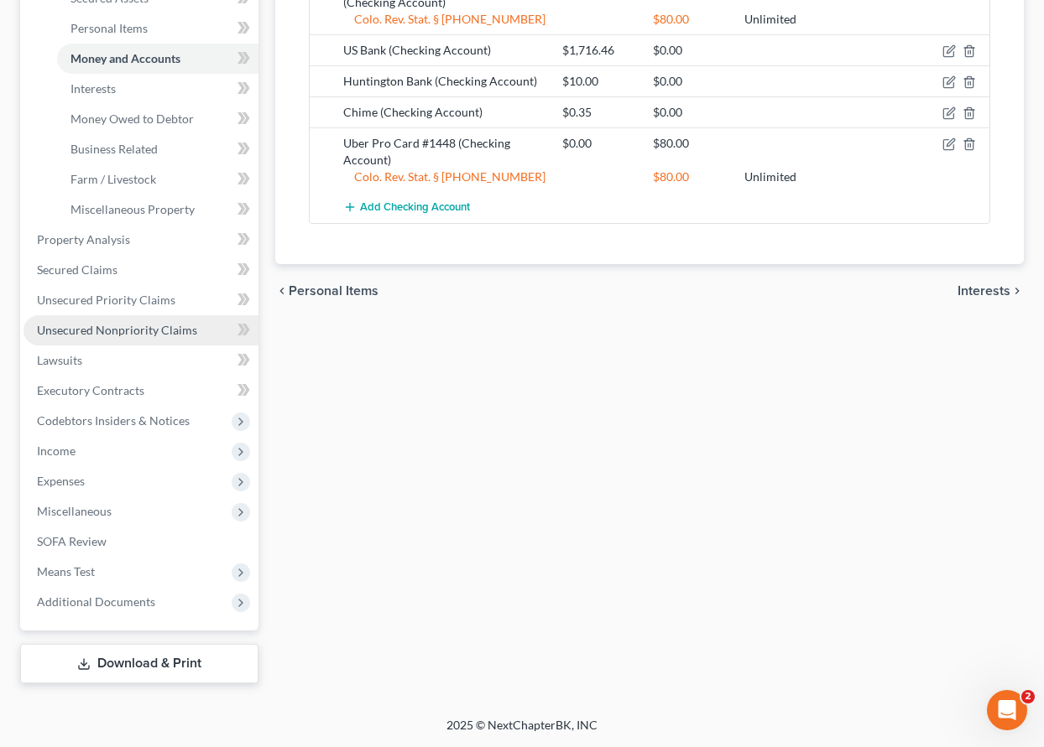
click at [143, 335] on span "Unsecured Nonpriority Claims" at bounding box center [117, 330] width 160 height 14
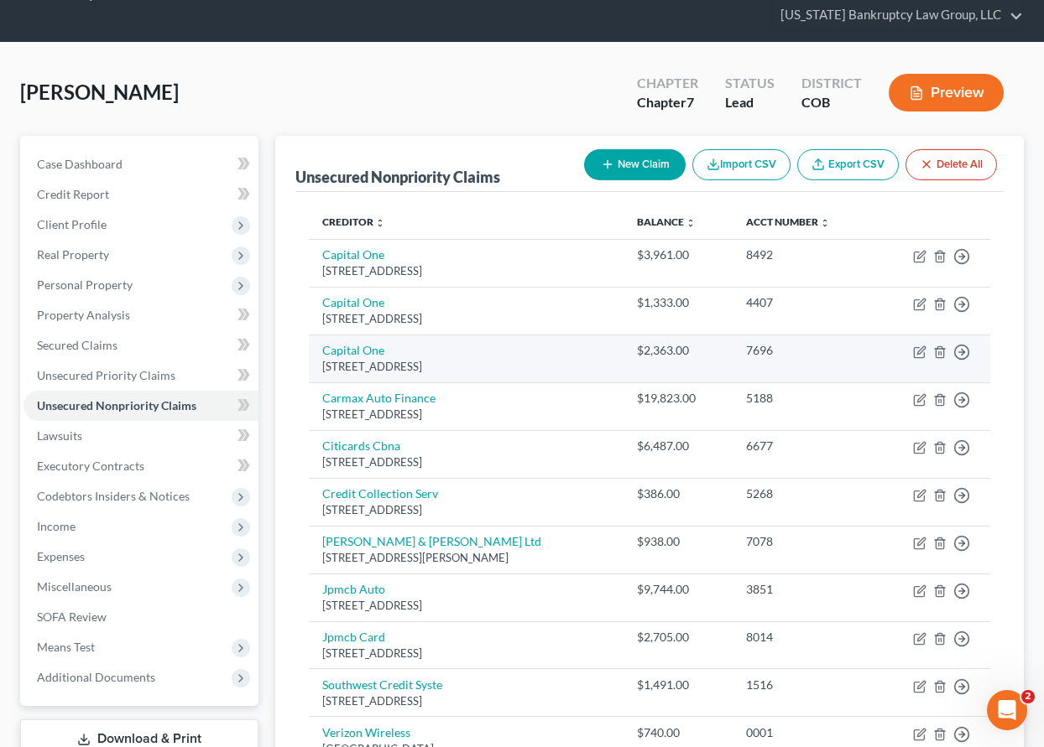
scroll to position [84, 0]
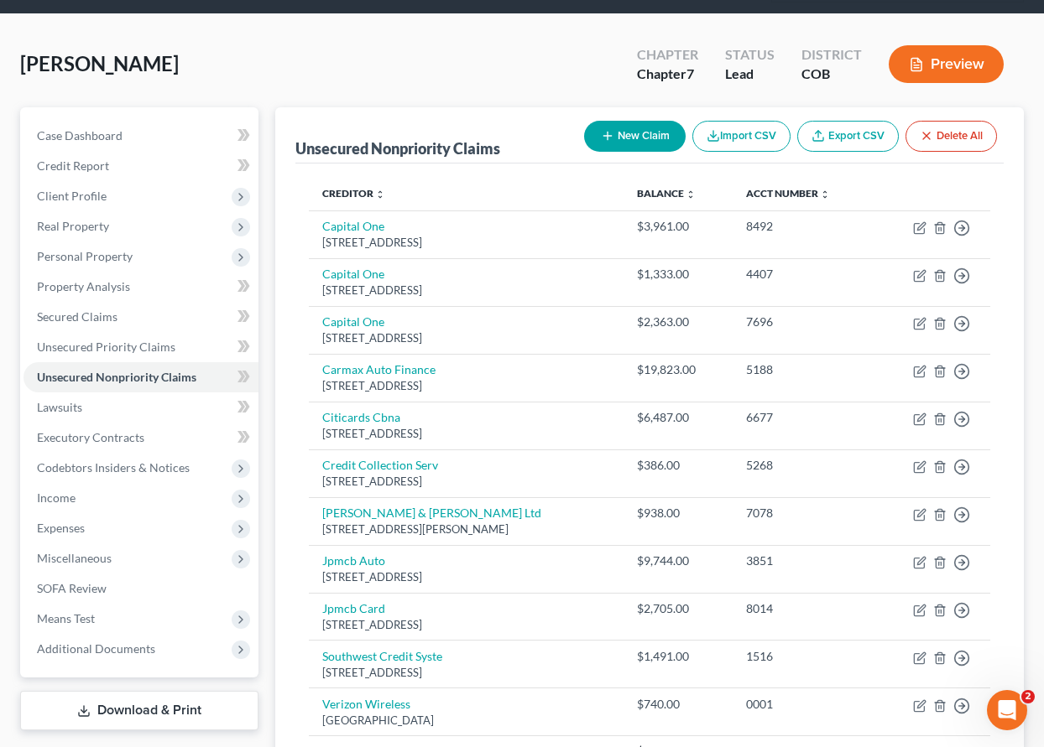
click at [653, 135] on button "New Claim" at bounding box center [635, 136] width 102 height 31
select select "0"
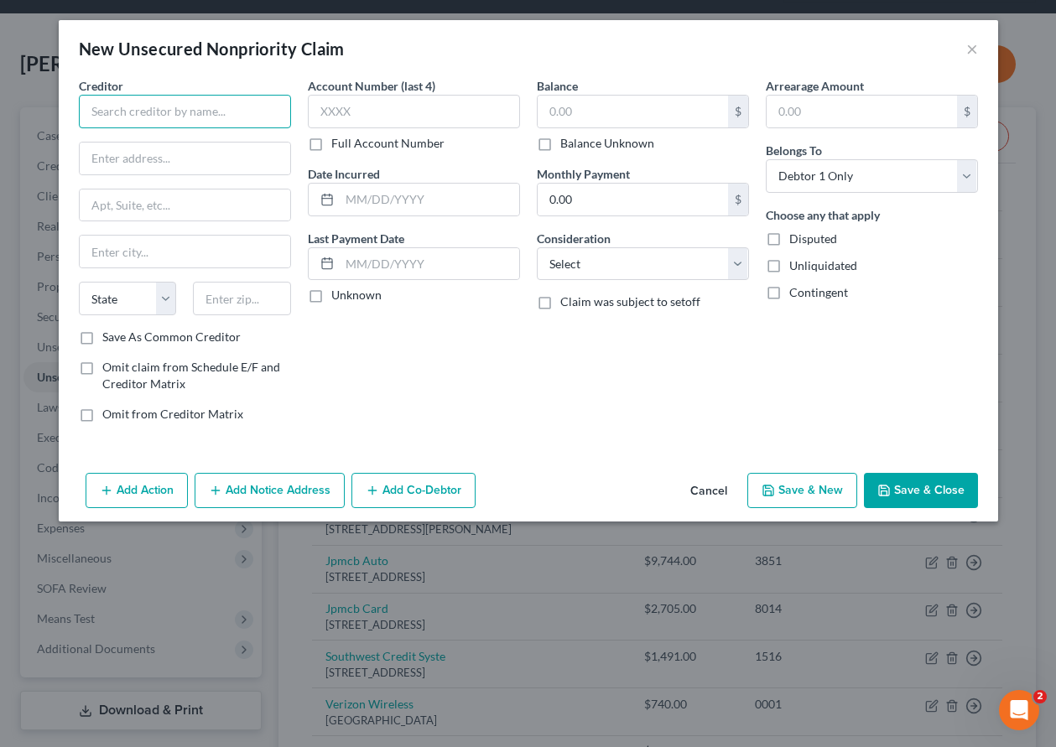
click at [190, 114] on input "text" at bounding box center [185, 112] width 212 height 34
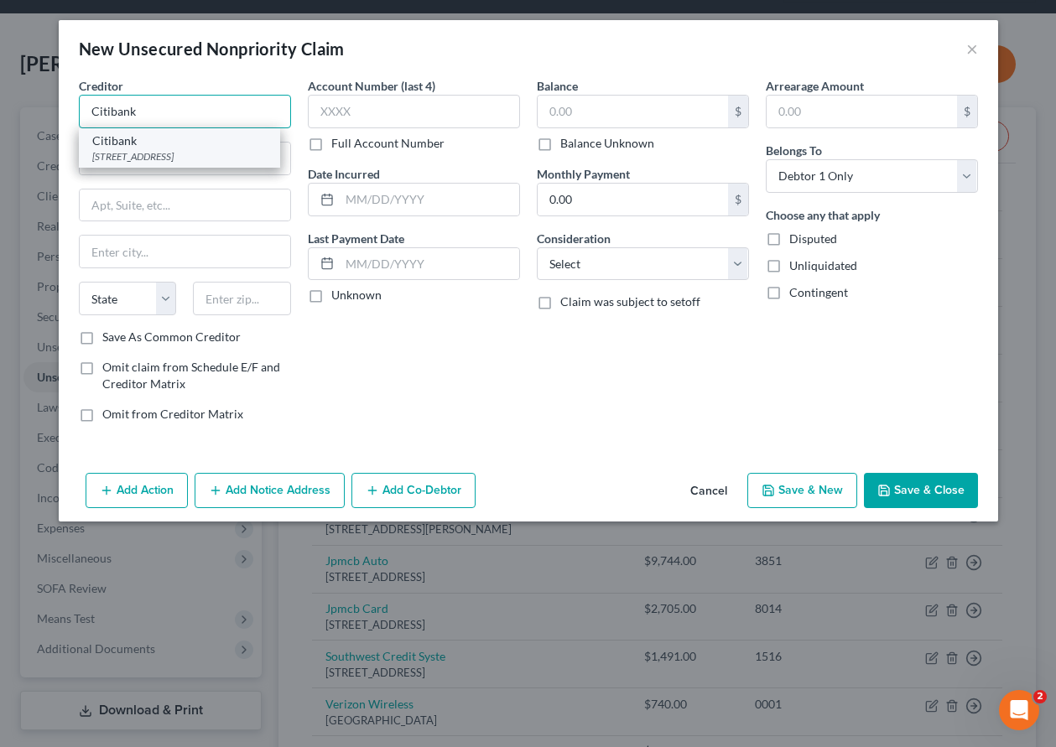
type input "Citibank"
click at [198, 152] on div "[STREET_ADDRESS]" at bounding box center [179, 156] width 174 height 14
type input "PO Box 6241"
type input "[GEOGRAPHIC_DATA]"
select select "43"
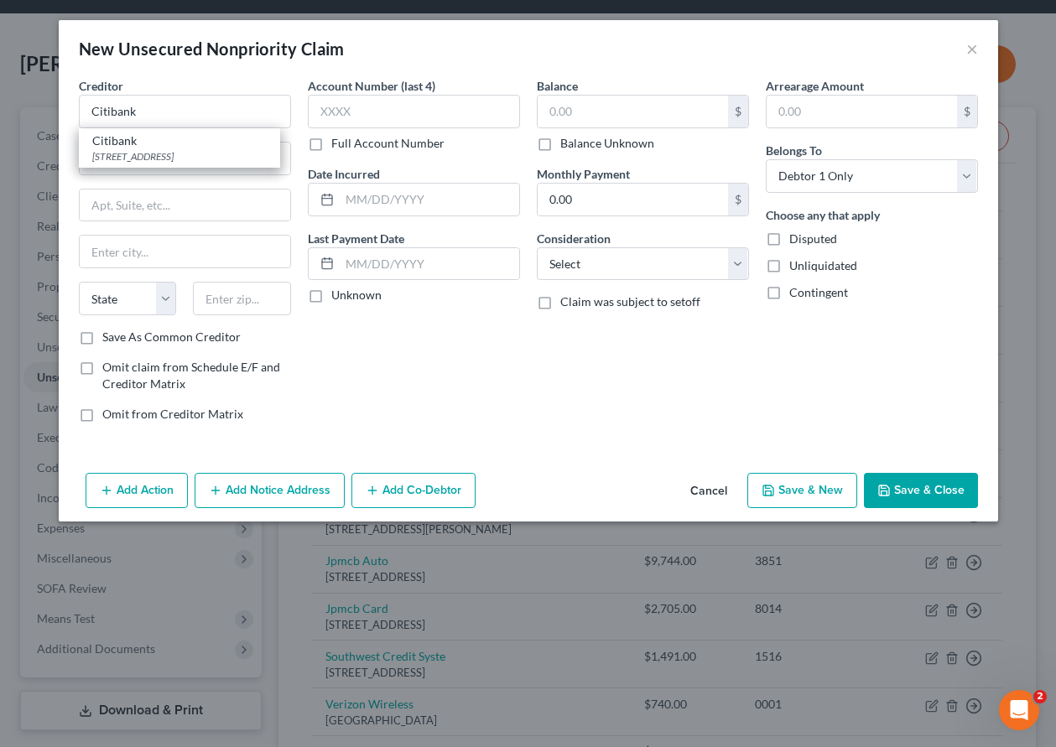
type input "57117"
click at [378, 92] on label "Account Number (last 4)" at bounding box center [372, 86] width 128 height 18
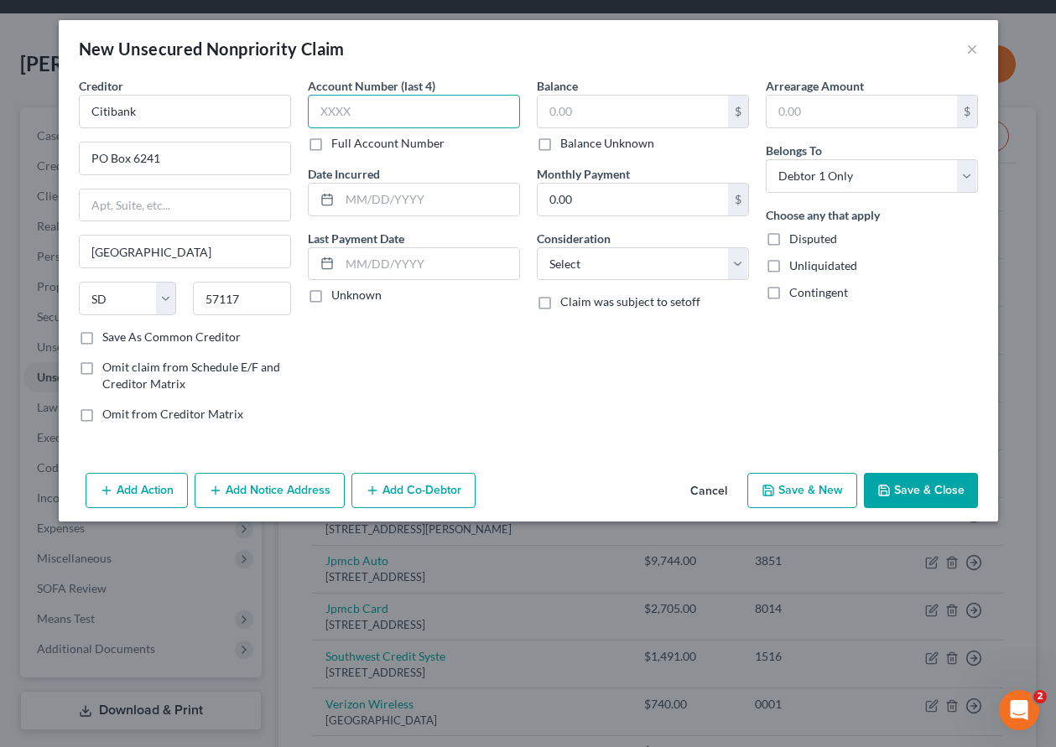
click at [377, 109] on input "text" at bounding box center [414, 112] width 212 height 34
type input "8583"
click at [554, 116] on input "text" at bounding box center [633, 112] width 190 height 32
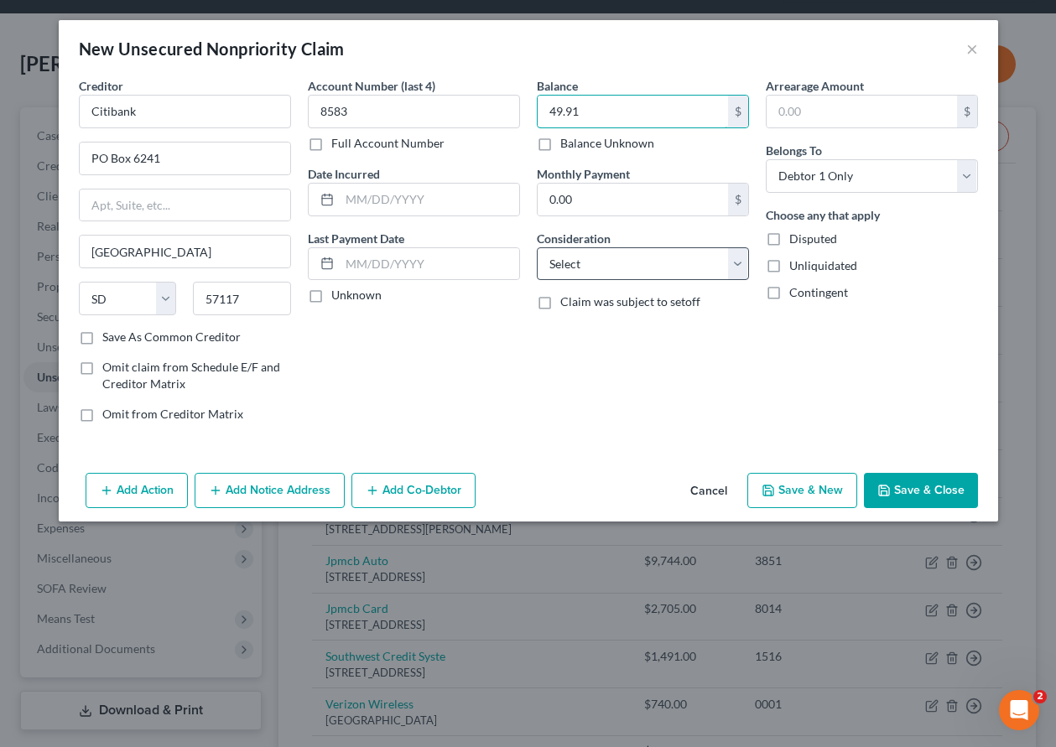
type input "49.91"
click at [612, 258] on select "Select Cable / Satellite Services Collection Agency Credit Card Debt Debt Couns…" at bounding box center [643, 264] width 212 height 34
select select "15"
click at [537, 247] on select "Select Cable / Satellite Services Collection Agency Credit Card Debt Debt Couns…" at bounding box center [643, 264] width 212 height 34
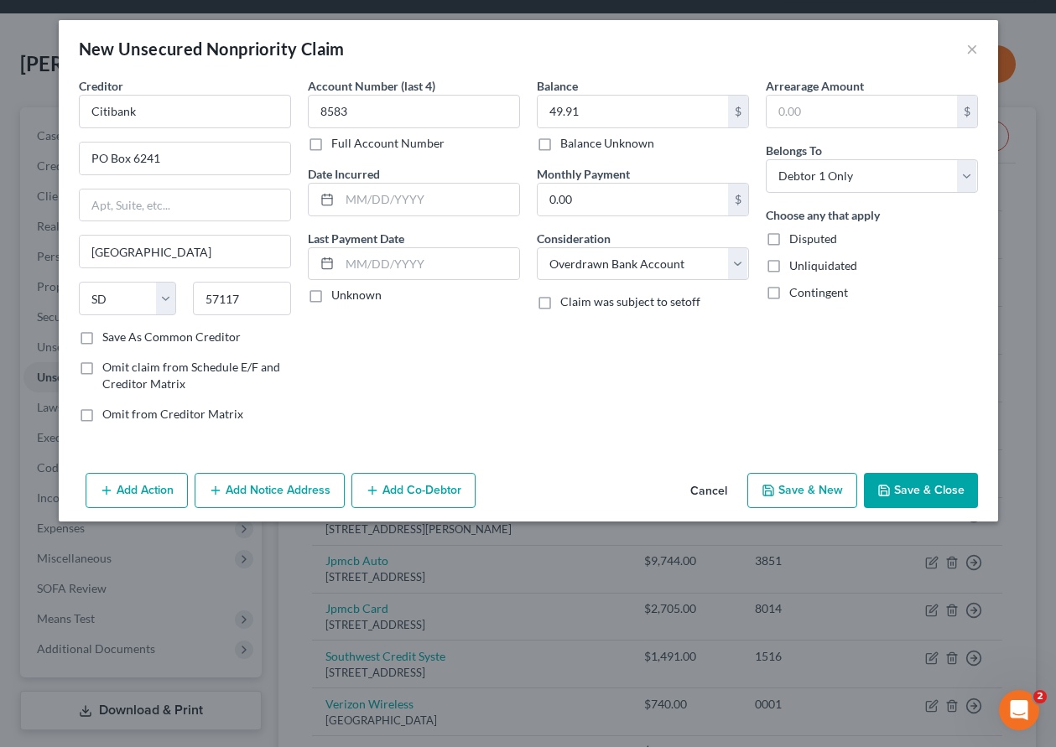
click at [938, 497] on button "Save & Close" at bounding box center [921, 490] width 114 height 35
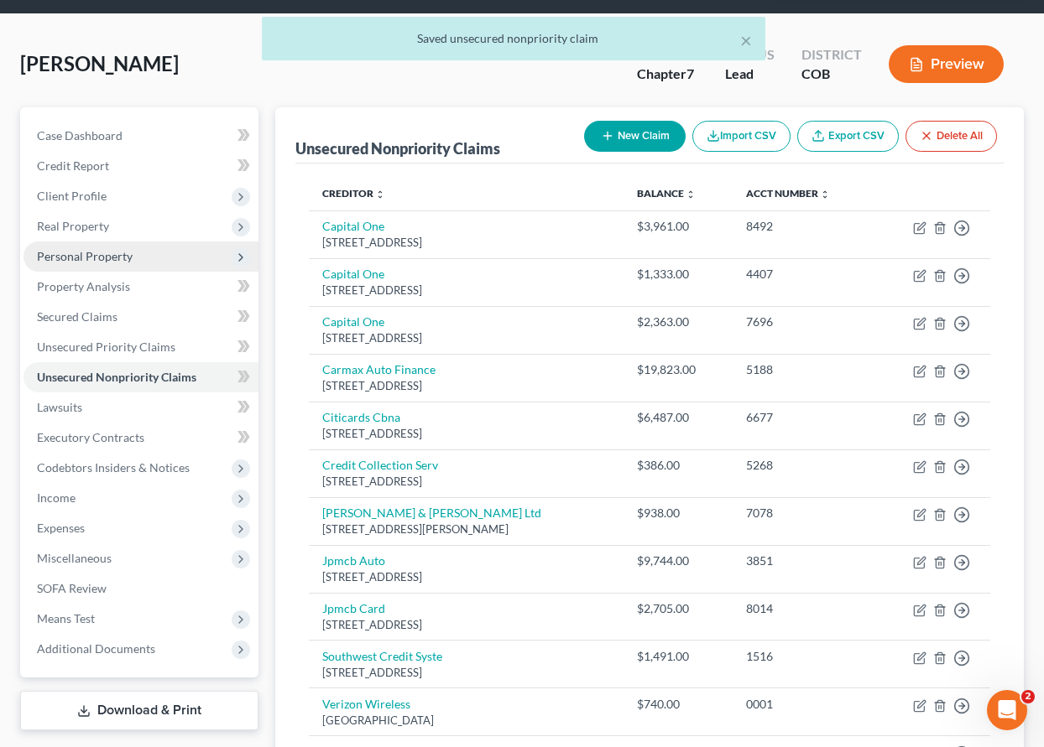
click at [78, 254] on span "Personal Property" at bounding box center [85, 256] width 96 height 14
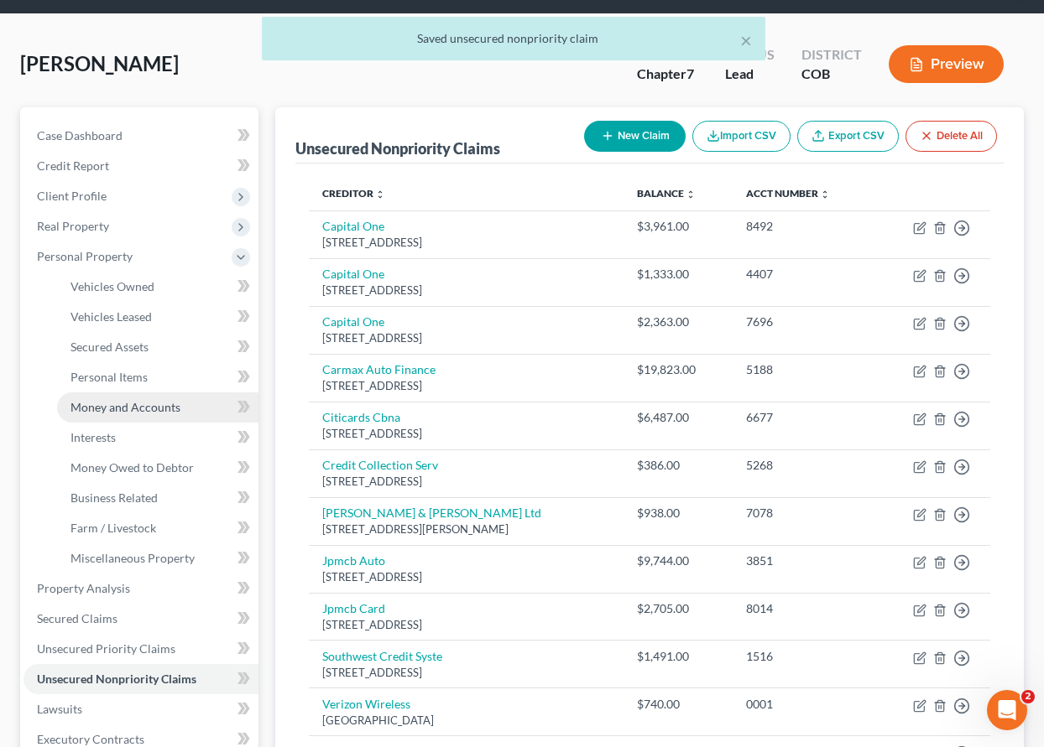
click at [130, 414] on span "Money and Accounts" at bounding box center [125, 407] width 110 height 14
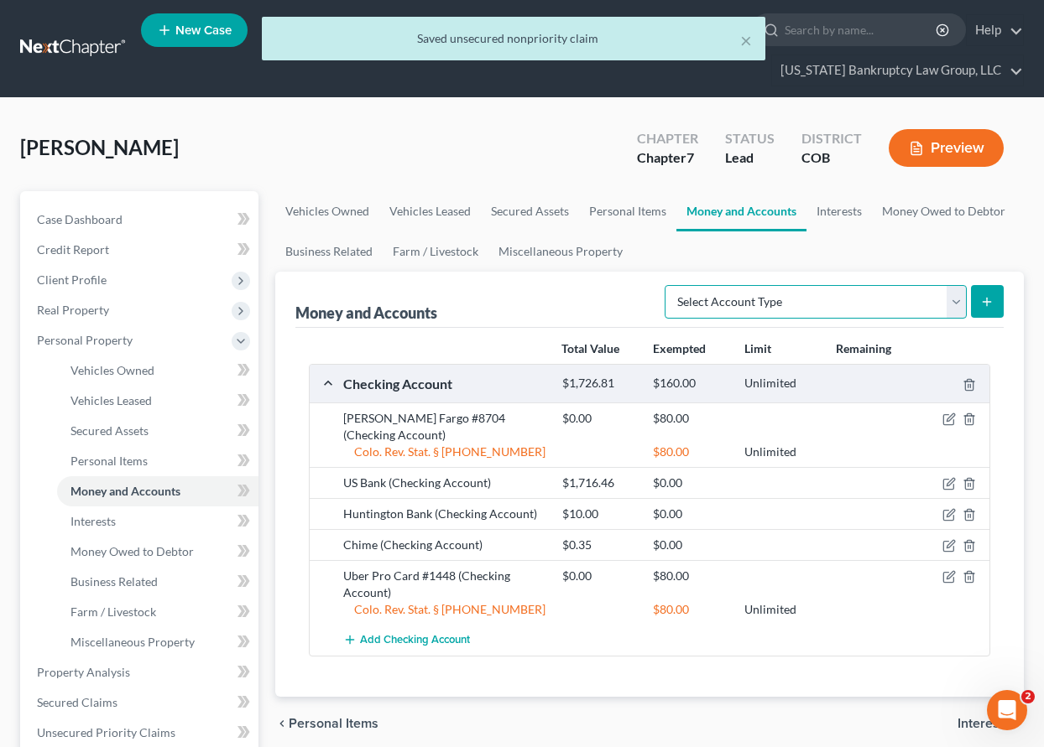
click at [954, 298] on select "Select Account Type Brokerage Cash on Hand Certificates of Deposit Checking Acc…" at bounding box center [815, 302] width 302 height 34
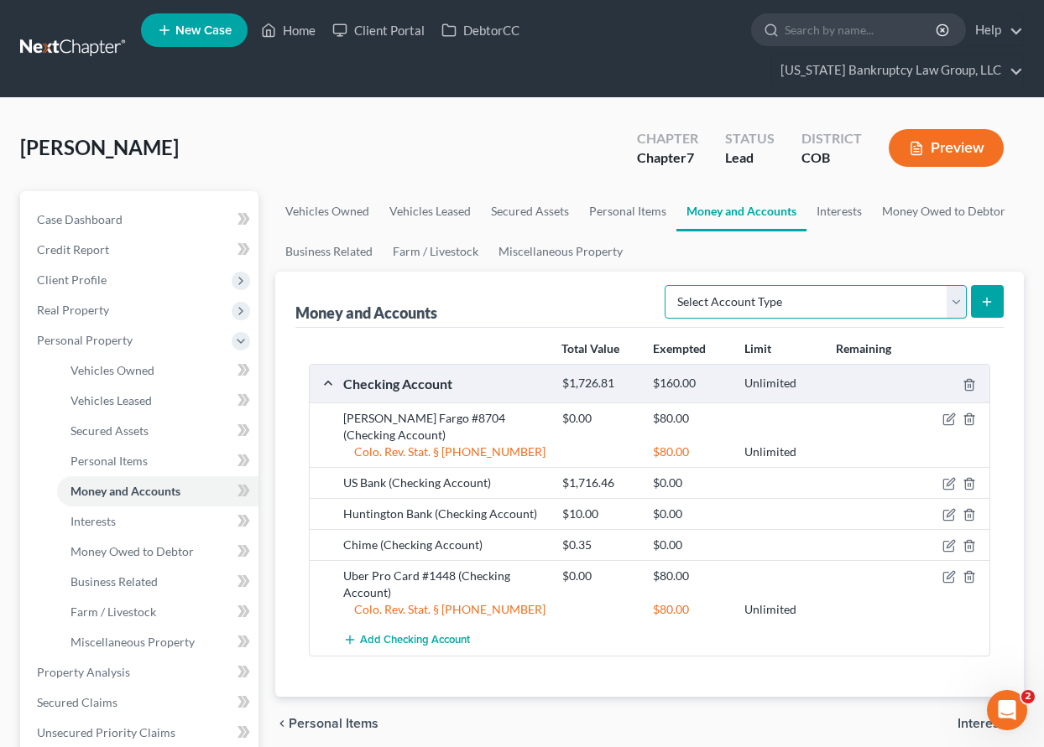
select select "checking"
click at [668, 285] on select "Select Account Type Brokerage Cash on Hand Certificates of Deposit Checking Acc…" at bounding box center [815, 302] width 302 height 34
click at [987, 301] on line "submit" at bounding box center [987, 302] width 0 height 8
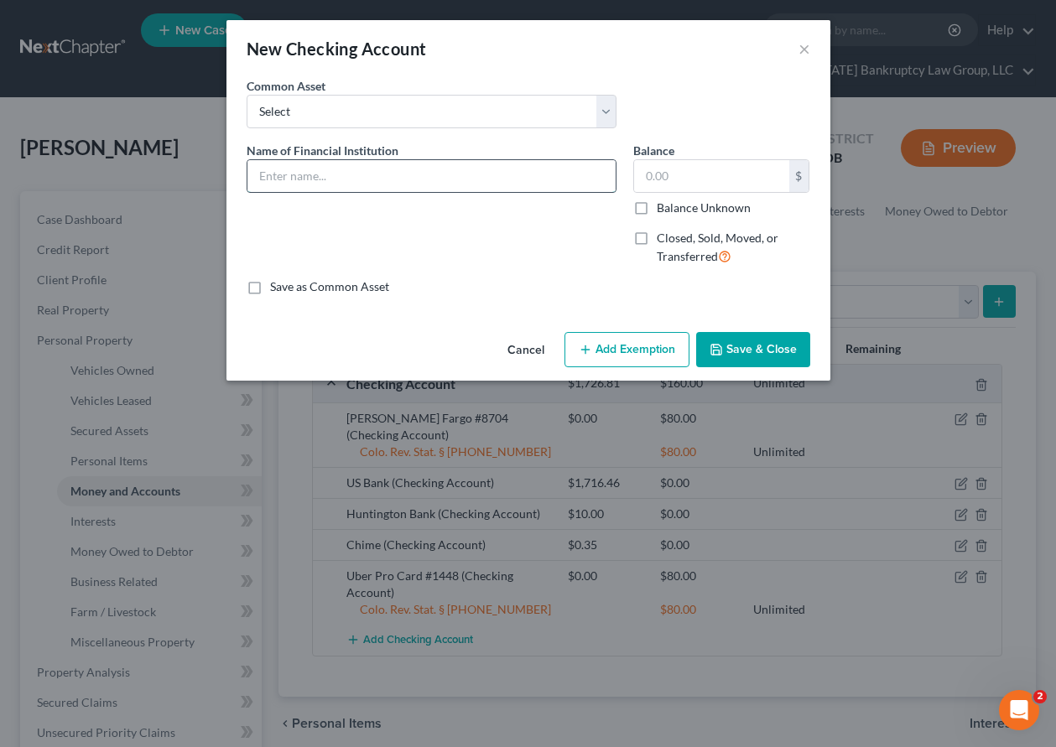
click at [341, 181] on input "text" at bounding box center [431, 176] width 368 height 32
type input "Citibank"
click at [657, 237] on label "Closed, Sold, Moved, or Transferred" at bounding box center [734, 248] width 154 height 36
click at [664, 237] on input "Closed, Sold, Moved, or Transferred" at bounding box center [669, 235] width 11 height 11
checkbox input "true"
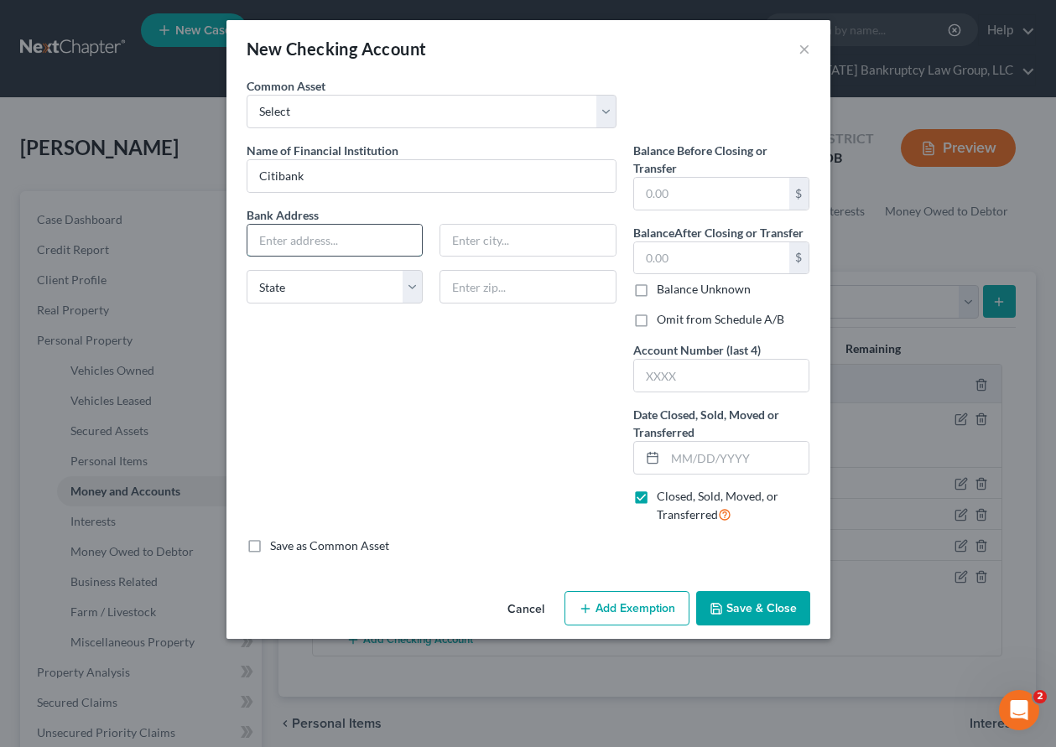
click at [346, 240] on input "text" at bounding box center [334, 241] width 175 height 32
type input "PO Box 6995"
type input "[GEOGRAPHIC_DATA]"
type input "97228"
select select "38"
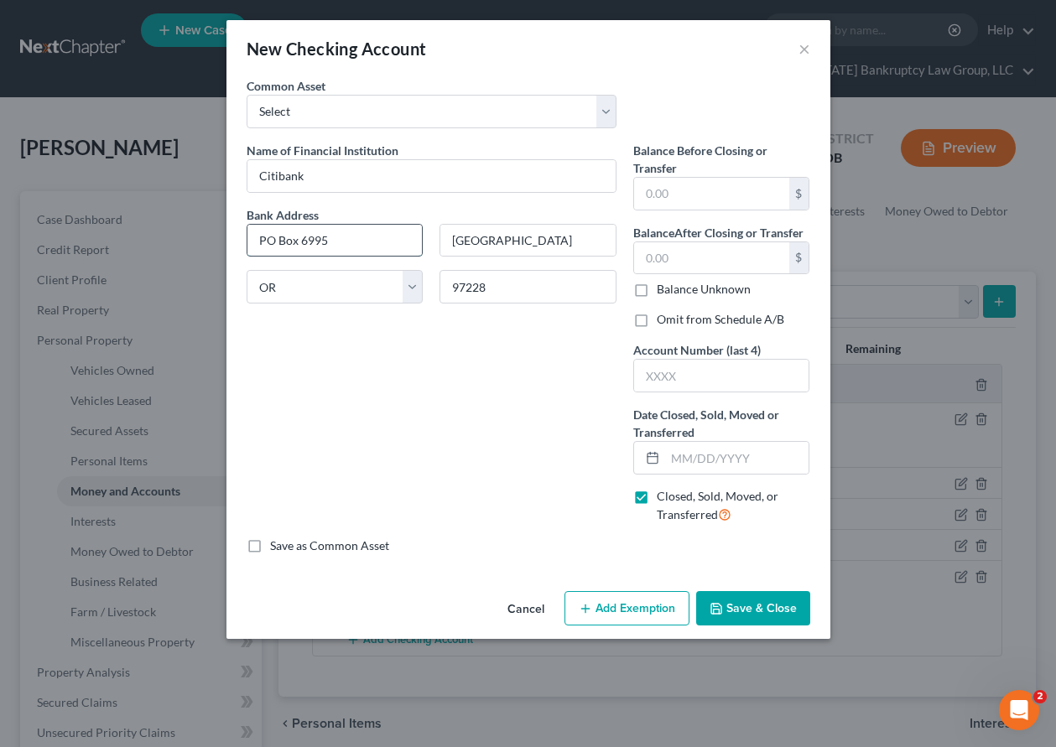
click at [346, 240] on input "PO Box 6995" at bounding box center [334, 241] width 175 height 32
type input "PO Box"
click at [703, 374] on input "text" at bounding box center [721, 376] width 175 height 32
type input "8583"
click at [733, 458] on input "text" at bounding box center [737, 458] width 144 height 32
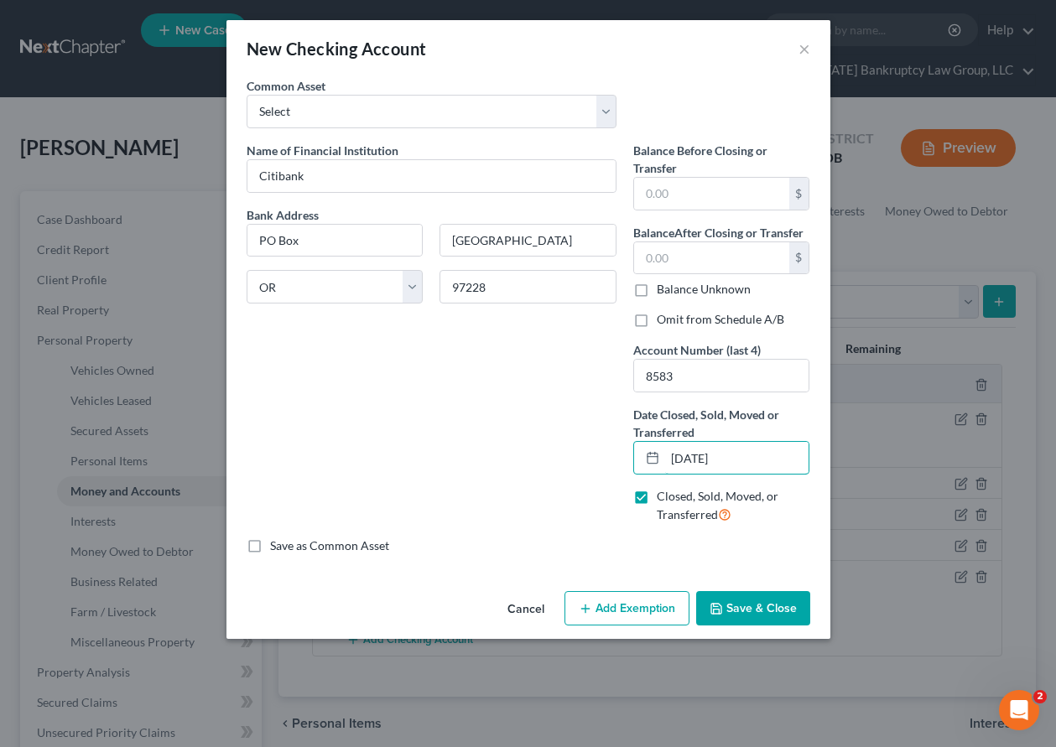
type input "[DATE]"
click at [764, 611] on button "Save & Close" at bounding box center [753, 608] width 114 height 35
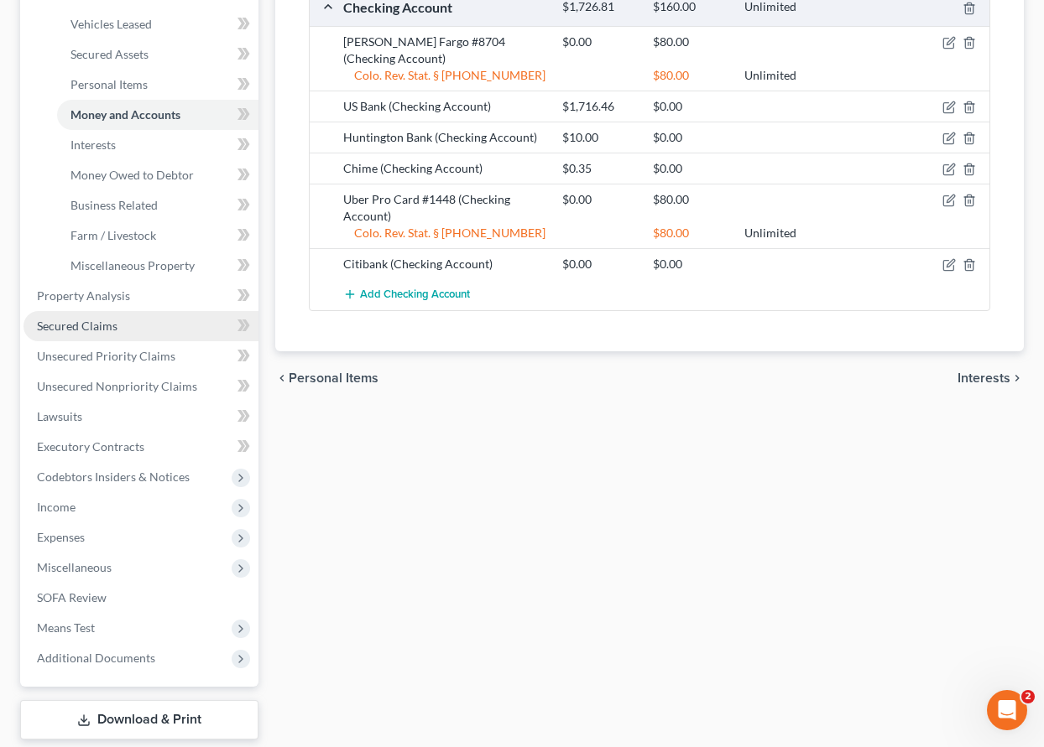
scroll to position [349, 0]
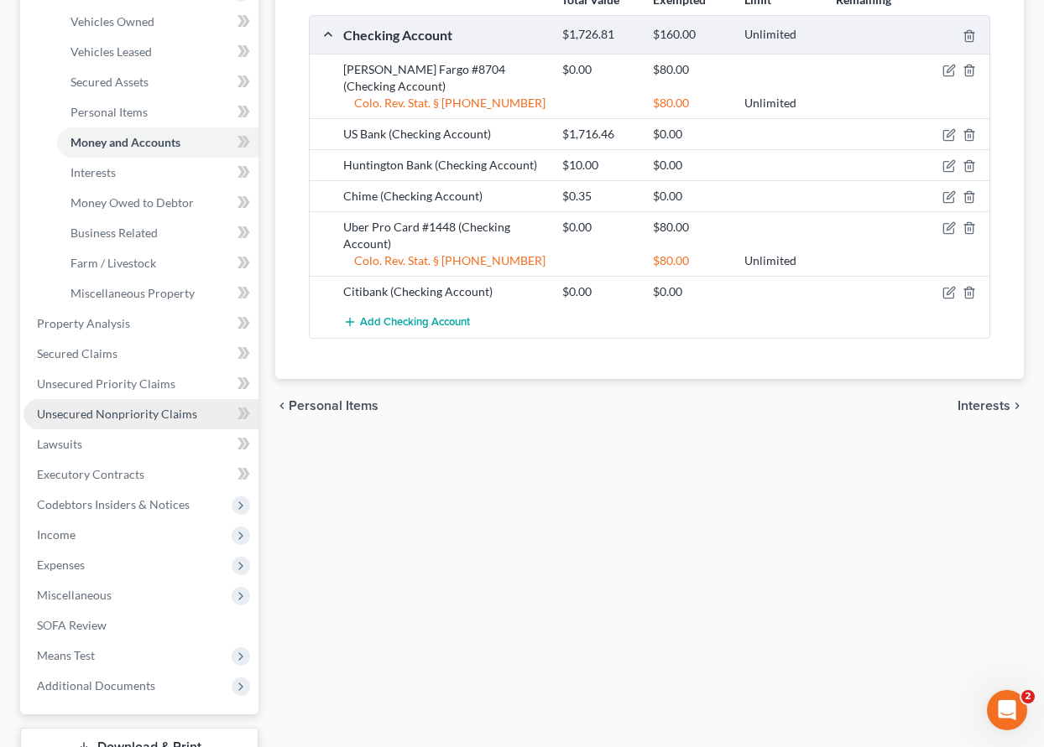
click at [107, 409] on span "Unsecured Nonpriority Claims" at bounding box center [117, 414] width 160 height 14
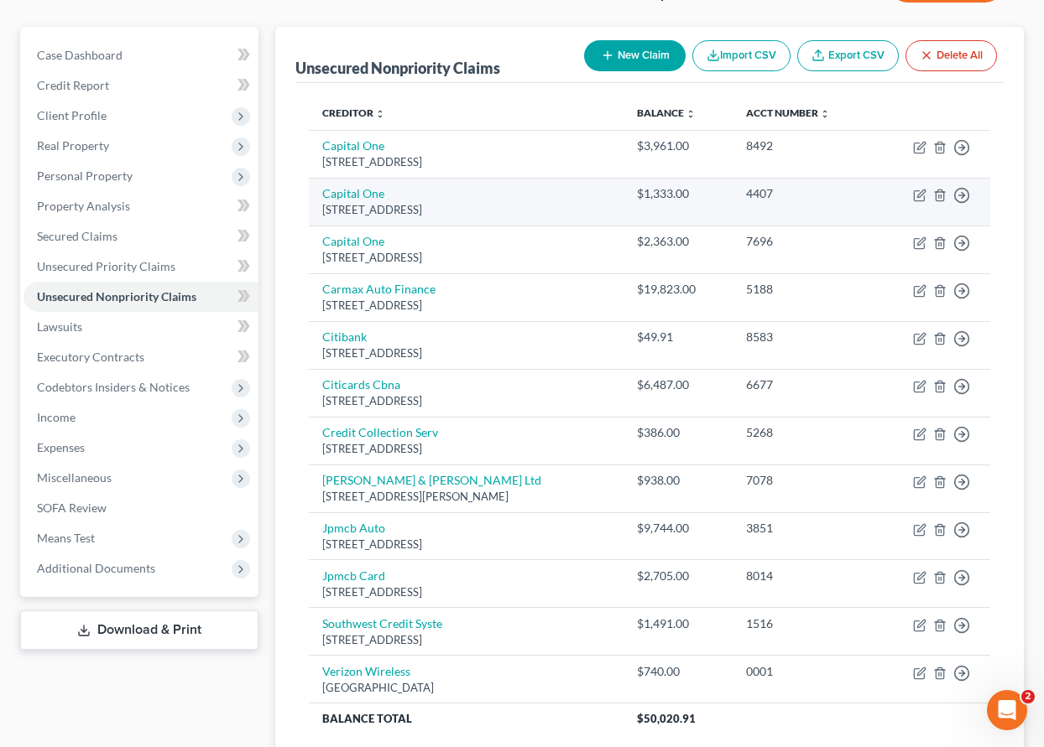
scroll to position [168, 0]
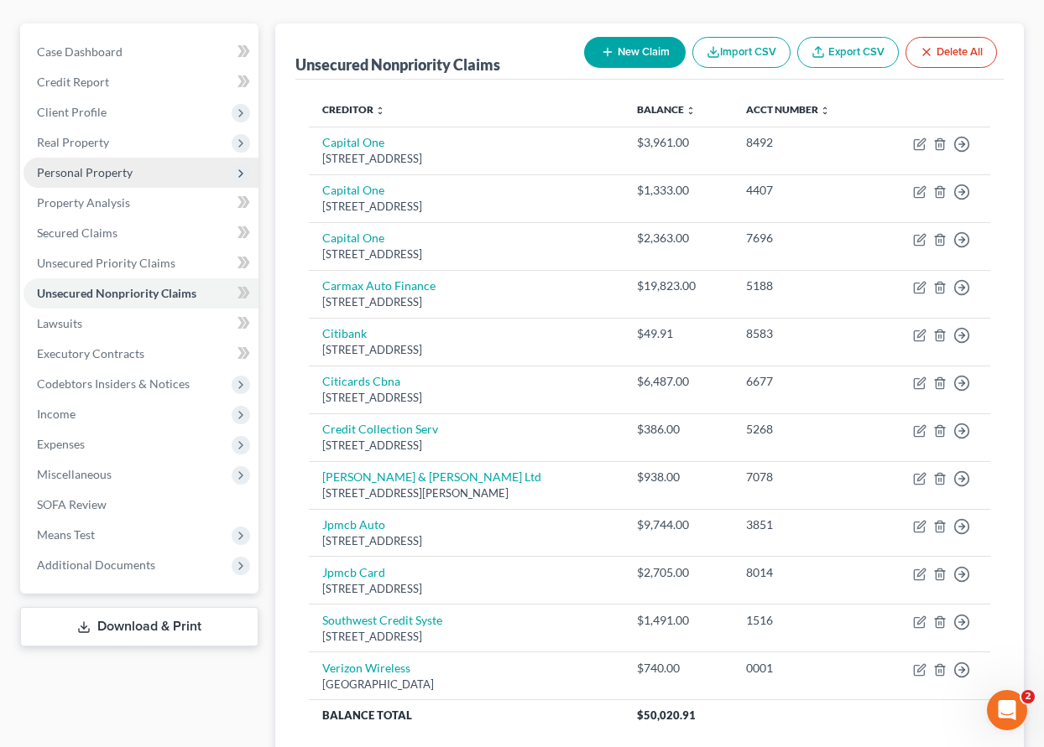
click at [91, 172] on span "Personal Property" at bounding box center [85, 172] width 96 height 14
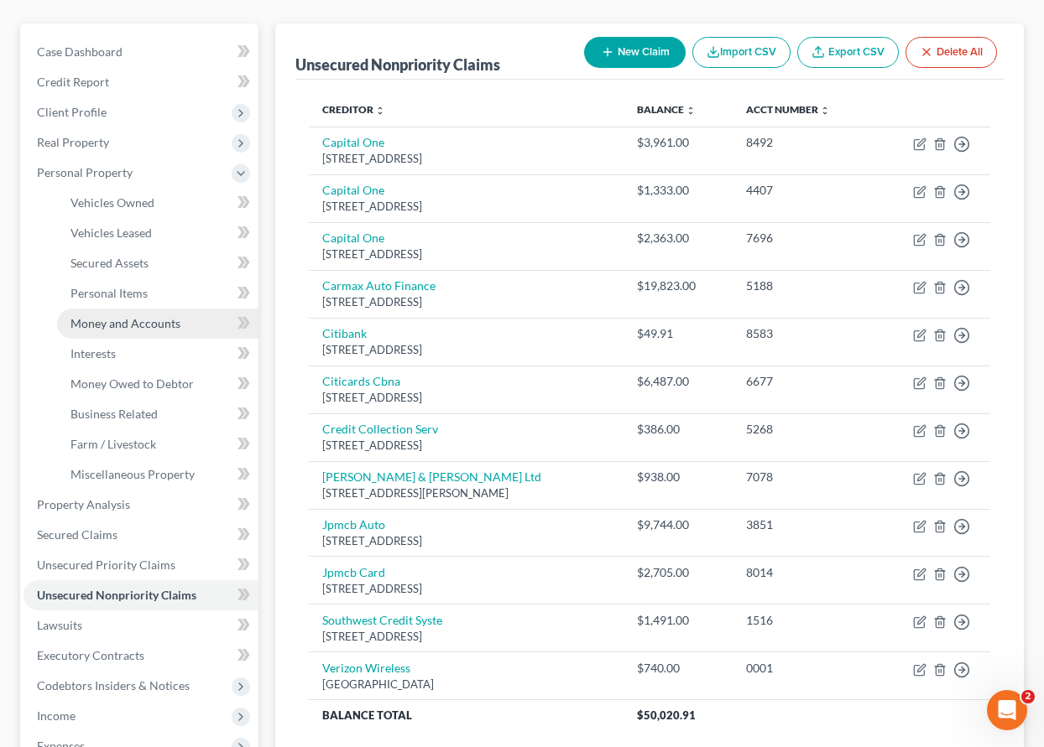
click at [126, 326] on span "Money and Accounts" at bounding box center [125, 323] width 110 height 14
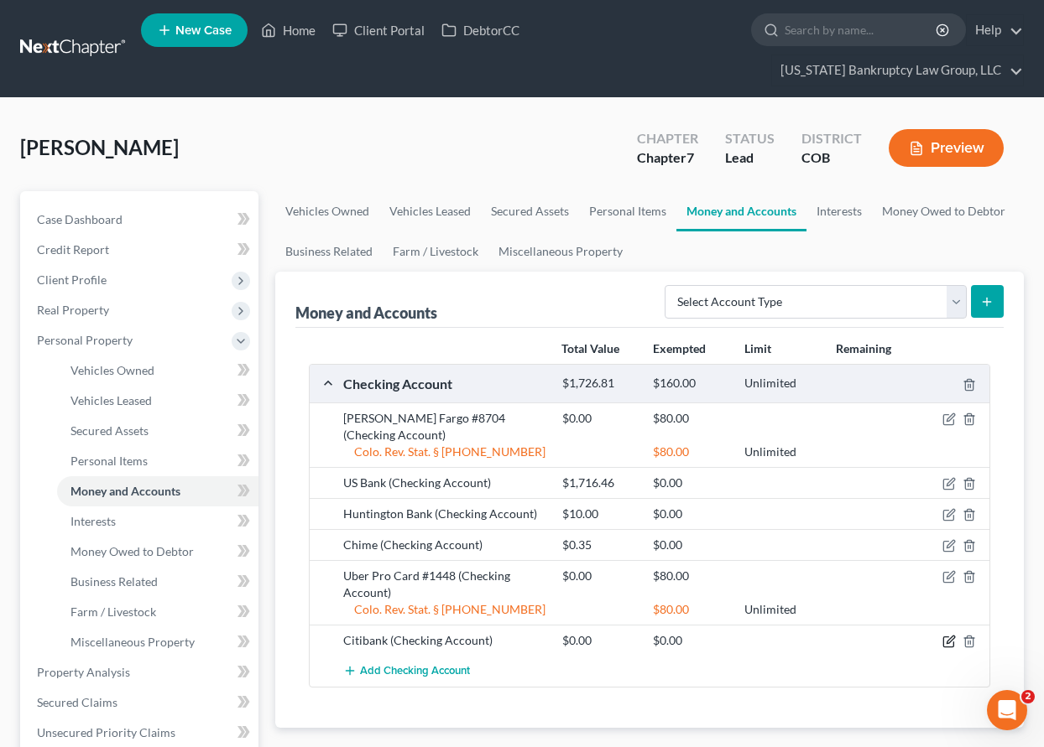
click at [948, 635] on icon "button" at bounding box center [948, 641] width 13 height 13
select select "38"
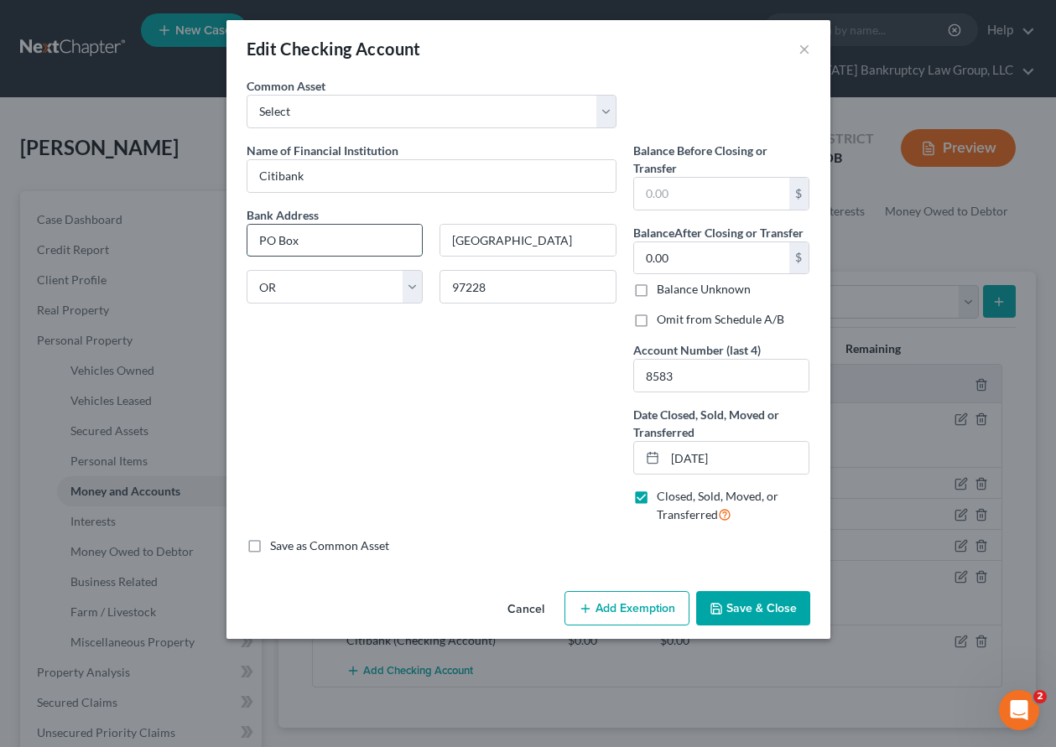
click at [320, 240] on input "PO Box" at bounding box center [334, 241] width 175 height 32
type input "PO Box 6241"
type input "57117"
type input "[GEOGRAPHIC_DATA]"
select select "43"
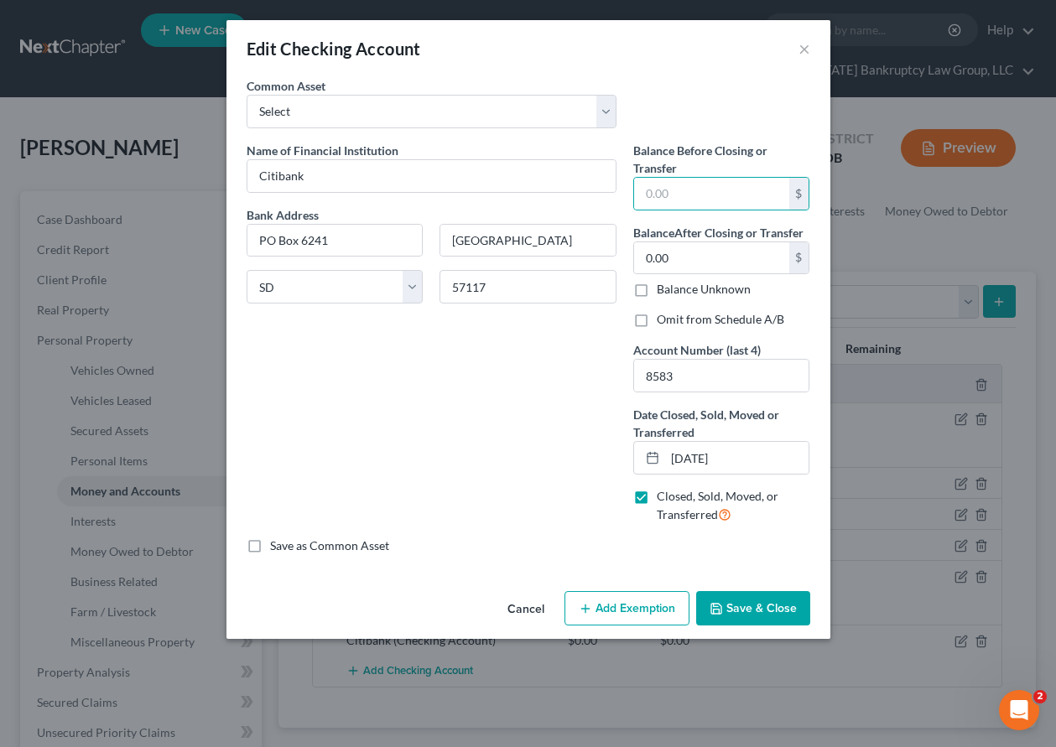
click at [761, 607] on button "Save & Close" at bounding box center [753, 608] width 114 height 35
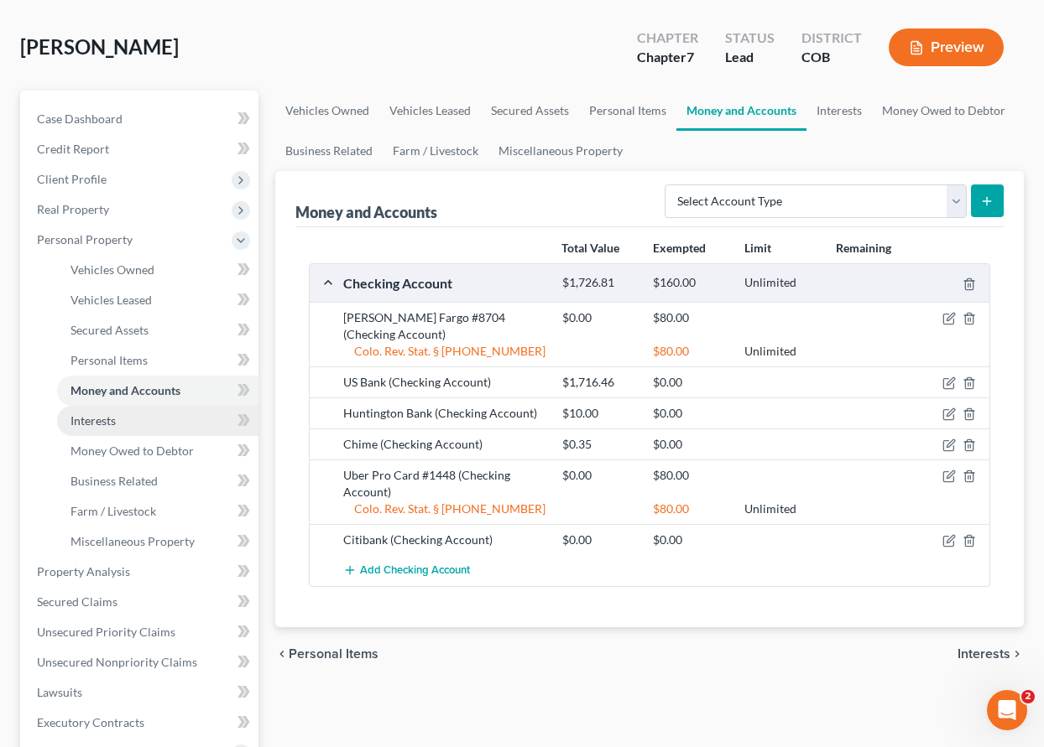
scroll to position [419, 0]
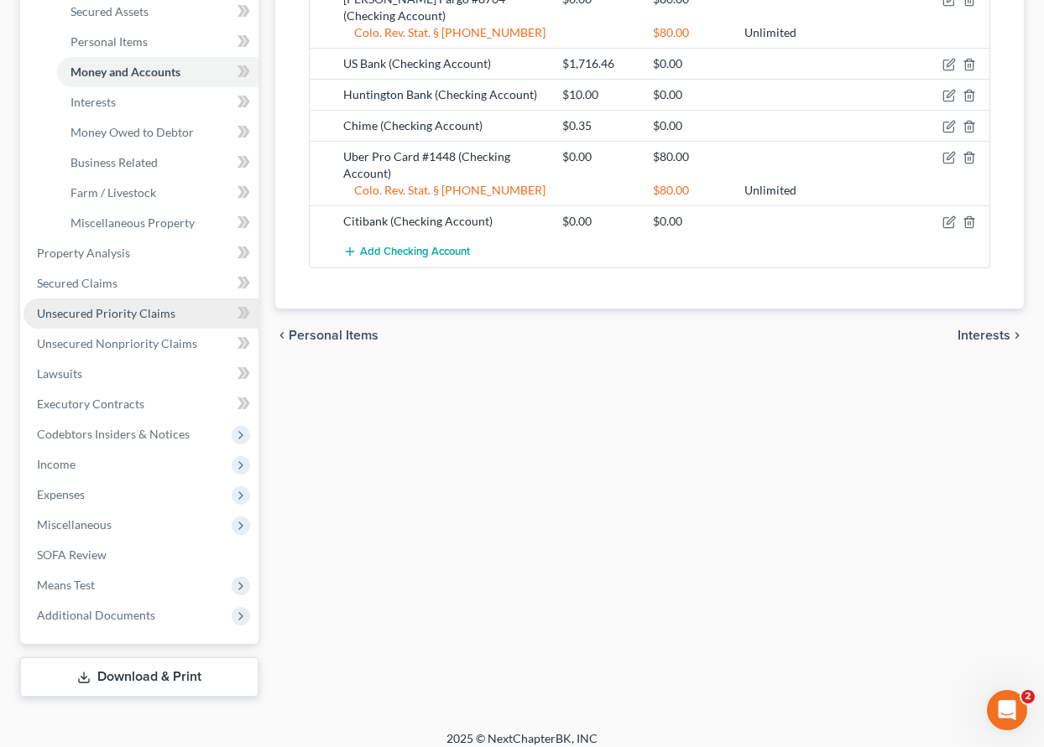
click at [106, 308] on span "Unsecured Priority Claims" at bounding box center [106, 313] width 138 height 14
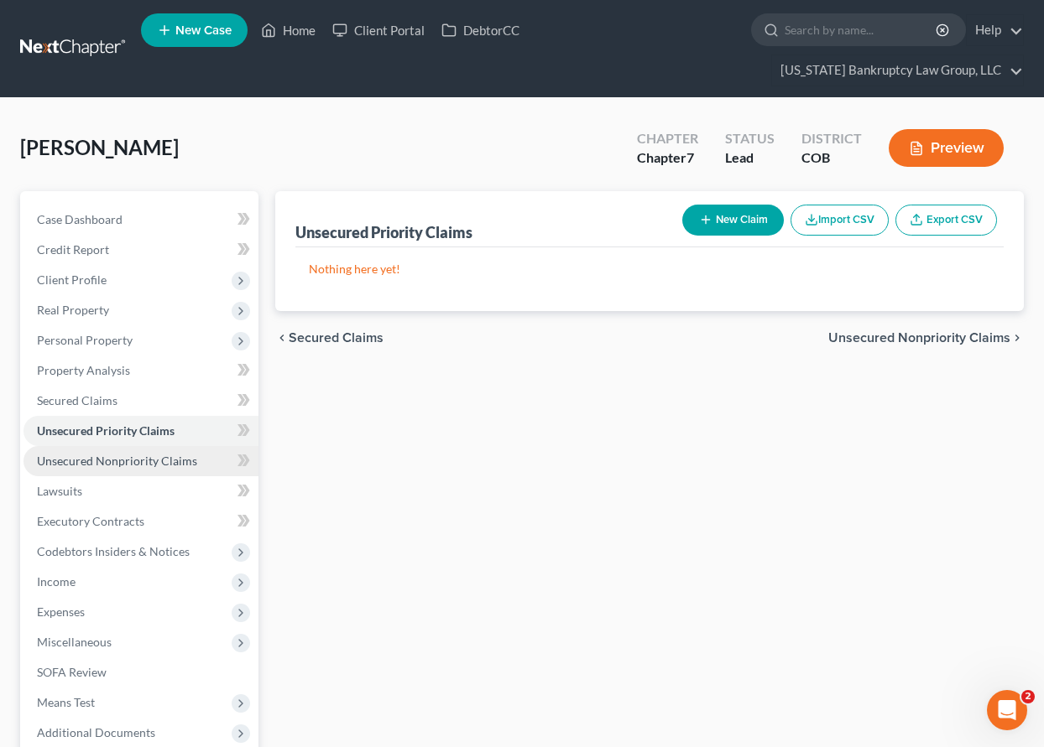
click at [148, 451] on link "Unsecured Nonpriority Claims" at bounding box center [140, 461] width 235 height 30
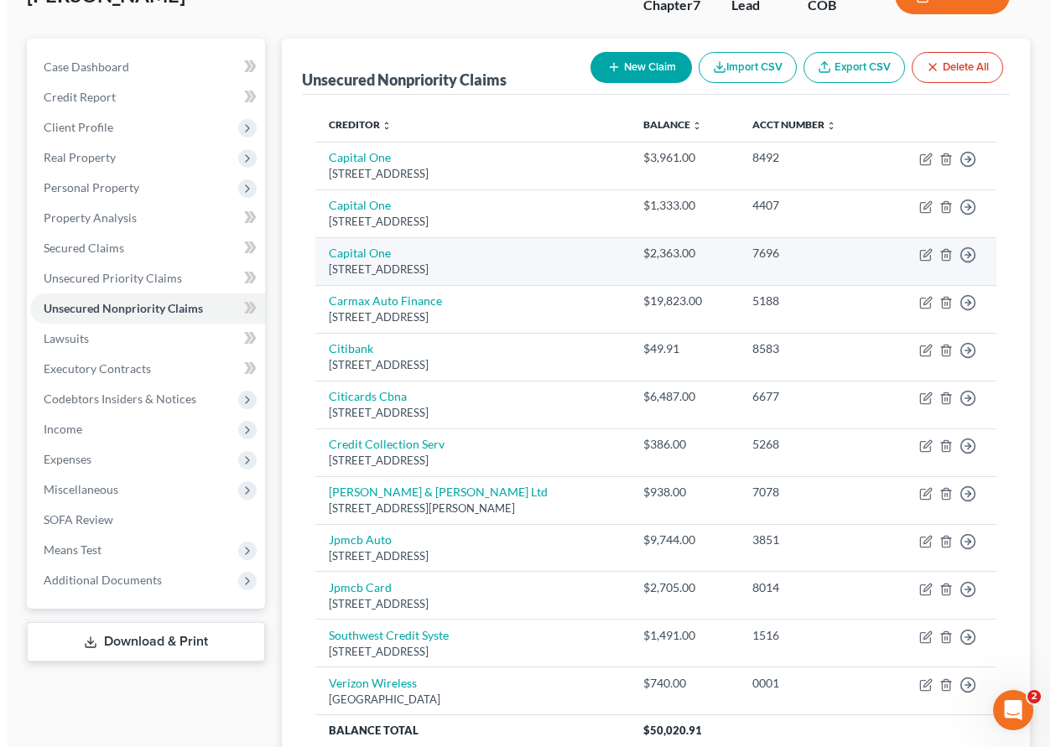
scroll to position [168, 0]
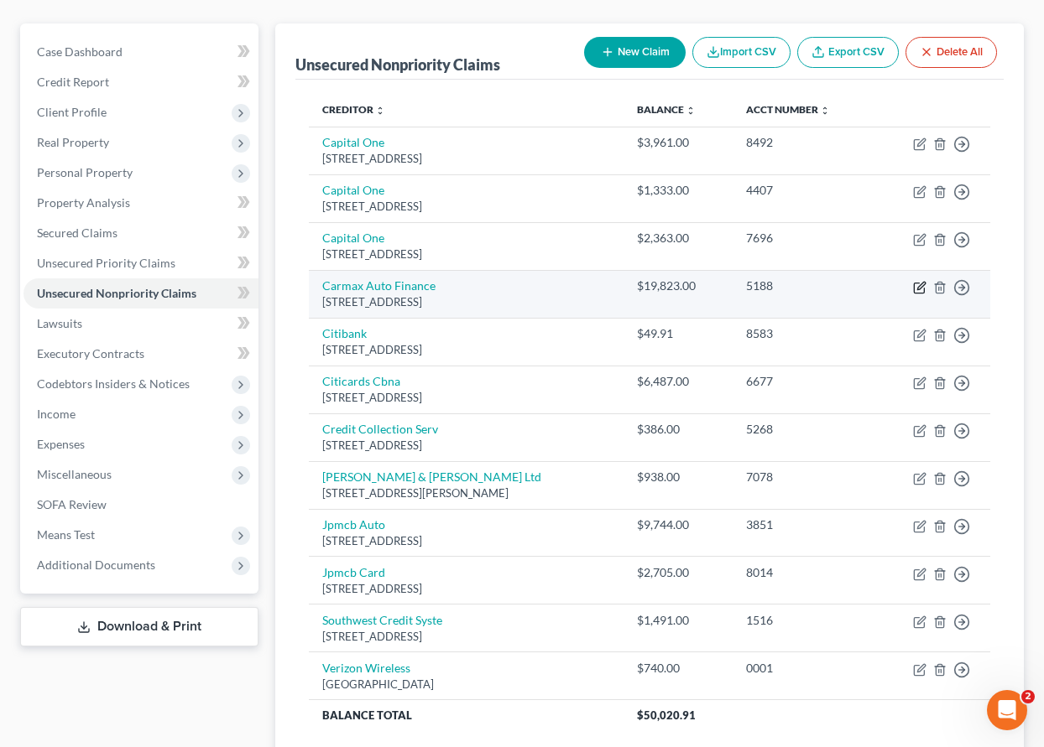
click at [919, 288] on icon "button" at bounding box center [919, 287] width 13 height 13
select select "48"
select select "4"
select select "0"
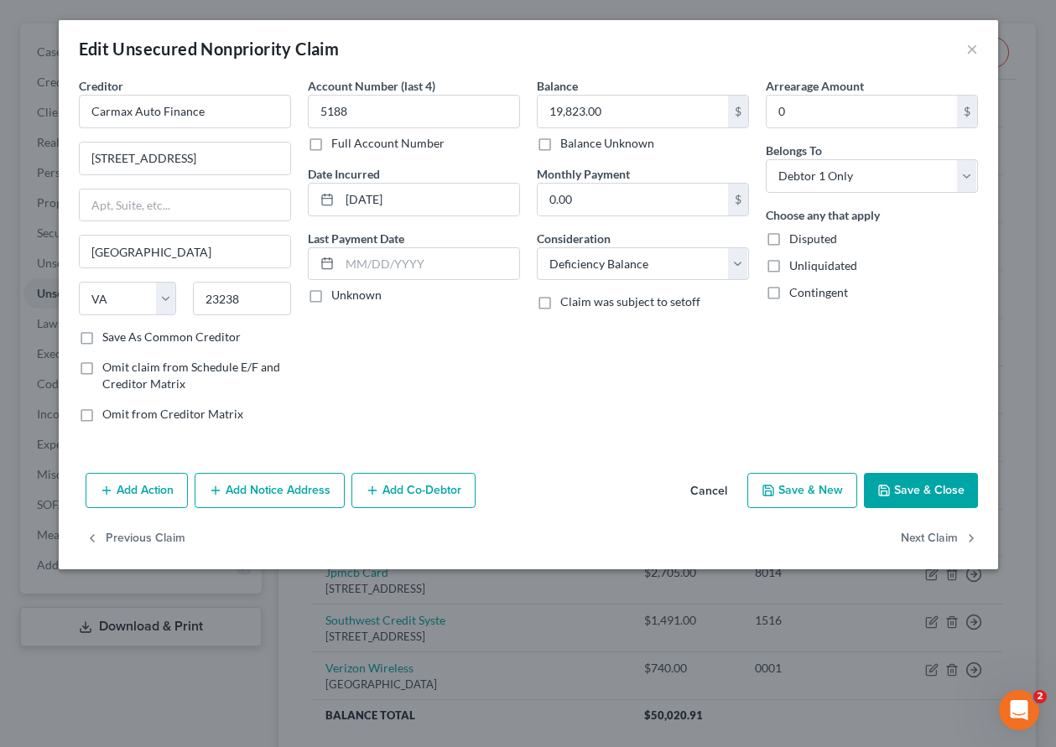
click at [165, 490] on button "Add Action" at bounding box center [137, 490] width 102 height 35
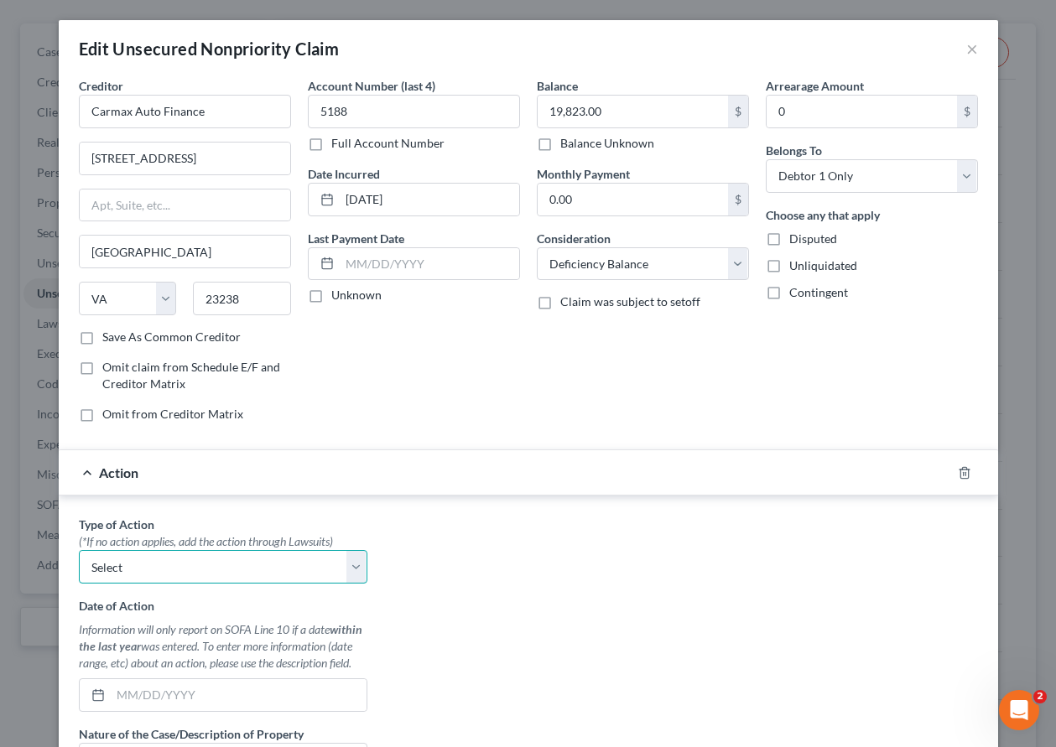
click at [179, 562] on select "Select Repossession Garnishment Foreclosure Personal Injury Attached, Seized, O…" at bounding box center [223, 567] width 289 height 34
select select "0"
click at [79, 550] on select "Select Repossession Garnishment Foreclosure Personal Injury Attached, Seized, O…" at bounding box center [223, 567] width 289 height 34
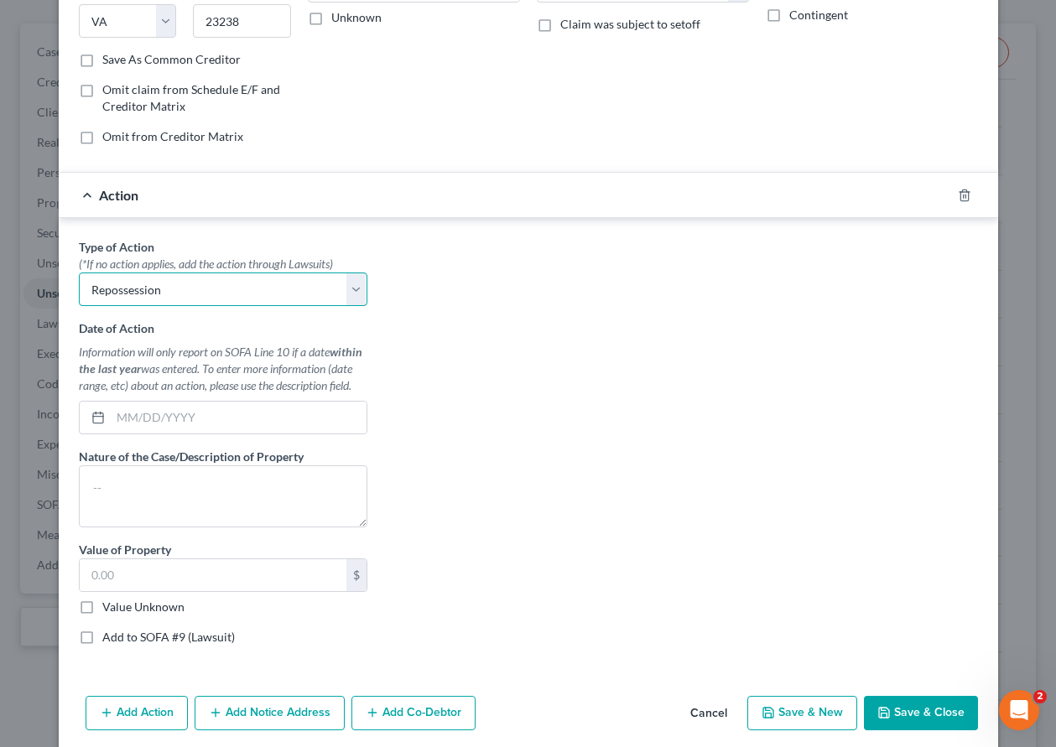
scroll to position [343, 0]
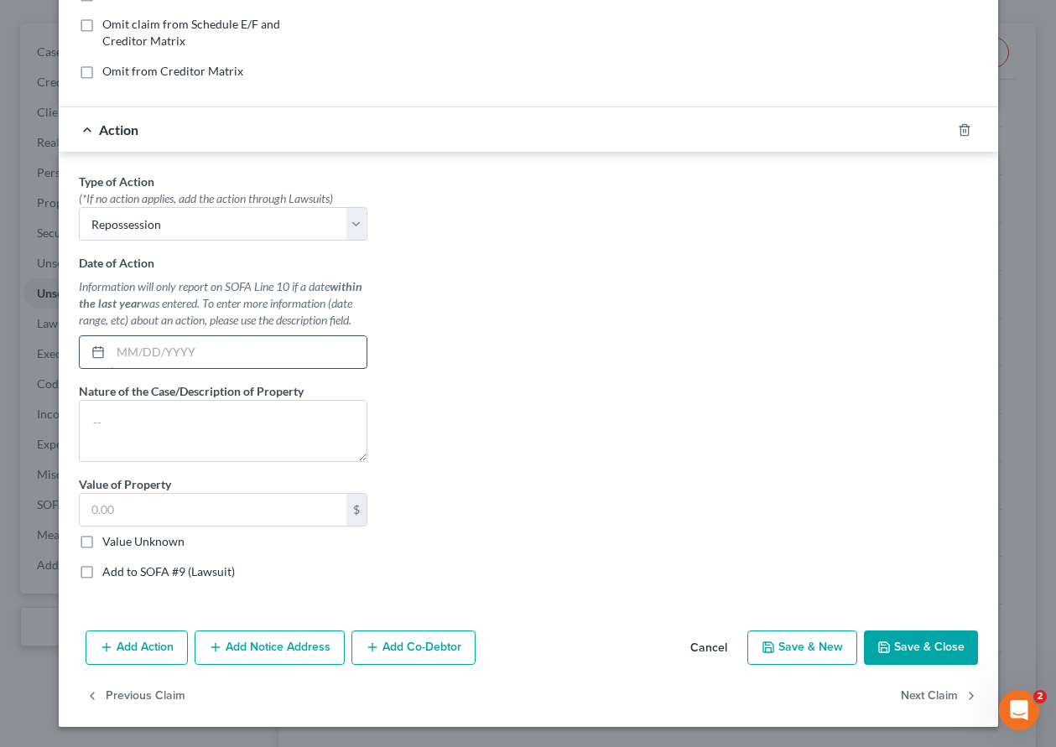
click at [226, 356] on input "text" at bounding box center [239, 352] width 256 height 32
type input "[DATE]"
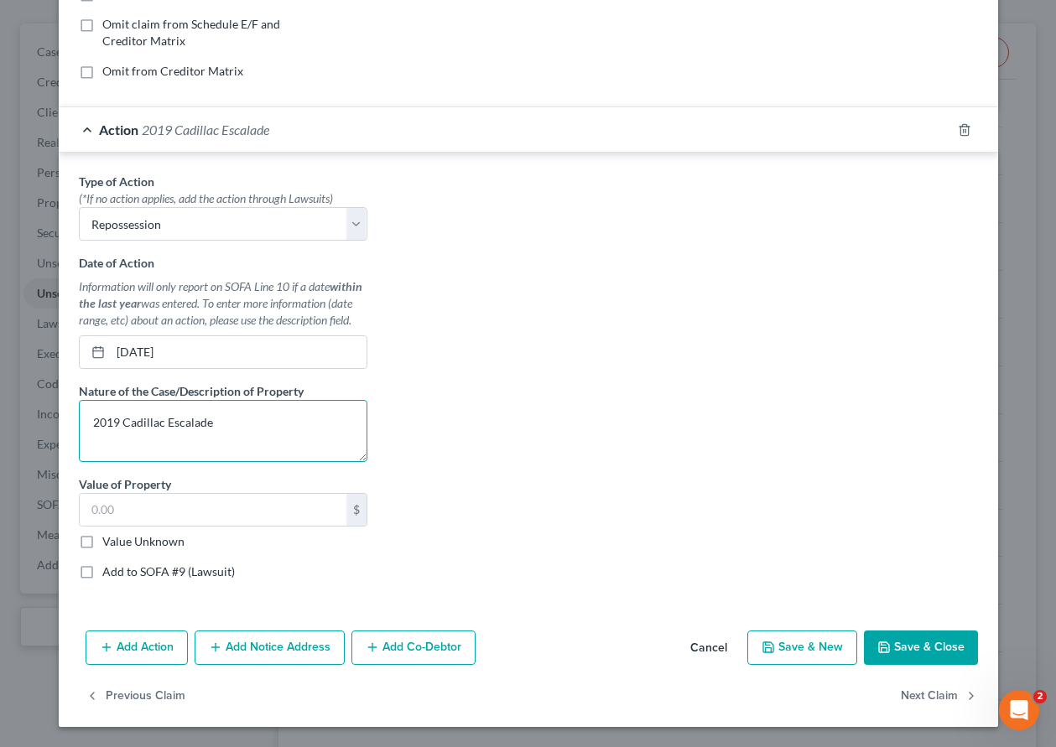
type textarea "2019 Cadillac Escalade"
click at [415, 650] on button "Add Co-Debtor" at bounding box center [413, 648] width 124 height 35
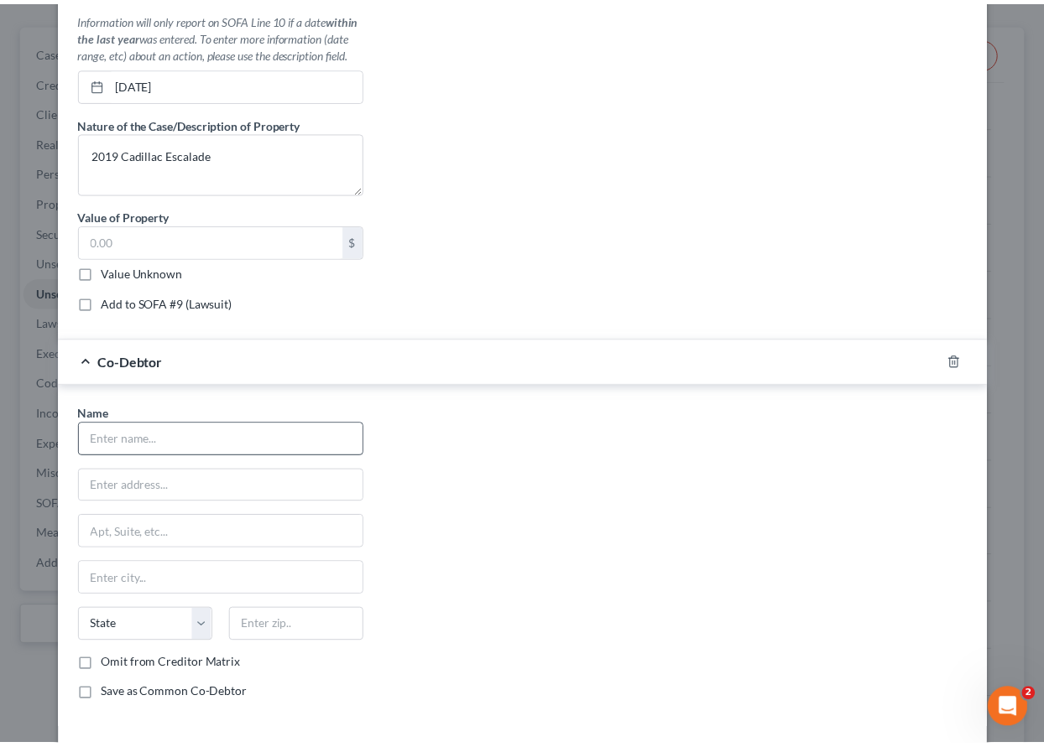
scroll to position [679, 0]
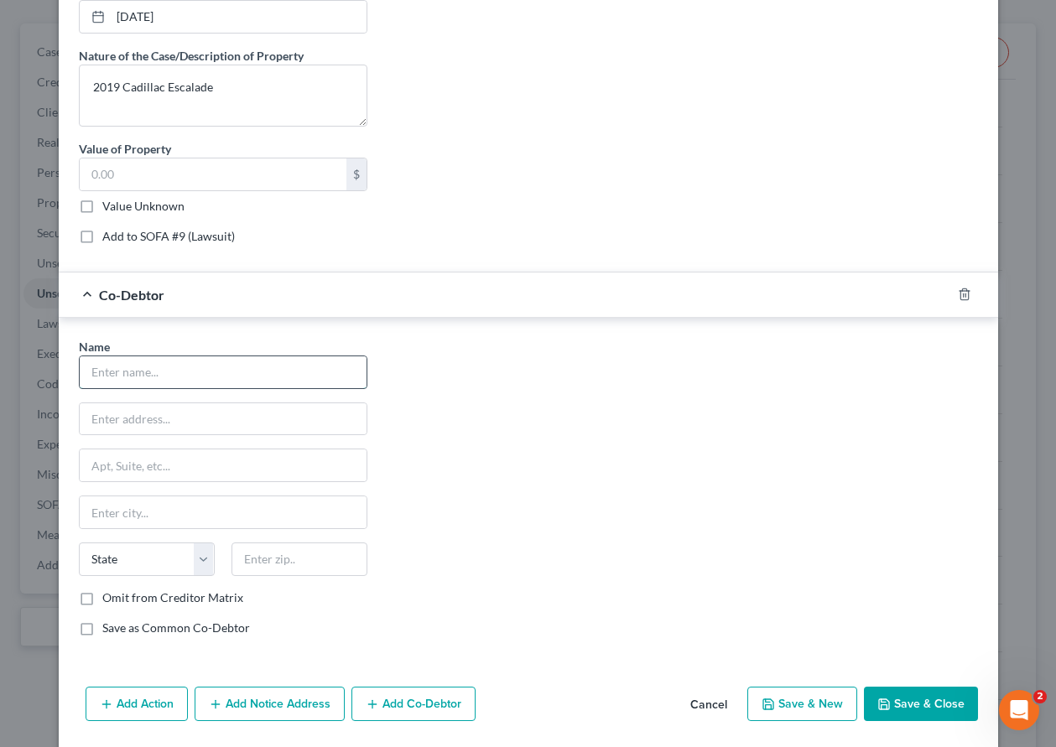
click at [213, 368] on input "text" at bounding box center [223, 373] width 287 height 32
type input "[PERSON_NAME]"
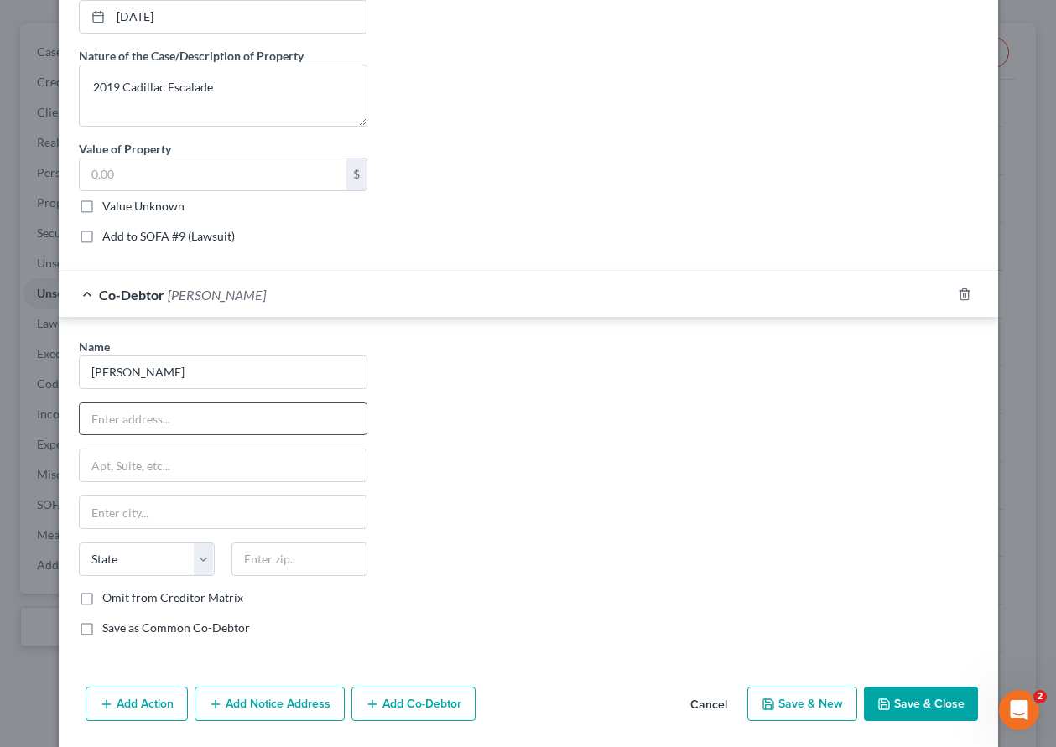
click at [258, 416] on input "text" at bounding box center [223, 420] width 287 height 32
type input "[STREET_ADDRESS]"
click at [284, 560] on input "text" at bounding box center [300, 560] width 136 height 34
type input "80013"
type input "Aurora"
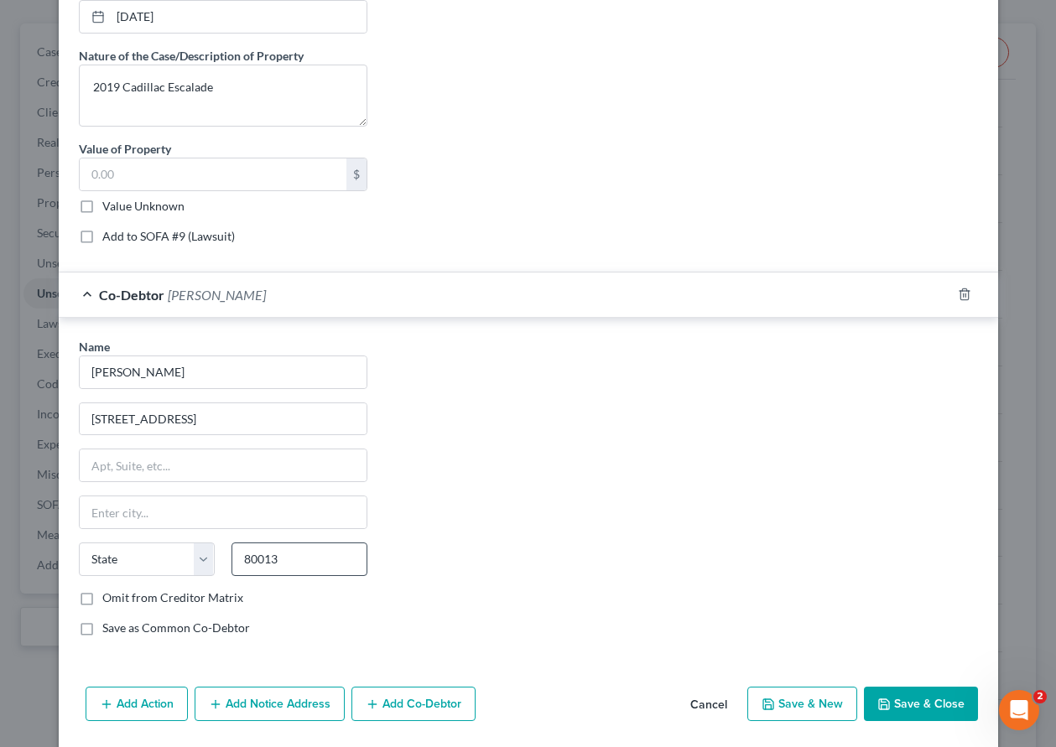
select select "5"
click at [102, 629] on label "Save as Common Co-Debtor" at bounding box center [176, 628] width 148 height 17
click at [109, 629] on input "Save as Common Co-Debtor" at bounding box center [114, 625] width 11 height 11
checkbox input "true"
click at [893, 707] on button "Save & Close" at bounding box center [921, 704] width 114 height 35
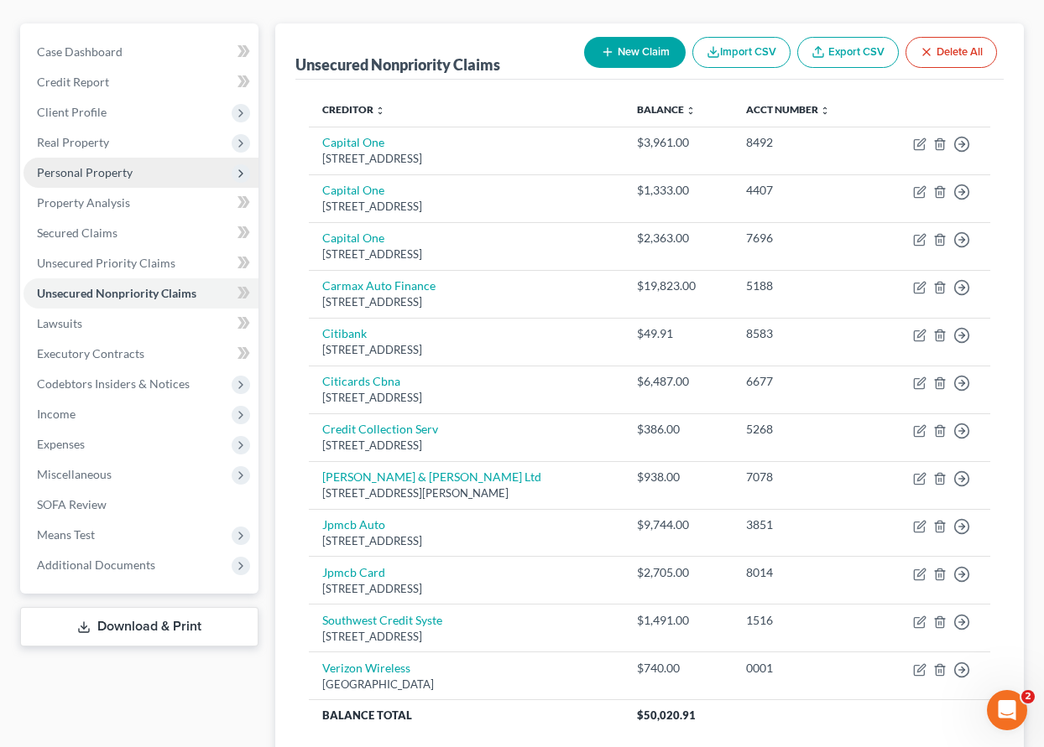
click at [93, 172] on span "Personal Property" at bounding box center [85, 172] width 96 height 14
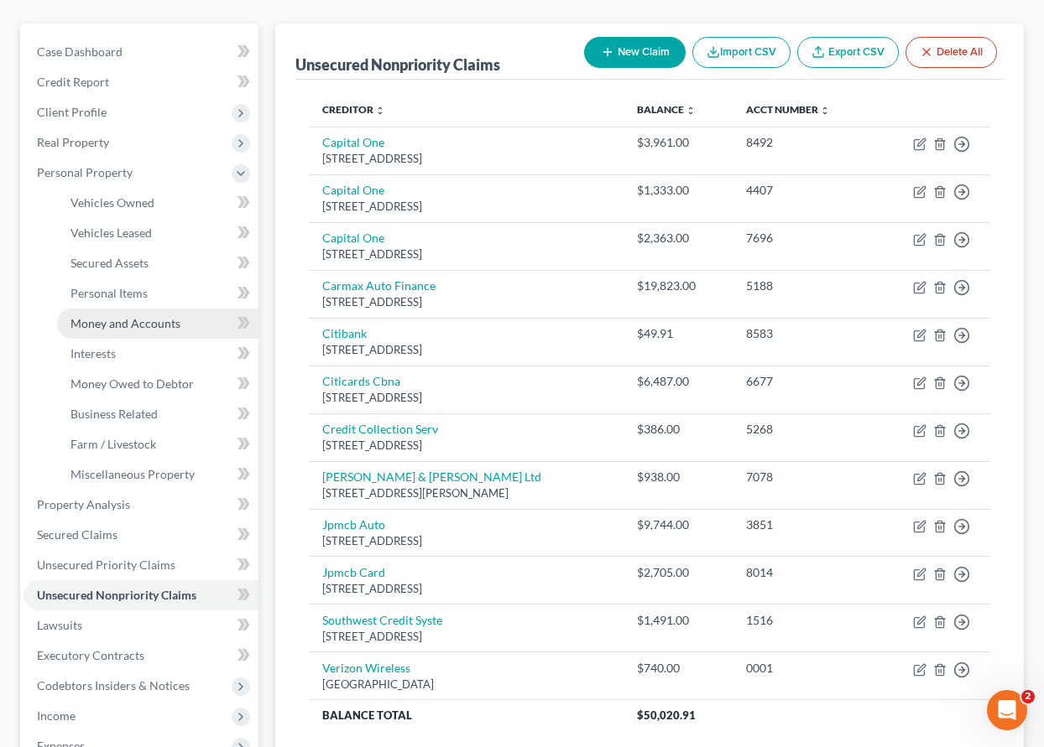
click at [126, 325] on span "Money and Accounts" at bounding box center [125, 323] width 110 height 14
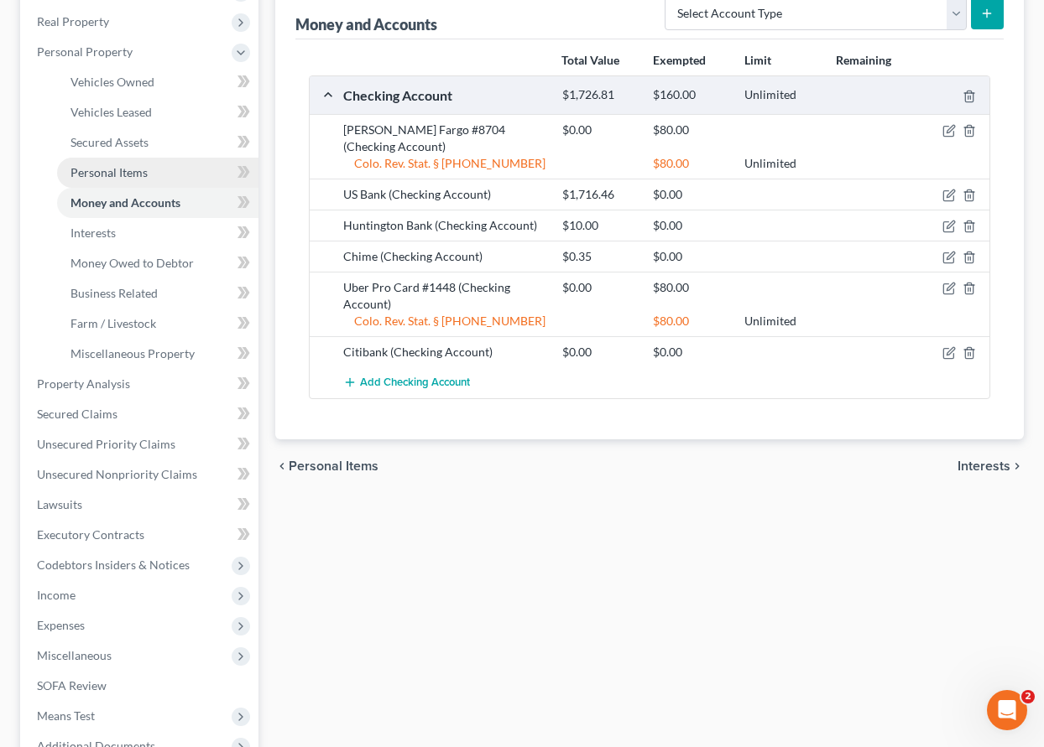
scroll to position [336, 0]
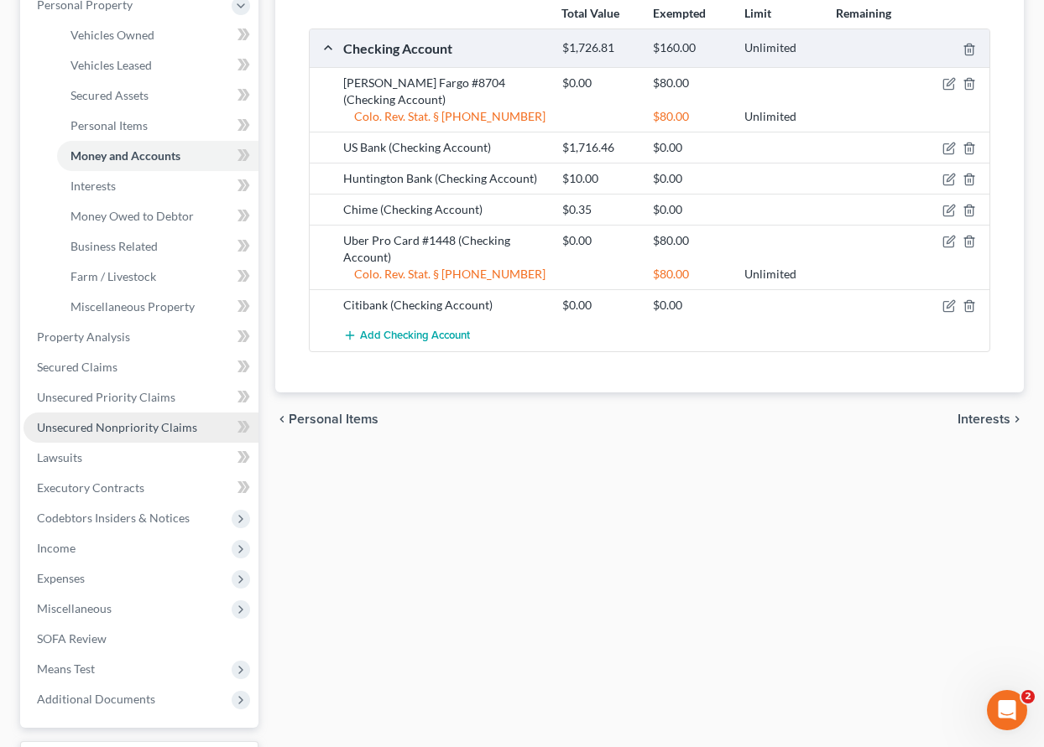
click at [131, 426] on span "Unsecured Nonpriority Claims" at bounding box center [117, 427] width 160 height 14
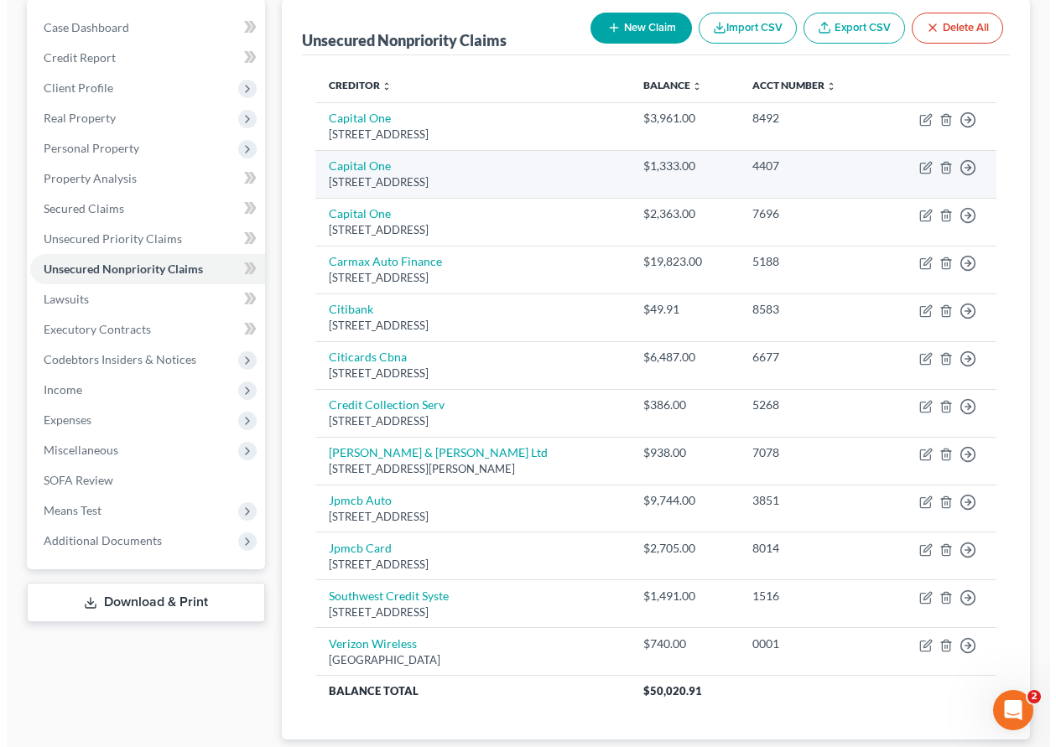
scroll to position [252, 0]
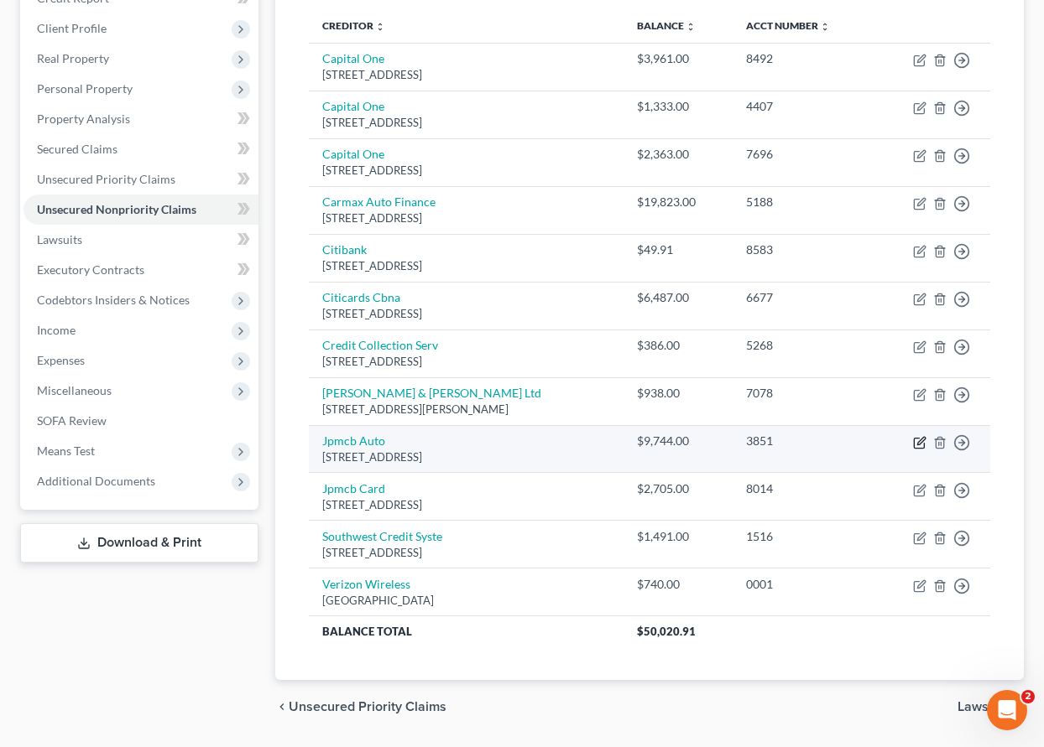
click at [921, 440] on icon "button" at bounding box center [919, 442] width 13 height 13
select select "45"
select select "4"
select select "0"
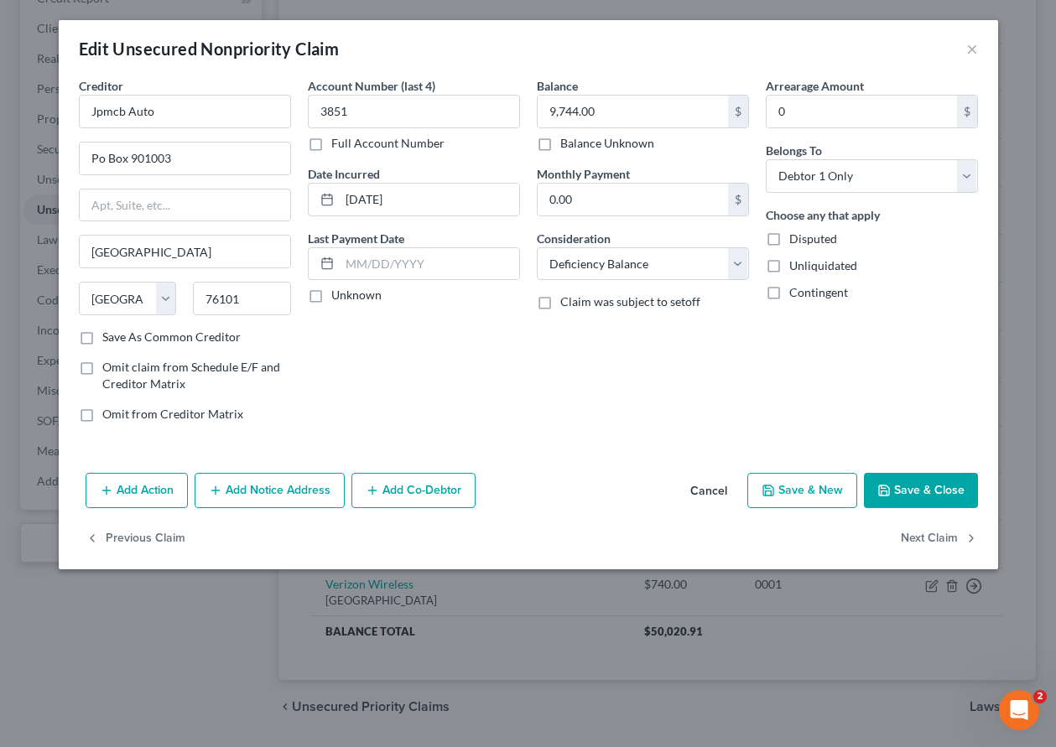
click at [143, 490] on button "Add Action" at bounding box center [137, 490] width 102 height 35
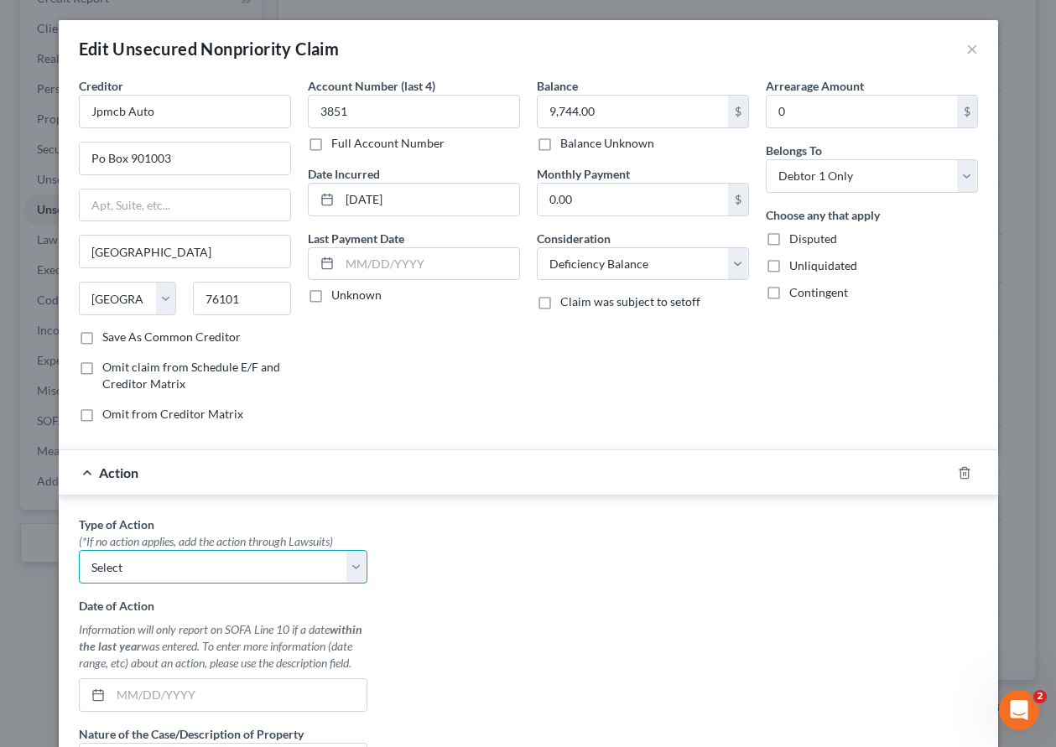
click at [181, 575] on select "Select Repossession Garnishment Foreclosure Personal Injury Attached, Seized, O…" at bounding box center [223, 567] width 289 height 34
select select "0"
click at [79, 550] on select "Select Repossession Garnishment Foreclosure Personal Injury Attached, Seized, O…" at bounding box center [223, 567] width 289 height 34
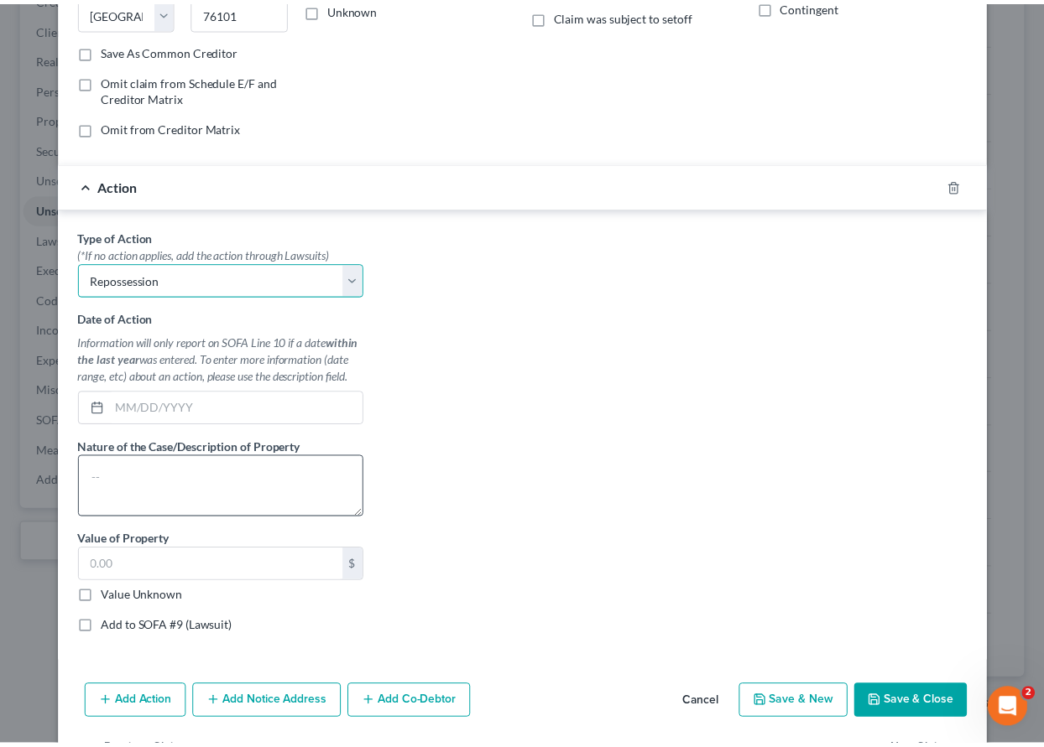
scroll to position [336, 0]
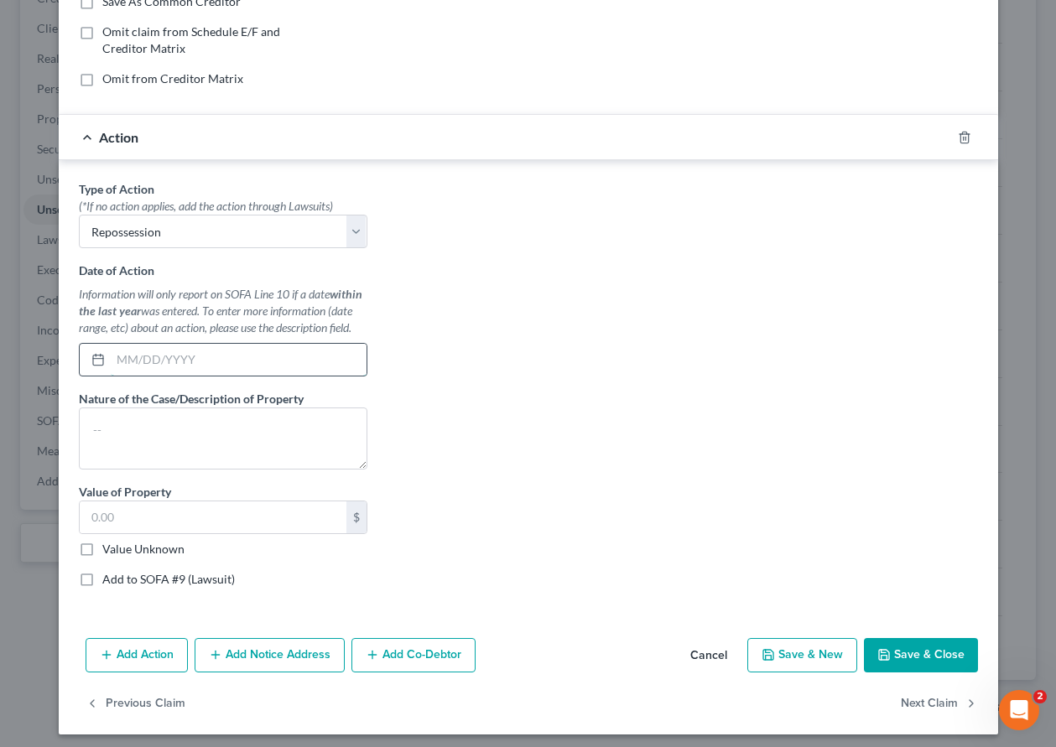
click at [138, 362] on input "text" at bounding box center [239, 360] width 256 height 32
type input "[DATE]"
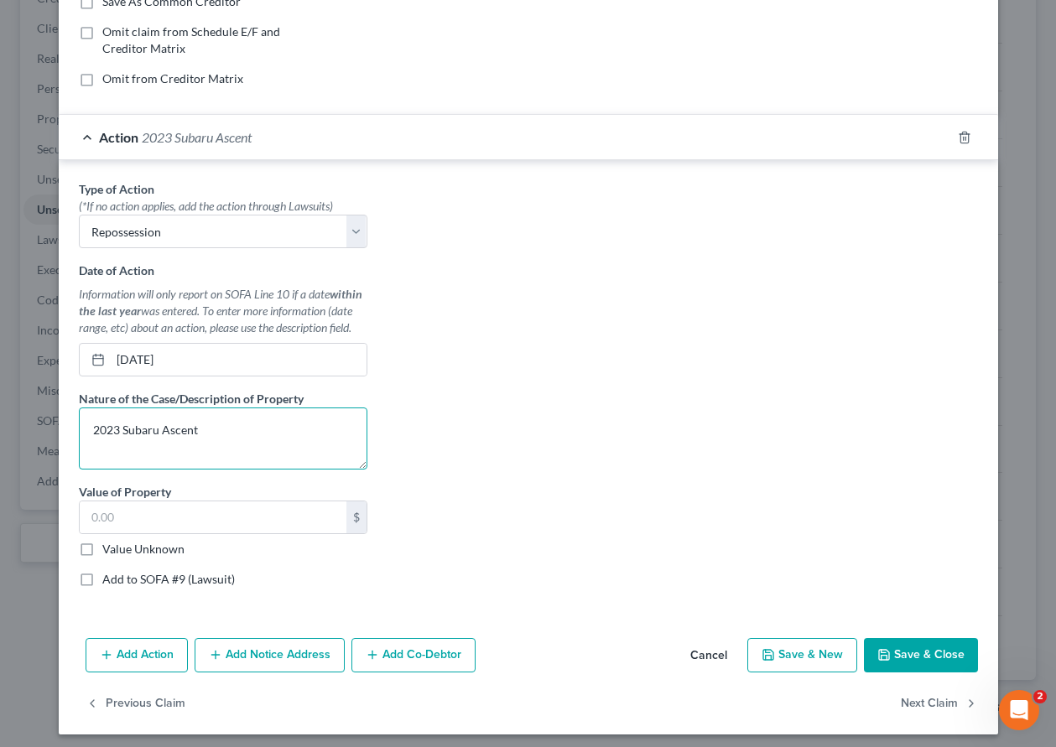
type textarea "2023 Subaru Ascent"
click at [102, 545] on label "Value Unknown" at bounding box center [143, 549] width 82 height 17
click at [109, 545] on input "Value Unknown" at bounding box center [114, 546] width 11 height 11
checkbox input "true"
type input "0.00"
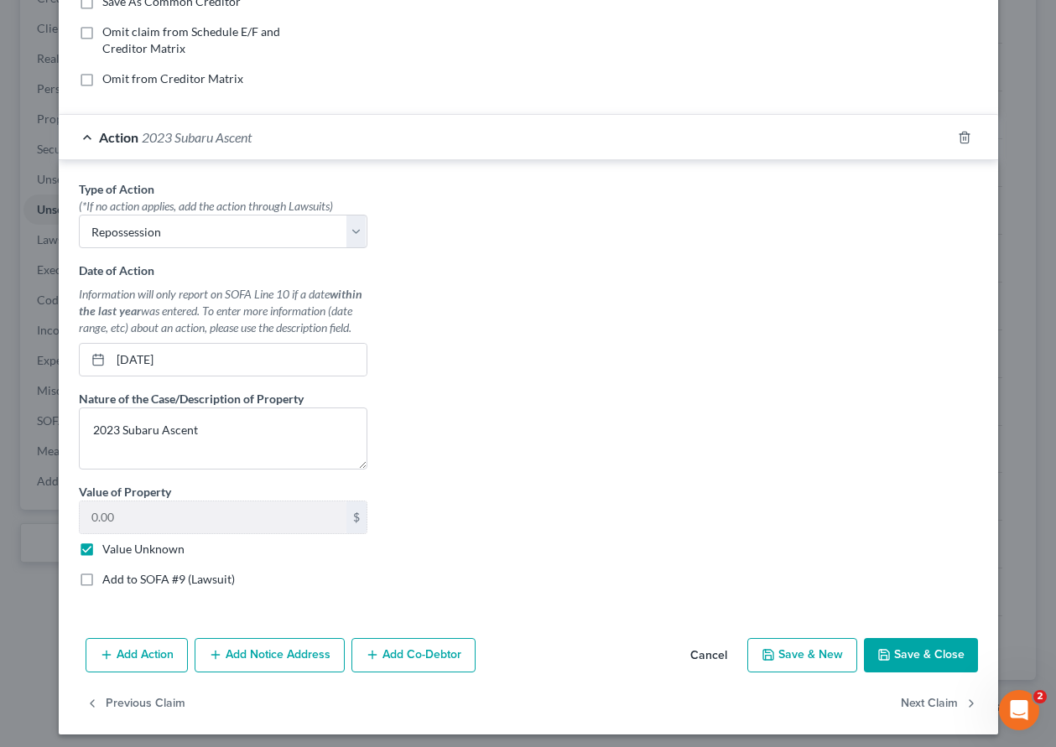
click at [911, 647] on button "Save & Close" at bounding box center [921, 655] width 114 height 35
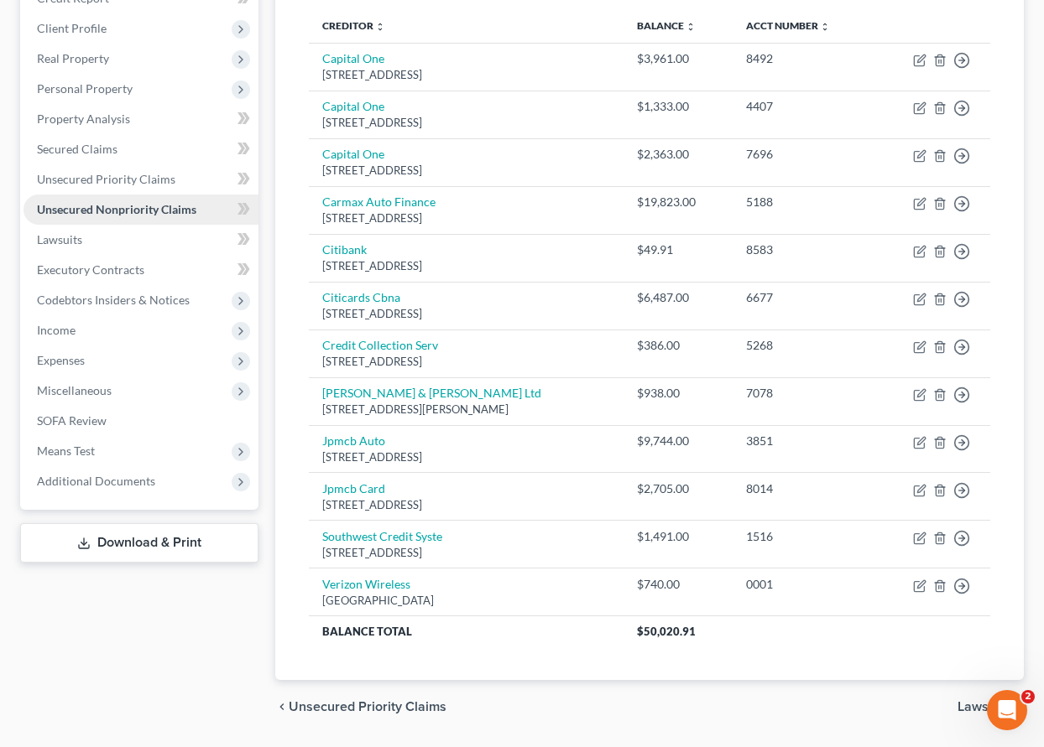
click at [148, 209] on span "Unsecured Nonpriority Claims" at bounding box center [116, 209] width 159 height 14
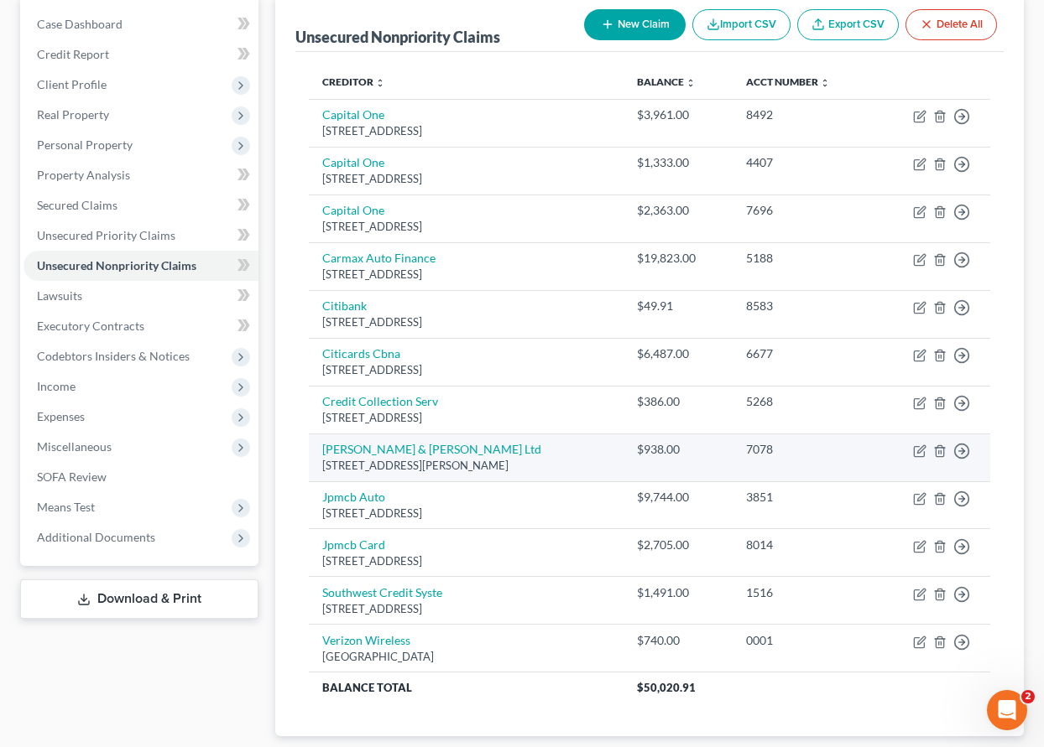
scroll to position [168, 0]
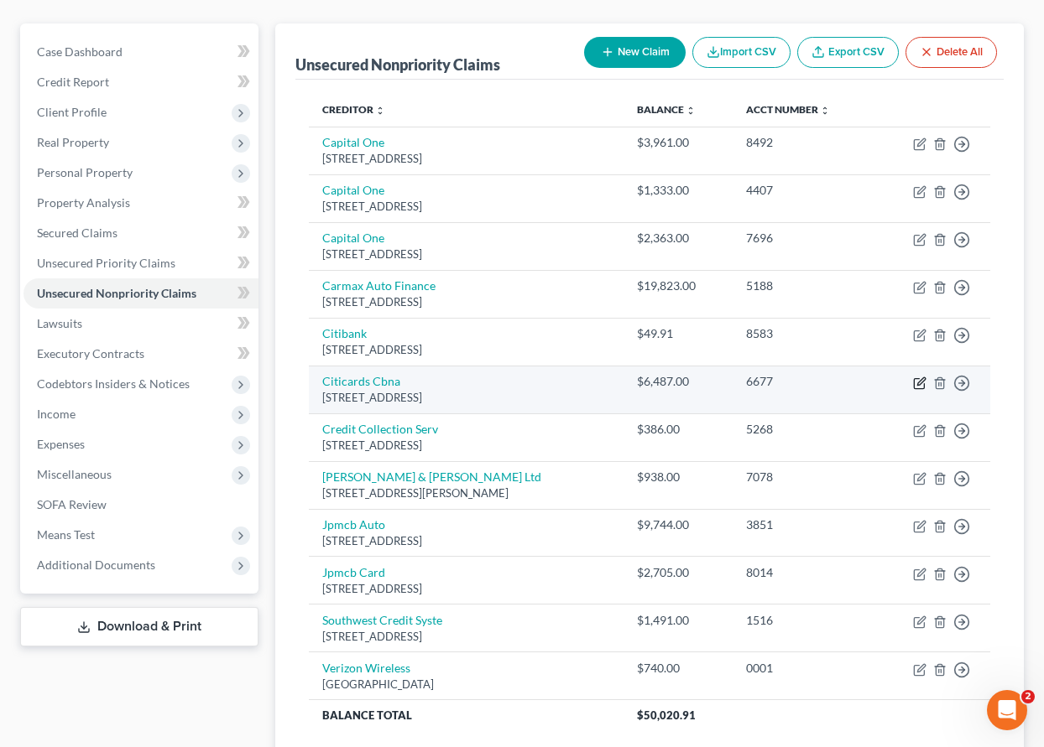
click at [918, 385] on icon "button" at bounding box center [921, 381] width 8 height 8
select select "43"
select select "2"
select select "0"
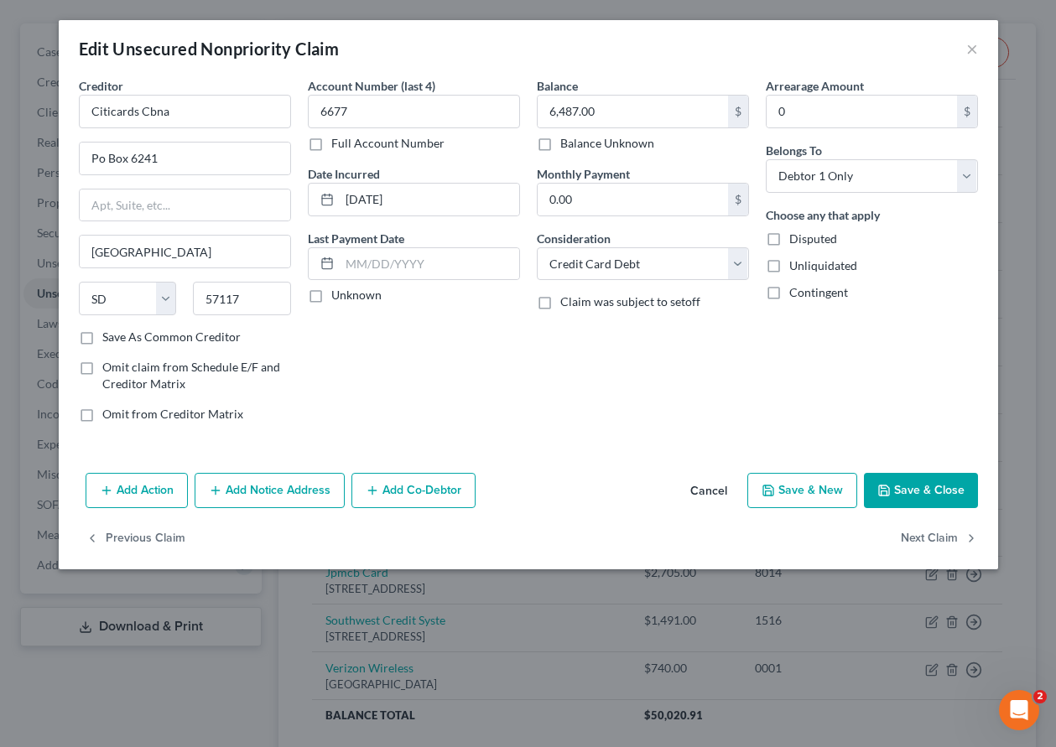
click at [705, 487] on button "Cancel" at bounding box center [709, 492] width 64 height 34
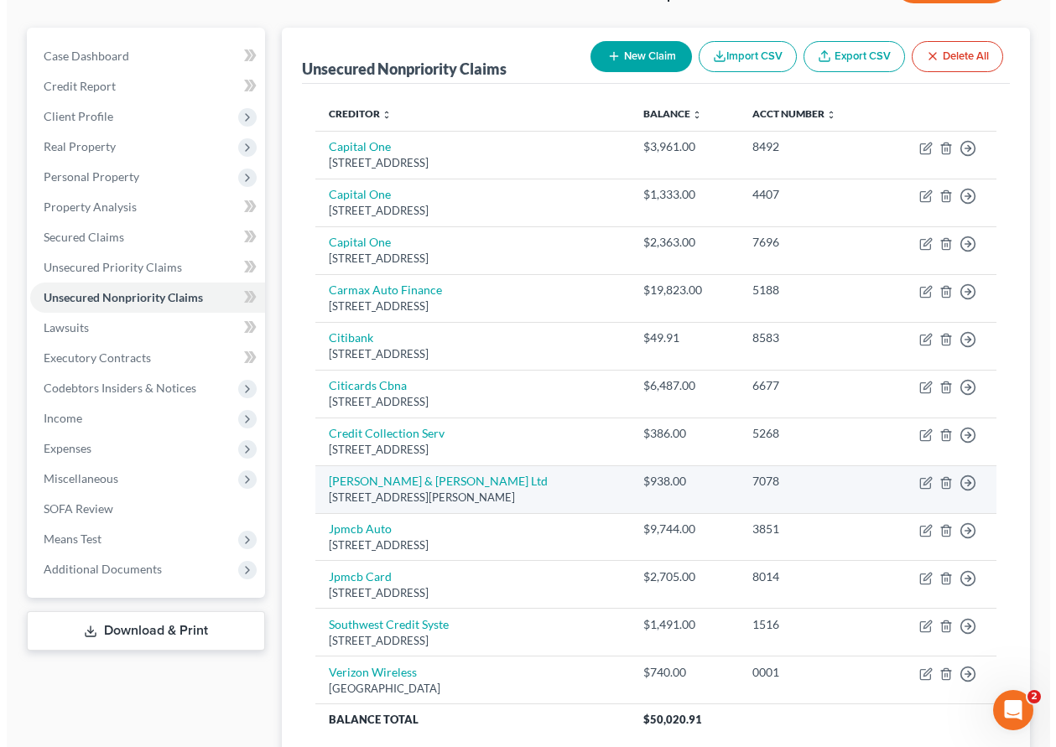
scroll to position [134, 0]
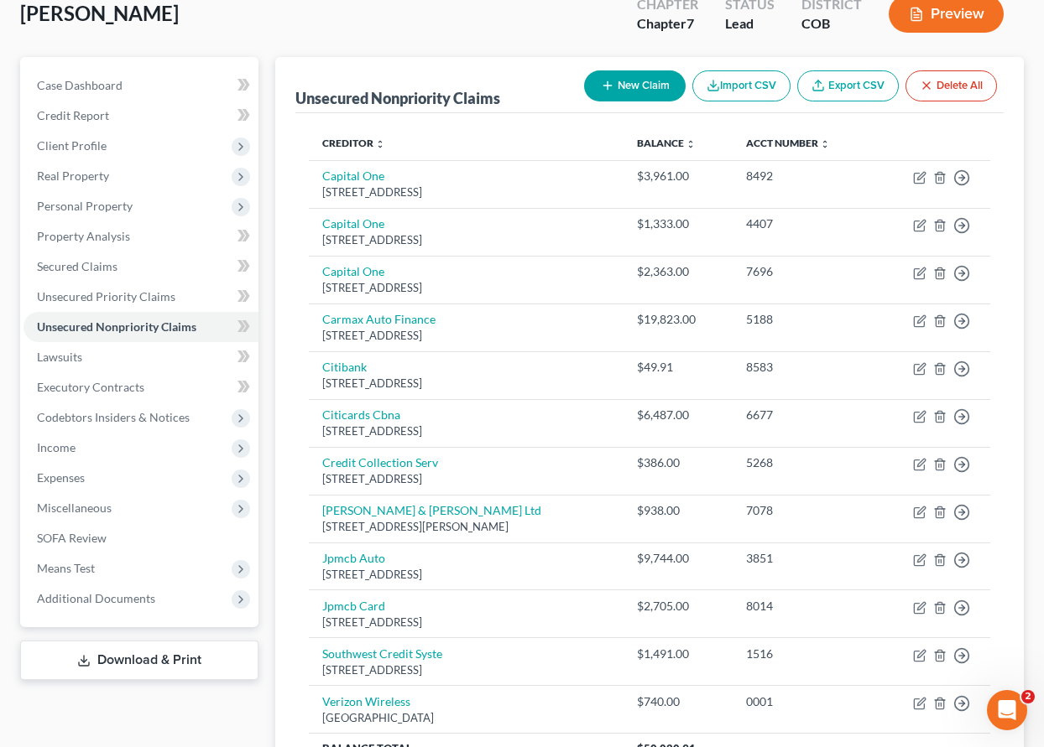
click at [650, 86] on button "New Claim" at bounding box center [635, 85] width 102 height 31
select select "0"
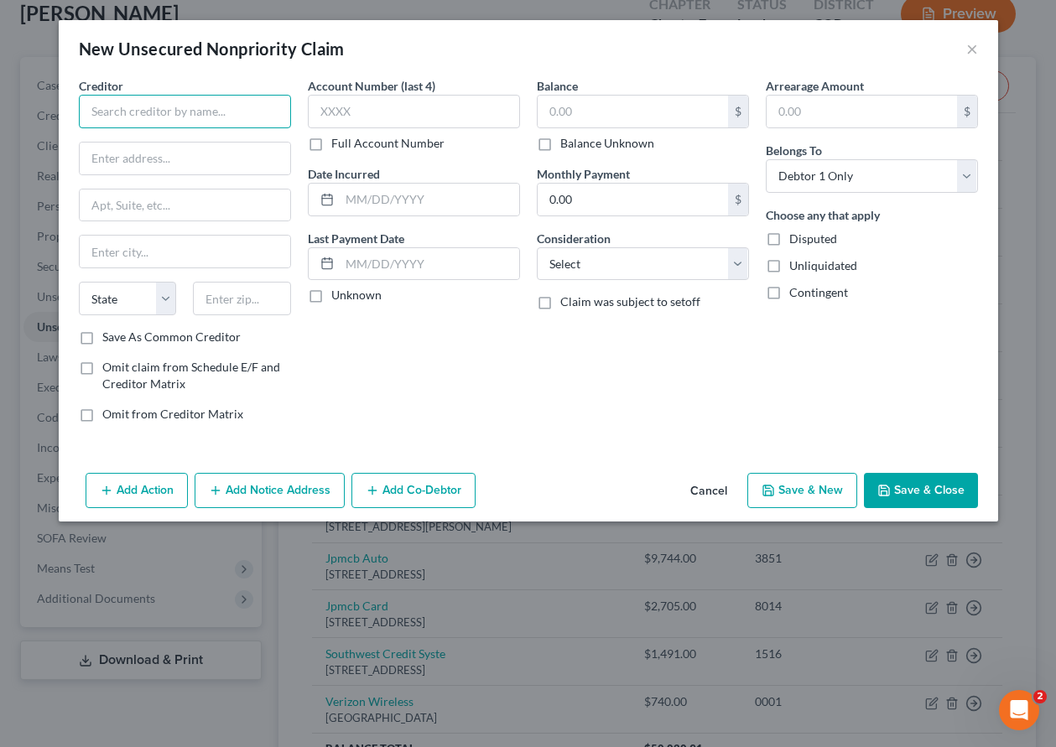
click at [166, 111] on input "text" at bounding box center [185, 112] width 212 height 34
type input "Citibank"
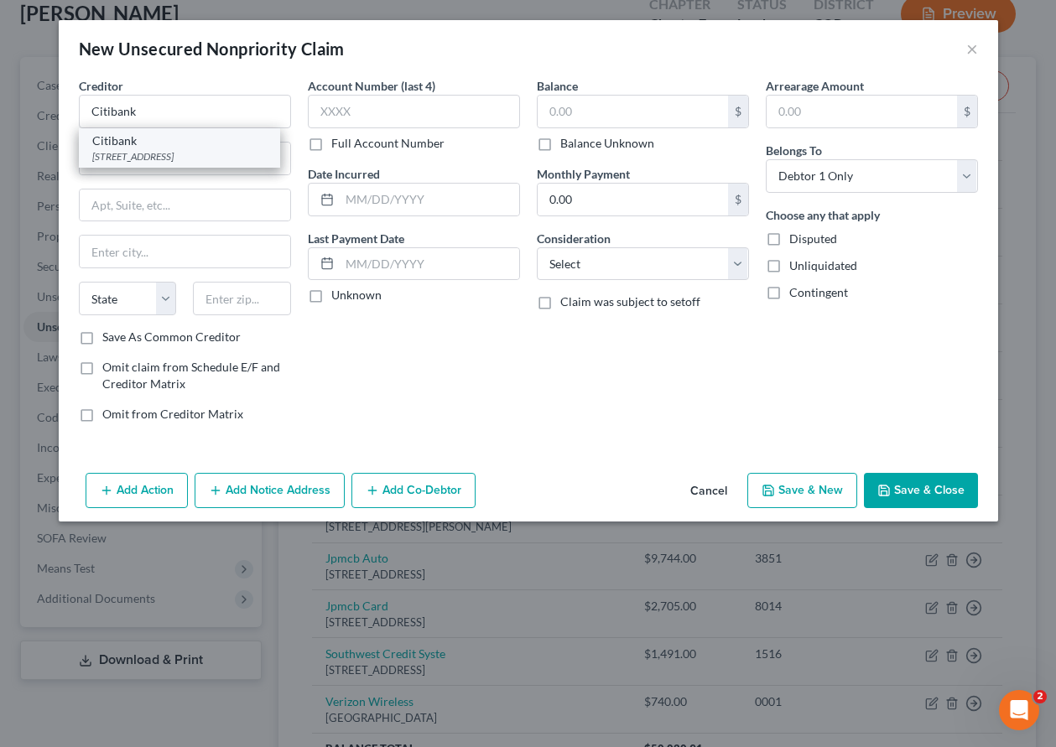
click at [138, 159] on div "[STREET_ADDRESS]" at bounding box center [179, 156] width 174 height 14
type input "PO Box 6241"
type input "[GEOGRAPHIC_DATA]"
select select "43"
type input "57117"
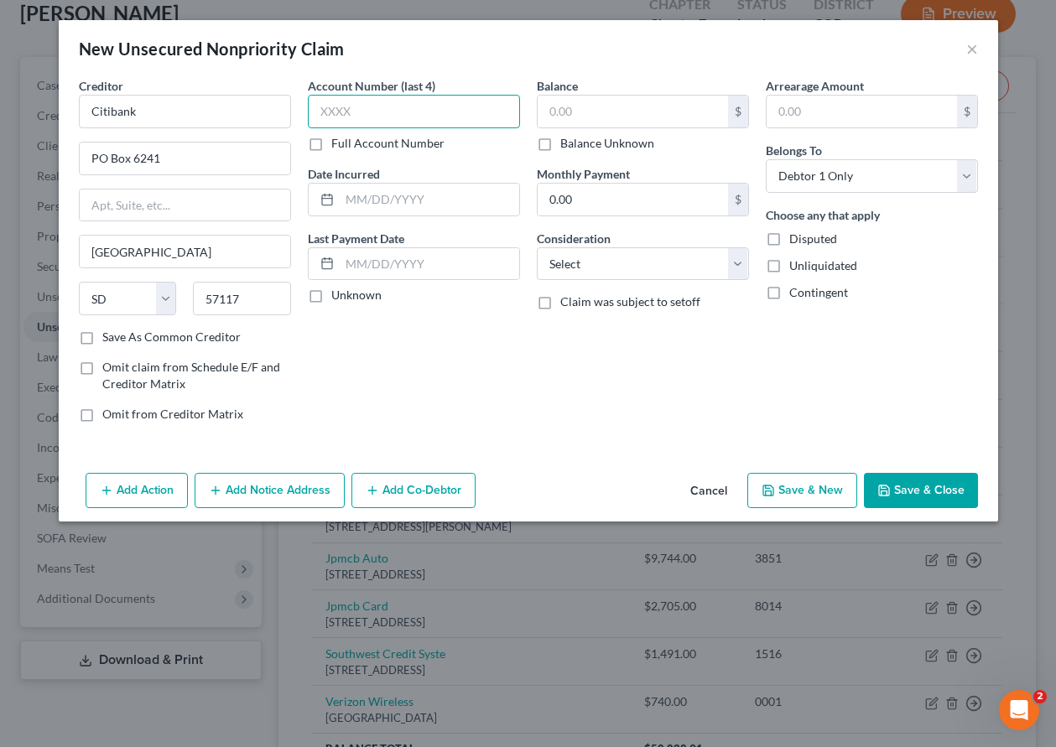
click at [351, 117] on input "text" at bounding box center [414, 112] width 212 height 34
type input "6111"
type input "3,360.13"
select select "2"
click at [292, 489] on button "Add Notice Address" at bounding box center [270, 490] width 150 height 35
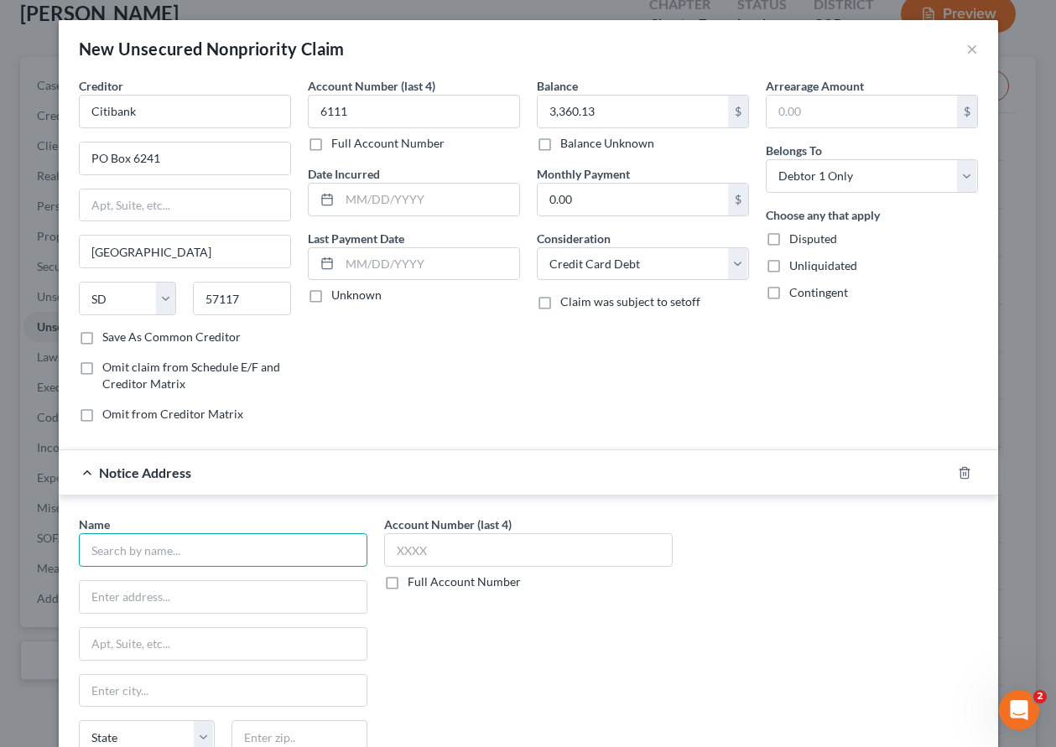
click at [250, 558] on input "text" at bounding box center [223, 551] width 289 height 34
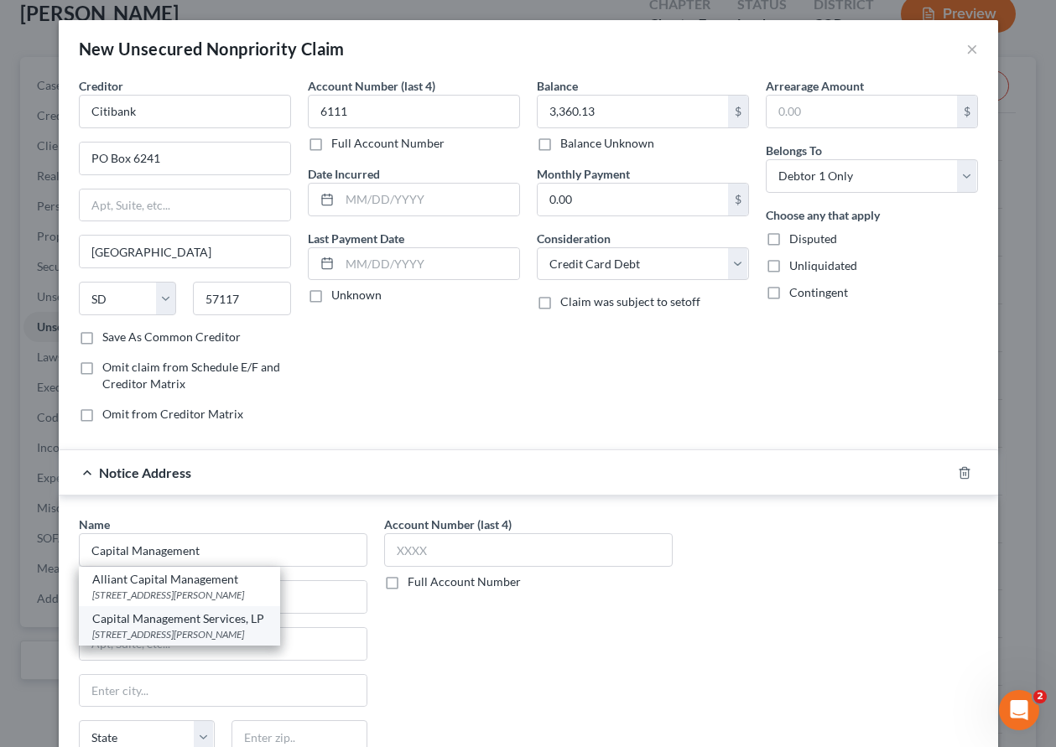
click at [200, 623] on div "Capital Management Services, LP" at bounding box center [179, 619] width 174 height 17
type input "Capital Management Services, LP"
type input "[STREET_ADDRESS][PERSON_NAME]"
type input "Buffalo"
select select "35"
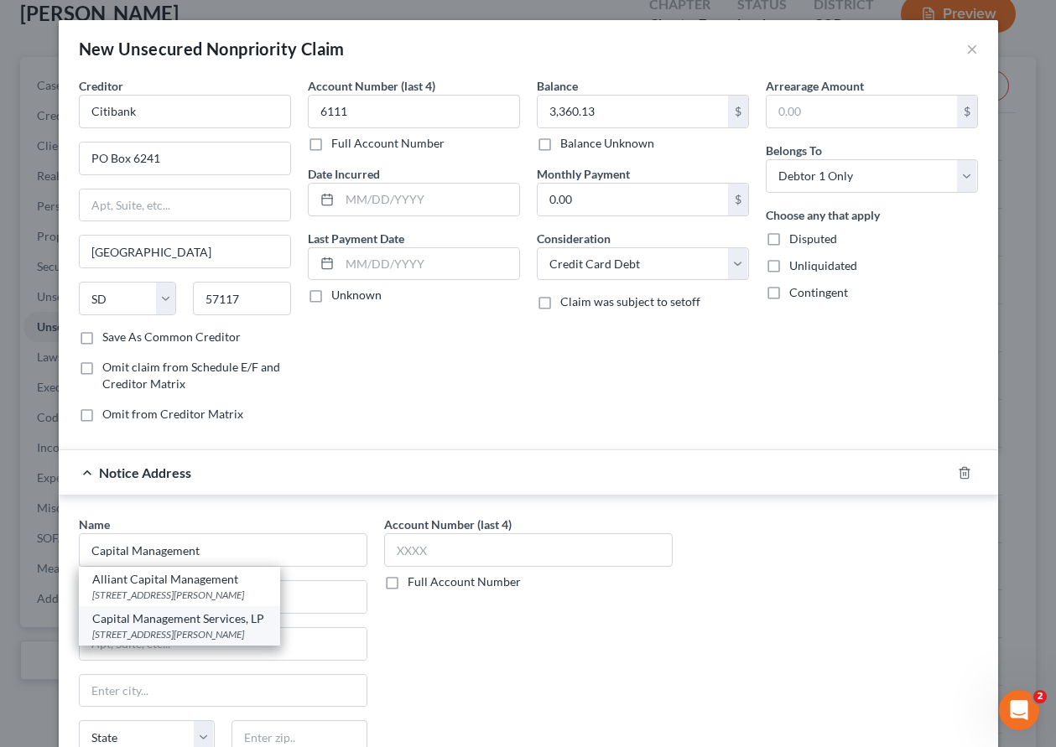
type input "14206"
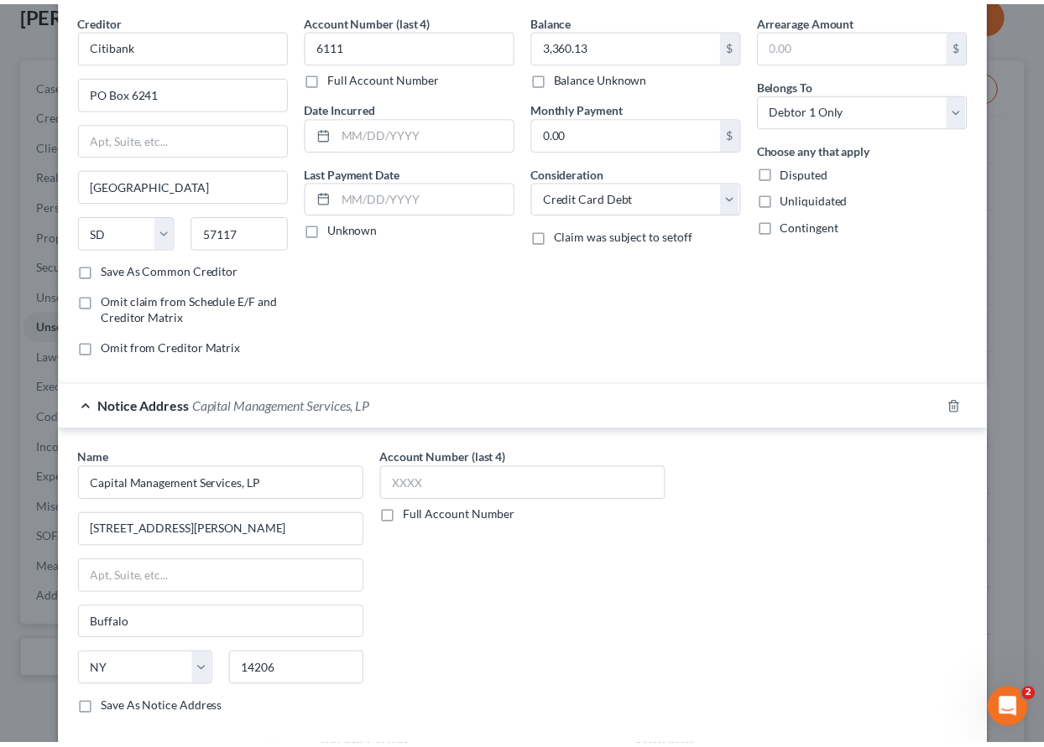
scroll to position [156, 0]
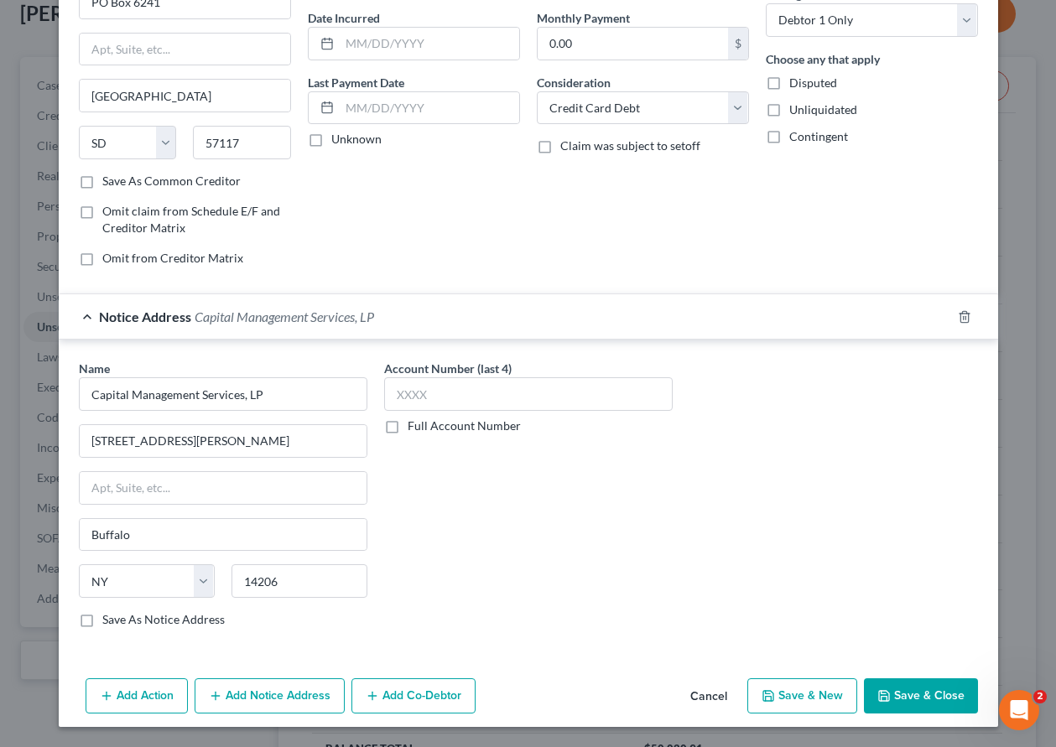
click at [906, 695] on button "Save & Close" at bounding box center [921, 696] width 114 height 35
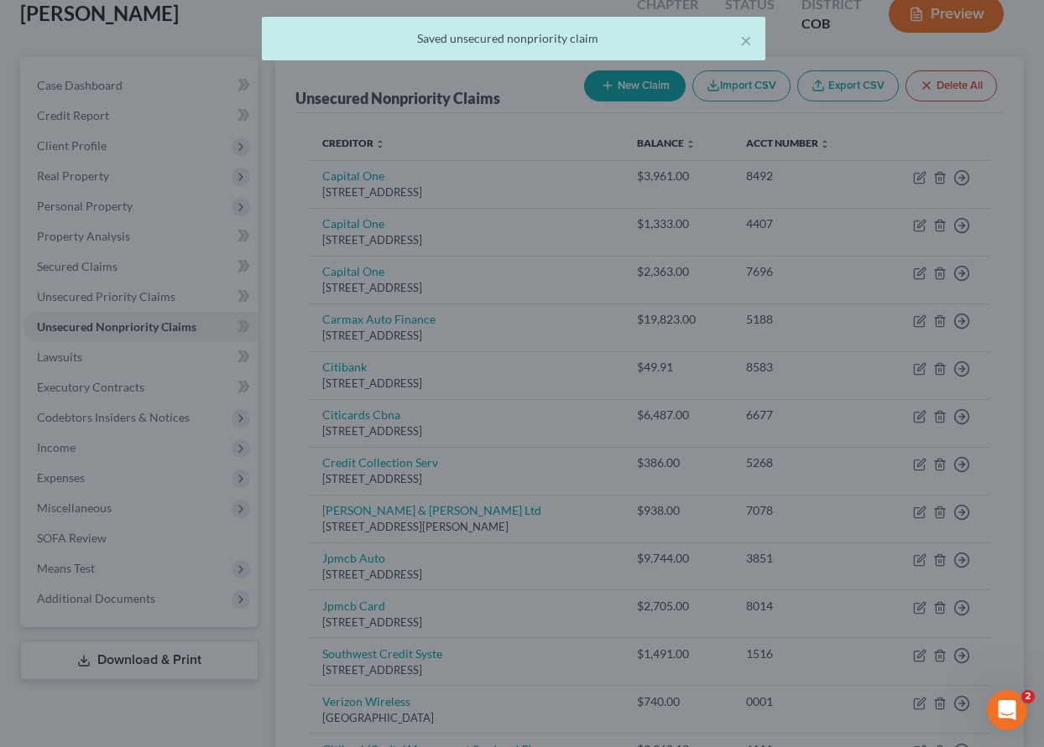
scroll to position [0, 0]
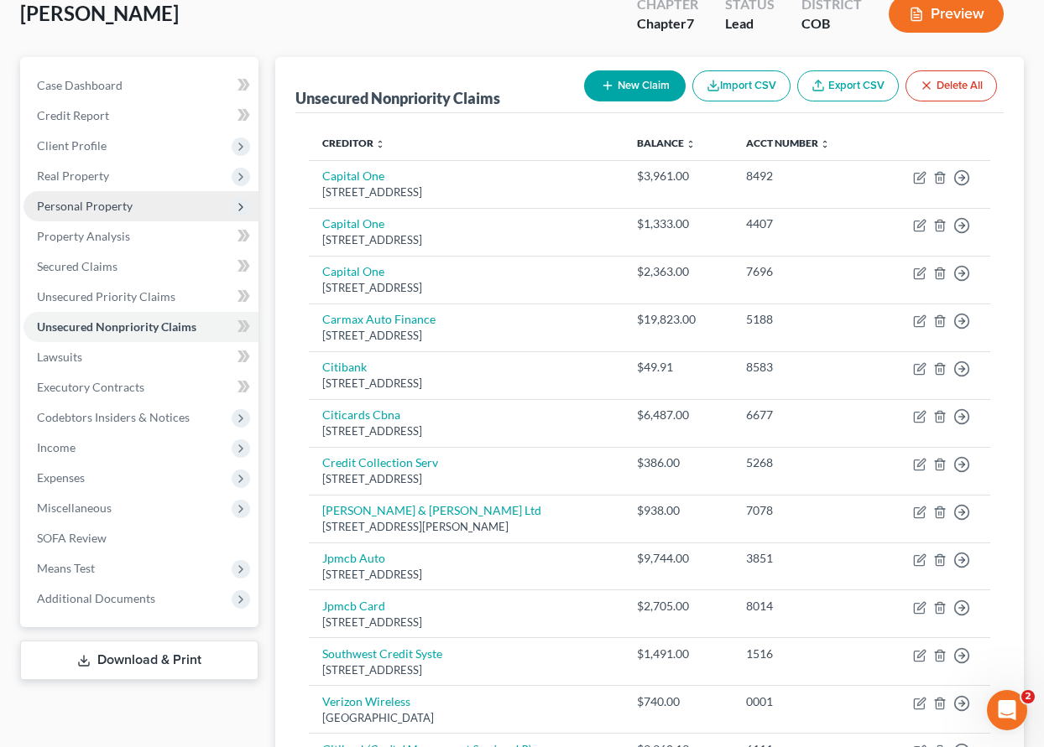
drag, startPoint x: 88, startPoint y: 194, endPoint x: 94, endPoint y: 211, distance: 17.8
click at [88, 194] on span "Personal Property" at bounding box center [140, 206] width 235 height 30
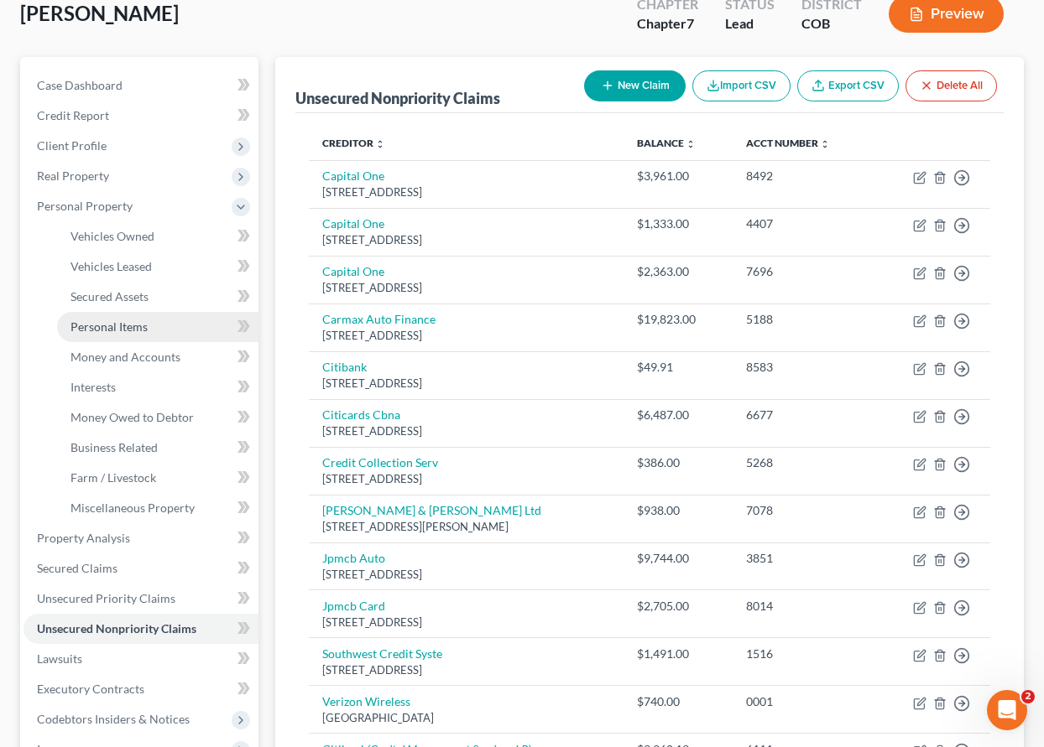
click at [117, 327] on span "Personal Items" at bounding box center [108, 327] width 77 height 14
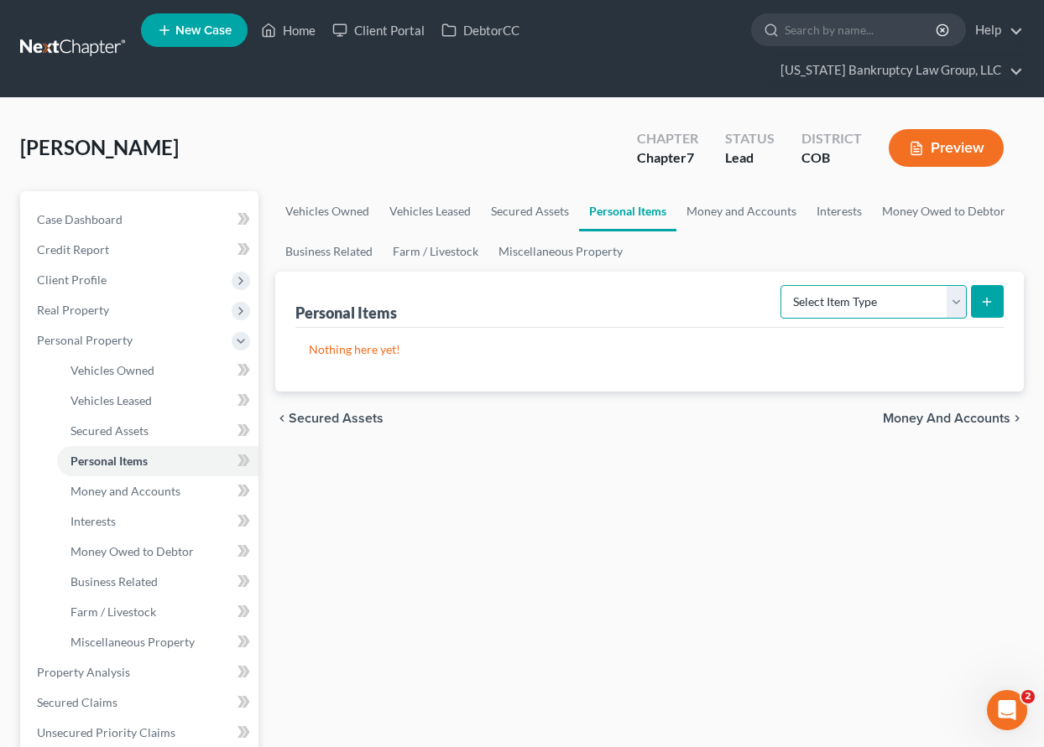
click at [875, 293] on select "Select Item Type Clothing Collectibles Of Value Electronics Firearms Household …" at bounding box center [873, 302] width 186 height 34
select select "household_goods"
click at [782, 285] on select "Select Item Type Clothing Collectibles Of Value Electronics Firearms Household …" at bounding box center [873, 302] width 186 height 34
click at [984, 291] on button "submit" at bounding box center [987, 301] width 33 height 33
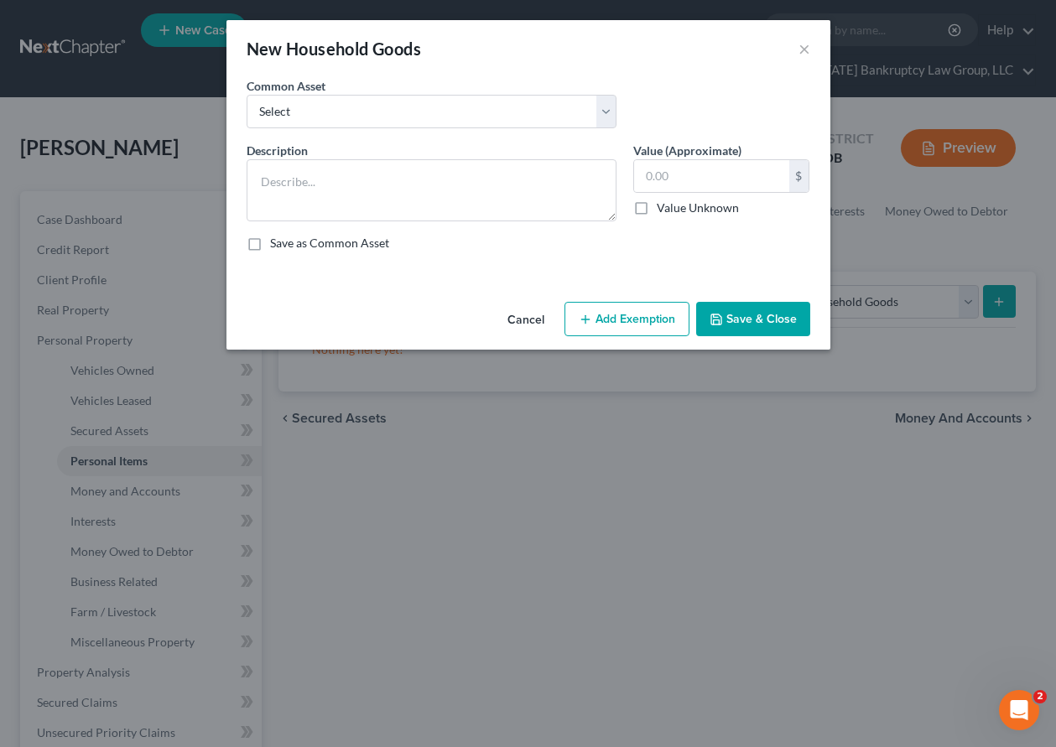
click at [336, 88] on div "Common Asset Select Household Goods Including:" at bounding box center [431, 102] width 387 height 51
click at [344, 113] on select "Select Household Goods Including:" at bounding box center [432, 112] width 370 height 34
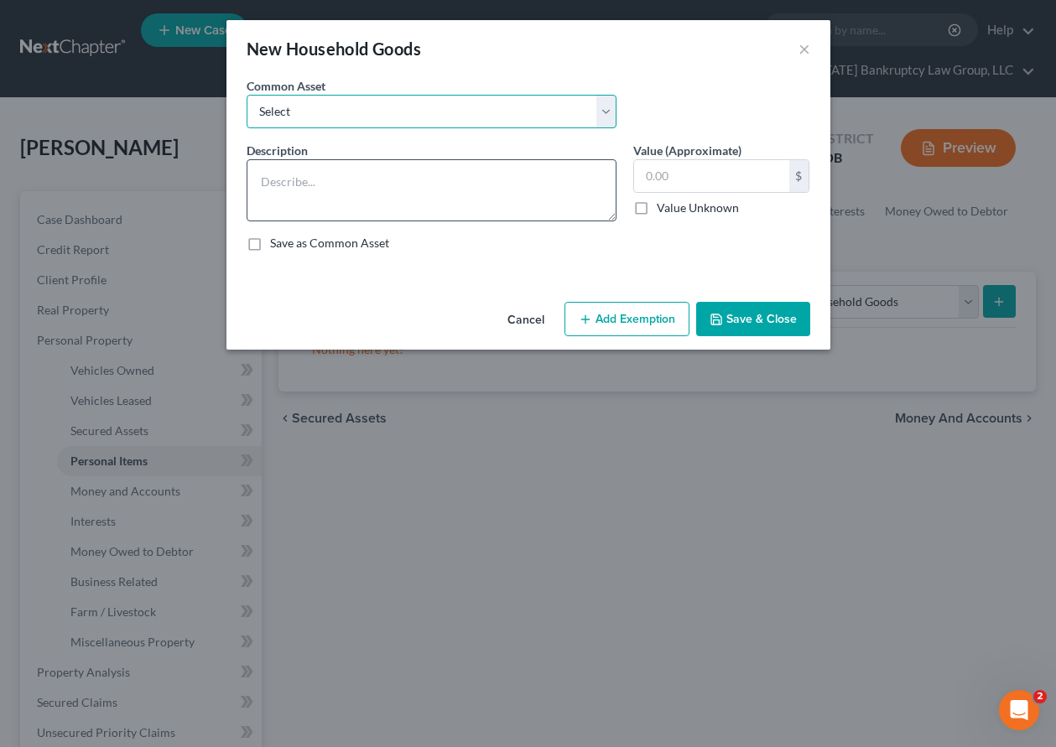
select select "0"
click at [247, 95] on select "Select Household Goods Including:" at bounding box center [432, 112] width 370 height 34
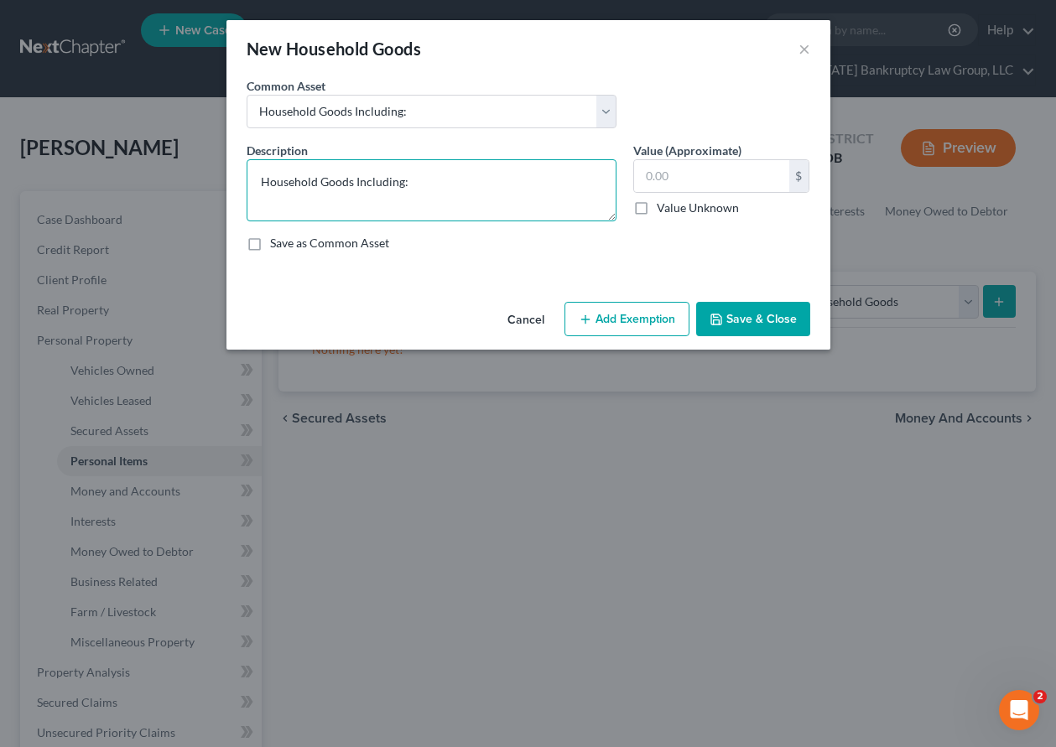
click at [461, 185] on textarea "Household Goods Including:" at bounding box center [432, 190] width 370 height 62
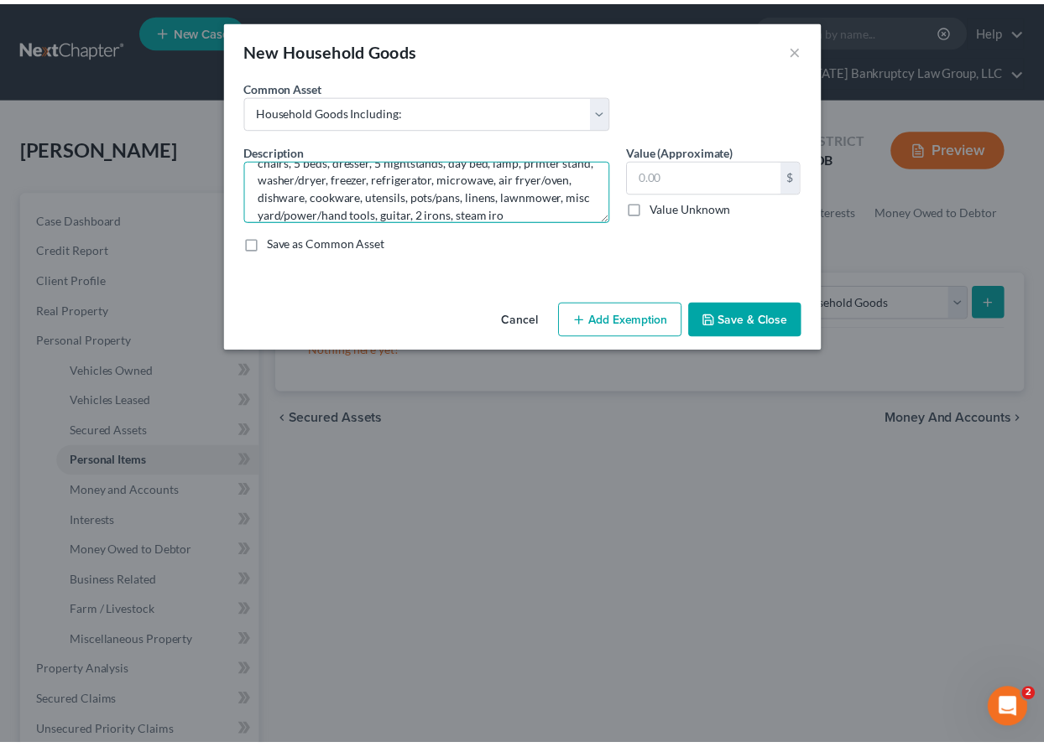
scroll to position [74, 0]
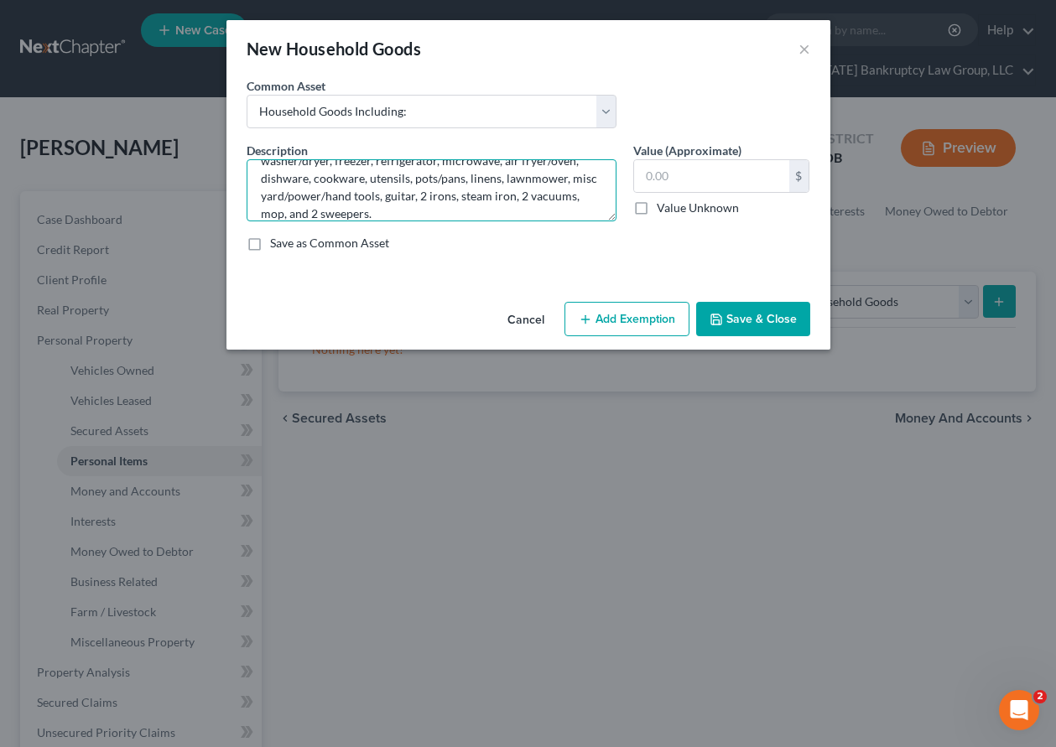
type textarea "Household Goods Including: Sectional sofa, 2 love seats, 2 couches, 3 chairs, 3…"
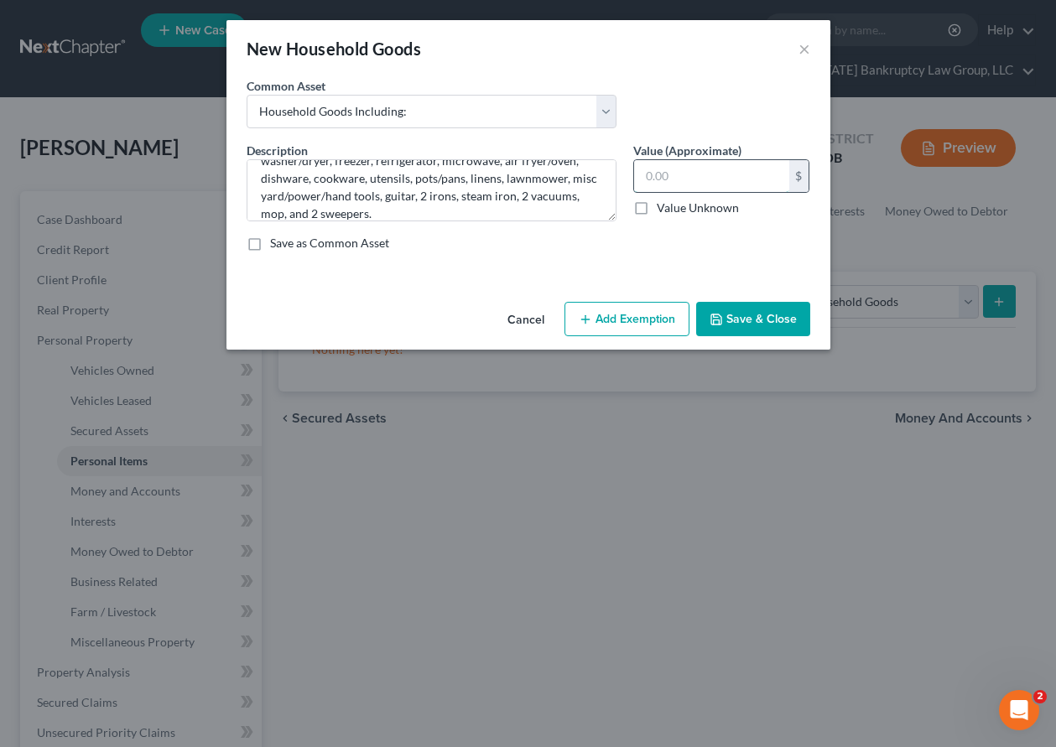
click at [704, 173] on input "text" at bounding box center [711, 176] width 155 height 32
type input "4,000"
click at [658, 326] on button "Add Exemption" at bounding box center [627, 319] width 125 height 35
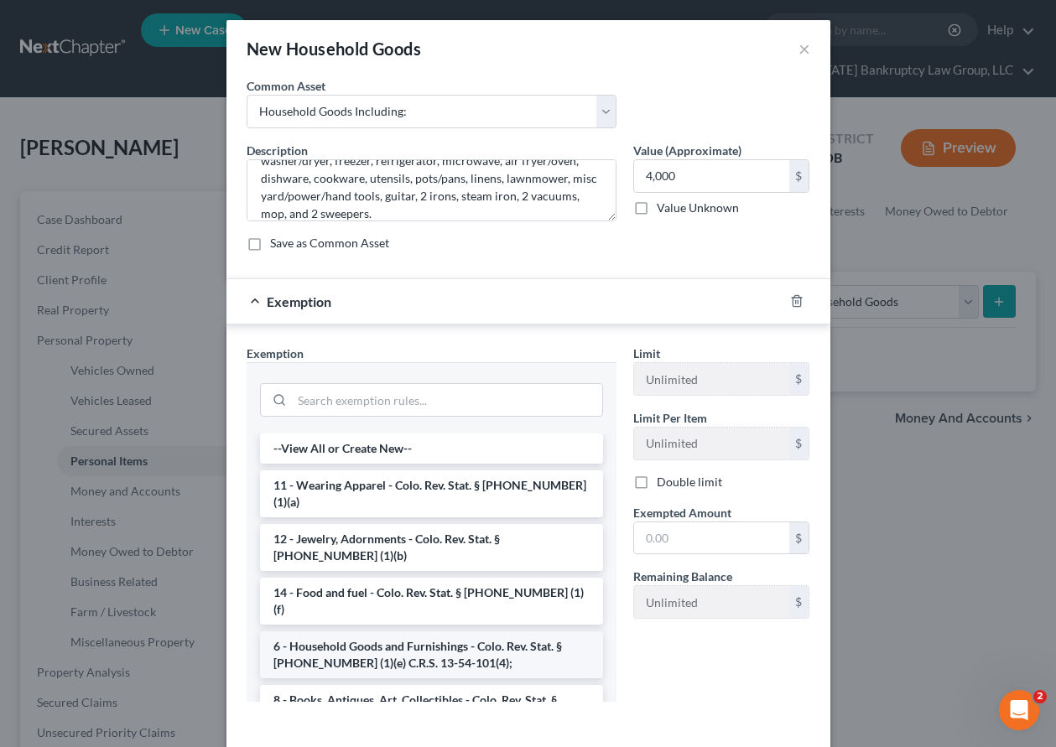
click at [421, 632] on li "6 - Household Goods and Furnishings - Colo. Rev. Stat. § [PHONE_NUMBER] (1)(e) …" at bounding box center [431, 655] width 343 height 47
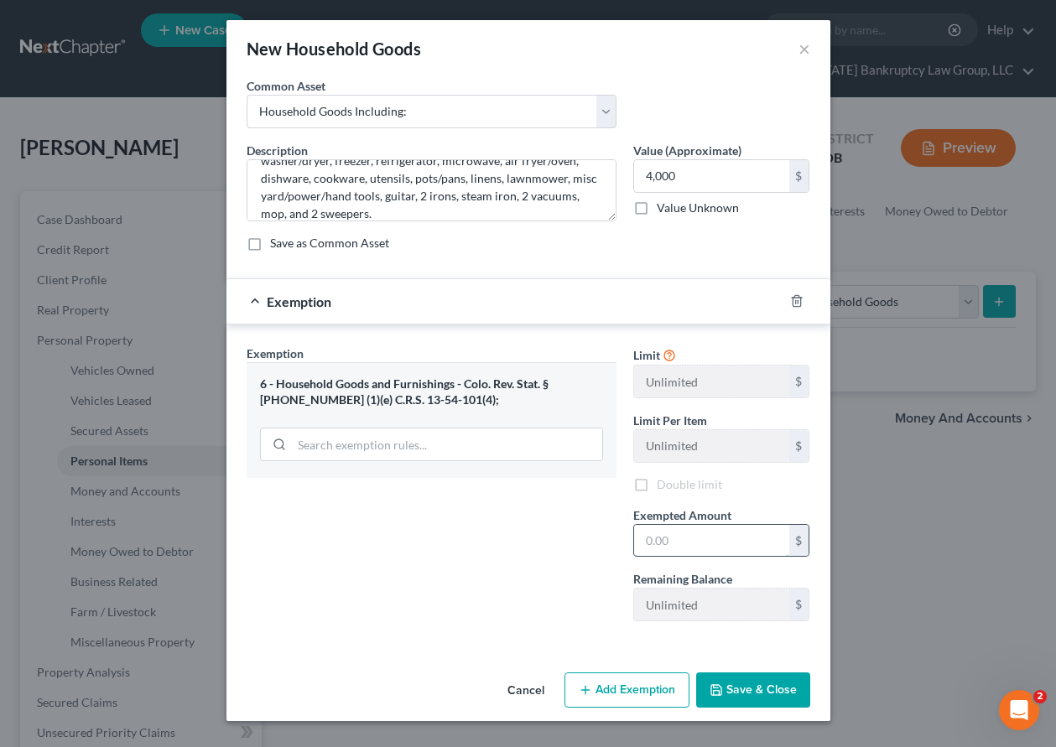
click at [691, 533] on input "text" at bounding box center [711, 541] width 155 height 32
type input "4,000"
click at [746, 693] on button "Save & Close" at bounding box center [753, 690] width 114 height 35
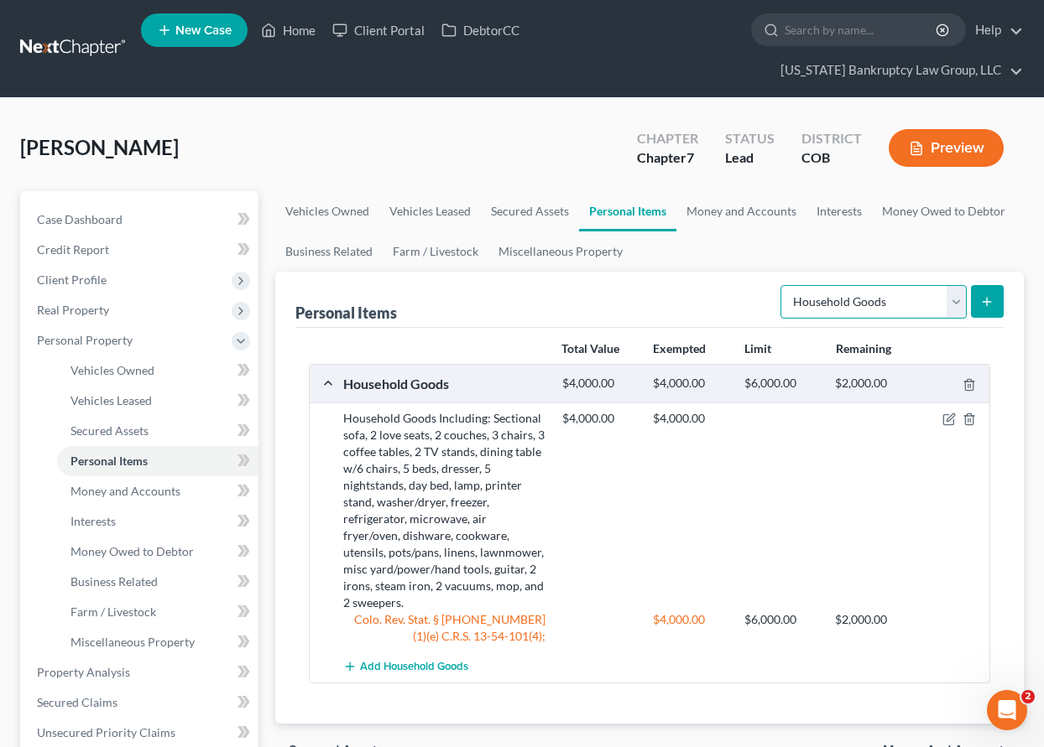
click at [875, 304] on select "Select Item Type Clothing Collectibles Of Value Electronics Firearms Household …" at bounding box center [873, 302] width 186 height 34
select select "electronics"
click at [782, 285] on select "Select Item Type Clothing Collectibles Of Value Electronics Firearms Household …" at bounding box center [873, 302] width 186 height 34
click at [990, 299] on icon "submit" at bounding box center [986, 301] width 13 height 13
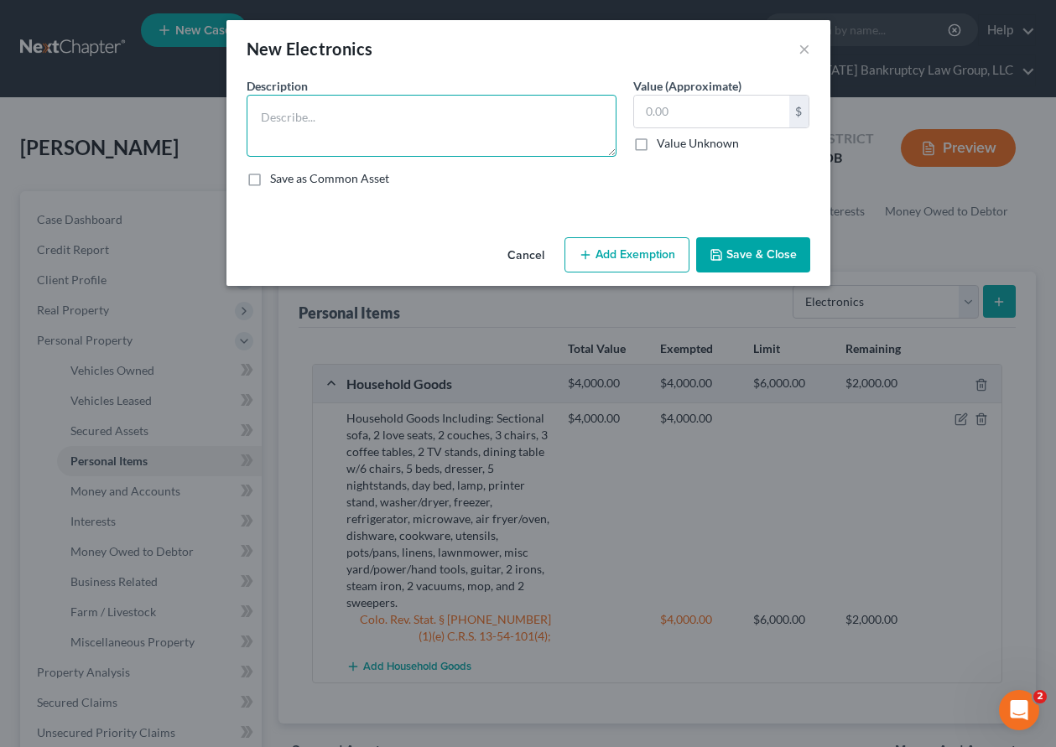
click at [372, 117] on textarea at bounding box center [432, 126] width 370 height 62
type textarea "2 TVs, speaker, 2 computers, and a printer."
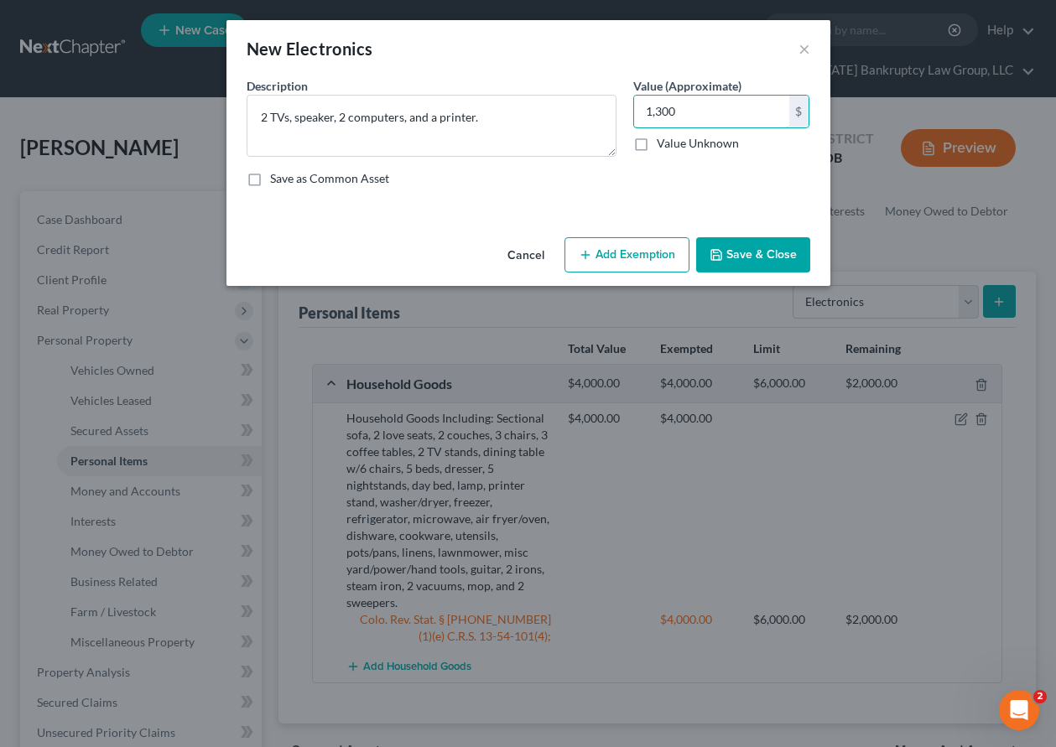
type input "1,300"
click at [617, 242] on button "Add Exemption" at bounding box center [627, 254] width 125 height 35
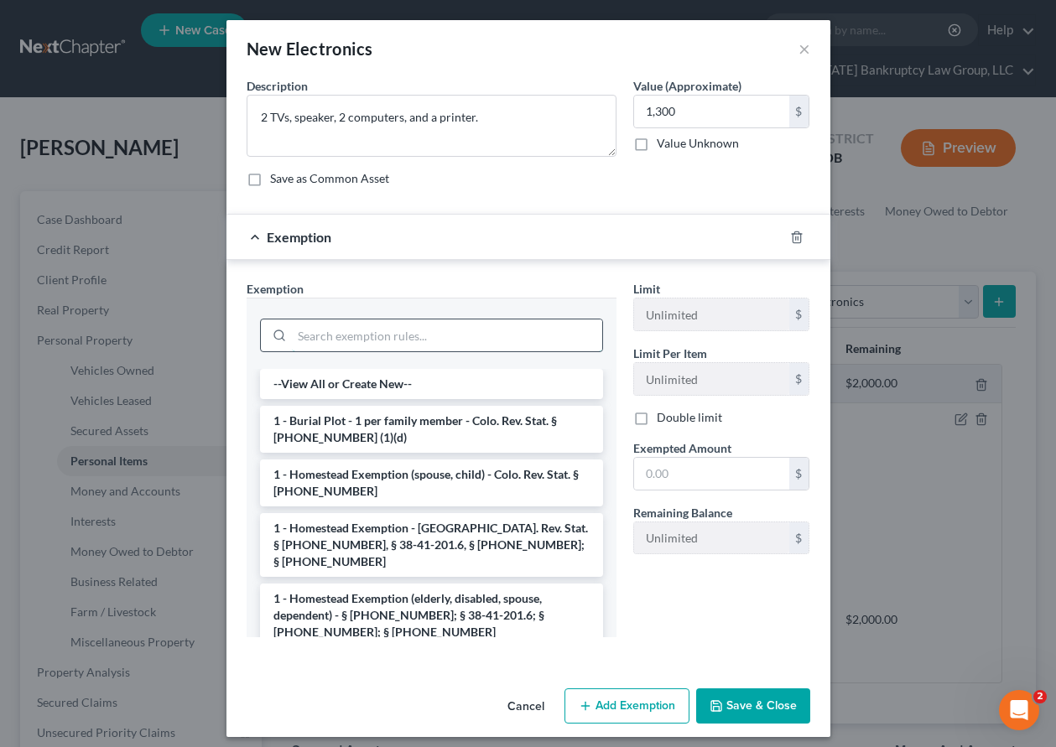
click at [471, 334] on input "search" at bounding box center [447, 336] width 310 height 32
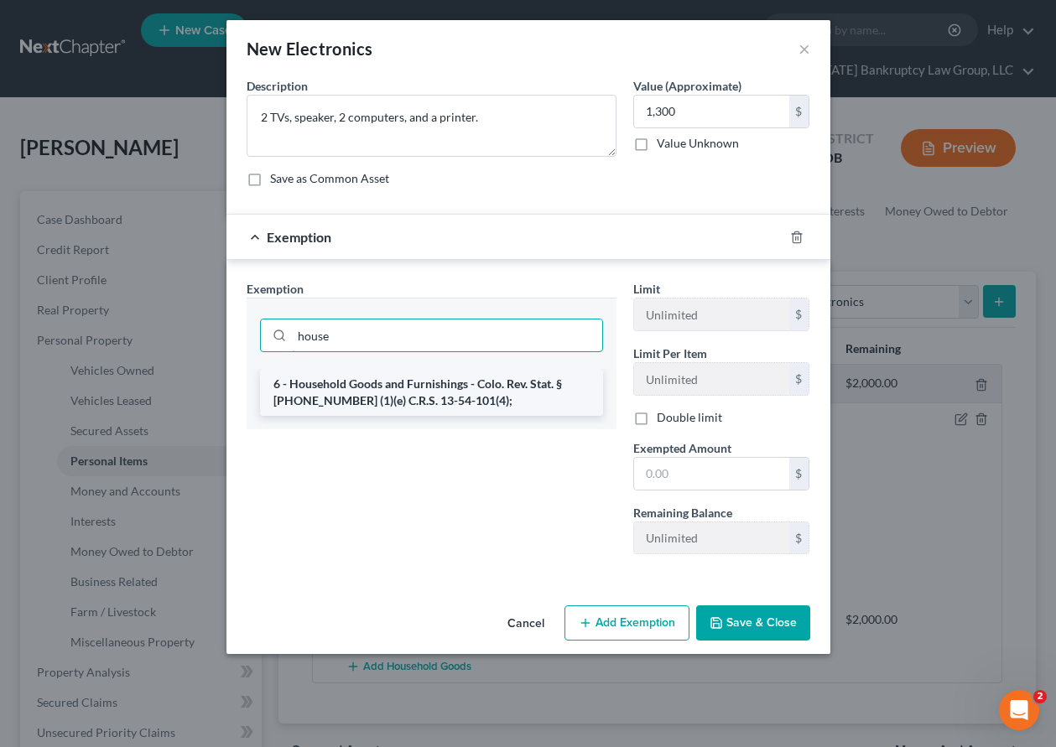
type input "house"
click at [399, 392] on li "6 - Household Goods and Furnishings - Colo. Rev. Stat. § [PHONE_NUMBER] (1)(e) …" at bounding box center [431, 392] width 343 height 47
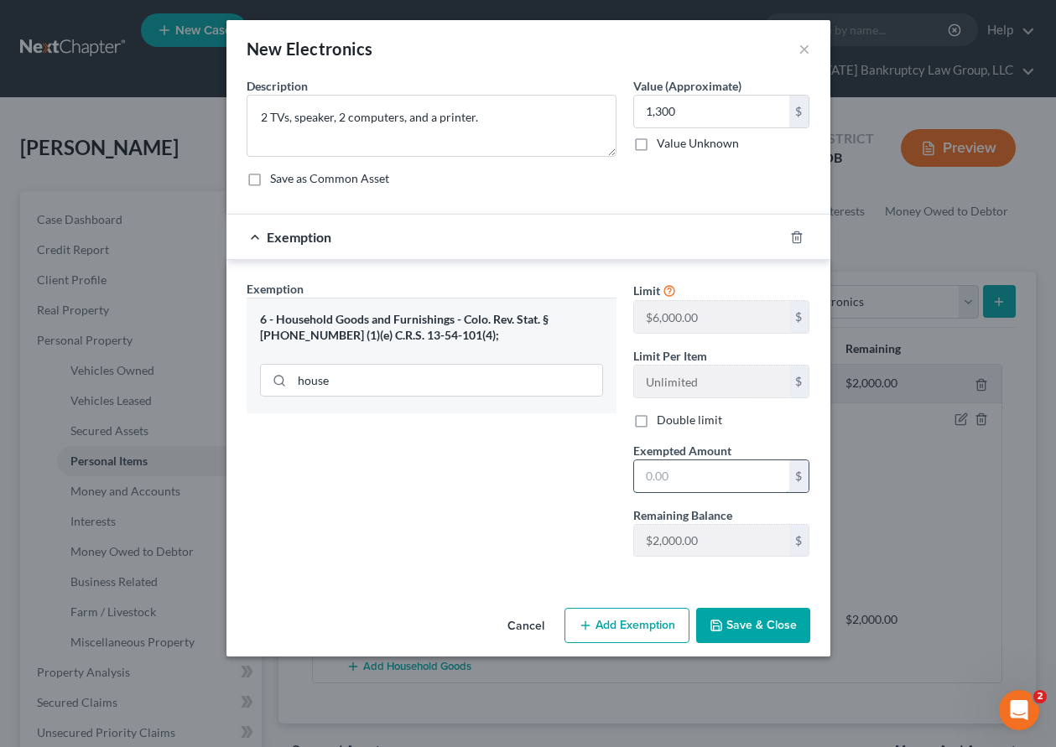
click at [747, 478] on input "text" at bounding box center [711, 477] width 155 height 32
type input "2,000"
click at [768, 628] on button "Save & Close" at bounding box center [753, 625] width 114 height 35
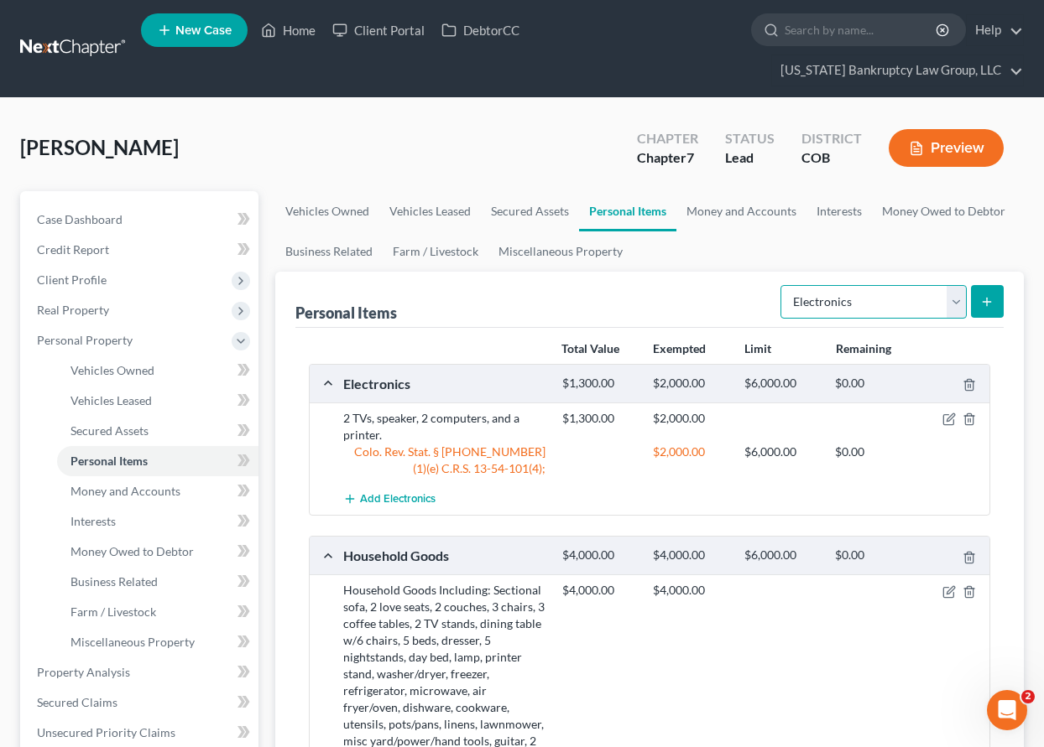
click at [828, 294] on select "Select Item Type Clothing Collectibles Of Value Electronics Firearms Household …" at bounding box center [873, 302] width 186 height 34
select select "clothing"
click at [782, 285] on select "Select Item Type Clothing Collectibles Of Value Electronics Firearms Household …" at bounding box center [873, 302] width 186 height 34
click at [1007, 290] on div "Personal Items Select Item Type Clothing Collectibles Of Value Electronics Fire…" at bounding box center [649, 584] width 748 height 624
click at [989, 303] on icon "submit" at bounding box center [986, 301] width 13 height 13
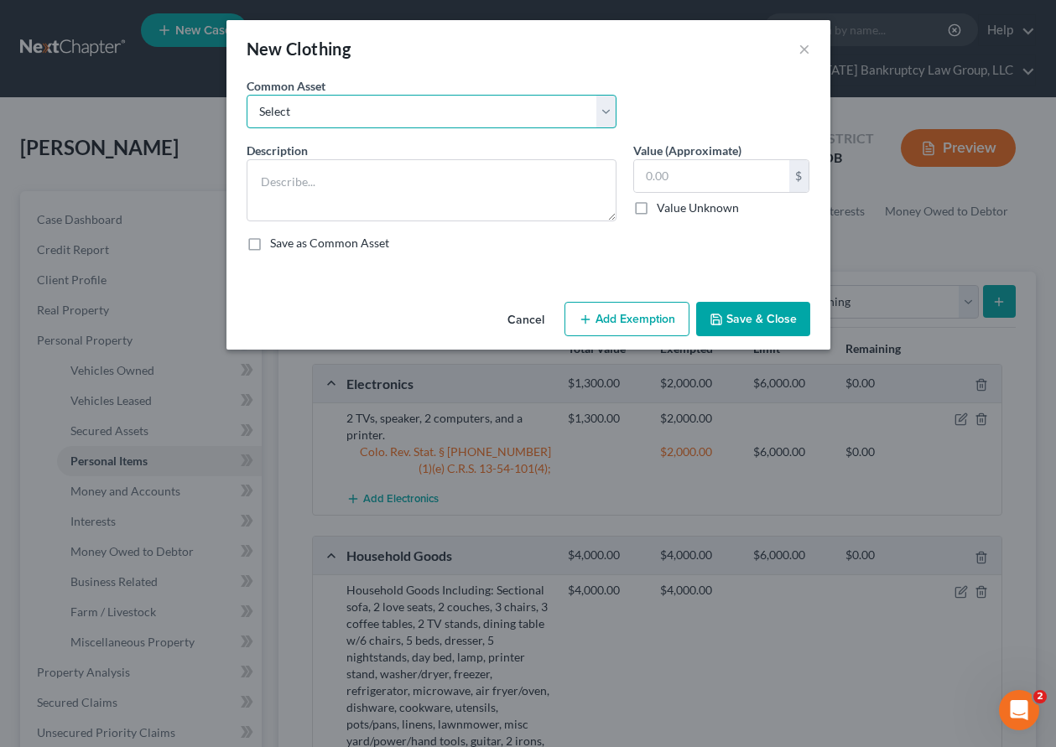
click at [468, 106] on select "Select Clothing and Outerwear" at bounding box center [432, 112] width 370 height 34
click at [247, 95] on select "Select Clothing and Outerwear" at bounding box center [432, 112] width 370 height 34
drag, startPoint x: 471, startPoint y: 108, endPoint x: 476, endPoint y: 126, distance: 18.3
click at [471, 108] on select "Select Clothing and Outerwear" at bounding box center [432, 112] width 370 height 34
select select "0"
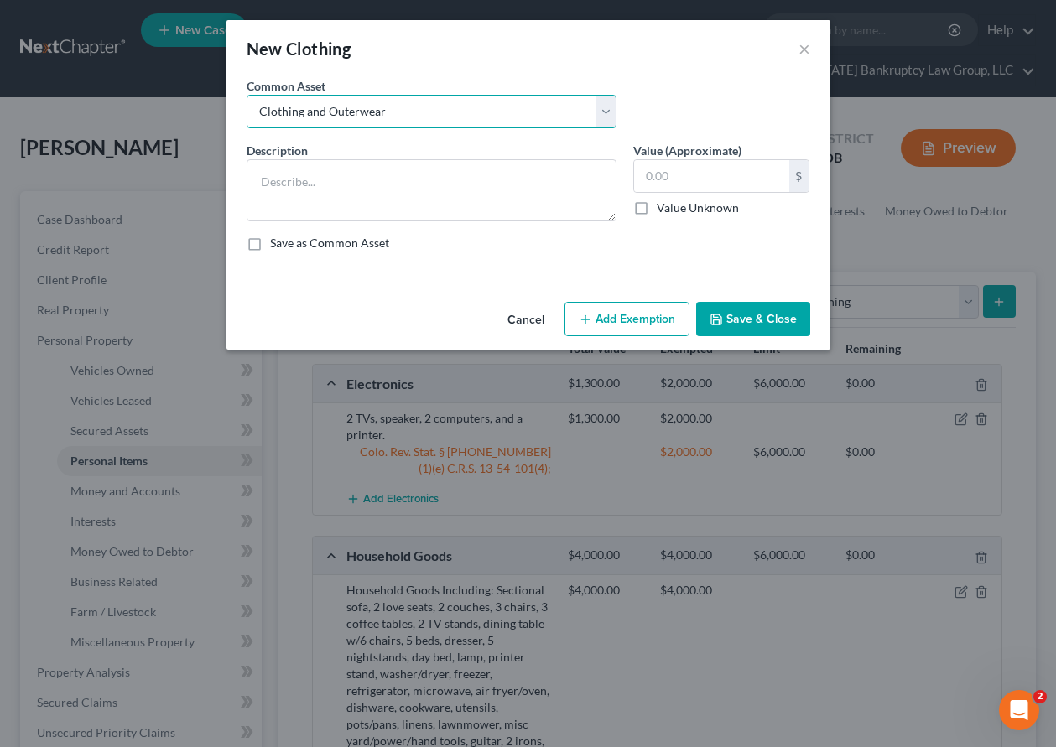
click at [247, 95] on select "Select Clothing and Outerwear" at bounding box center [432, 112] width 370 height 34
type textarea "Clothing and Outerwear"
type input "300.00"
click at [620, 323] on button "Add Exemption" at bounding box center [627, 319] width 125 height 35
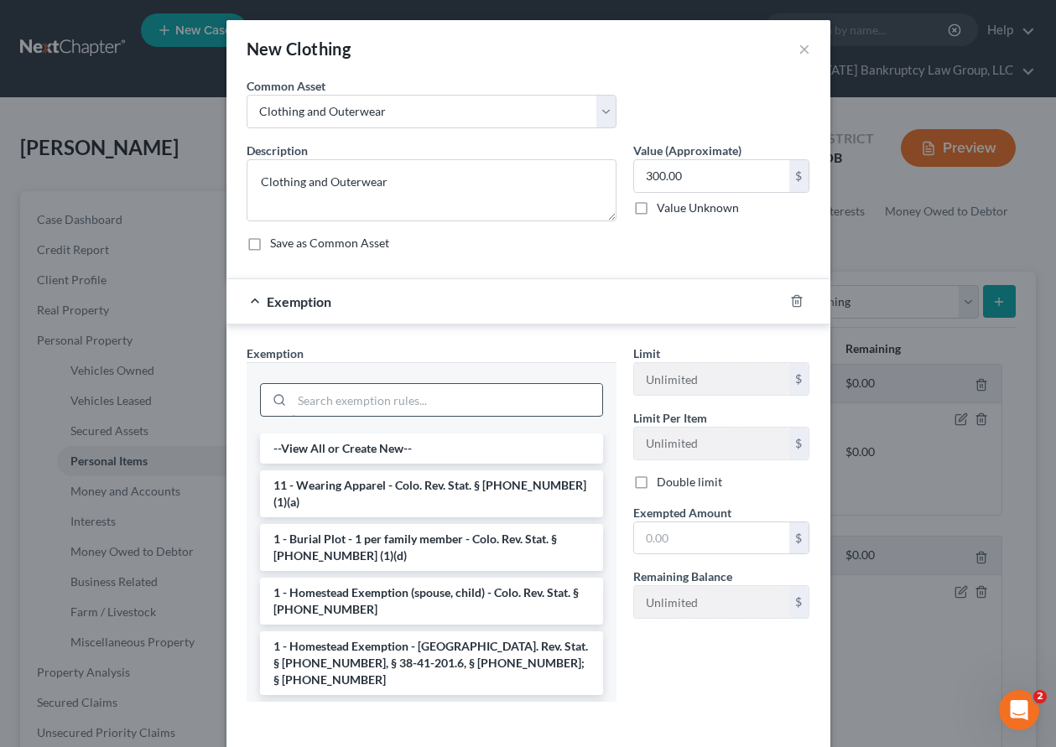
click at [582, 406] on input "search" at bounding box center [447, 400] width 310 height 32
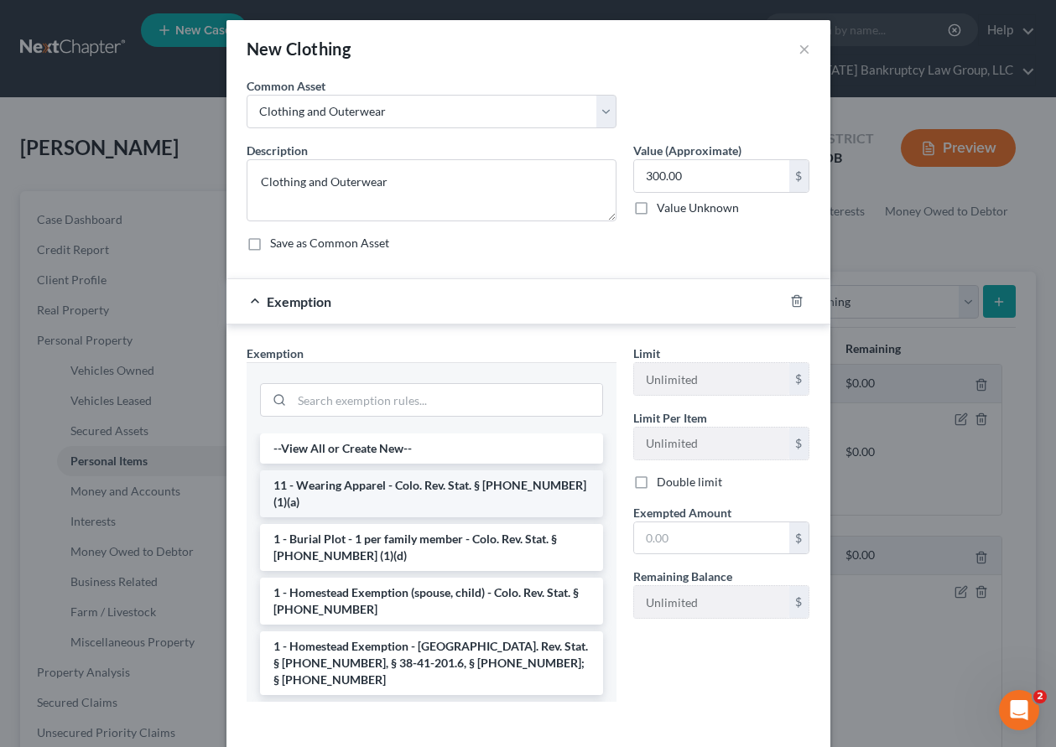
click at [505, 475] on li "11 - Wearing Apparel - Colo. Rev. Stat. § [PHONE_NUMBER] (1)(a)" at bounding box center [431, 494] width 343 height 47
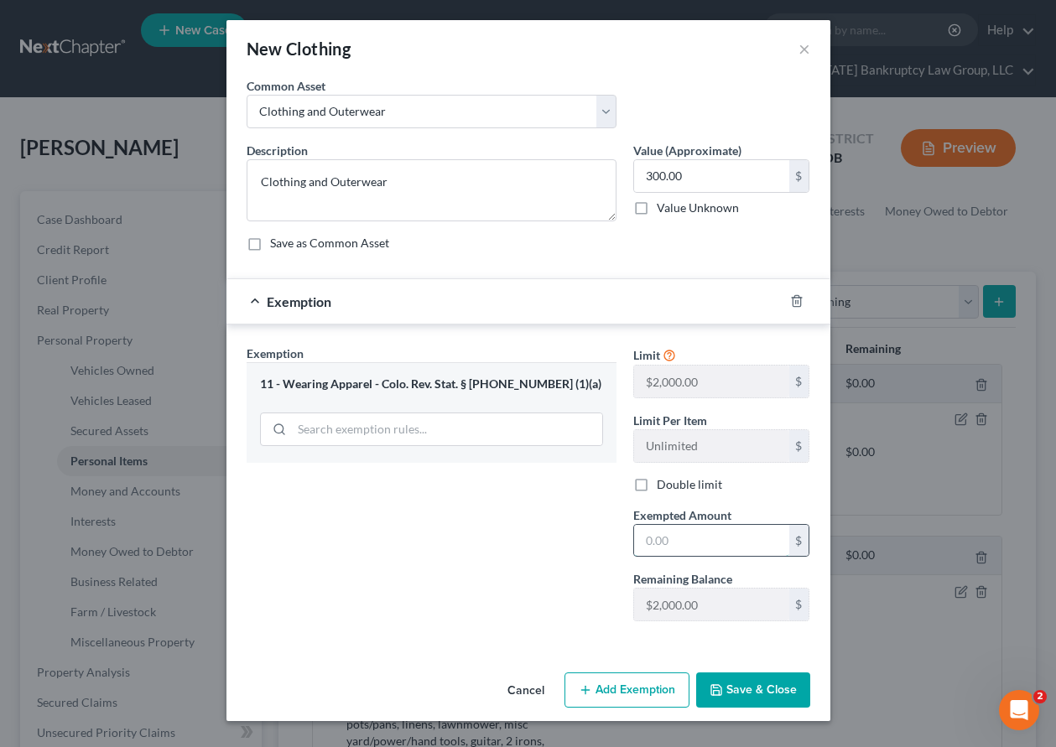
click at [669, 542] on input "text" at bounding box center [711, 541] width 155 height 32
type input "2,000"
click at [763, 687] on button "Save & Close" at bounding box center [753, 690] width 114 height 35
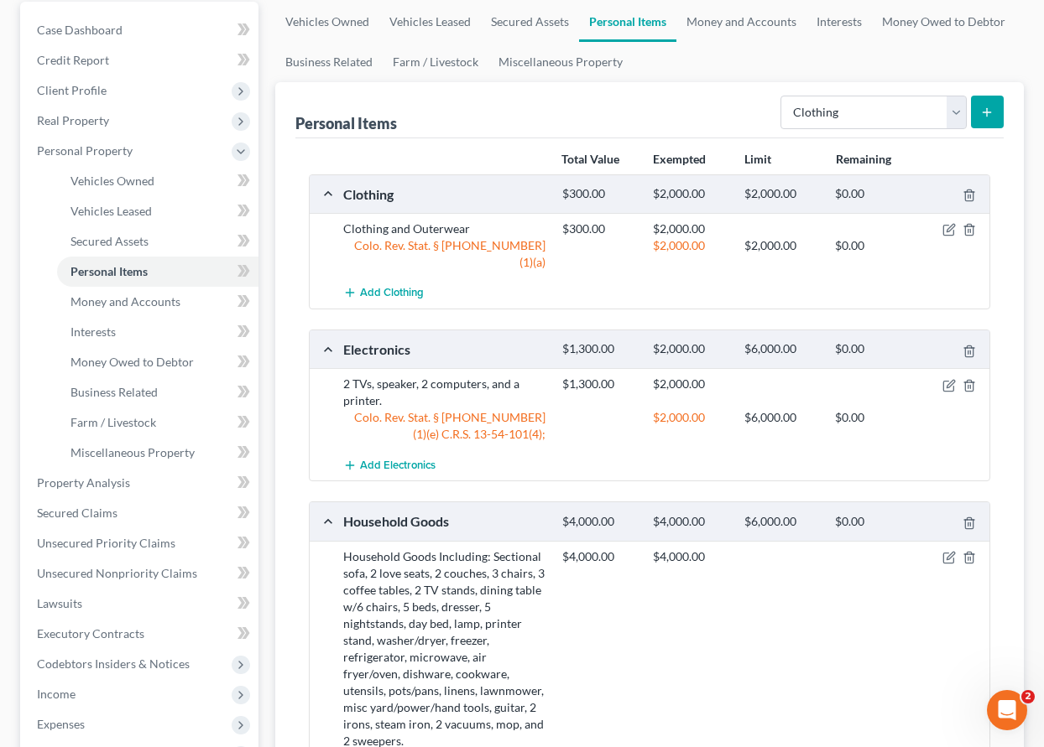
scroll to position [433, 0]
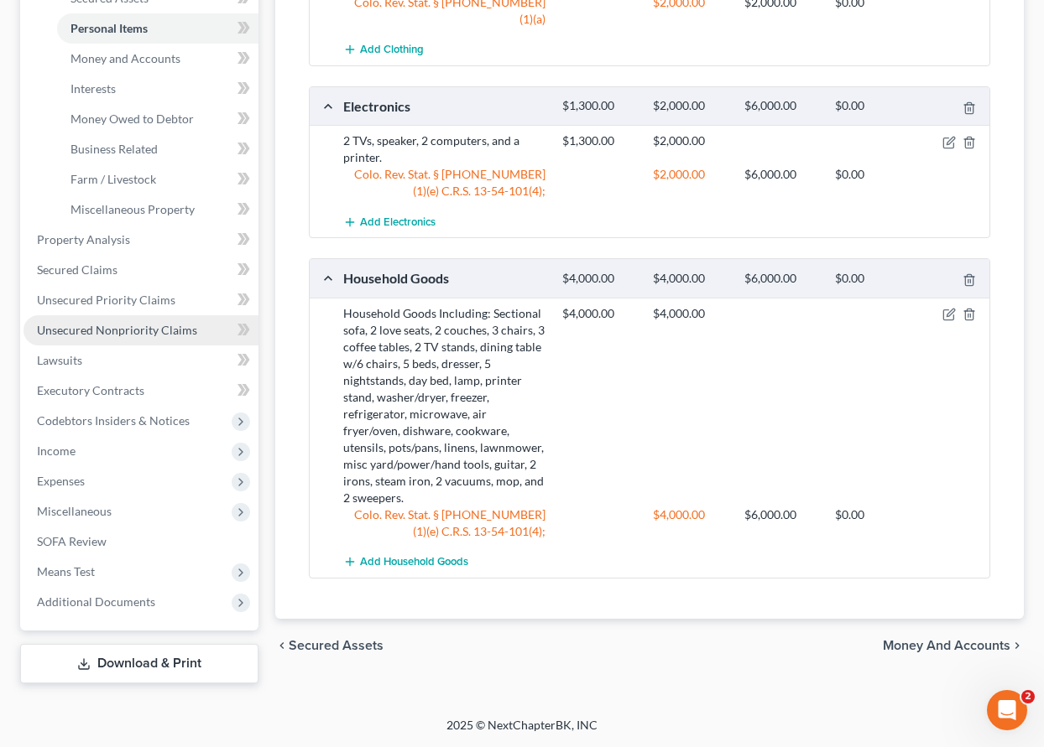
click at [133, 330] on span "Unsecured Nonpriority Claims" at bounding box center [117, 330] width 160 height 14
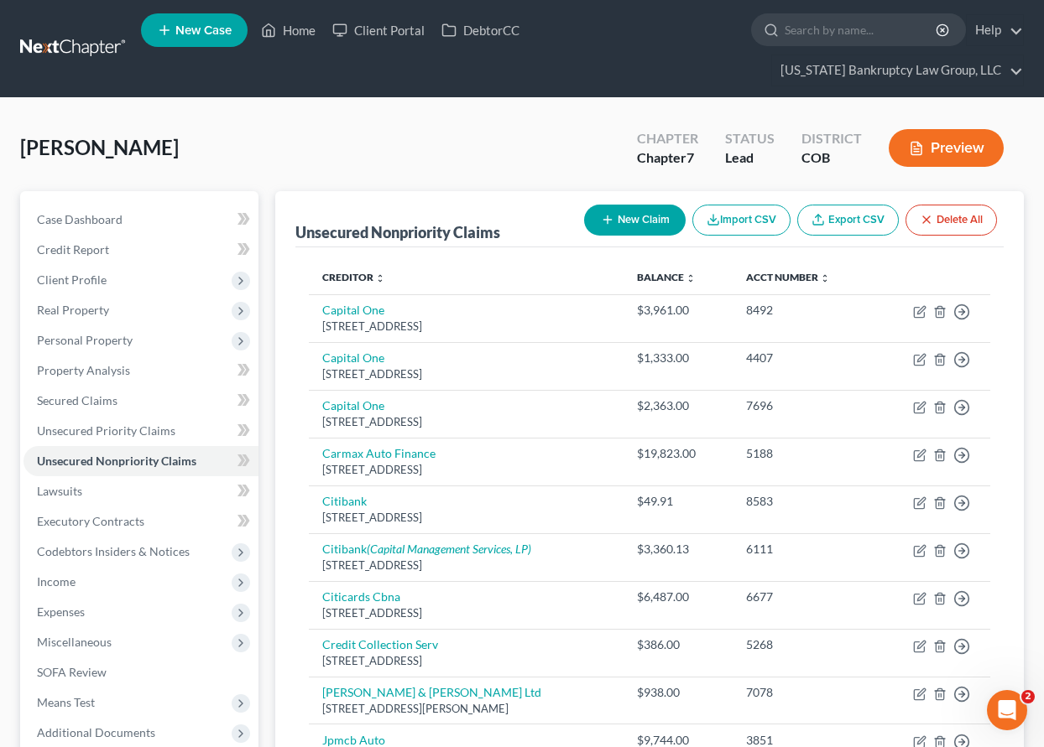
click at [613, 212] on button "New Claim" at bounding box center [635, 220] width 102 height 31
select select "0"
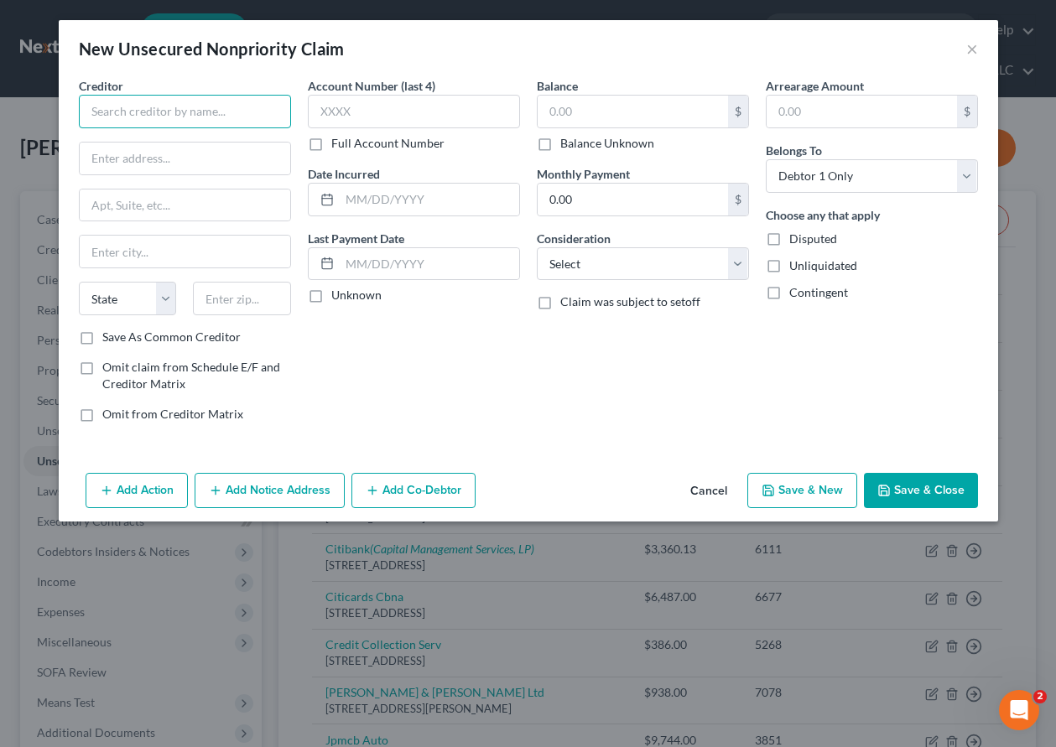
click at [145, 112] on input "text" at bounding box center [185, 112] width 212 height 34
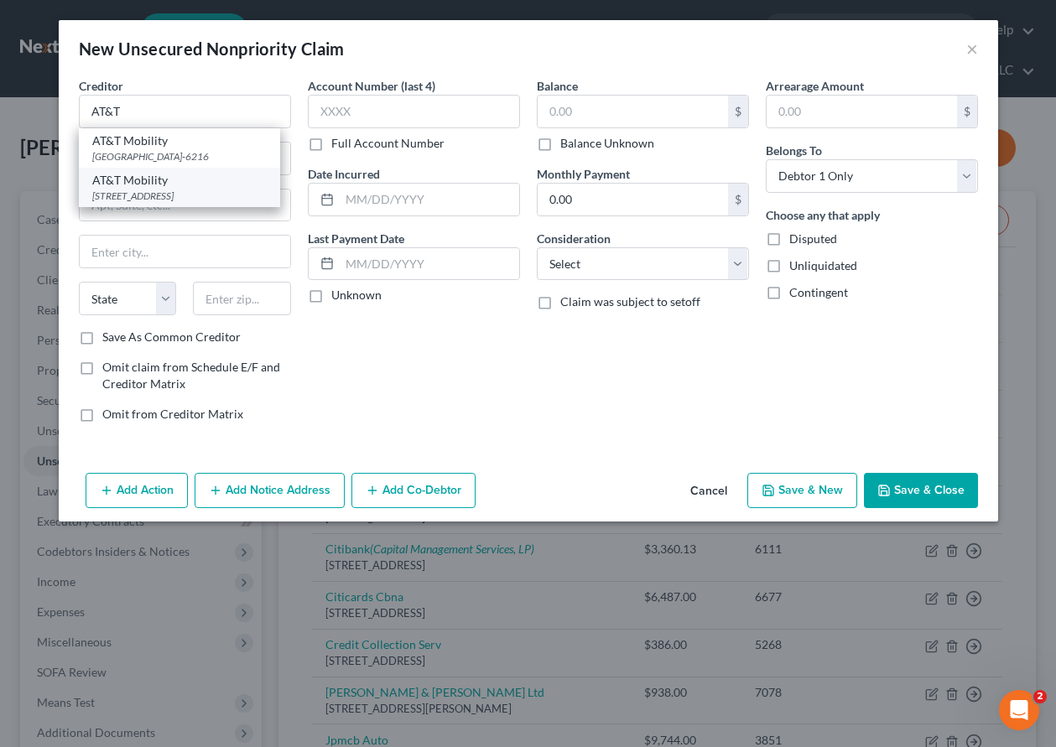
click at [175, 190] on div "[STREET_ADDRESS]" at bounding box center [179, 196] width 174 height 14
type input "AT&T Mobility"
type input "PO Box 6416"
type input "[PERSON_NAME] Stream"
select select "14"
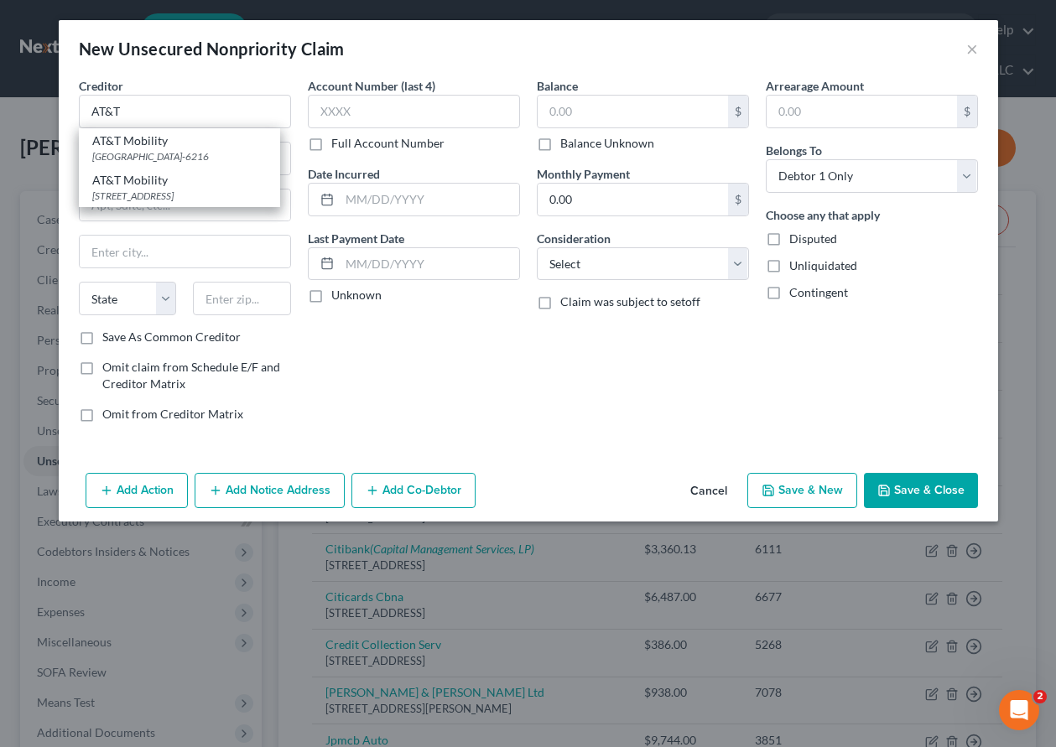
type input "60197"
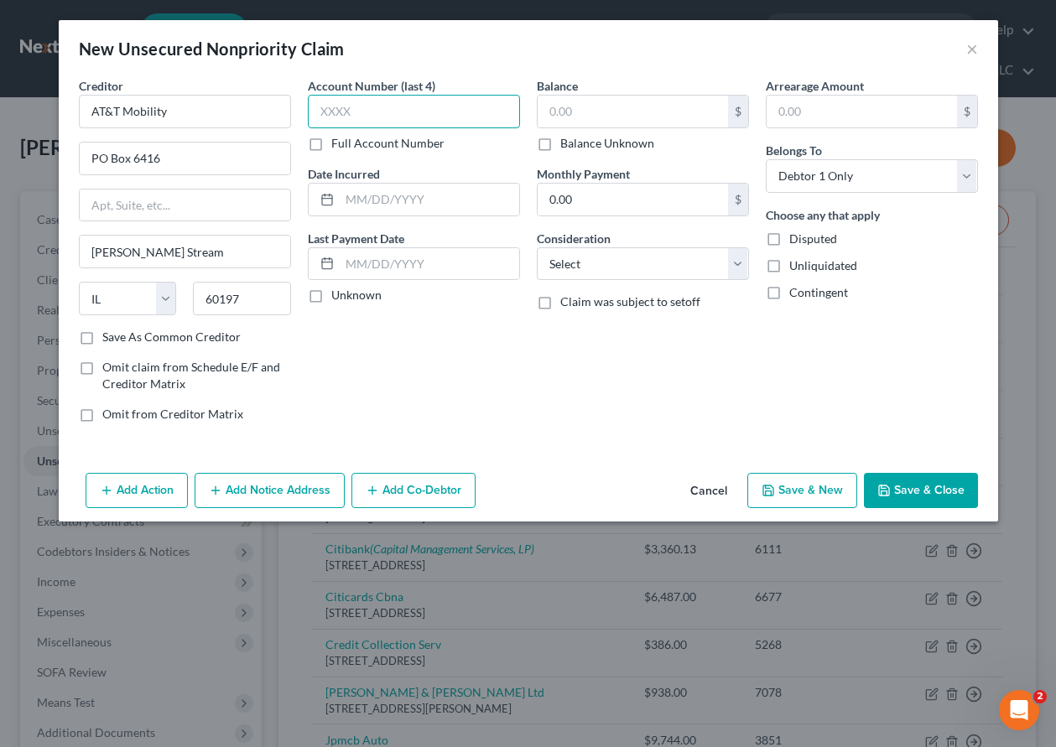
click at [449, 122] on input "text" at bounding box center [414, 112] width 212 height 34
type input "2658"
click at [586, 108] on input "text" at bounding box center [633, 112] width 190 height 32
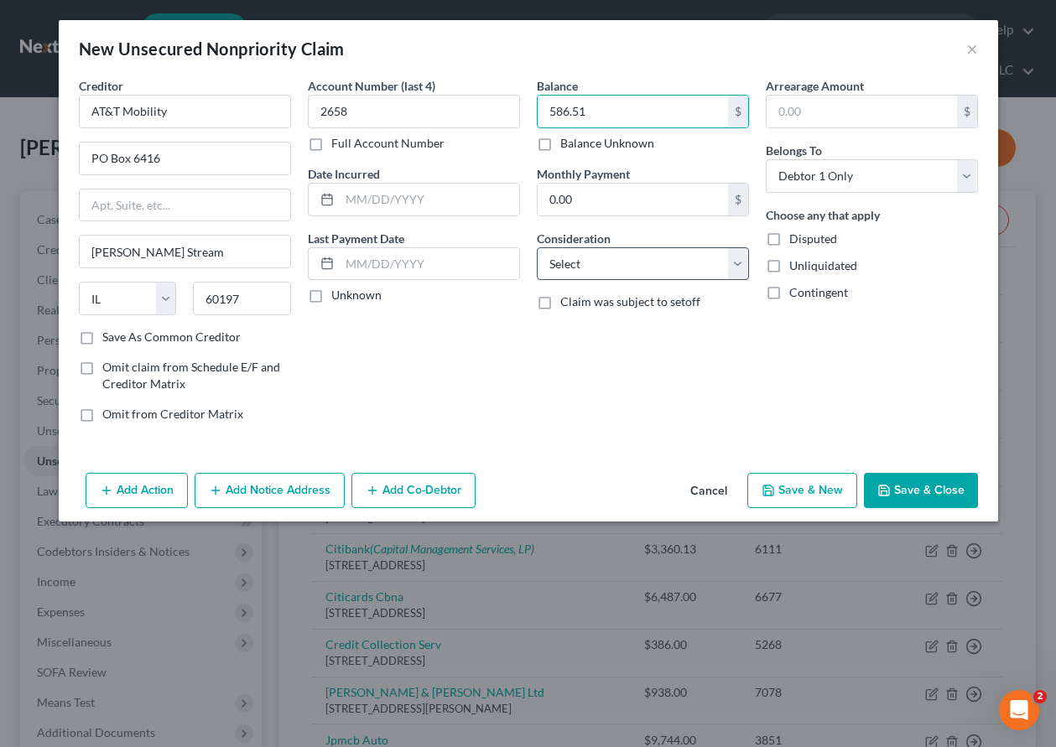
type input "586.51"
click at [624, 258] on select "Select Cable / Satellite Services Collection Agency Credit Card Debt Debt Couns…" at bounding box center [643, 264] width 212 height 34
select select "19"
click at [537, 247] on select "Select Cable / Satellite Services Collection Agency Credit Card Debt Debt Couns…" at bounding box center [643, 264] width 212 height 34
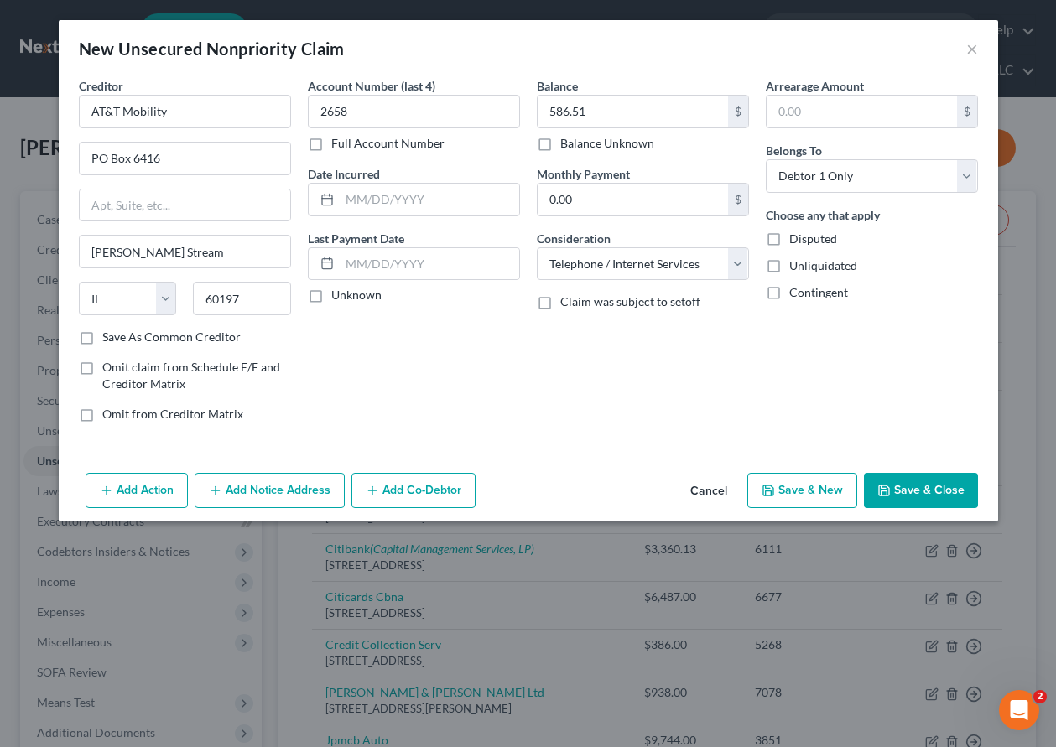
click at [888, 502] on button "Save & Close" at bounding box center [921, 490] width 114 height 35
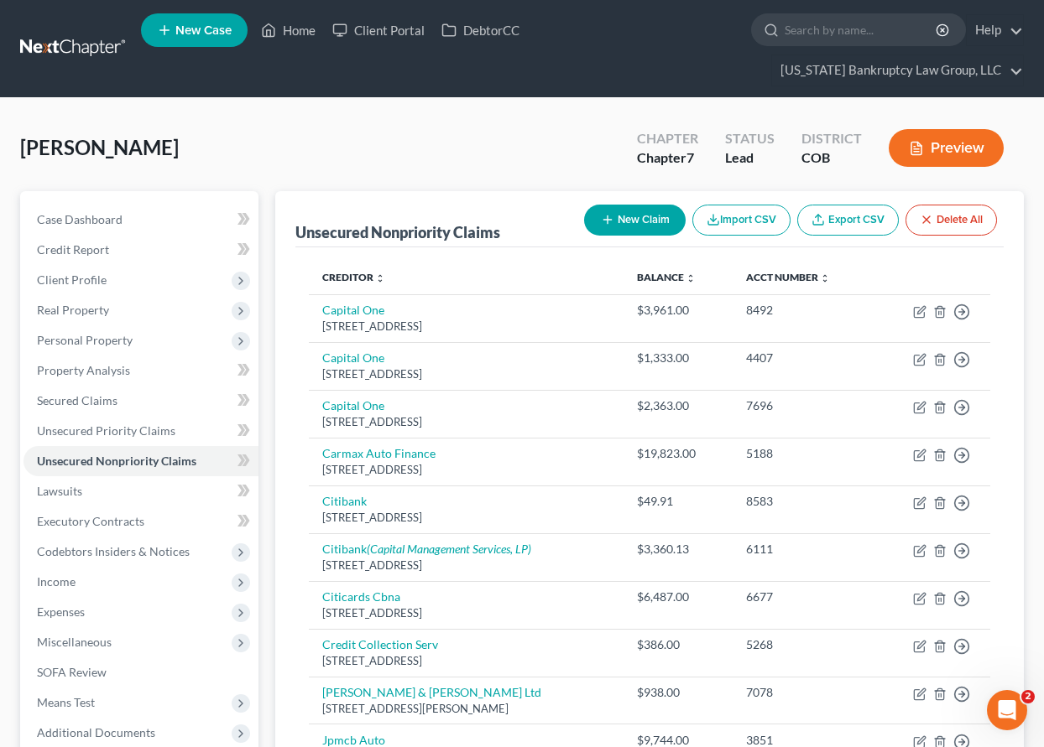
click at [635, 211] on button "New Claim" at bounding box center [635, 220] width 102 height 31
select select "0"
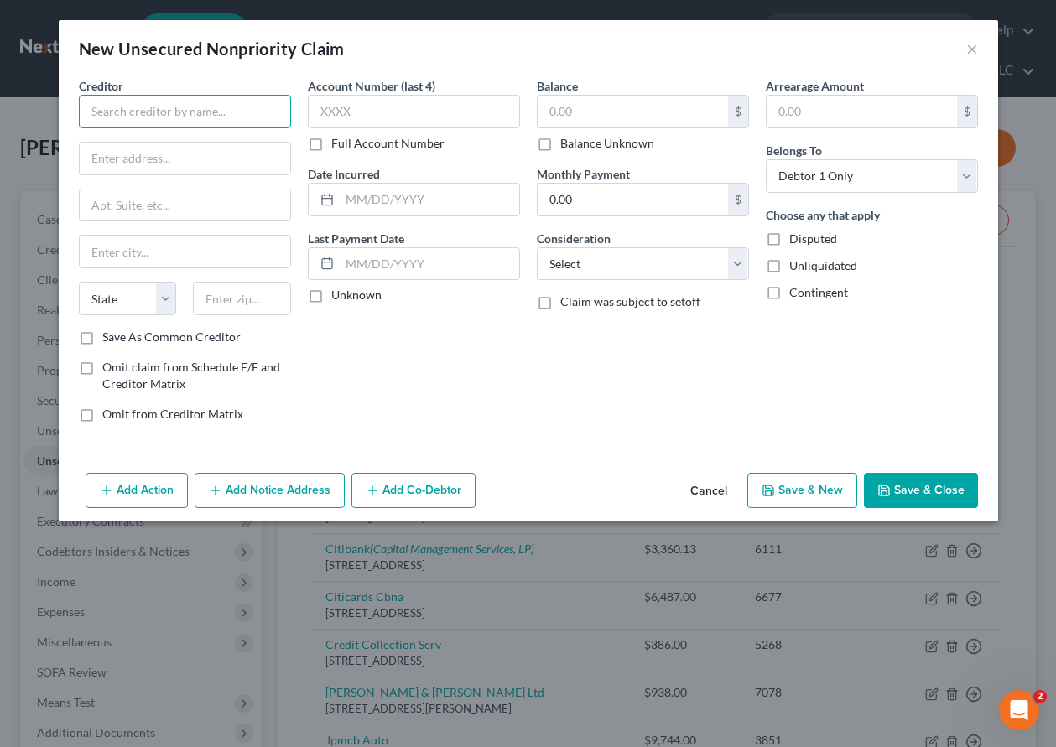
click at [209, 106] on input "text" at bounding box center [185, 112] width 212 height 34
type input "Verizon Wireless"
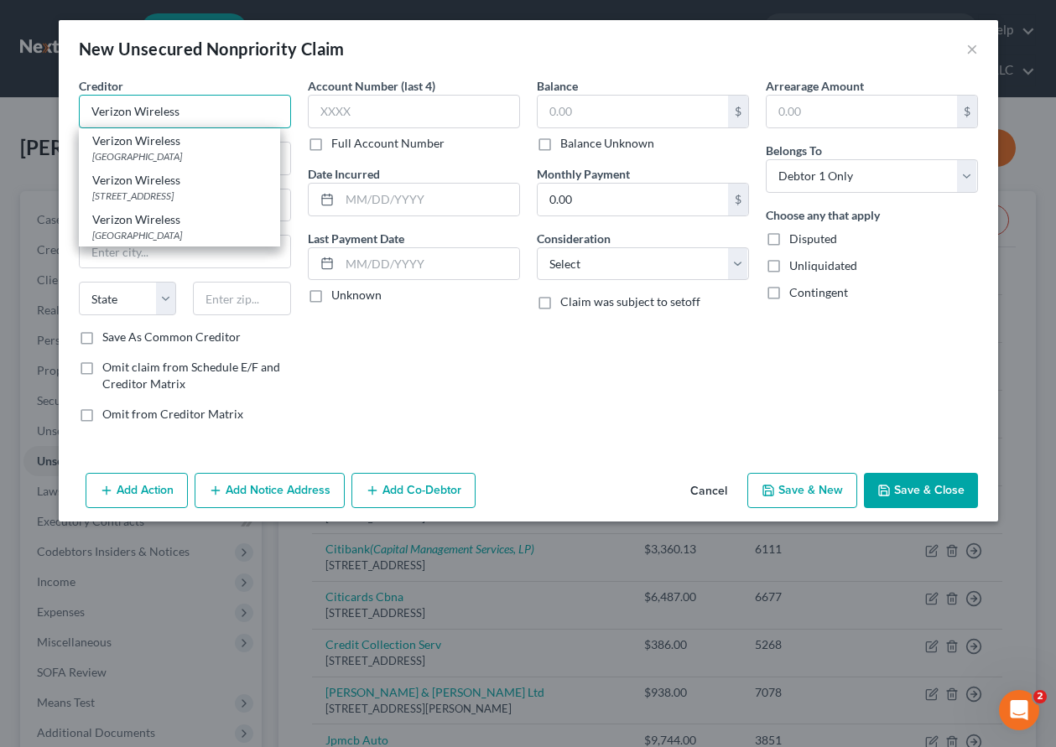
click at [229, 112] on input "Verizon Wireless" at bounding box center [185, 112] width 212 height 34
type input "PO Box 650051"
type input "[GEOGRAPHIC_DATA]"
select select "45"
type input "75265"
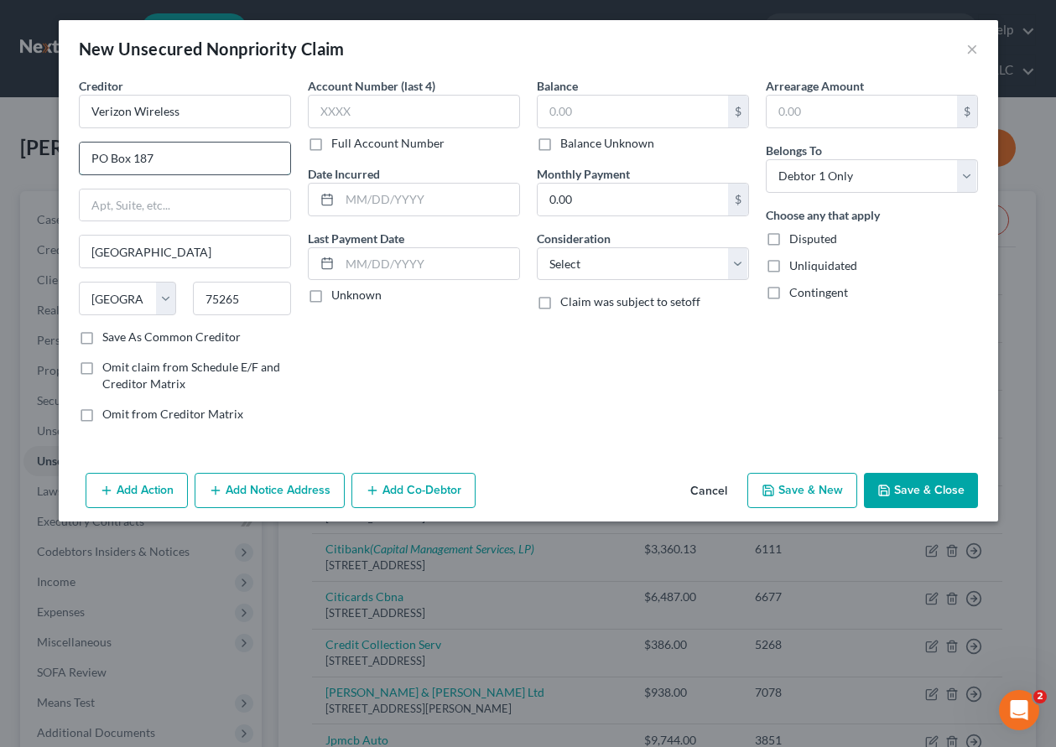
type input "PO Box 187"
type input "63042"
click at [109, 329] on input "Save As Common Creditor" at bounding box center [114, 334] width 11 height 11
click at [205, 103] on input "Verizon Wireless" at bounding box center [185, 112] width 212 height 34
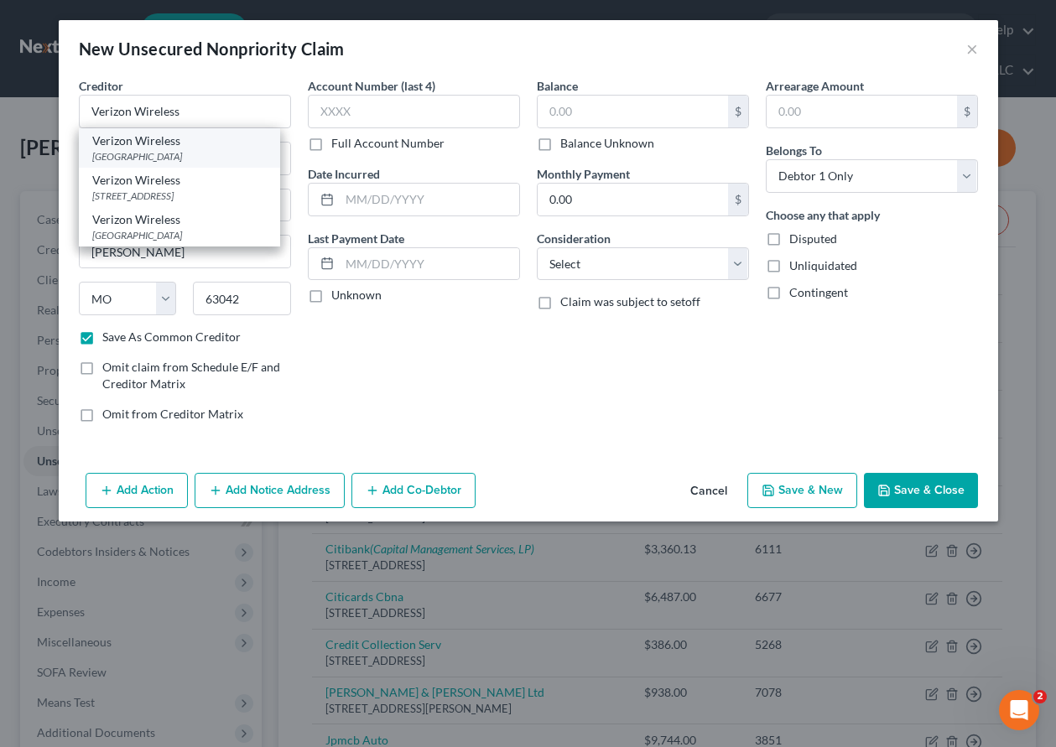
click at [165, 143] on div "Verizon Wireless" at bounding box center [179, 141] width 174 height 17
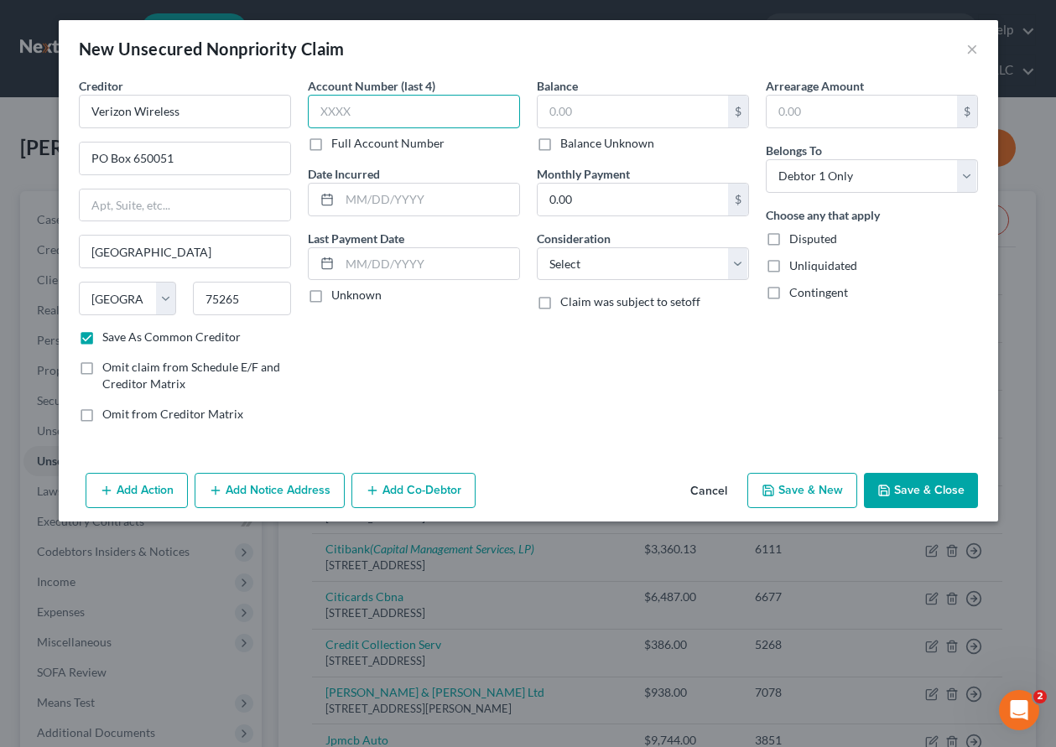
click at [444, 111] on input "text" at bounding box center [414, 112] width 212 height 34
click at [299, 479] on button "Add Notice Address" at bounding box center [270, 490] width 150 height 35
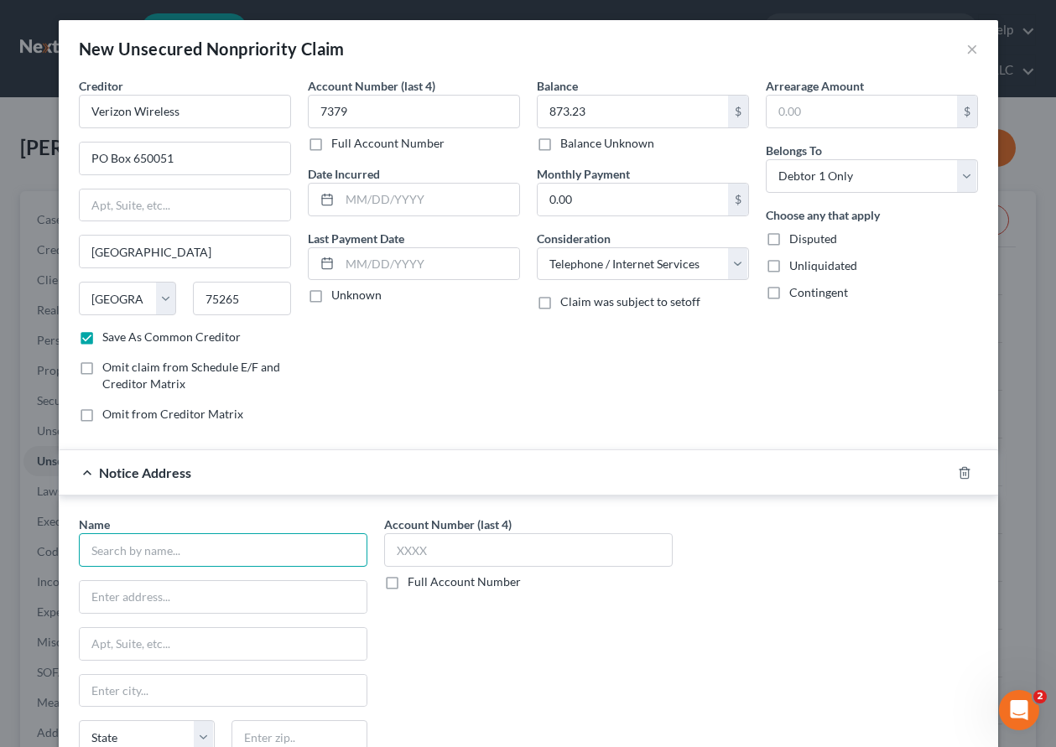
click at [217, 557] on input "text" at bounding box center [223, 551] width 289 height 34
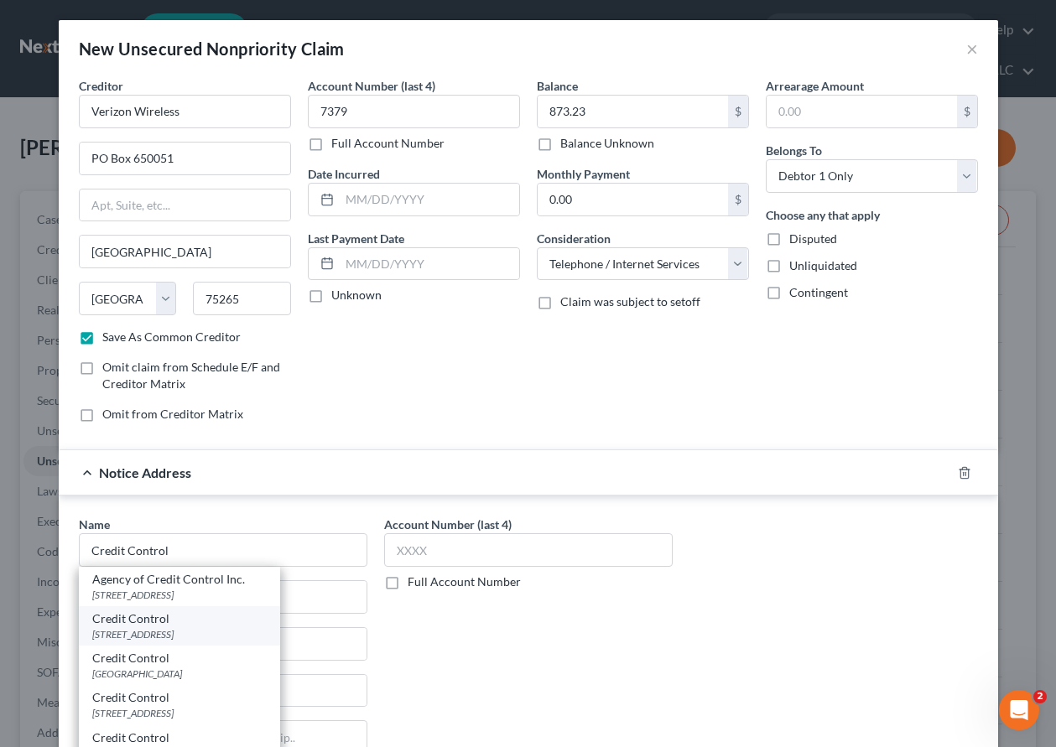
click at [149, 617] on div "Credit Control" at bounding box center [179, 619] width 174 height 17
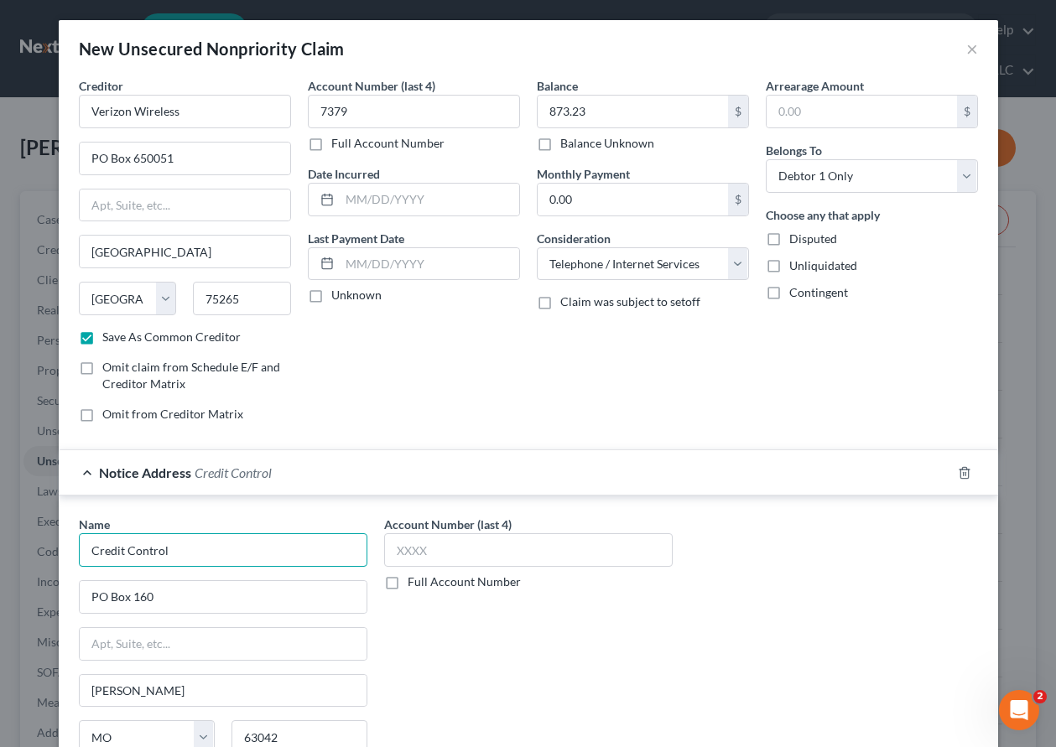
click at [183, 551] on input "Credit Control" at bounding box center [223, 551] width 289 height 34
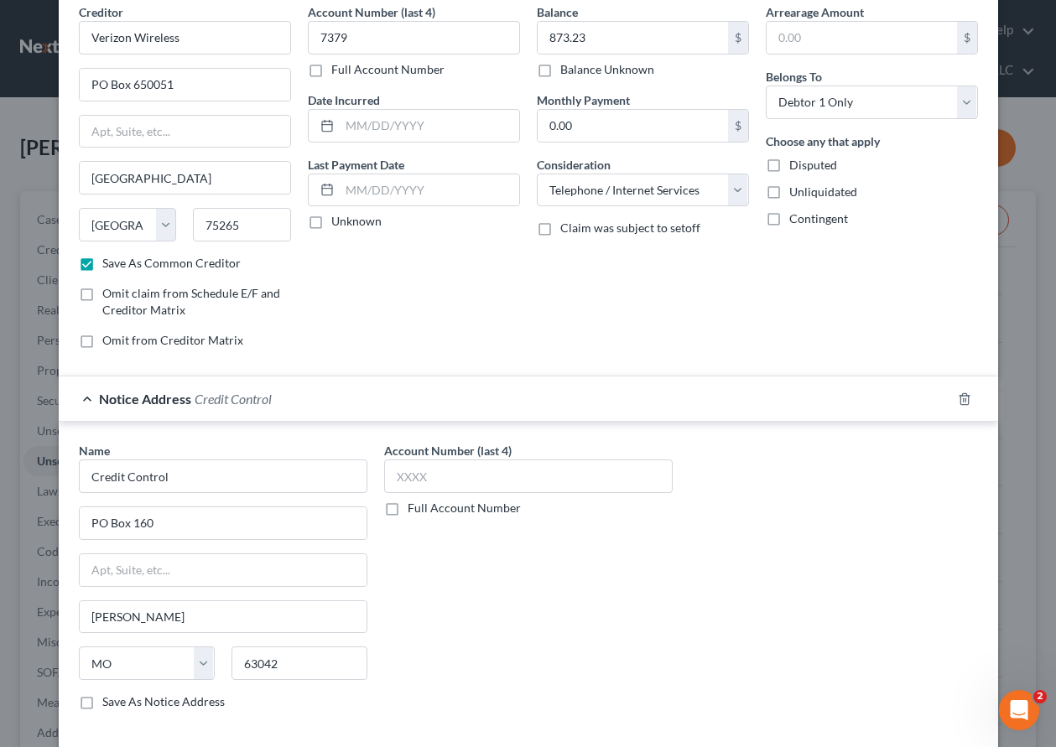
scroll to position [156, 0]
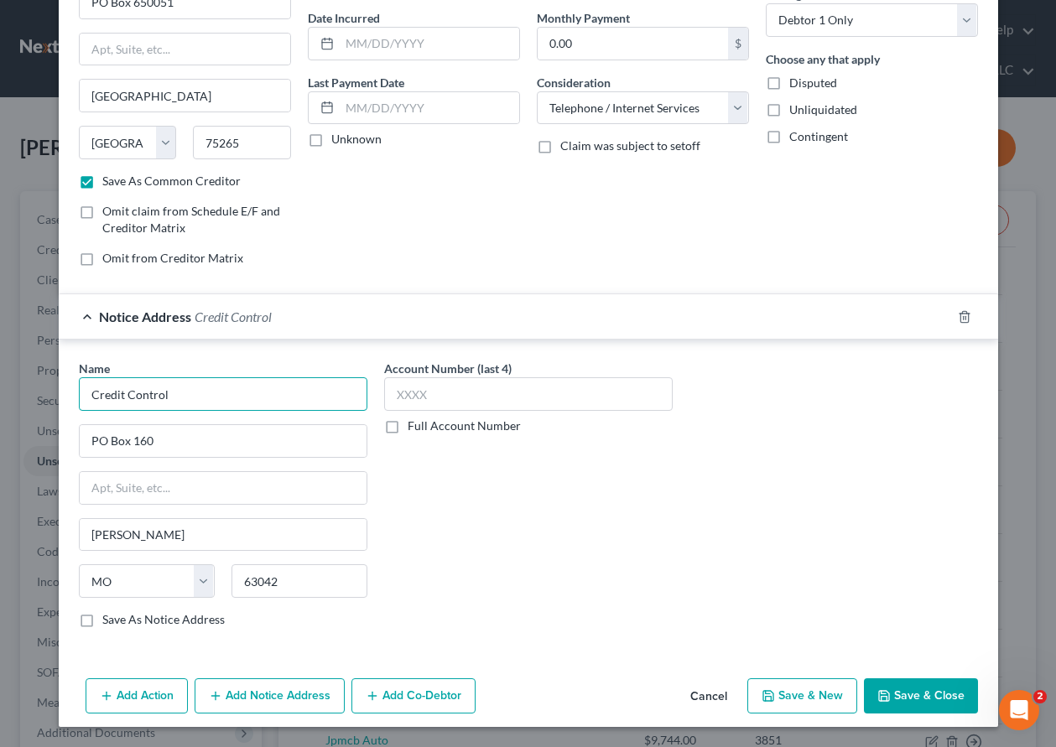
click at [212, 389] on input "Credit Control" at bounding box center [223, 394] width 289 height 34
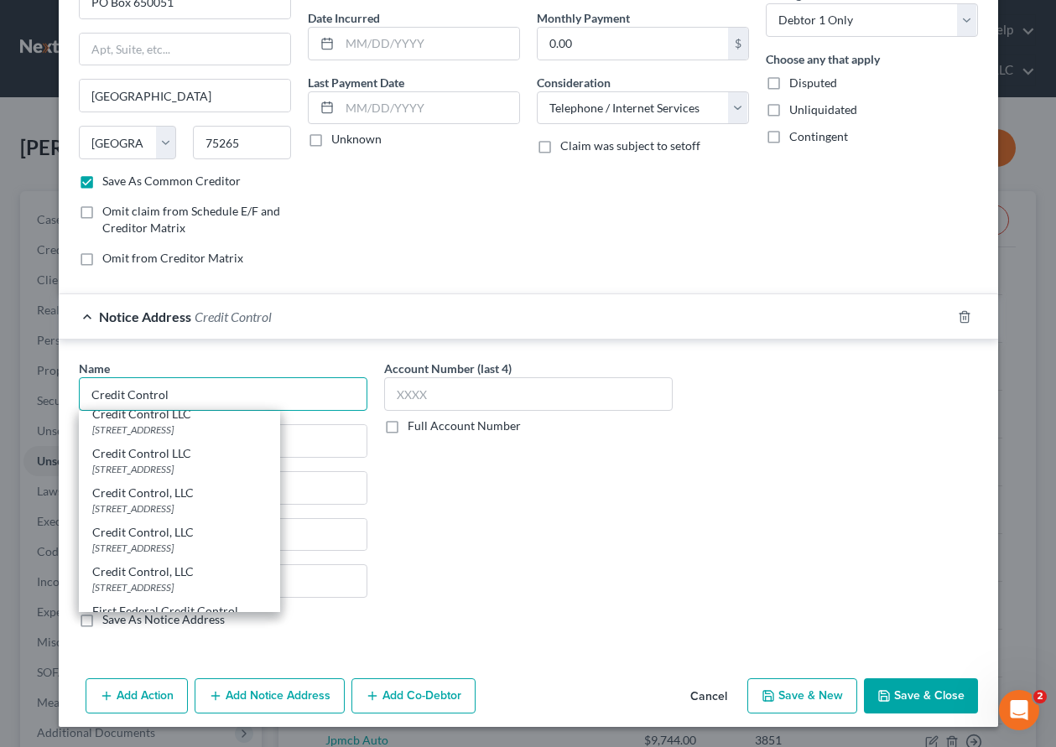
scroll to position [252, 0]
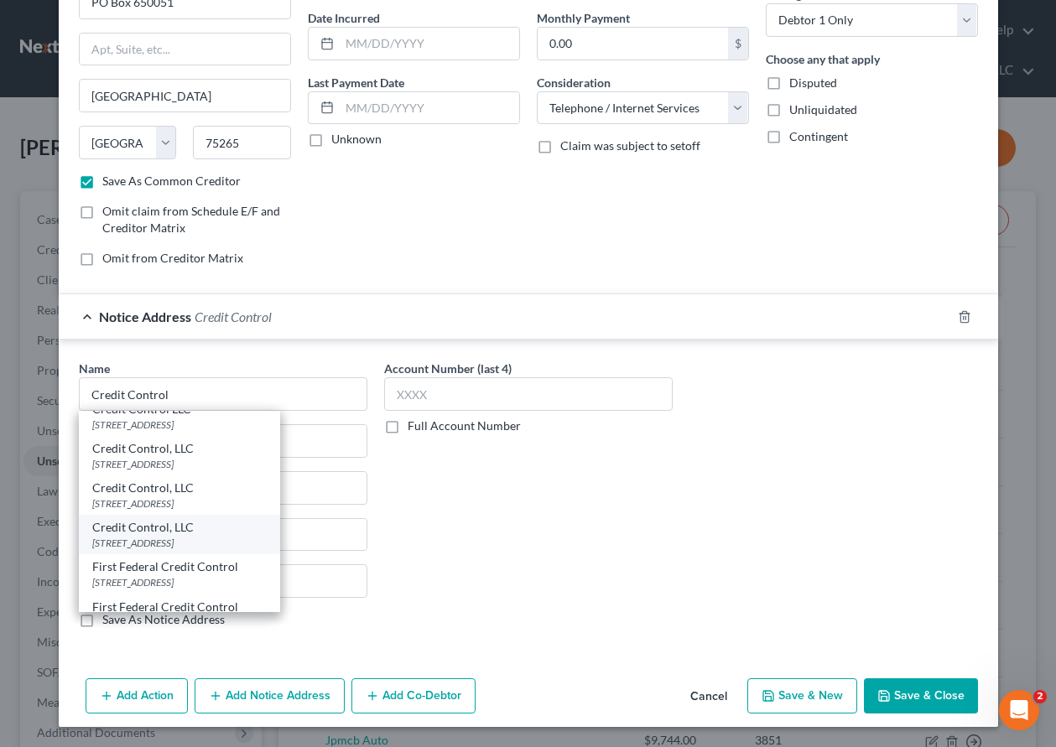
click at [177, 542] on div "[STREET_ADDRESS]" at bounding box center [179, 543] width 174 height 14
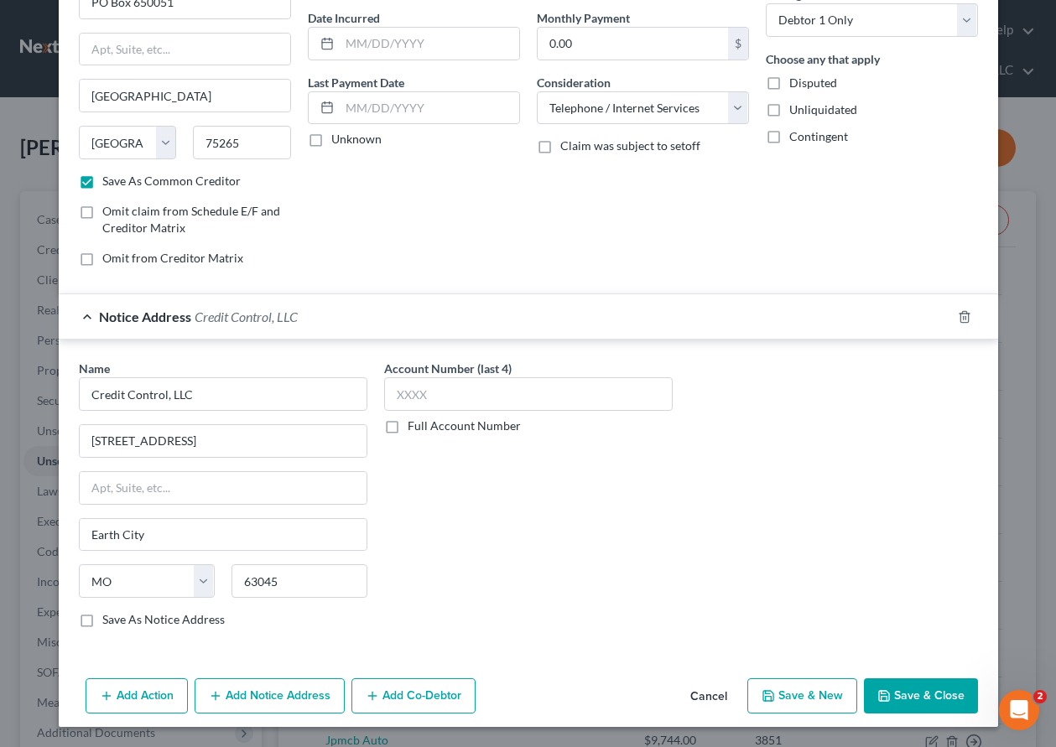
scroll to position [0, 0]
click at [914, 690] on button "Save & Close" at bounding box center [921, 696] width 114 height 35
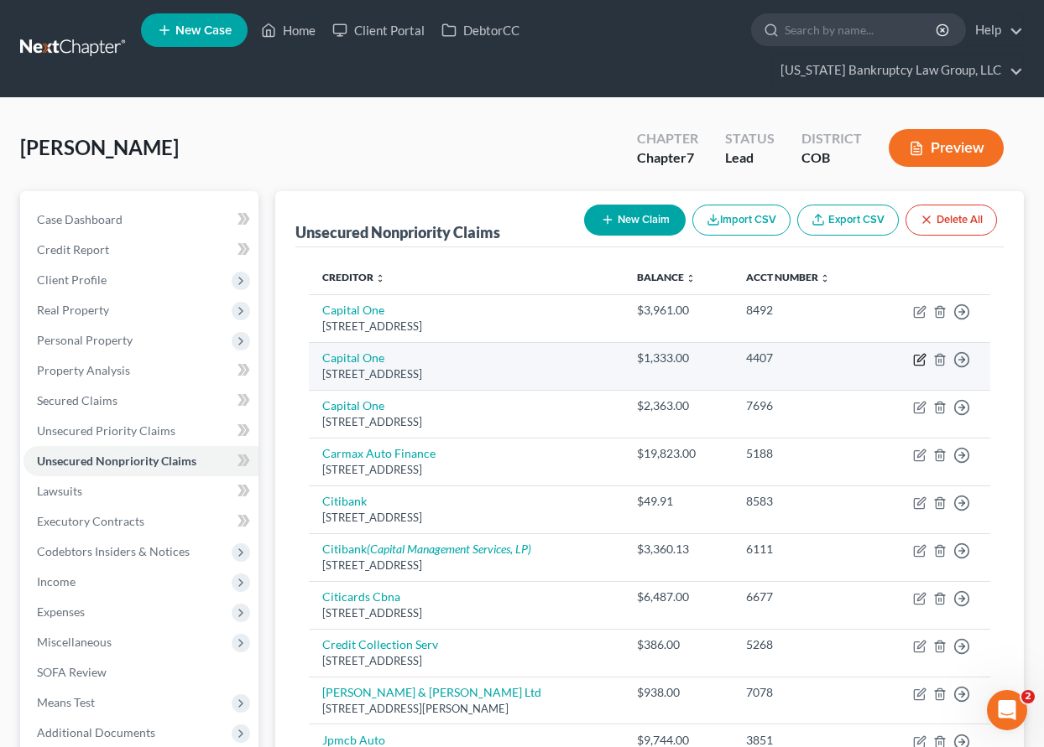
click at [917, 358] on icon "button" at bounding box center [919, 359] width 13 height 13
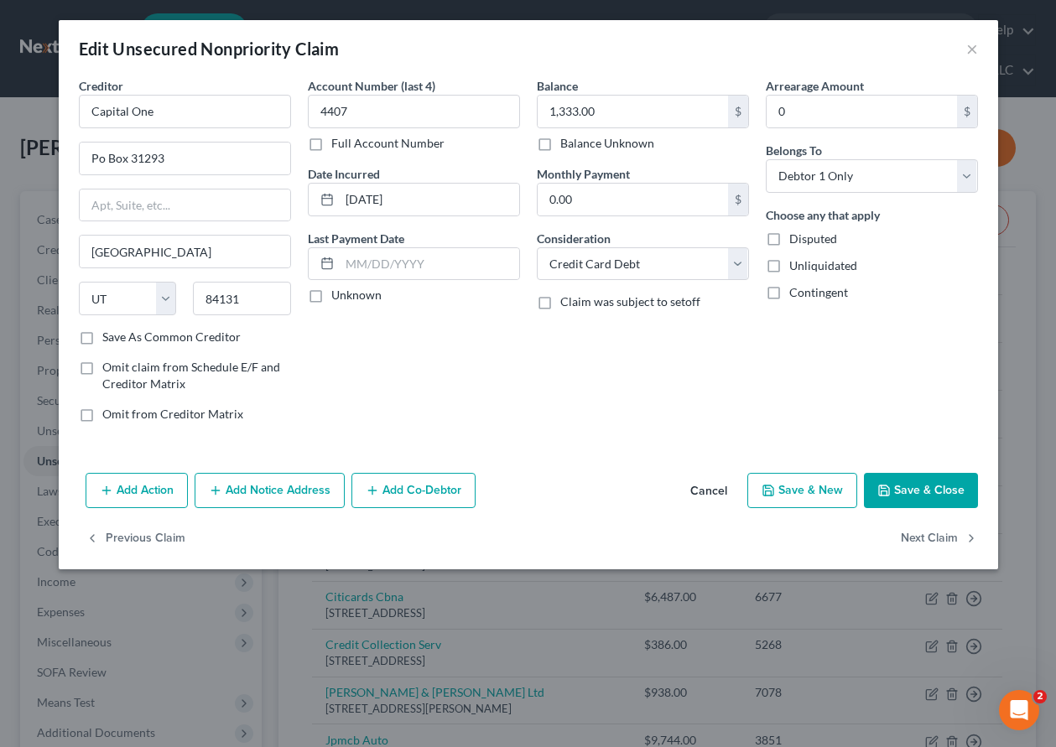
click at [279, 489] on button "Add Notice Address" at bounding box center [270, 490] width 150 height 35
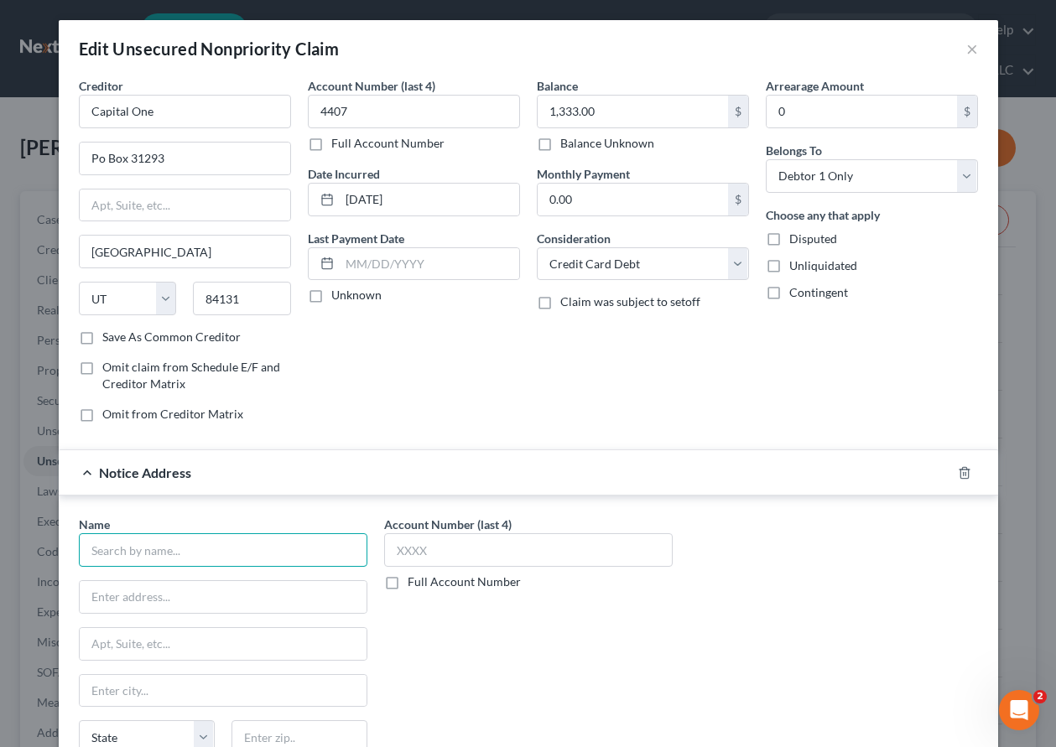
click at [233, 554] on input "text" at bounding box center [223, 551] width 289 height 34
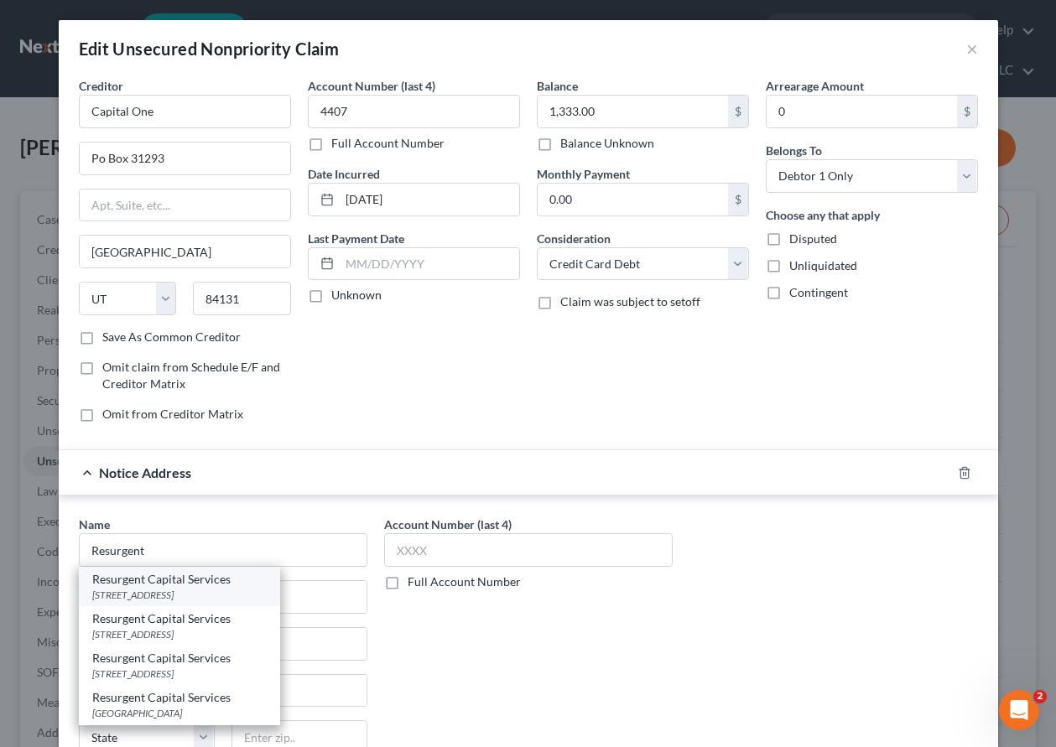
click at [156, 579] on div "Resurgent Capital Services" at bounding box center [179, 579] width 174 height 17
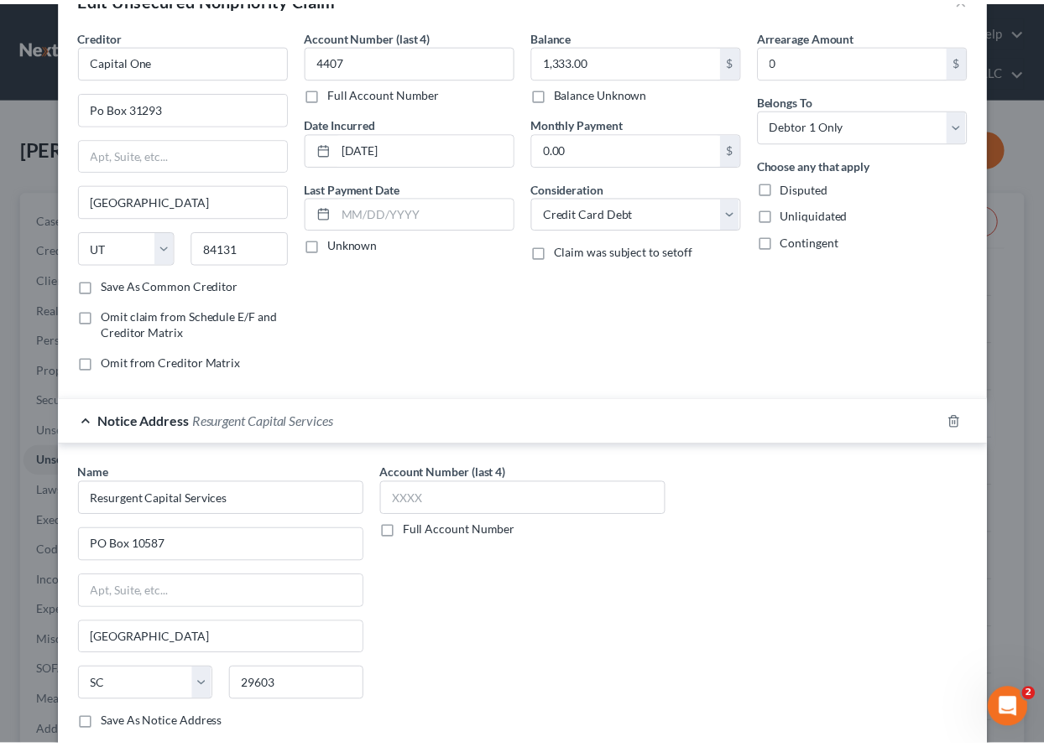
scroll to position [204, 0]
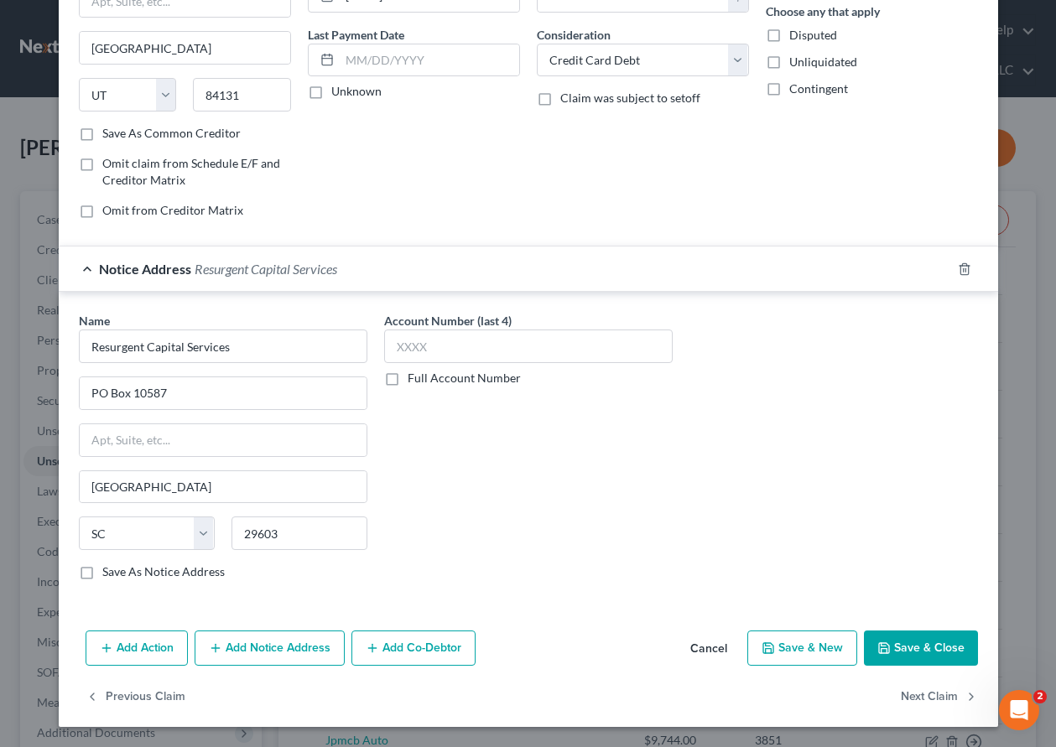
click at [920, 648] on button "Save & Close" at bounding box center [921, 648] width 114 height 35
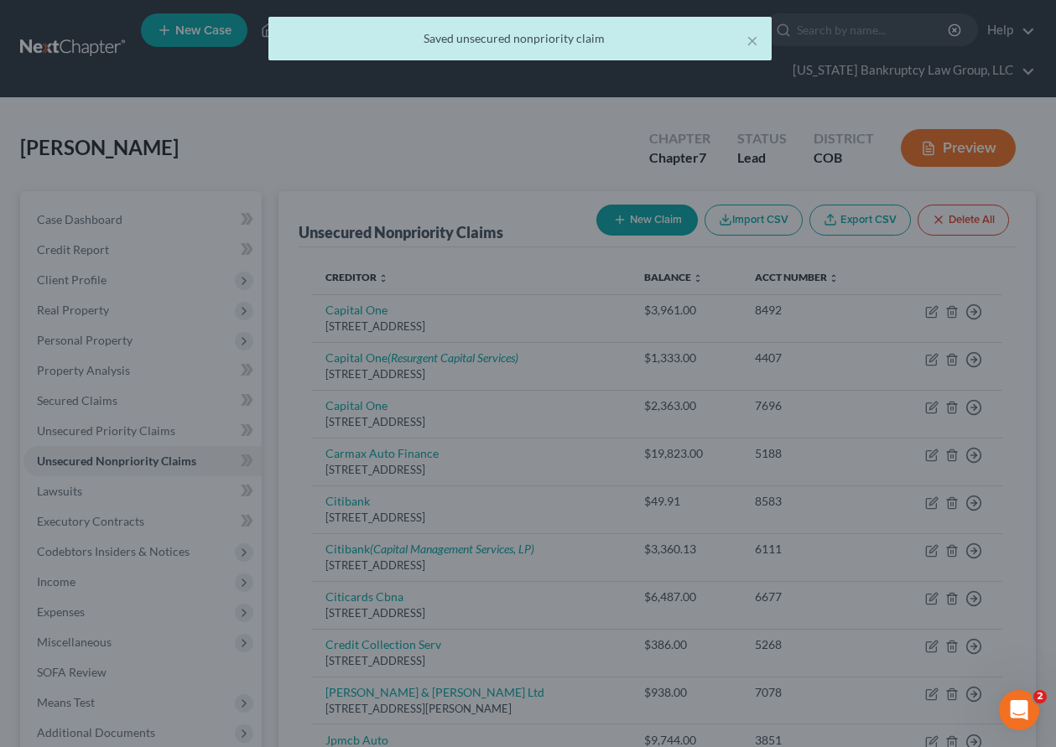
scroll to position [0, 0]
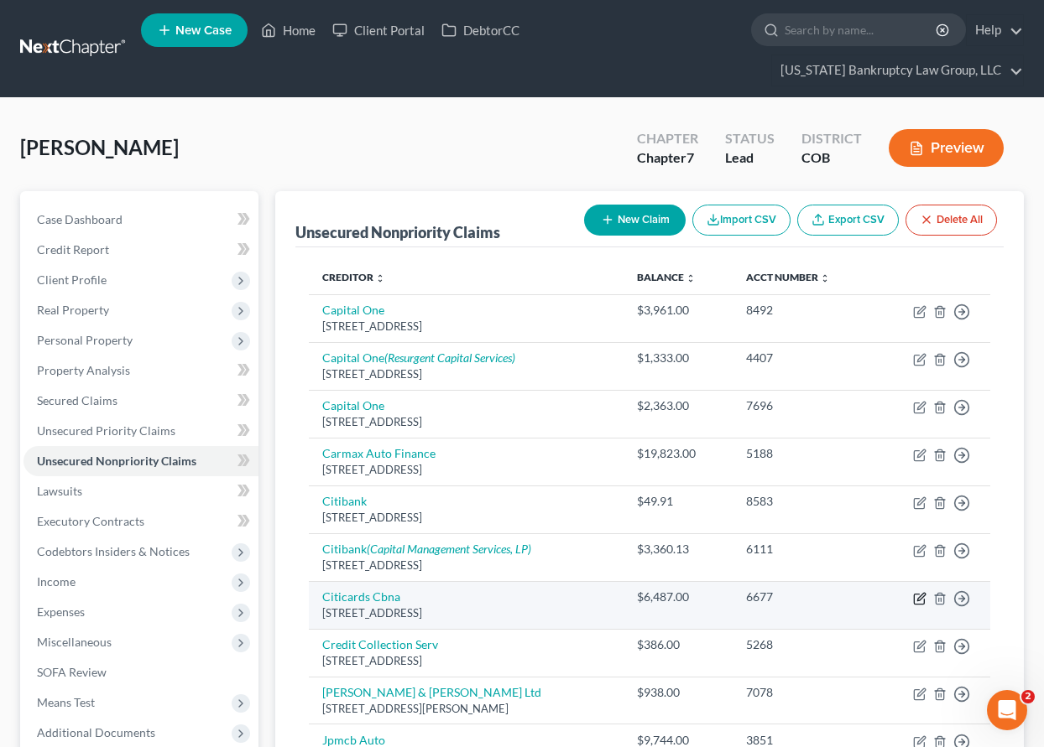
click at [922, 596] on icon "button" at bounding box center [919, 598] width 13 height 13
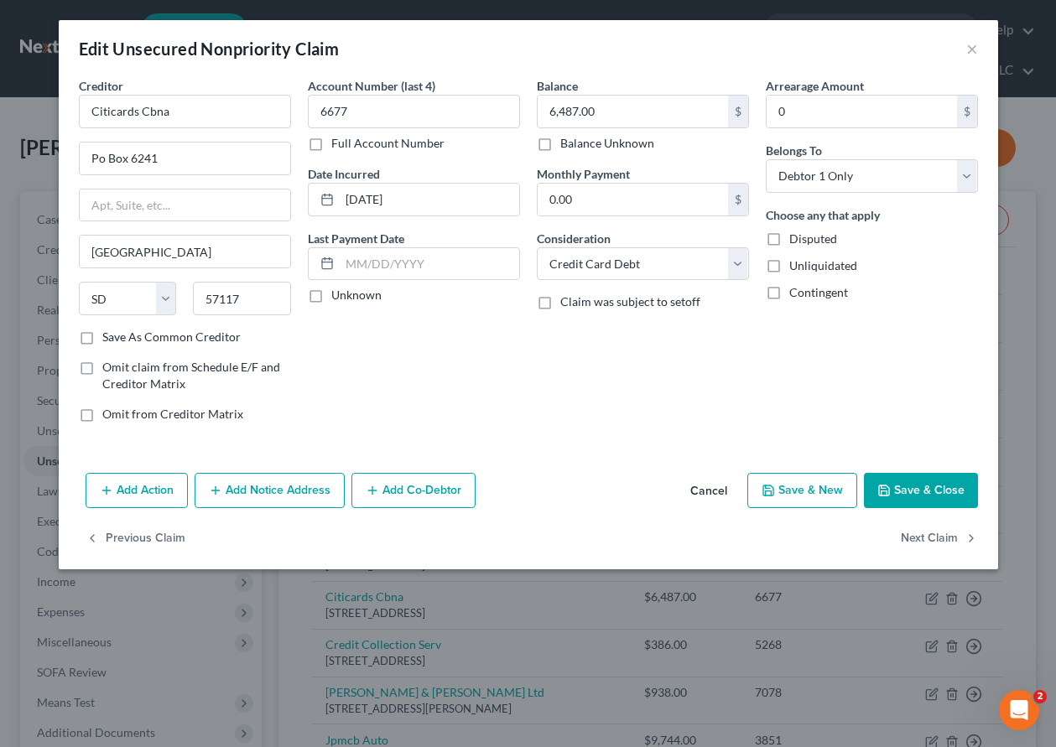
click at [305, 490] on button "Add Notice Address" at bounding box center [270, 490] width 150 height 35
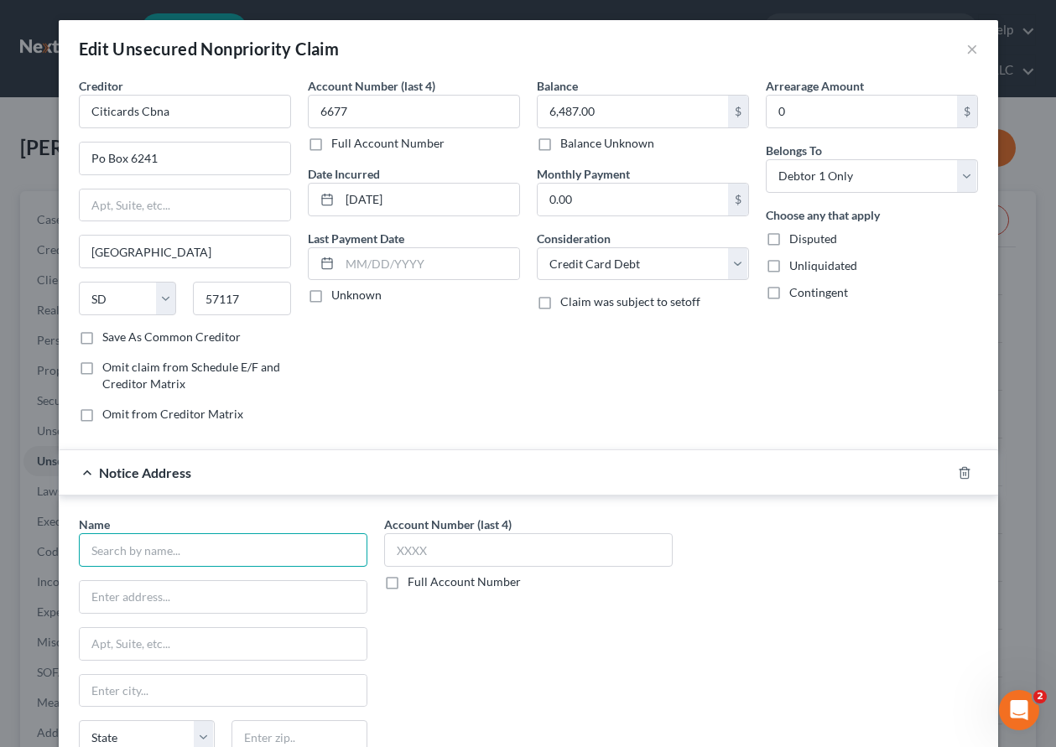
click at [260, 550] on input "text" at bounding box center [223, 551] width 289 height 34
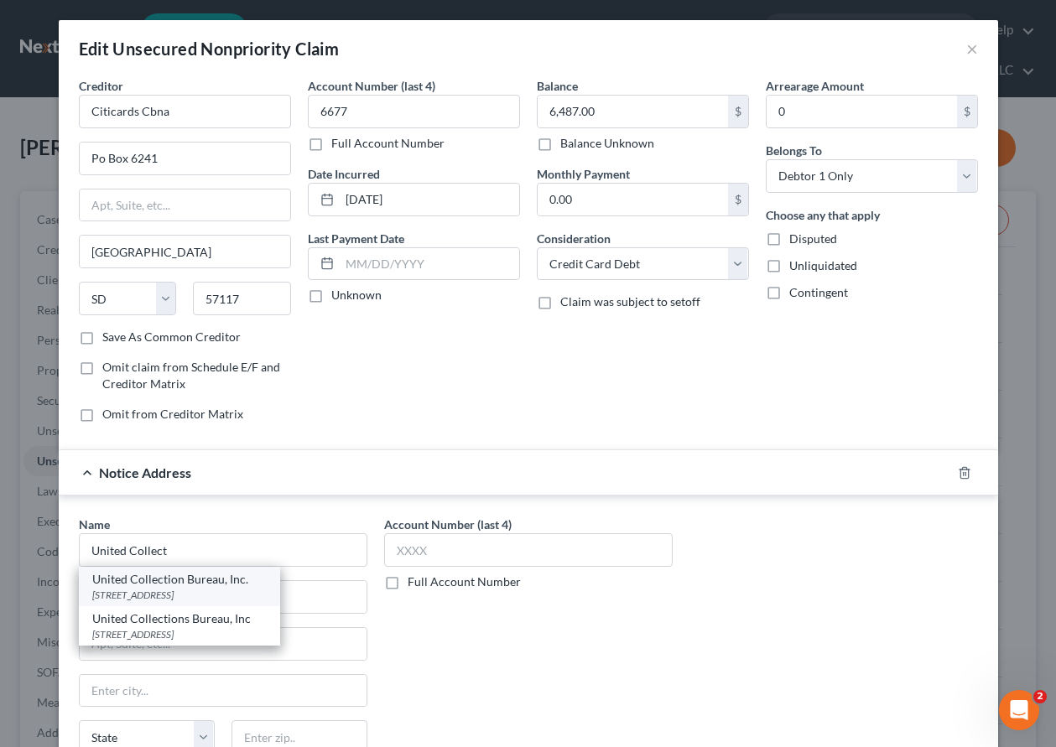
click at [178, 593] on div "[STREET_ADDRESS]" at bounding box center [179, 595] width 174 height 14
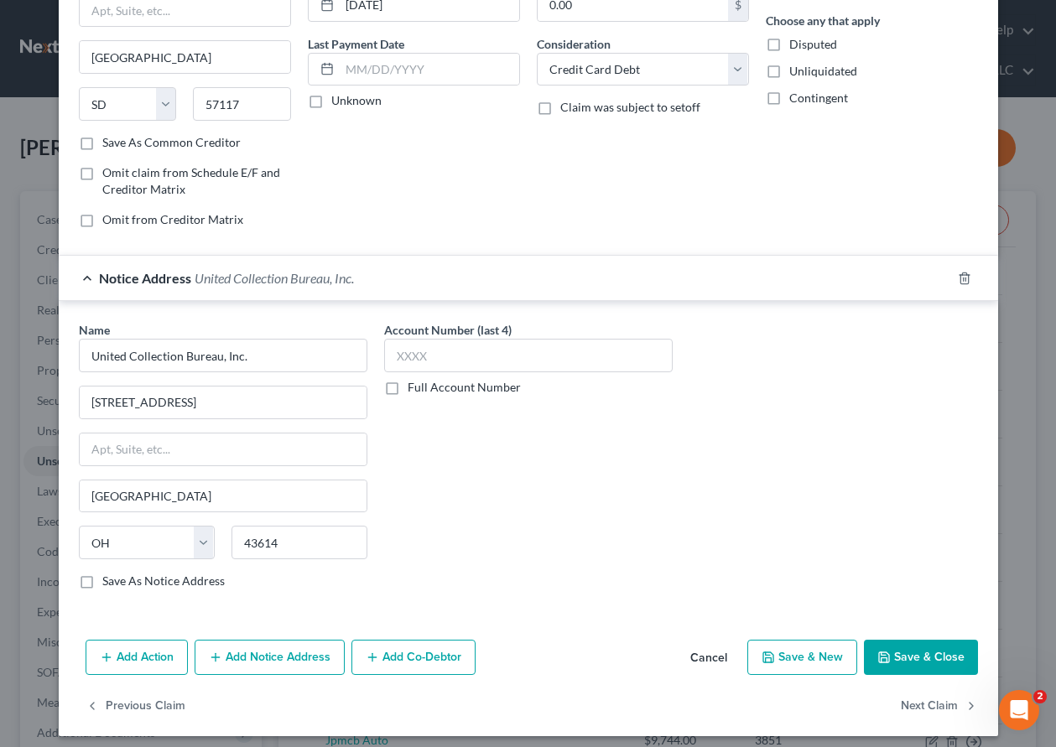
scroll to position [204, 0]
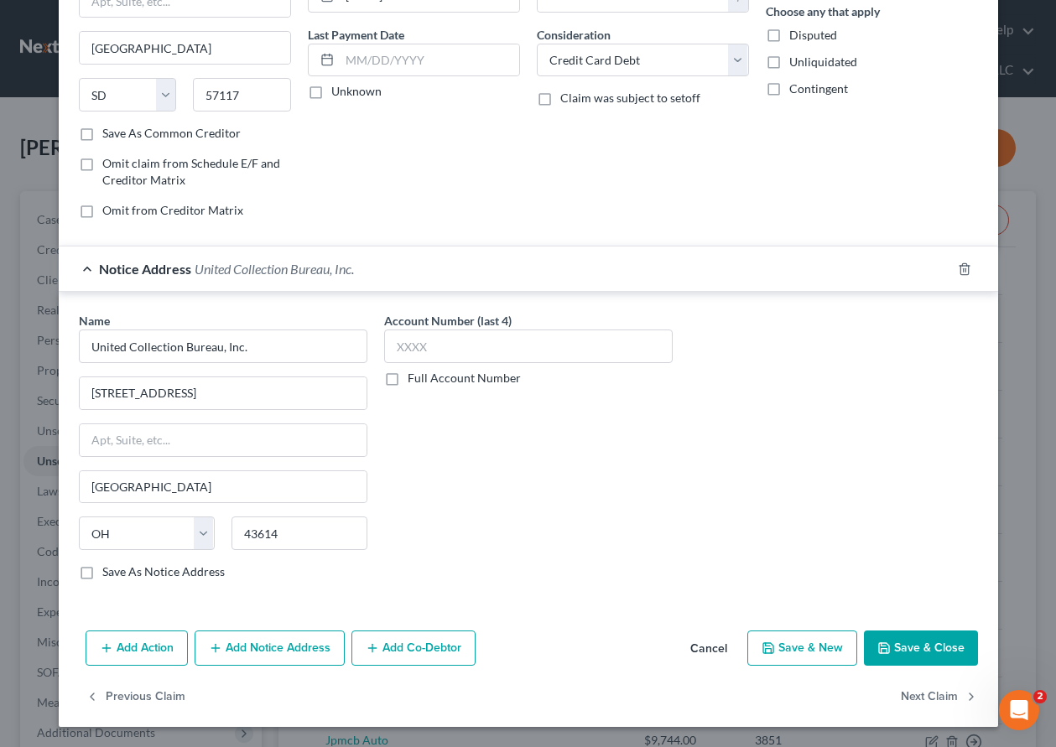
click at [886, 657] on button "Save & Close" at bounding box center [921, 648] width 114 height 35
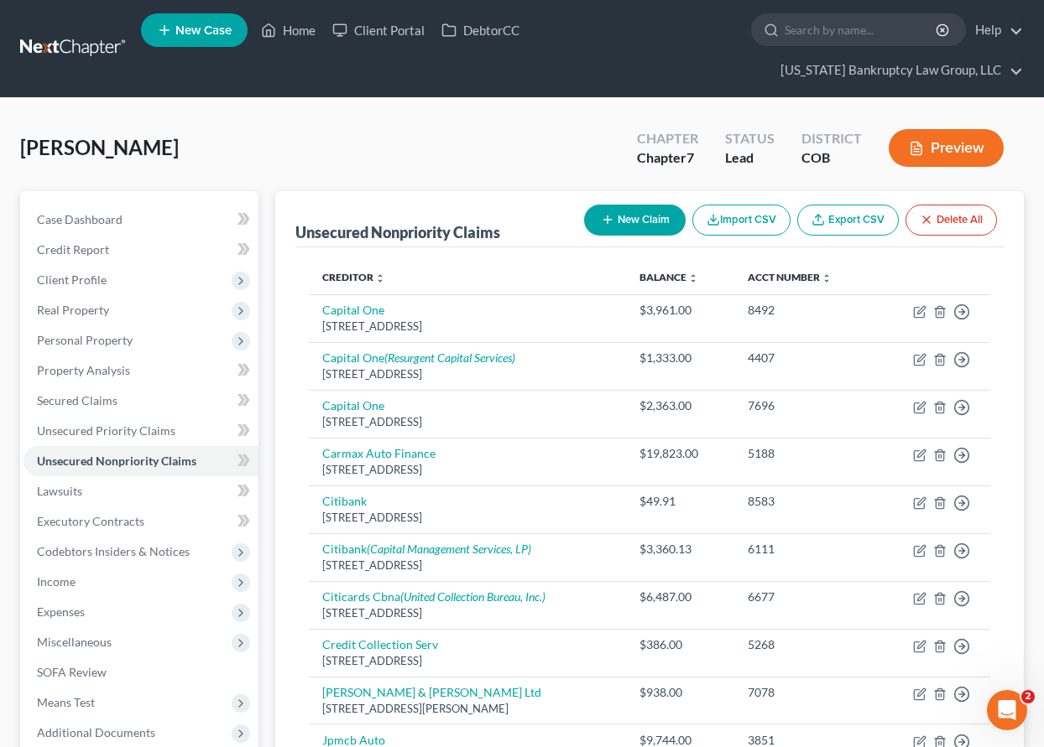
click at [638, 226] on button "New Claim" at bounding box center [635, 220] width 102 height 31
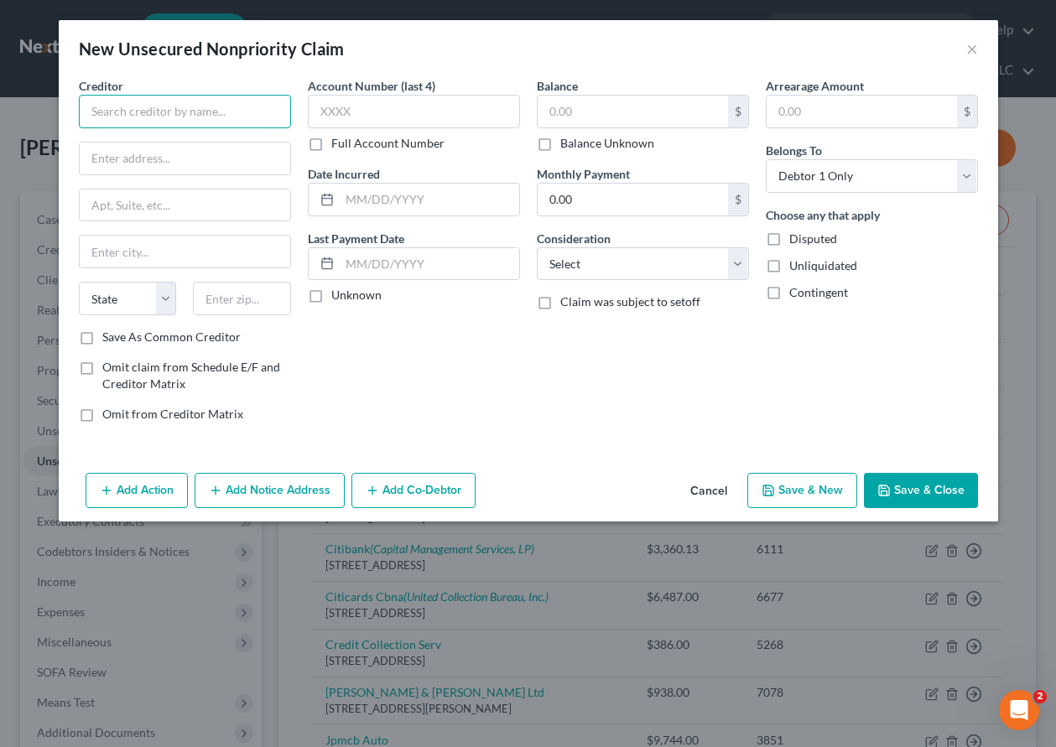
click at [150, 114] on input "text" at bounding box center [185, 112] width 212 height 34
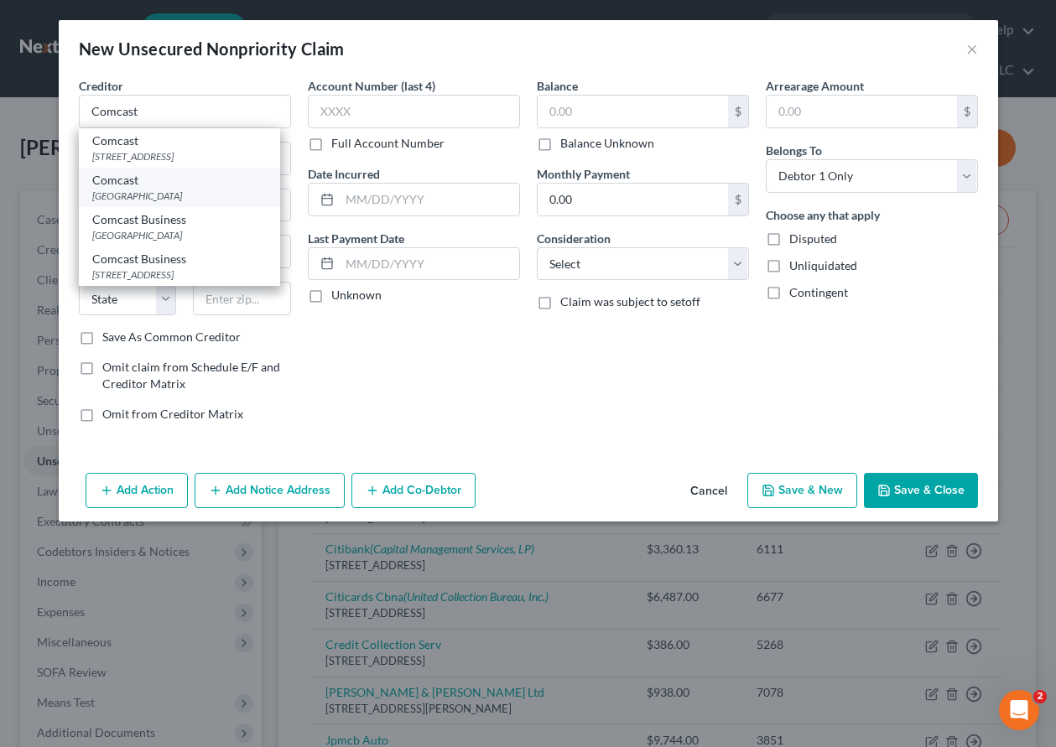
click at [134, 190] on div "[GEOGRAPHIC_DATA]" at bounding box center [179, 196] width 174 height 14
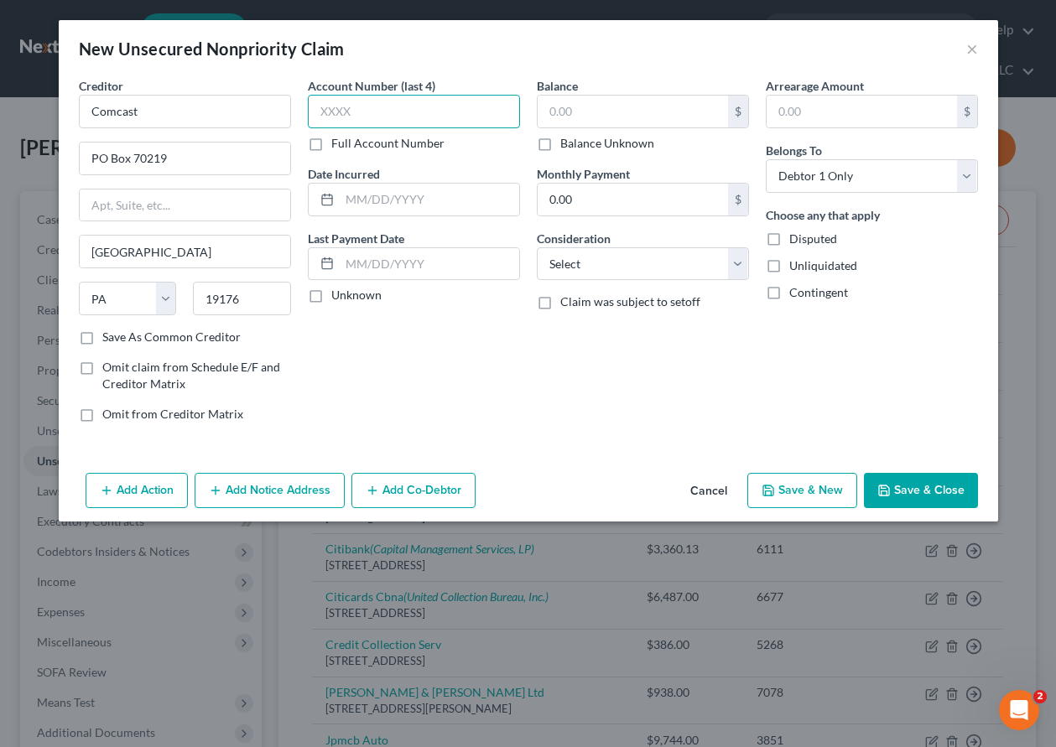
click at [406, 106] on input "text" at bounding box center [414, 112] width 212 height 34
click at [359, 105] on input "text" at bounding box center [414, 112] width 212 height 34
click at [596, 105] on input "text" at bounding box center [633, 112] width 190 height 32
click at [626, 266] on select "Select Cable / Satellite Services Collection Agency Credit Card Debt Debt Couns…" at bounding box center [643, 264] width 212 height 34
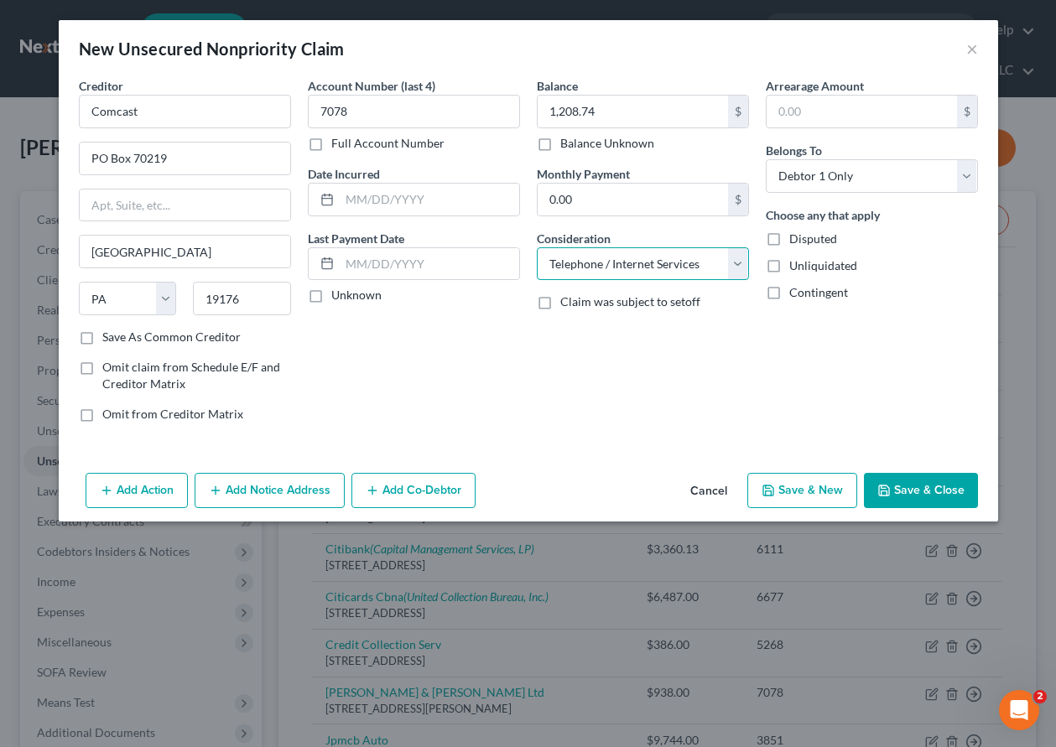
click at [537, 247] on select "Select Cable / Satellite Services Collection Agency Credit Card Debt Debt Couns…" at bounding box center [643, 264] width 212 height 34
click at [279, 492] on button "Add Notice Address" at bounding box center [270, 490] width 150 height 35
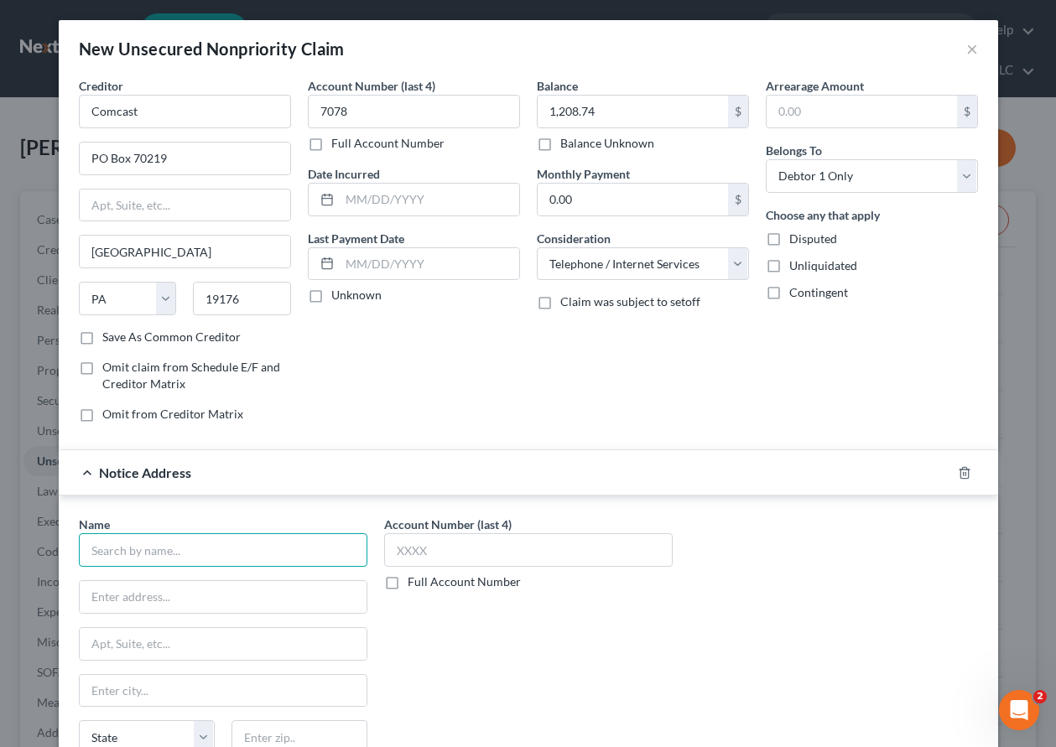
click at [266, 562] on input "text" at bounding box center [223, 551] width 289 height 34
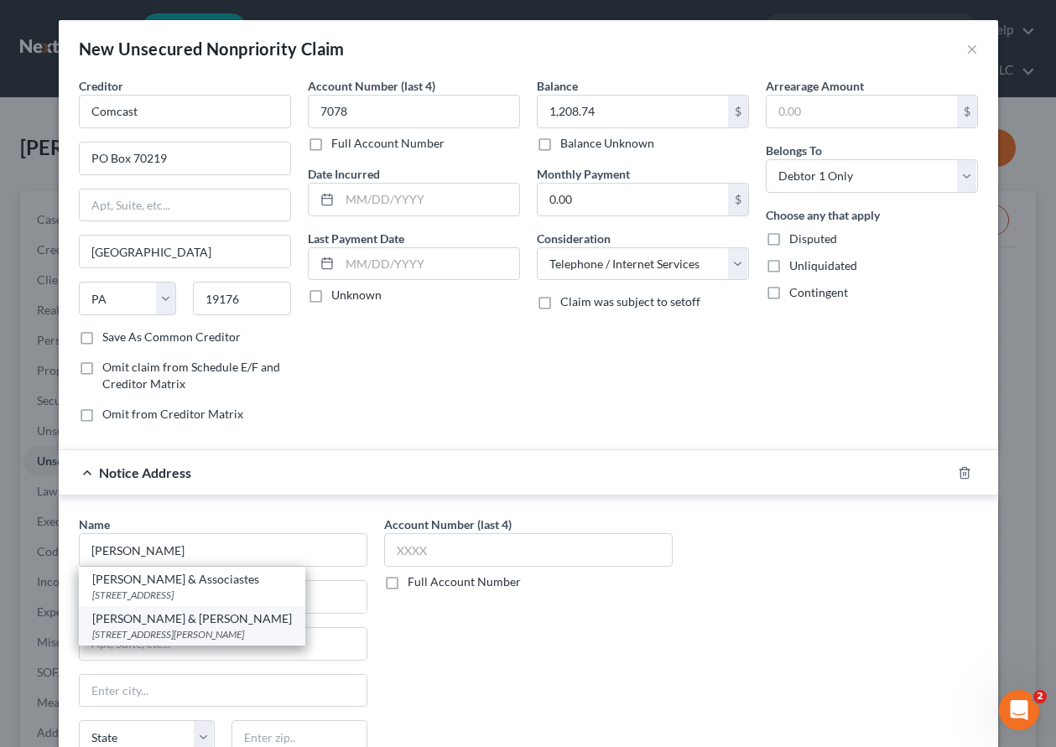
click at [134, 630] on div "[STREET_ADDRESS][PERSON_NAME]" at bounding box center [192, 634] width 200 height 14
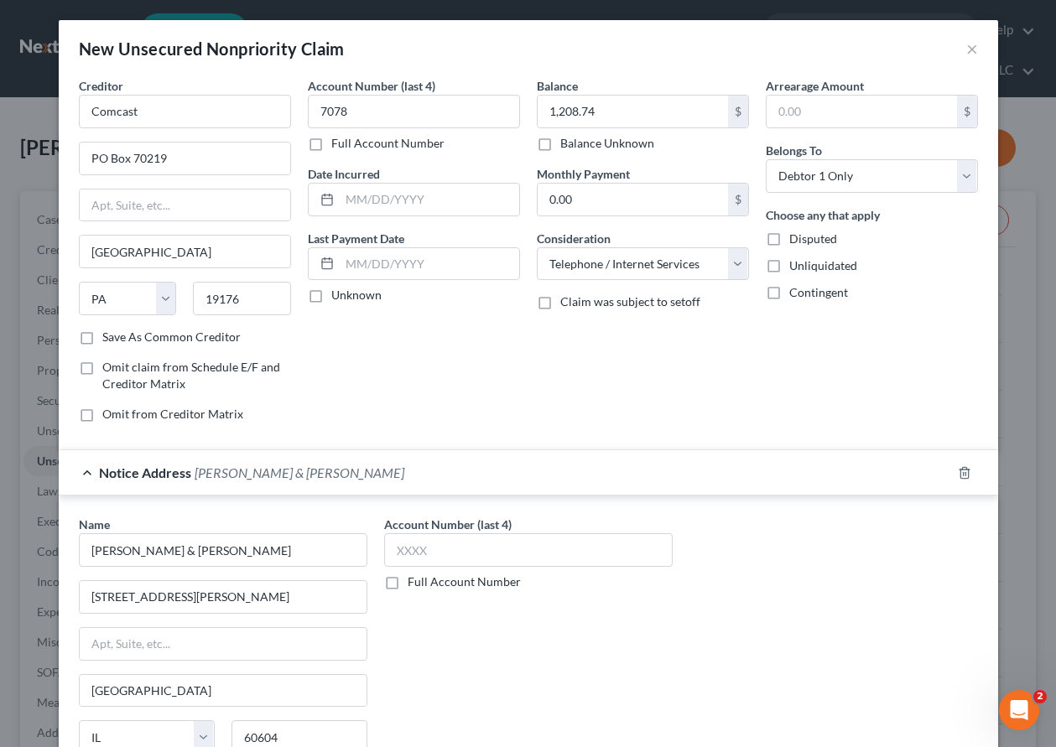
scroll to position [156, 0]
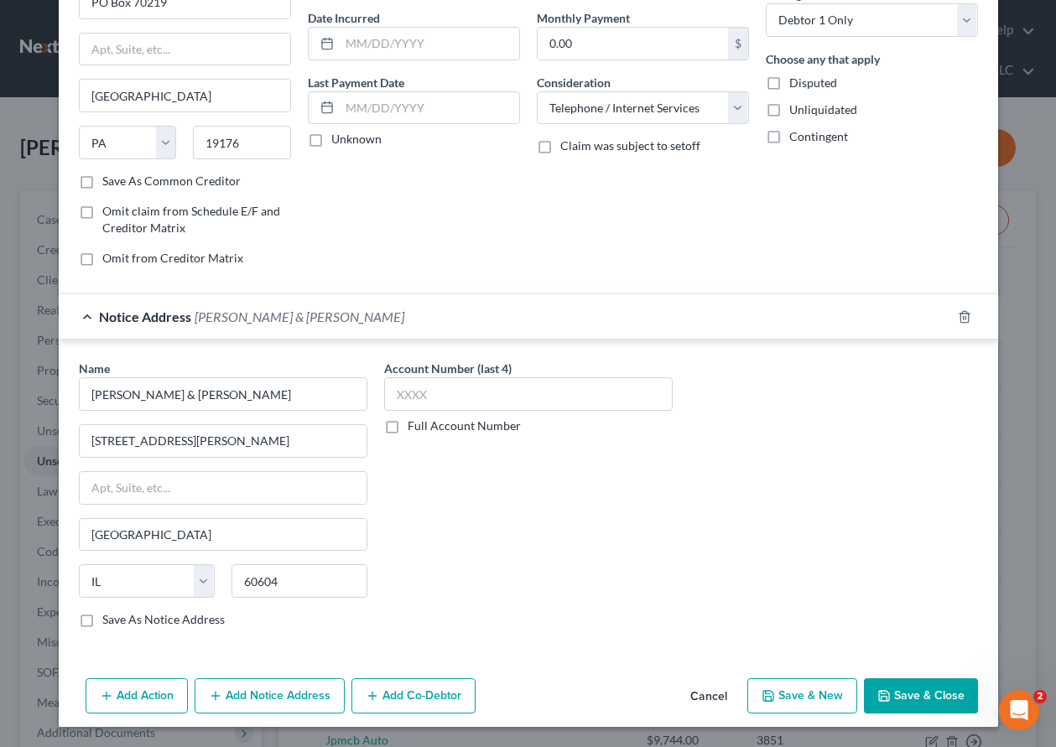
click at [906, 701] on button "Save & Close" at bounding box center [921, 696] width 114 height 35
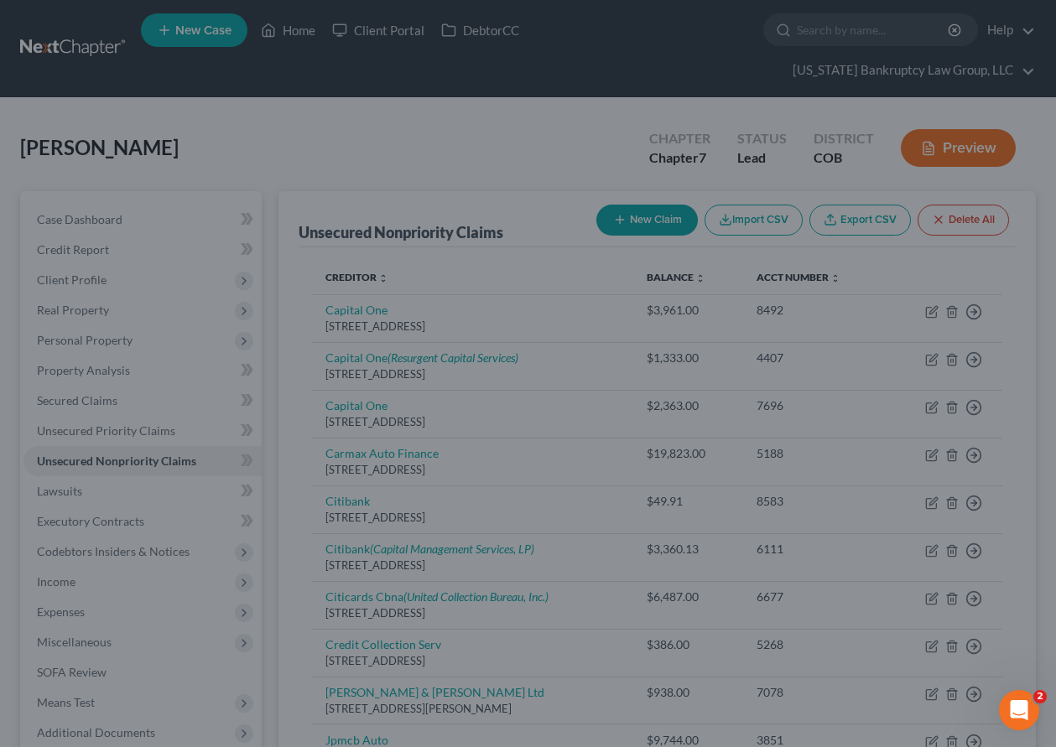
scroll to position [0, 0]
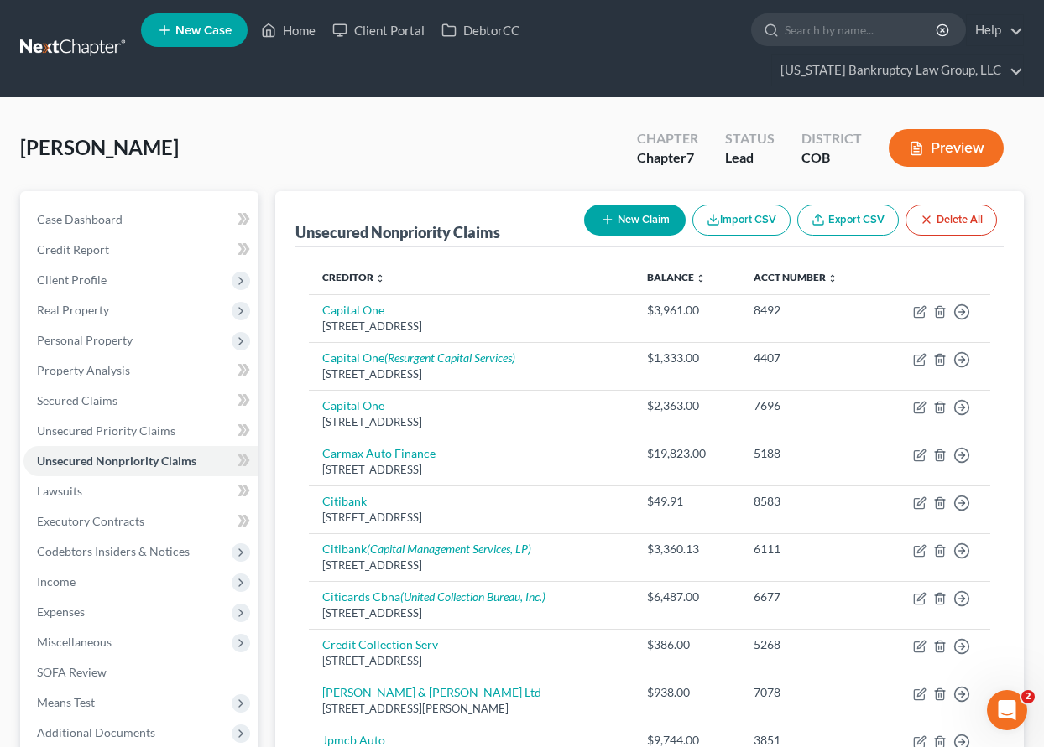
click at [603, 213] on icon "button" at bounding box center [607, 219] width 13 height 13
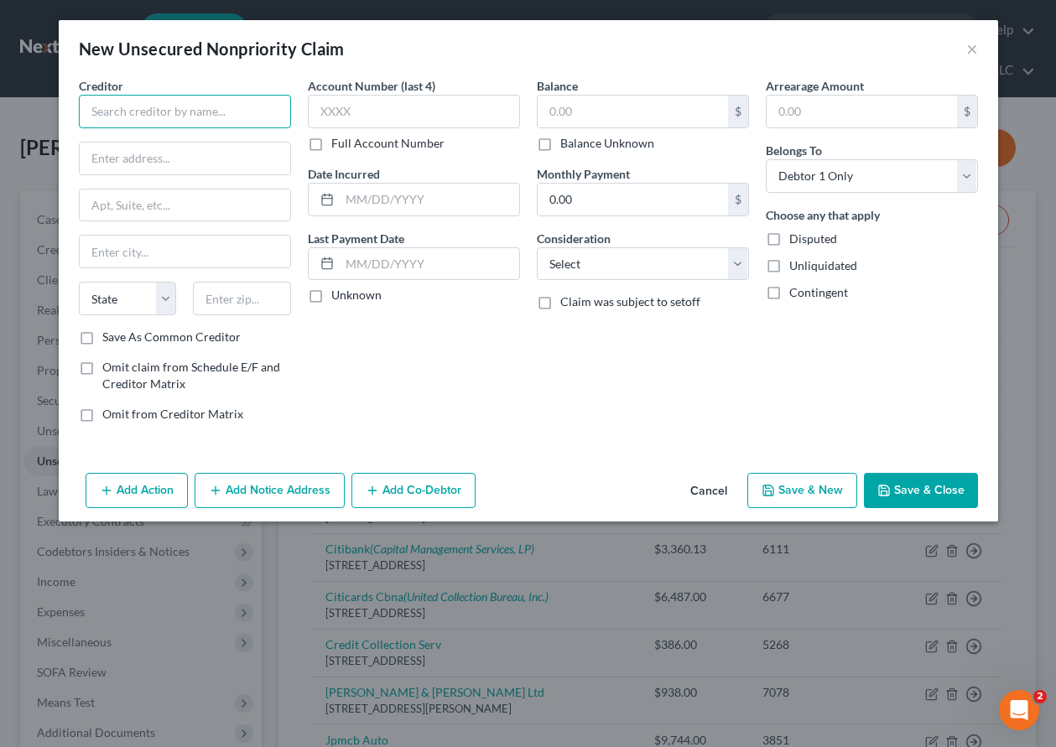
click at [232, 107] on input "text" at bounding box center [185, 112] width 212 height 34
click at [109, 329] on input "Save As Common Creditor" at bounding box center [114, 334] width 11 height 11
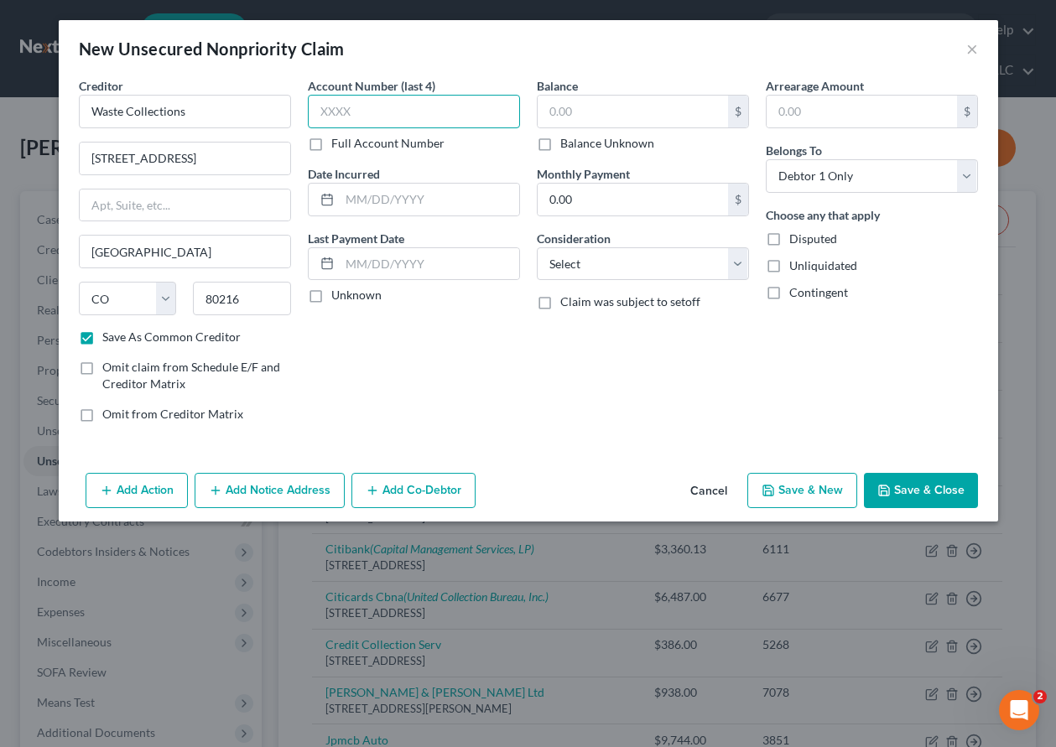
click at [429, 112] on input "text" at bounding box center [414, 112] width 212 height 34
click at [926, 484] on button "Save & Close" at bounding box center [921, 490] width 114 height 35
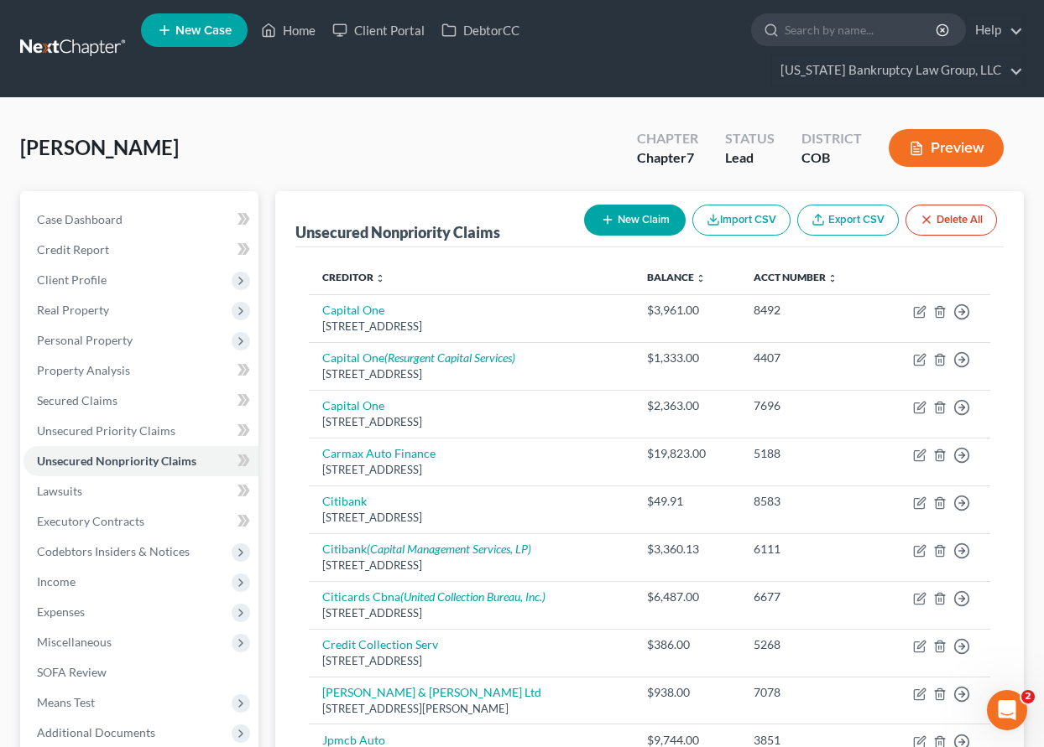
click at [656, 210] on button "New Claim" at bounding box center [635, 220] width 102 height 31
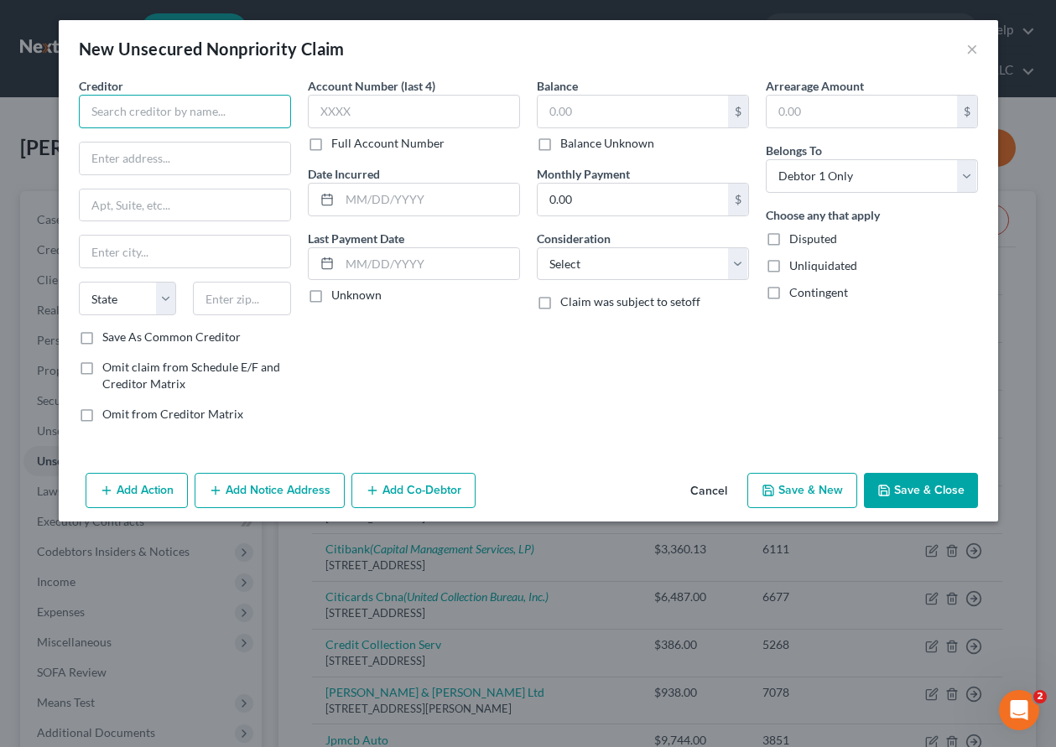
click at [209, 103] on input "text" at bounding box center [185, 112] width 212 height 34
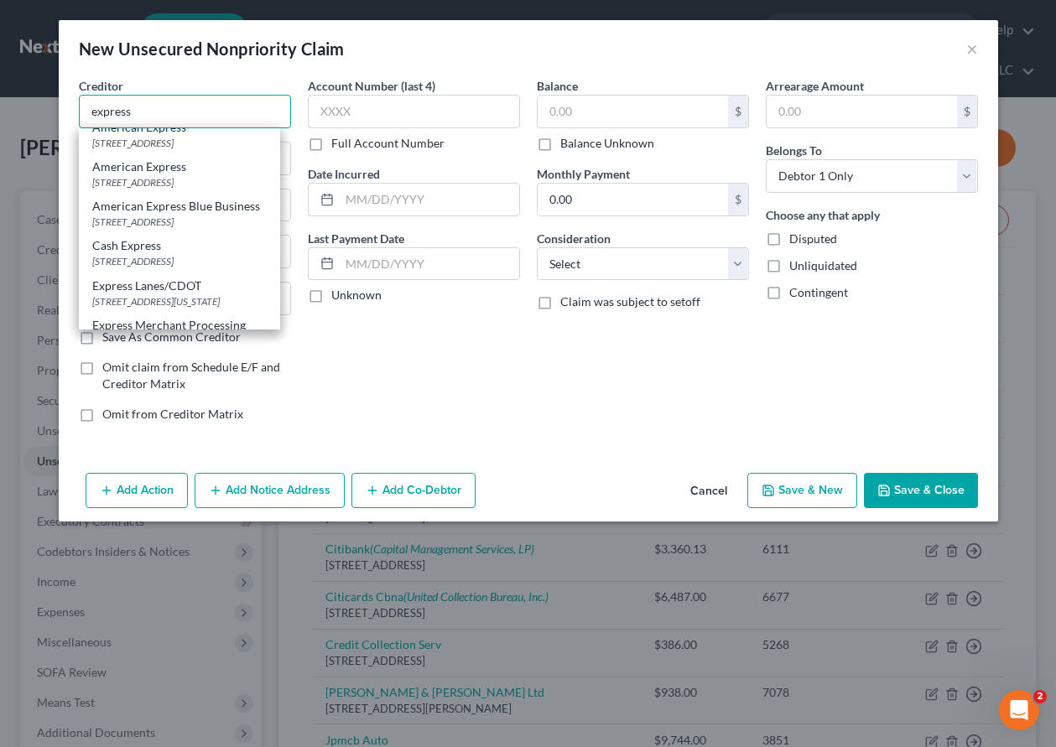
scroll to position [503, 0]
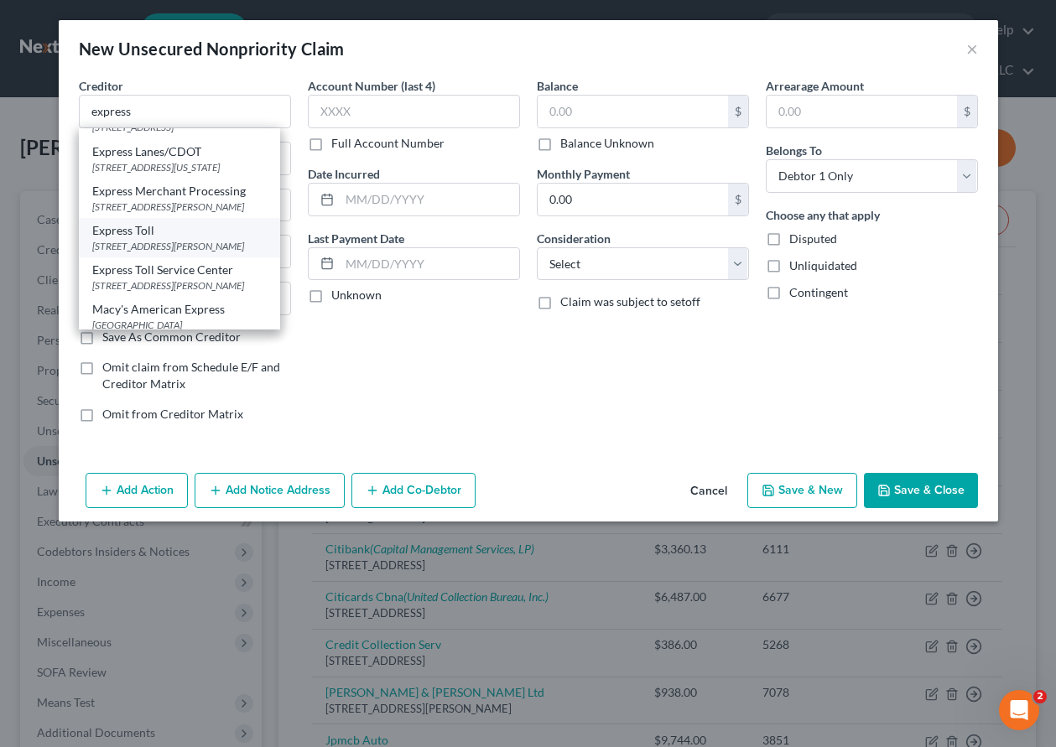
click at [174, 253] on div "[STREET_ADDRESS][PERSON_NAME]" at bounding box center [179, 246] width 174 height 14
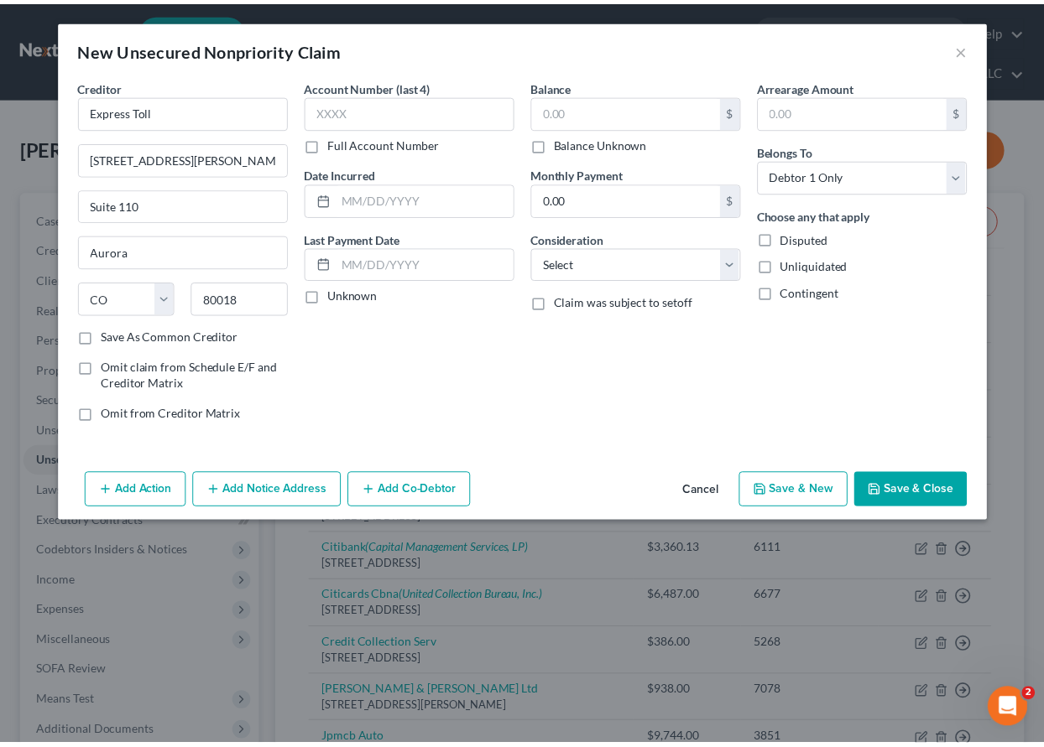
scroll to position [0, 0]
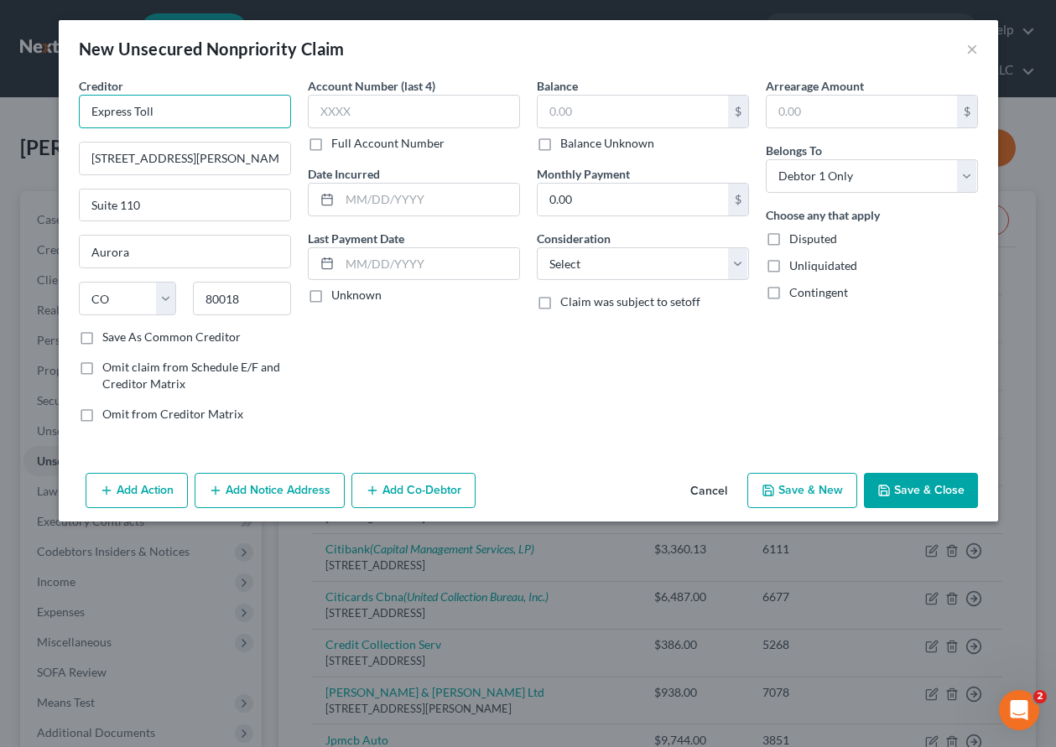
click at [199, 112] on input "Express Toll" at bounding box center [185, 112] width 212 height 34
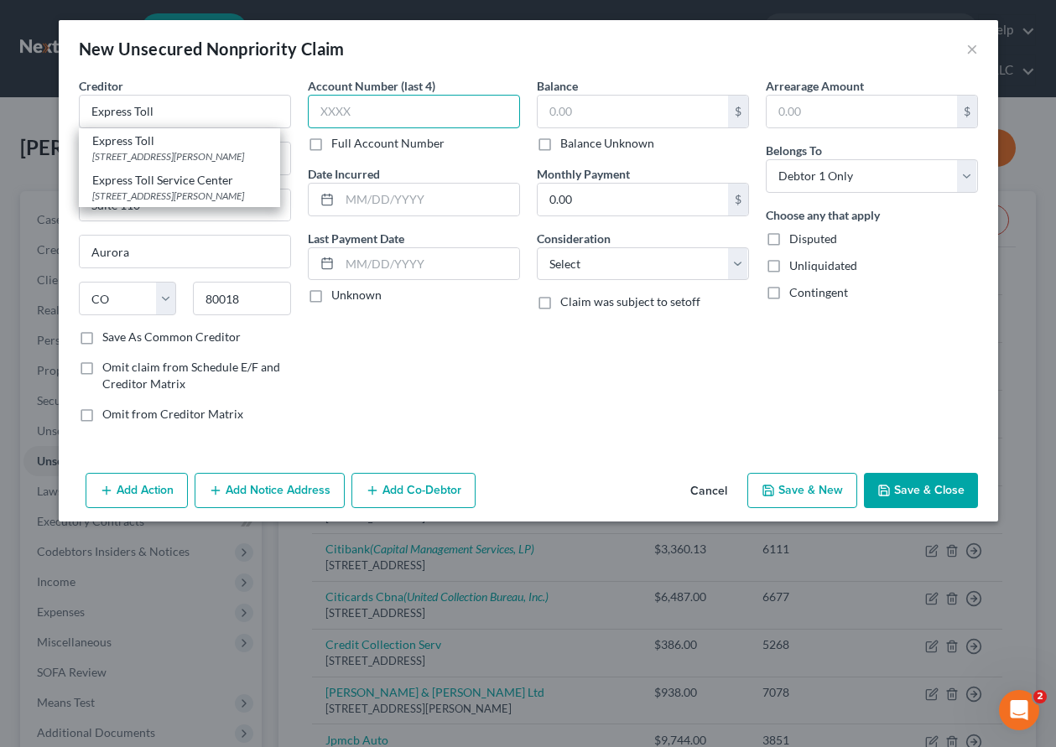
click at [438, 116] on input "text" at bounding box center [414, 112] width 212 height 34
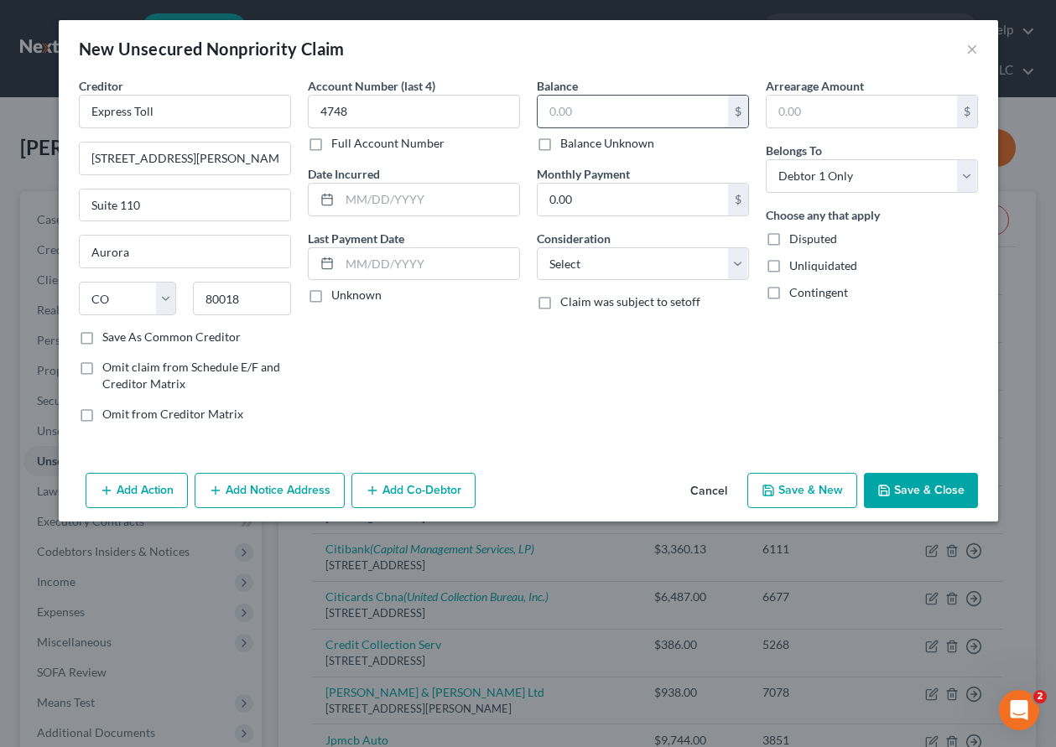
click at [675, 112] on input "text" at bounding box center [633, 112] width 190 height 32
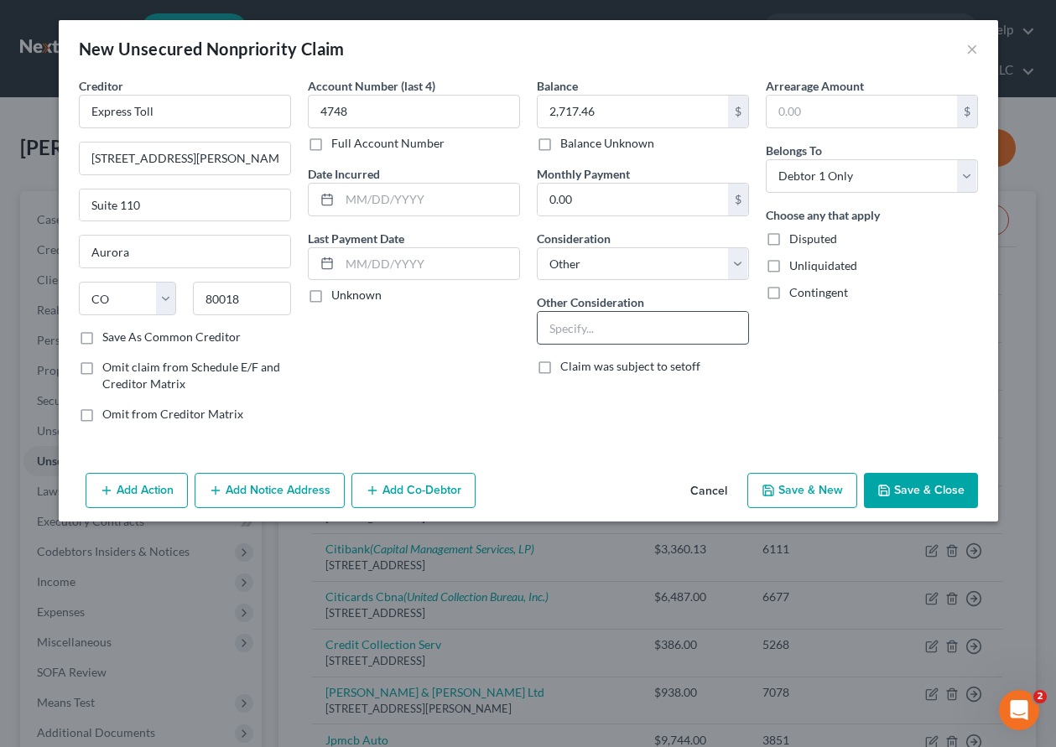
click at [670, 320] on input "text" at bounding box center [643, 328] width 211 height 32
click at [937, 473] on button "Save & Close" at bounding box center [921, 490] width 114 height 35
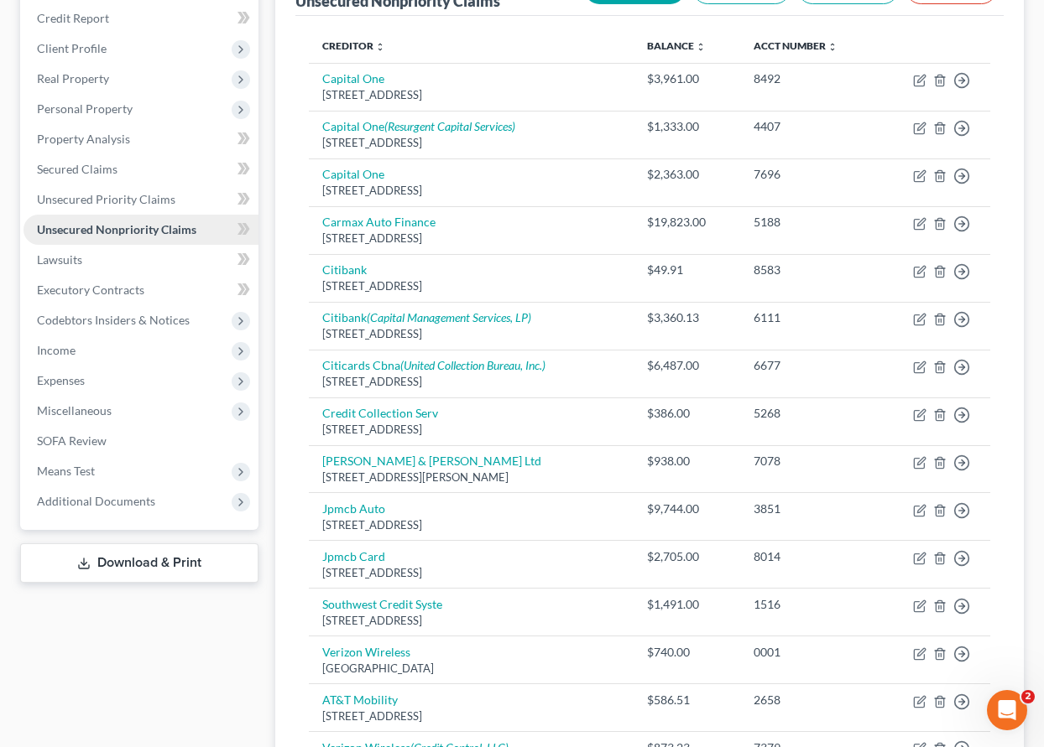
scroll to position [336, 0]
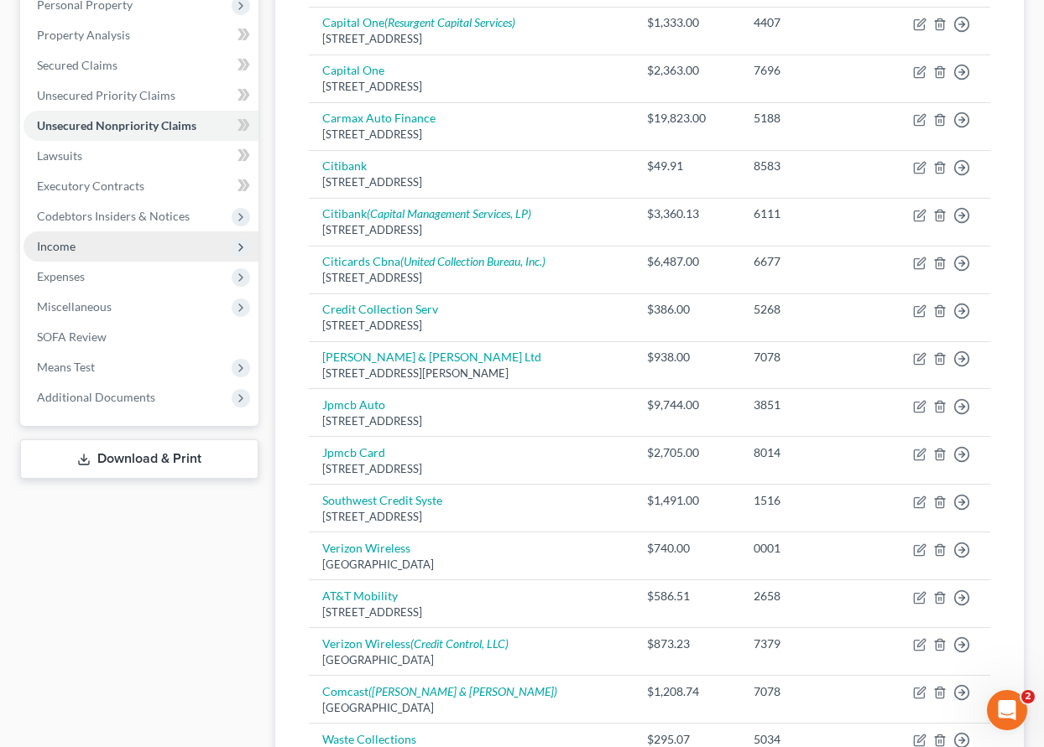
click at [55, 249] on span "Income" at bounding box center [56, 246] width 39 height 14
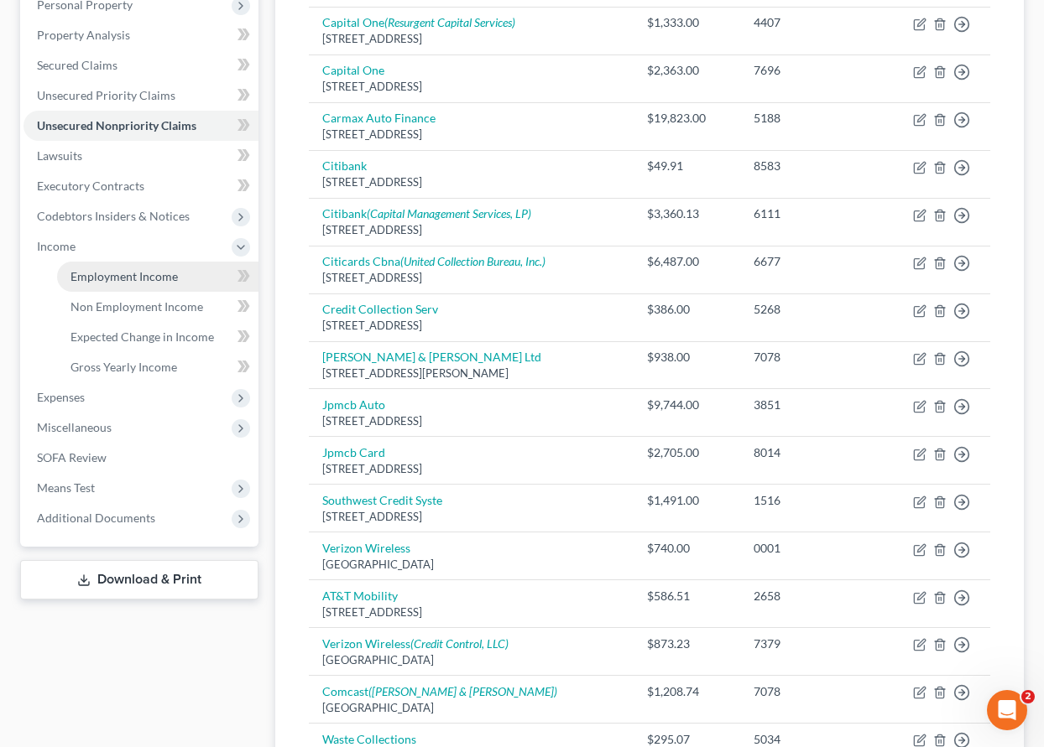
click at [86, 278] on span "Employment Income" at bounding box center [123, 276] width 107 height 14
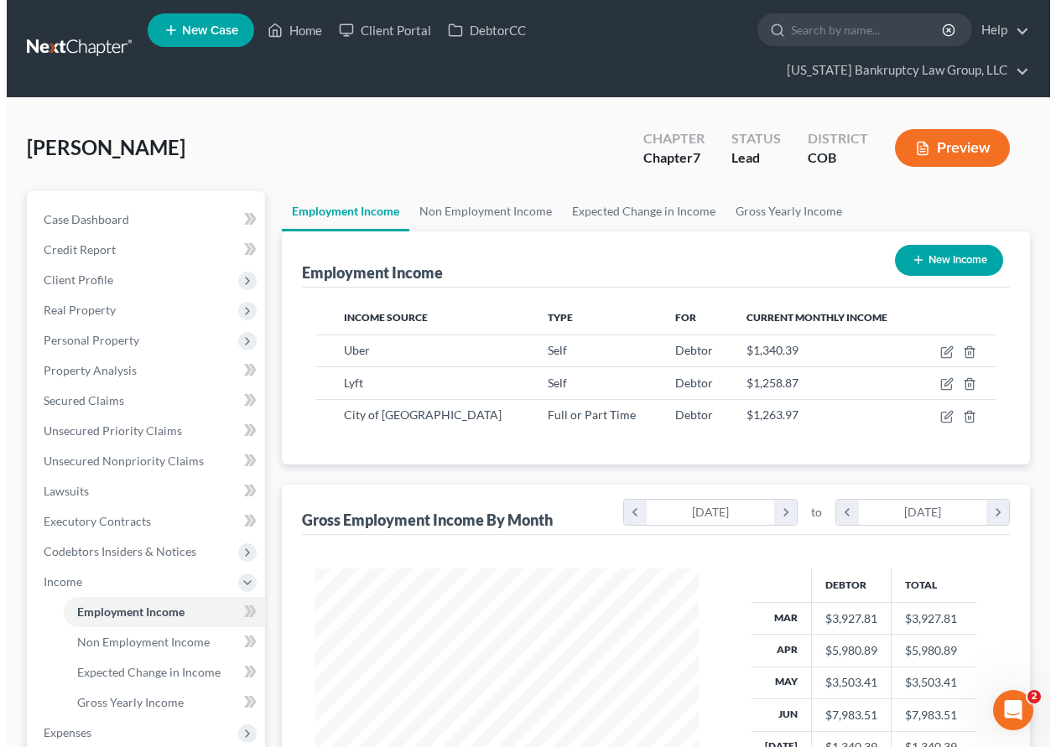
scroll to position [301, 417]
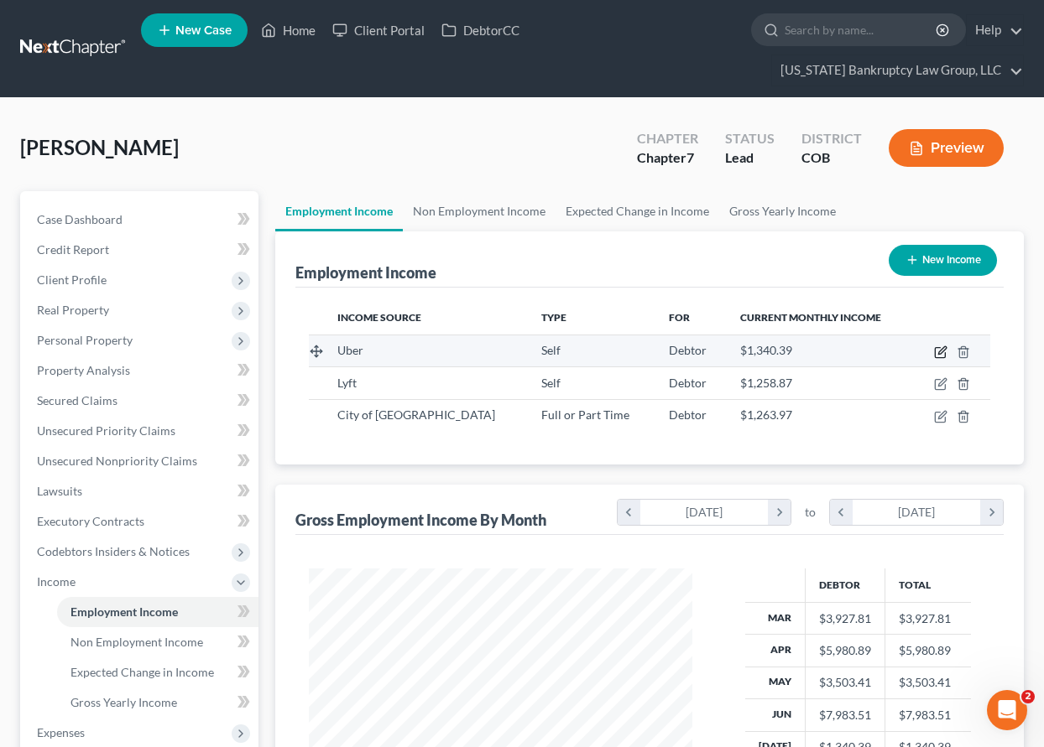
click at [938, 353] on icon "button" at bounding box center [940, 352] width 13 height 13
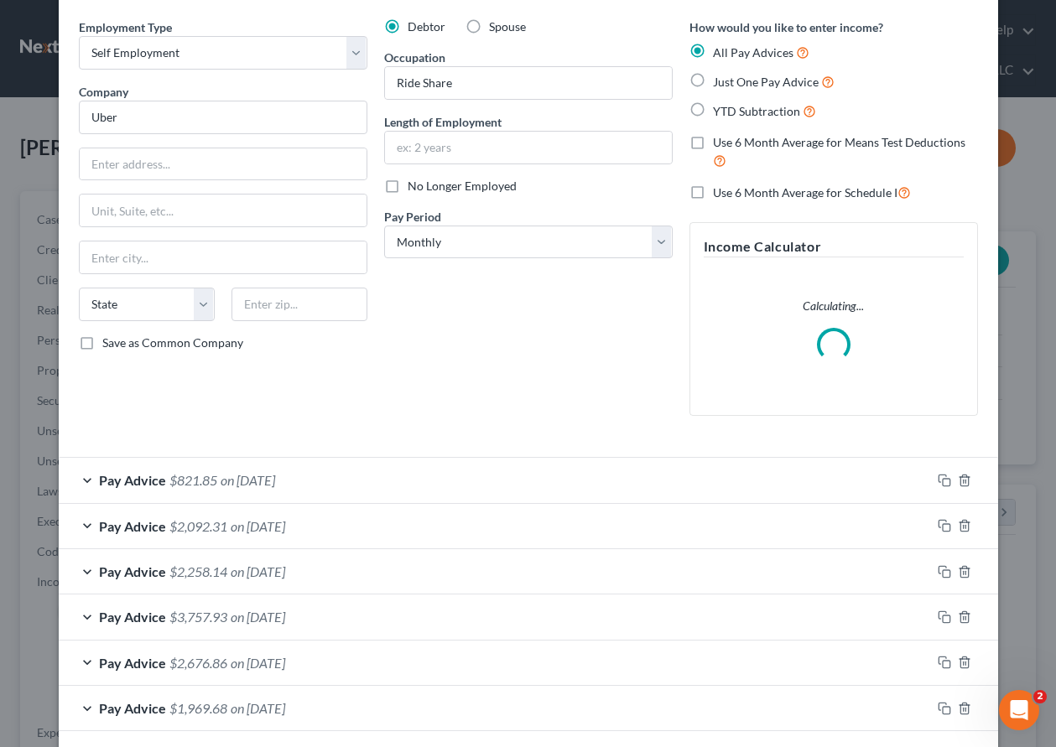
scroll to position [135, 0]
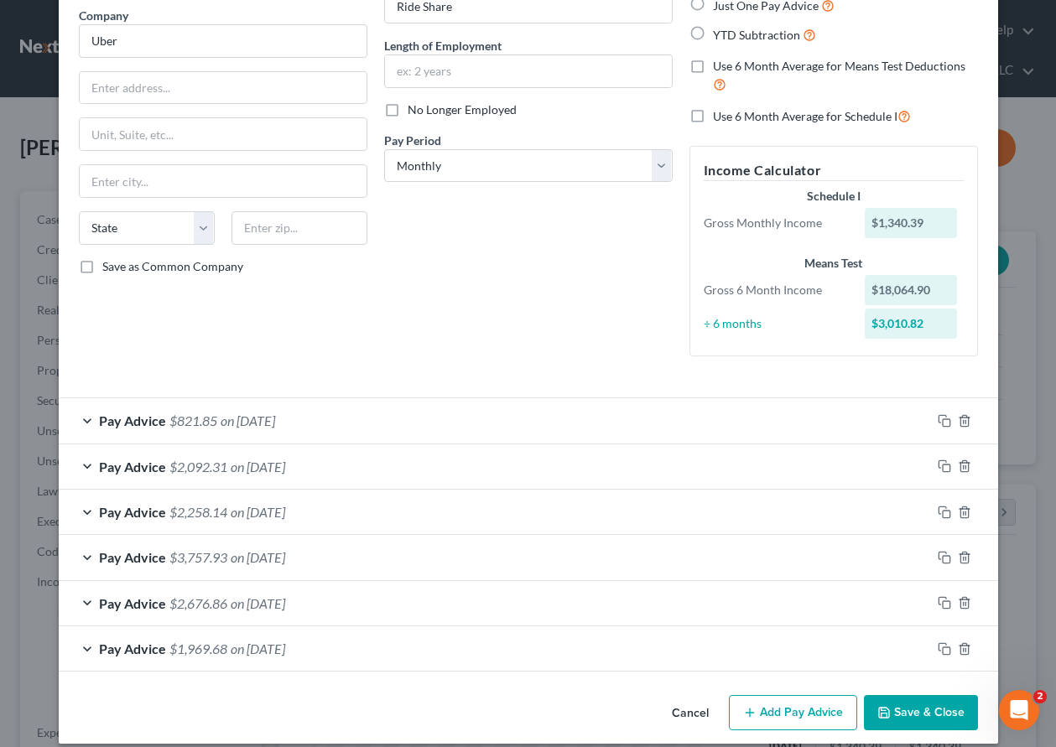
click at [242, 512] on span "on [DATE]" at bounding box center [258, 512] width 55 height 16
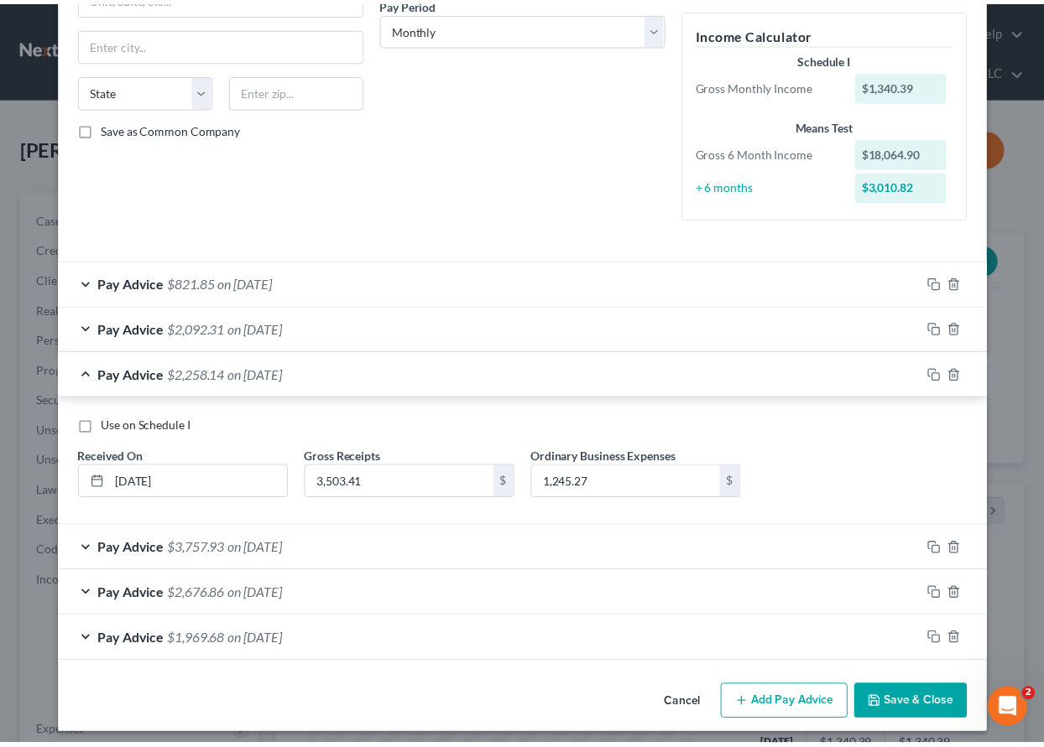
scroll to position [281, 0]
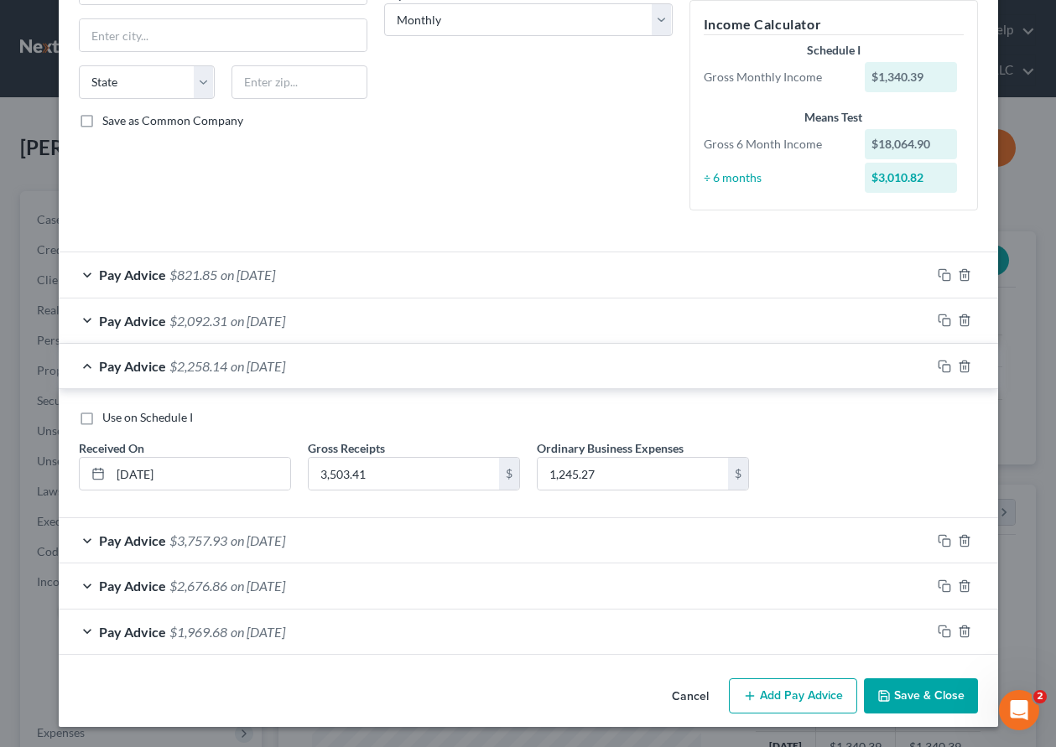
click at [945, 705] on button "Save & Close" at bounding box center [921, 696] width 114 height 35
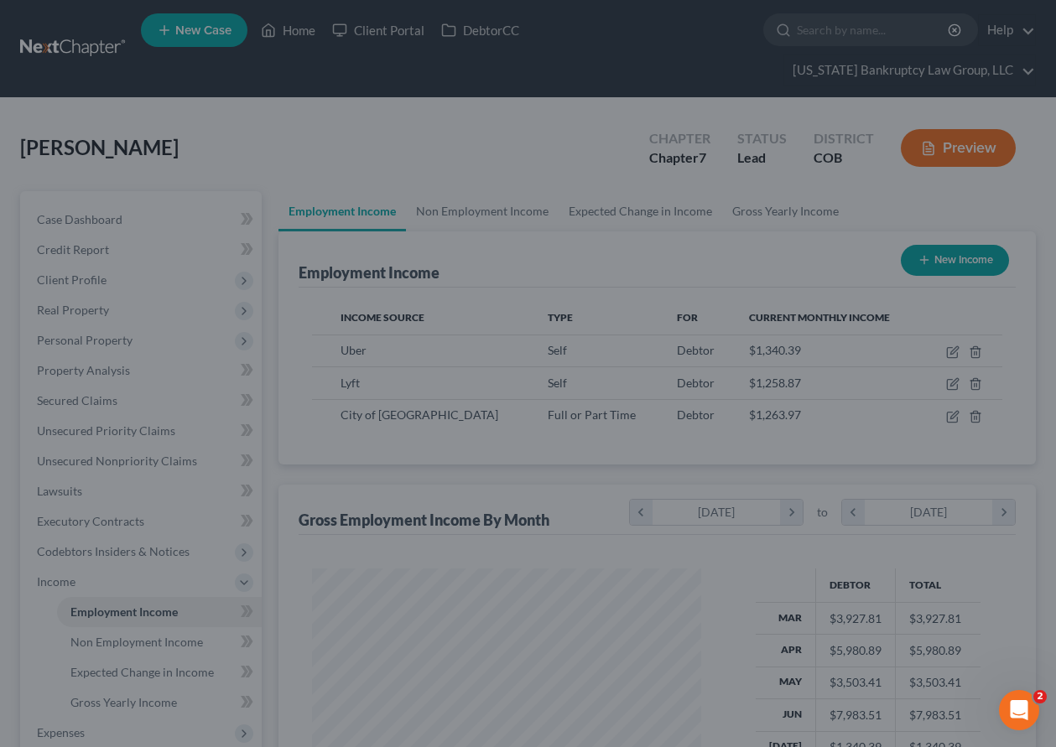
scroll to position [838577, 838461]
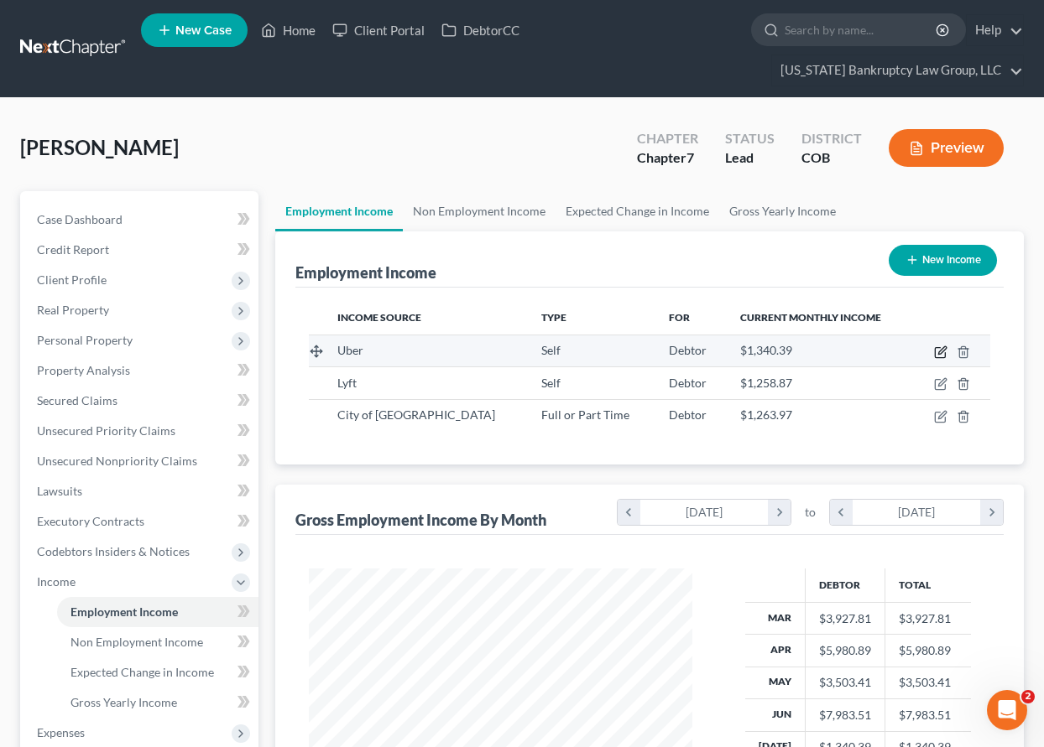
click at [939, 354] on icon "button" at bounding box center [942, 350] width 8 height 8
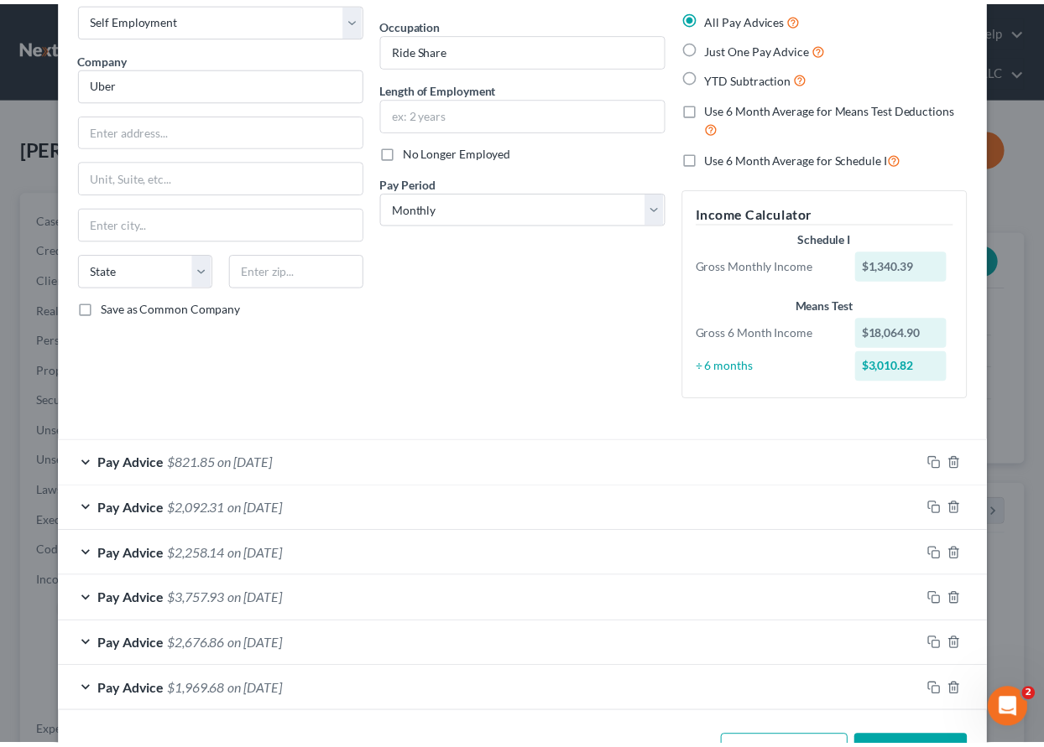
scroll to position [152, 0]
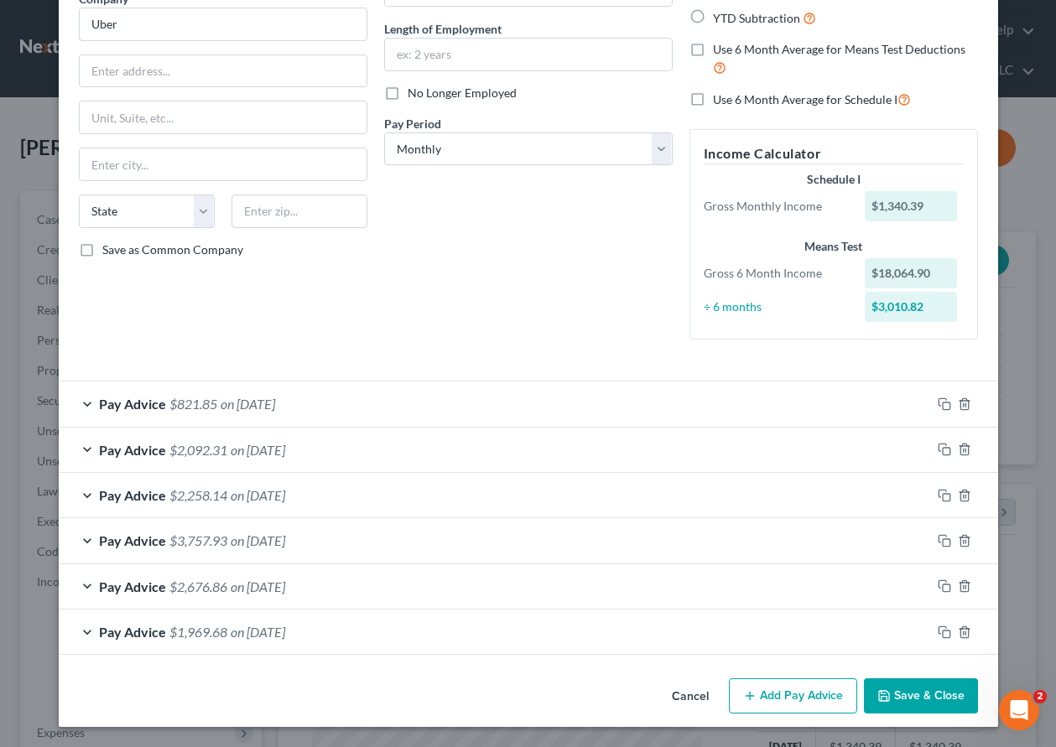
click at [903, 698] on button "Save & Close" at bounding box center [921, 696] width 114 height 35
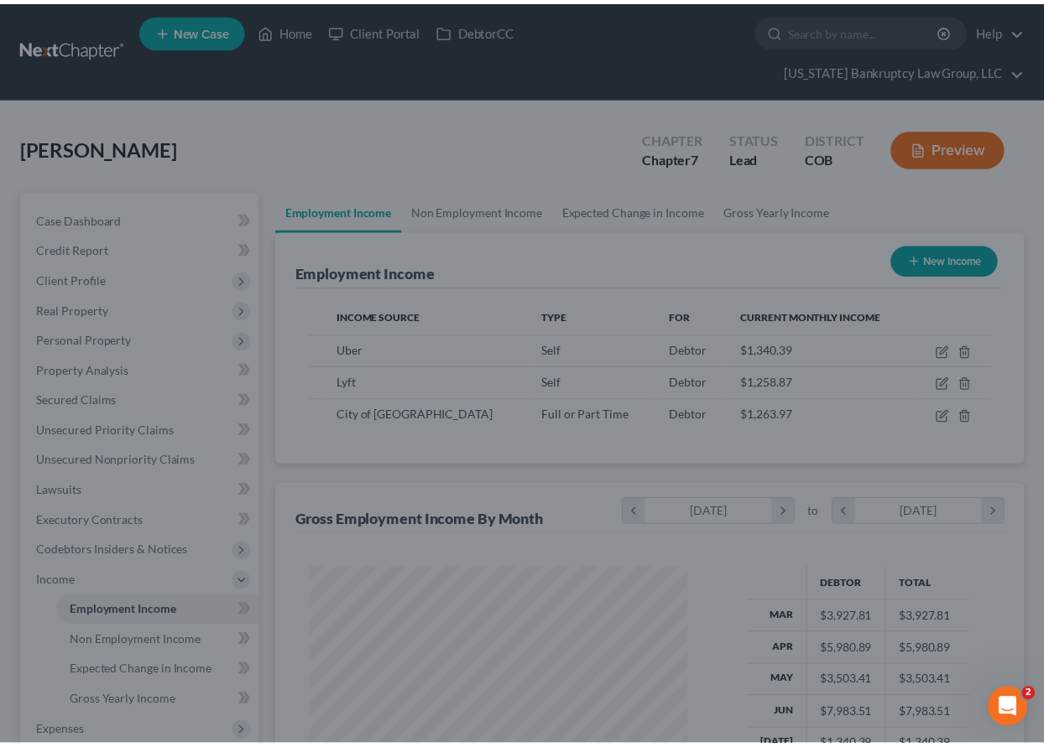
scroll to position [838577, 838461]
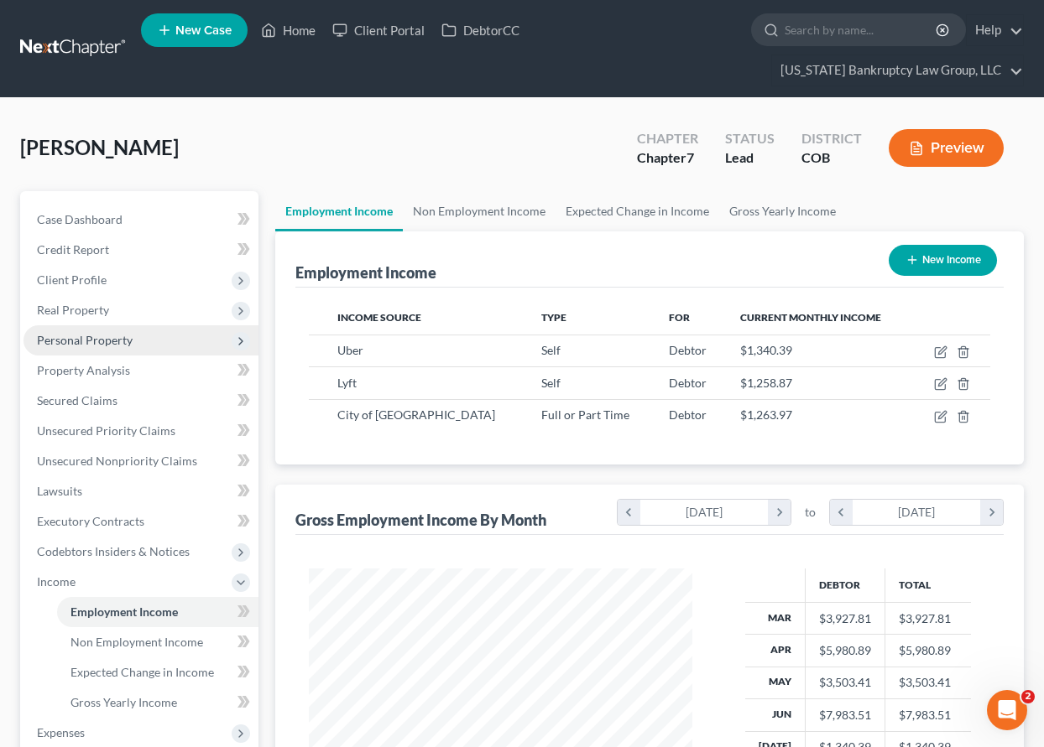
click at [99, 337] on span "Personal Property" at bounding box center [85, 340] width 96 height 14
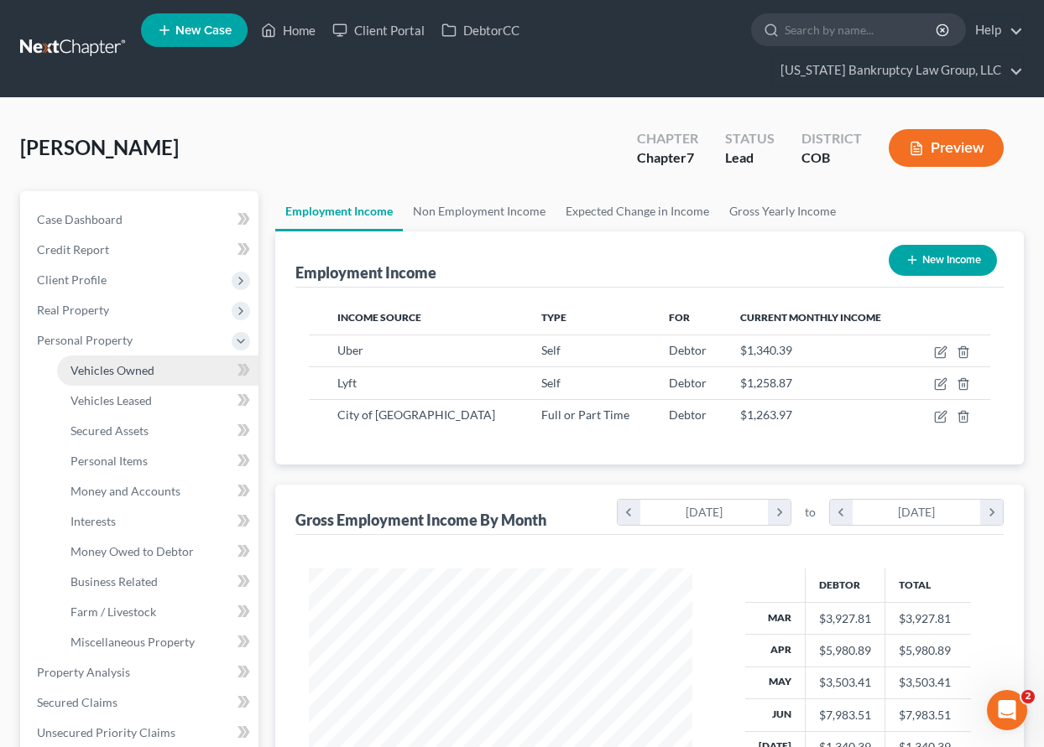
click at [119, 372] on span "Vehicles Owned" at bounding box center [112, 370] width 84 height 14
